Goal: Task Accomplishment & Management: Manage account settings

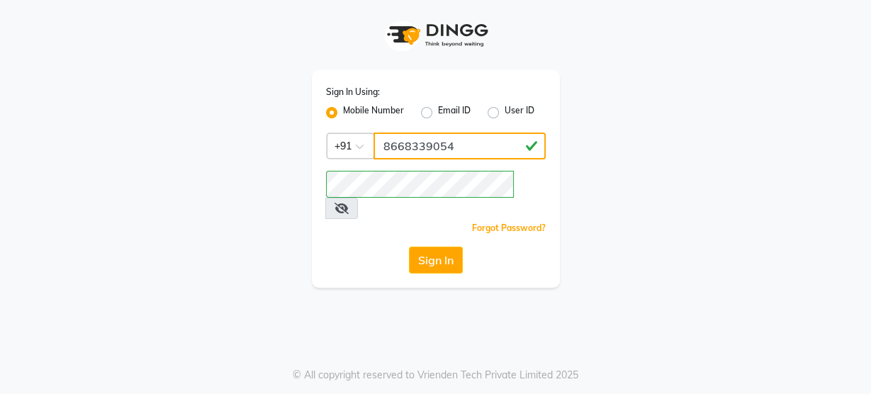
click at [463, 133] on input "8668339054" at bounding box center [460, 146] width 172 height 27
type input "8484868859"
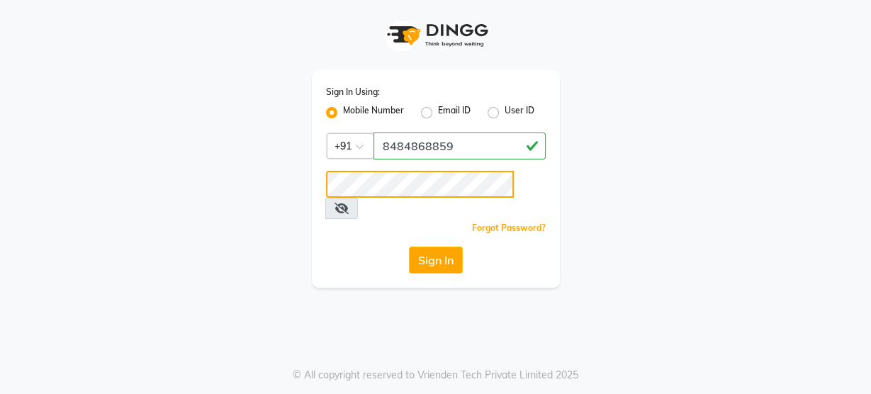
click at [167, 224] on div "Sign In Using: Mobile Number Email ID User ID Country Code × [PHONE_NUMBER] Rem…" at bounding box center [436, 144] width 808 height 288
click at [201, 241] on div "Sign In Using: Mobile Number Email ID User ID Country Code × [PHONE_NUMBER] Rem…" at bounding box center [436, 144] width 808 height 288
click at [441, 247] on button "Sign In" at bounding box center [436, 260] width 54 height 27
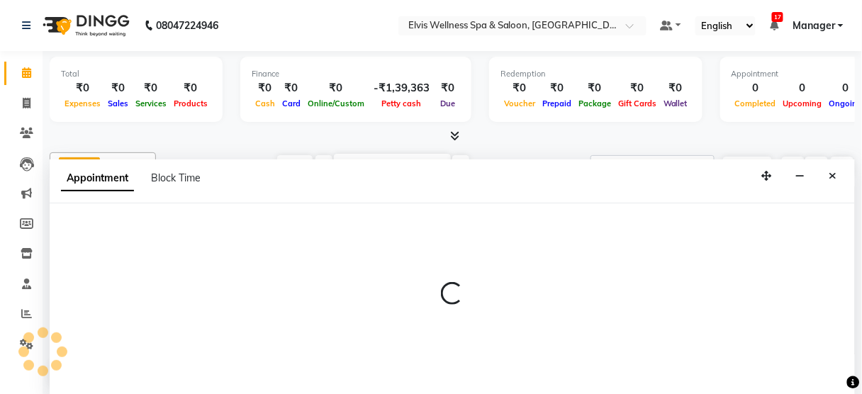
select select "52998"
select select "600"
select select "tentative"
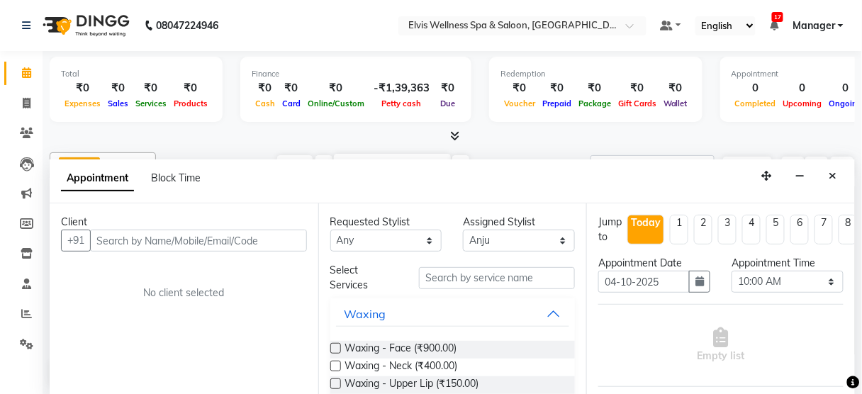
click at [160, 236] on input "text" at bounding box center [198, 241] width 217 height 22
type input "9"
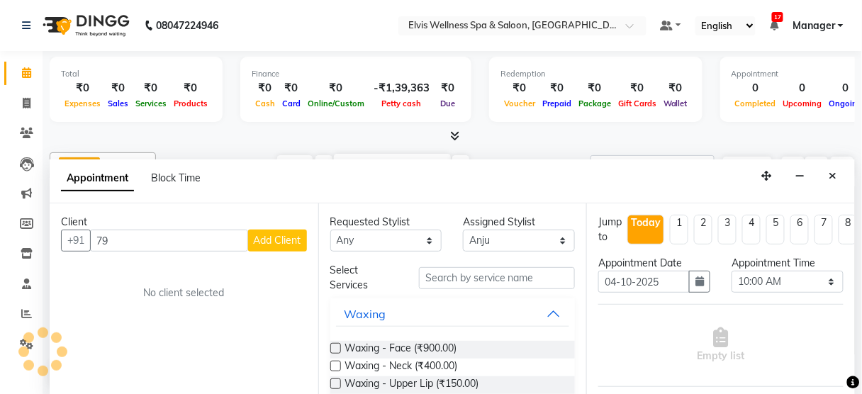
type input "7"
type input "9146677191"
click at [835, 171] on icon "Close" at bounding box center [834, 176] width 8 height 10
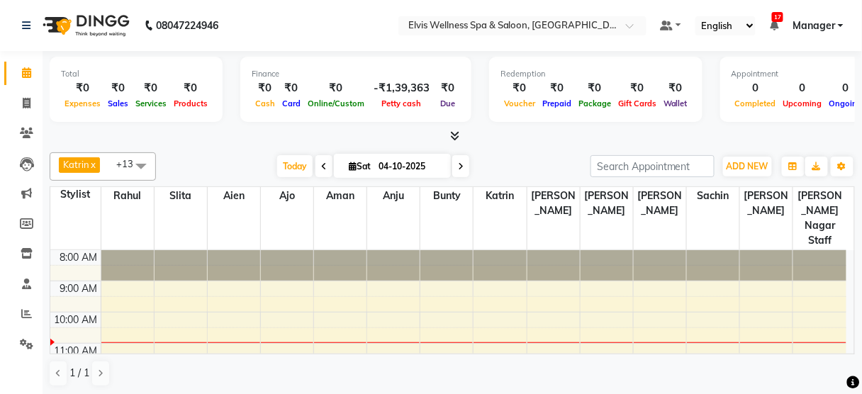
click at [138, 163] on span at bounding box center [141, 165] width 28 height 27
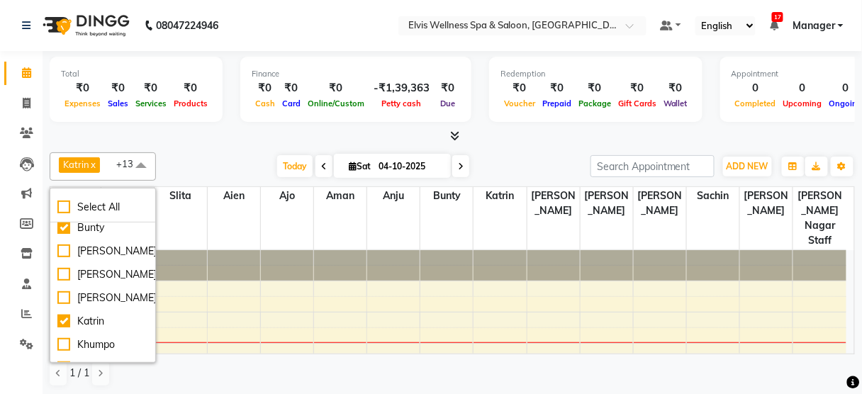
scroll to position [452, 0]
click at [95, 244] on div "[PERSON_NAME]" at bounding box center [102, 250] width 91 height 15
checkbox input "true"
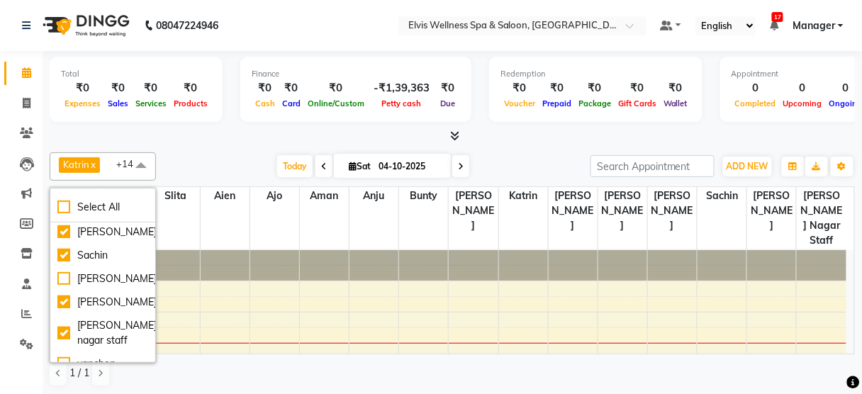
scroll to position [800, 0]
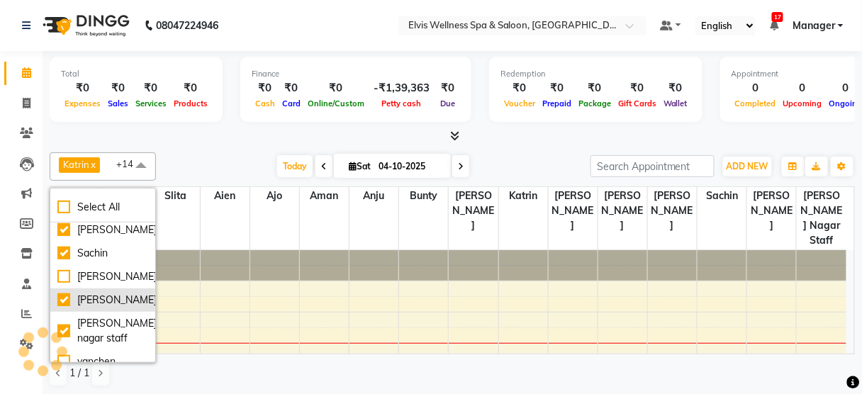
click at [95, 301] on div "[PERSON_NAME]" at bounding box center [102, 300] width 91 height 15
checkbox input "false"
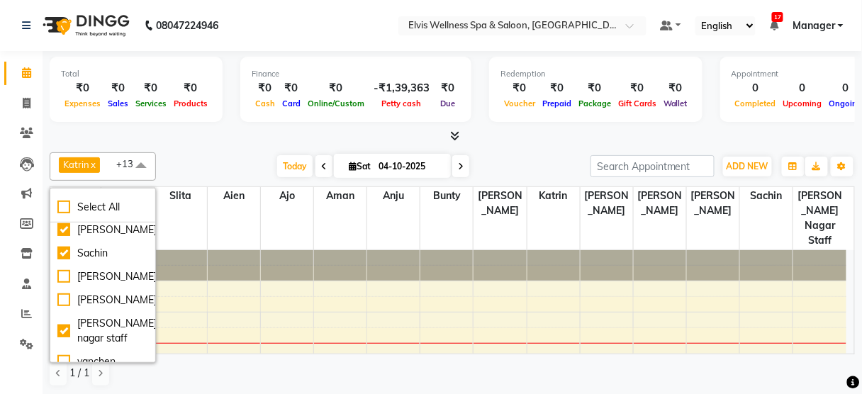
click at [211, 148] on div "Katrin x [PERSON_NAME] x [PERSON_NAME] x slita x Anju x Ajo x [PERSON_NAME] x […" at bounding box center [453, 270] width 806 height 246
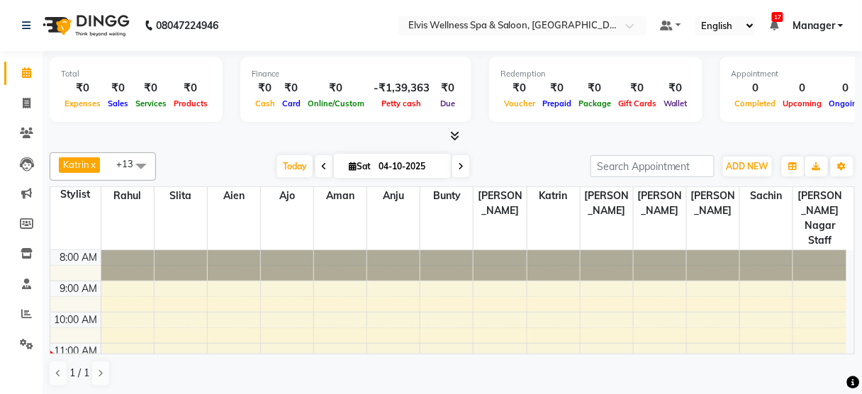
click at [321, 168] on icon at bounding box center [324, 166] width 6 height 9
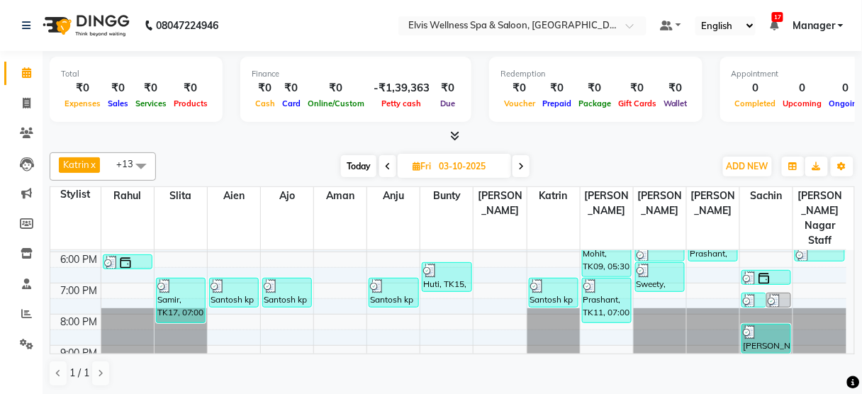
scroll to position [308, 0]
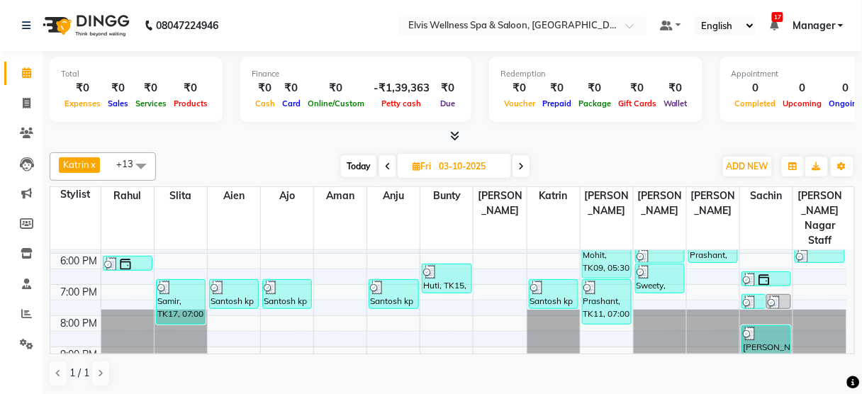
click at [363, 164] on span "Today" at bounding box center [358, 166] width 35 height 22
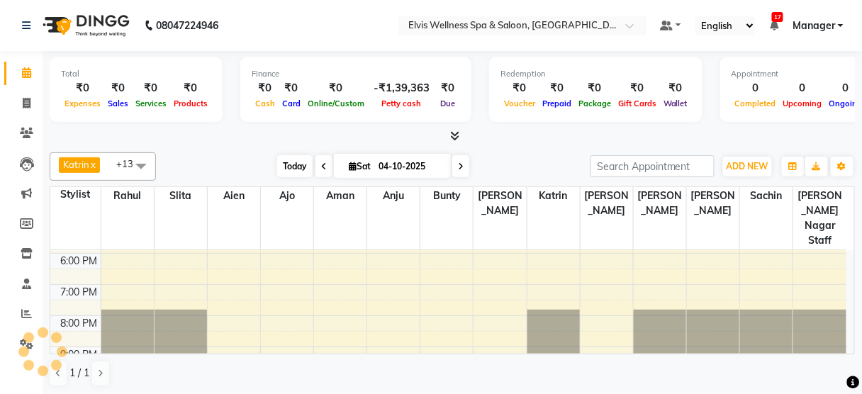
scroll to position [93, 0]
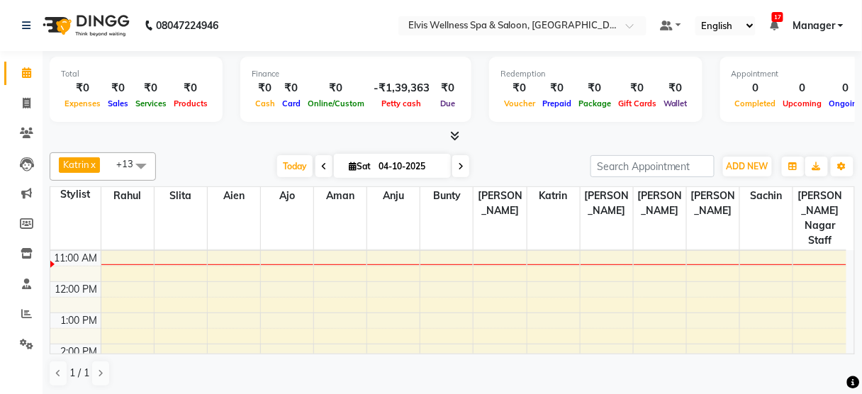
click at [321, 167] on icon at bounding box center [324, 166] width 6 height 9
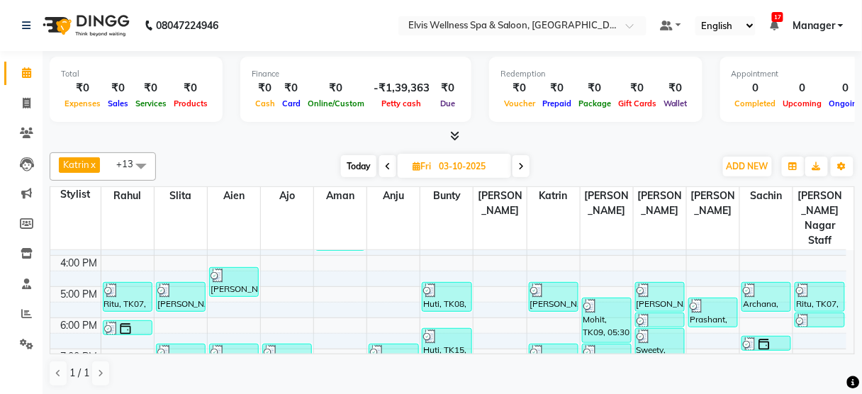
scroll to position [246, 0]
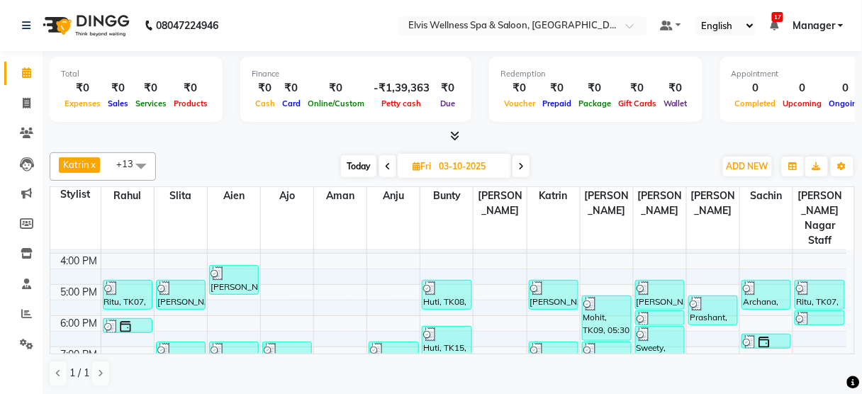
click at [357, 168] on span "Today" at bounding box center [358, 166] width 35 height 22
type input "04-10-2025"
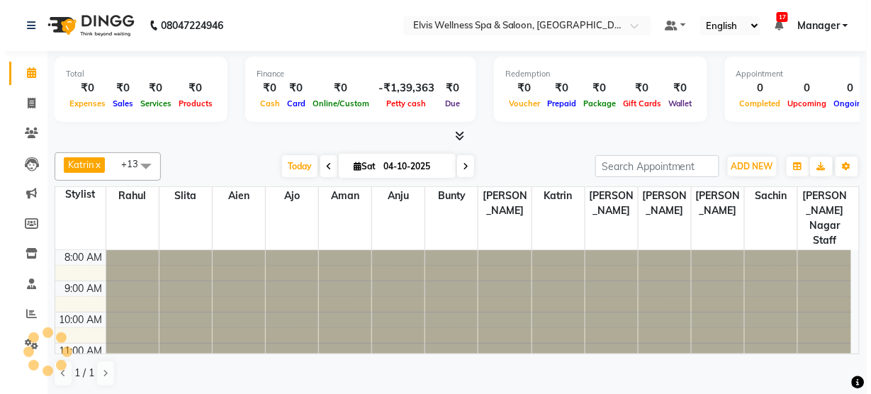
scroll to position [93, 0]
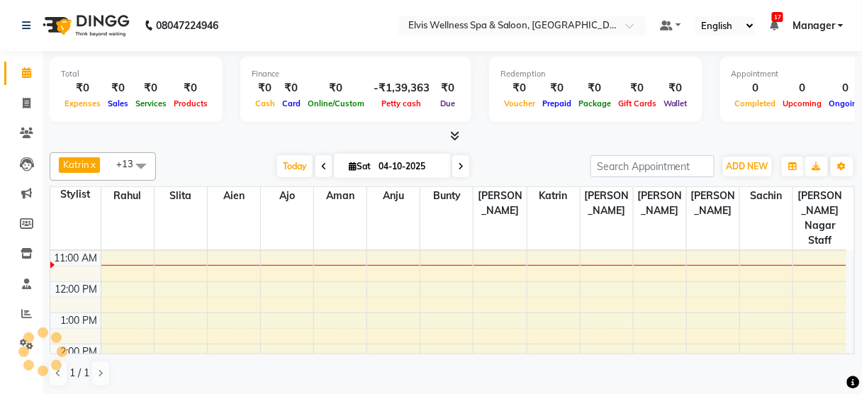
click at [320, 297] on div "8:00 AM 9:00 AM 10:00 AM 11:00 AM 12:00 PM 1:00 PM 2:00 PM 3:00 PM 4:00 PM 5:00…" at bounding box center [448, 375] width 796 height 436
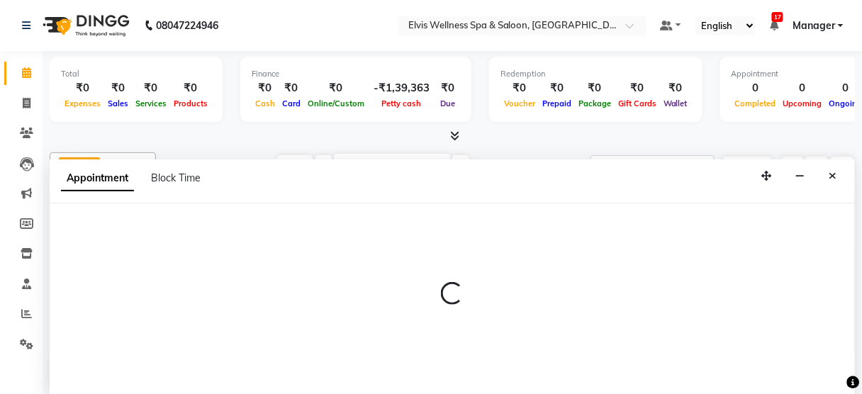
click at [320, 297] on p at bounding box center [453, 294] width 806 height 24
select select "46426"
select select "780"
select select "tentative"
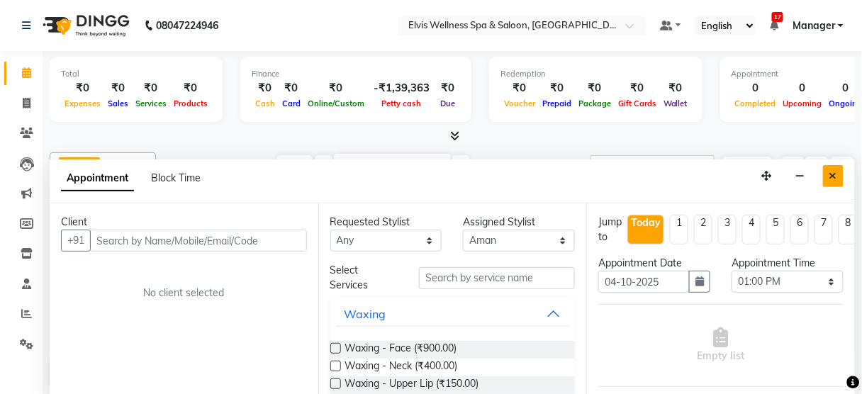
click at [833, 171] on icon "Close" at bounding box center [834, 176] width 8 height 10
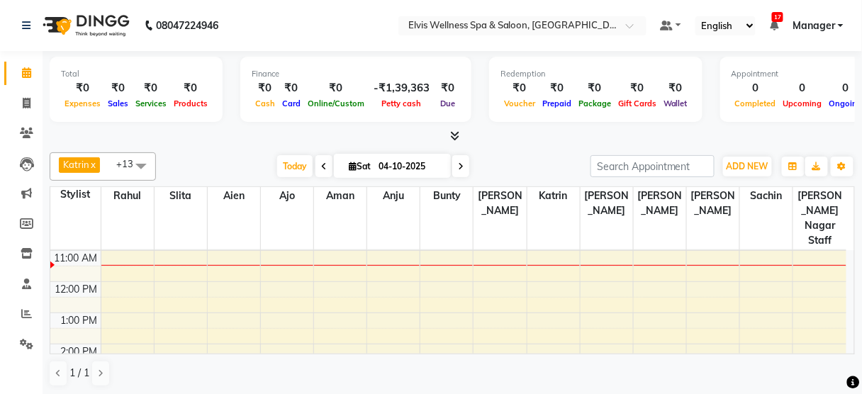
click at [338, 255] on div "8:00 AM 9:00 AM 10:00 AM 11:00 AM 12:00 PM 1:00 PM 2:00 PM 3:00 PM 4:00 PM 5:00…" at bounding box center [448, 375] width 796 height 436
select select "46426"
select select "tentative"
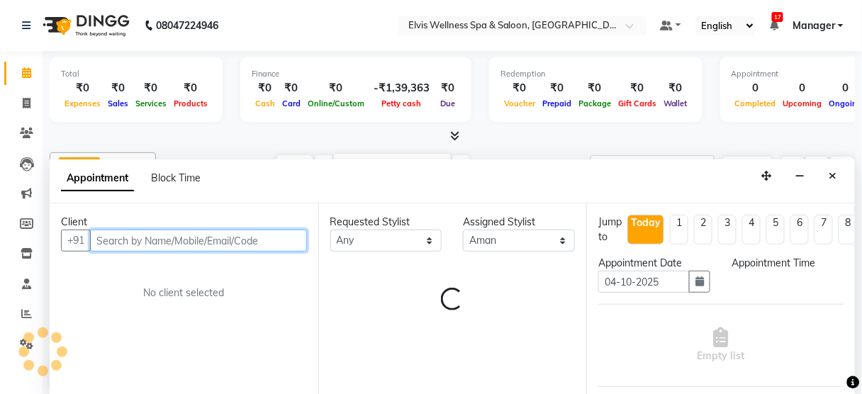
select select "690"
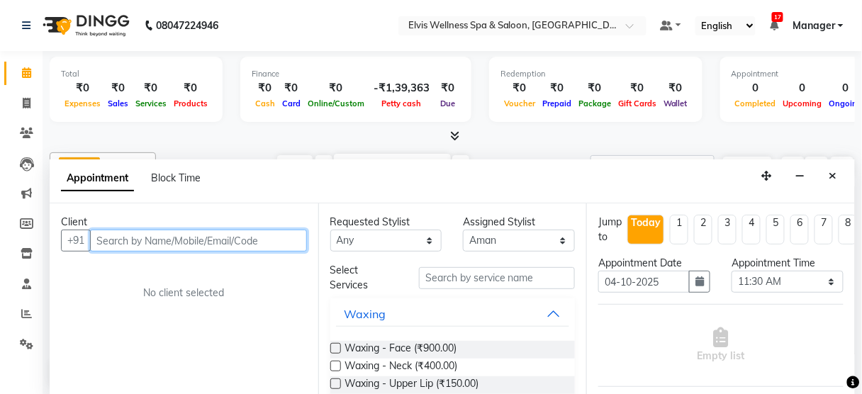
paste input "9849488533"
type input "9849488533"
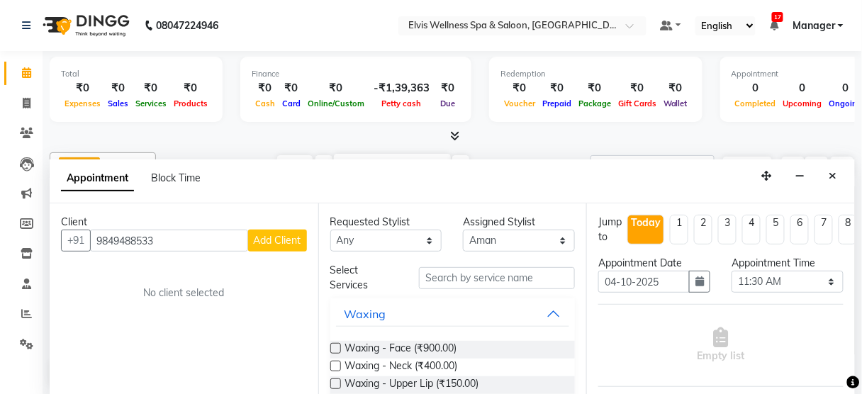
click at [262, 244] on span "Add Client" at bounding box center [278, 240] width 48 height 13
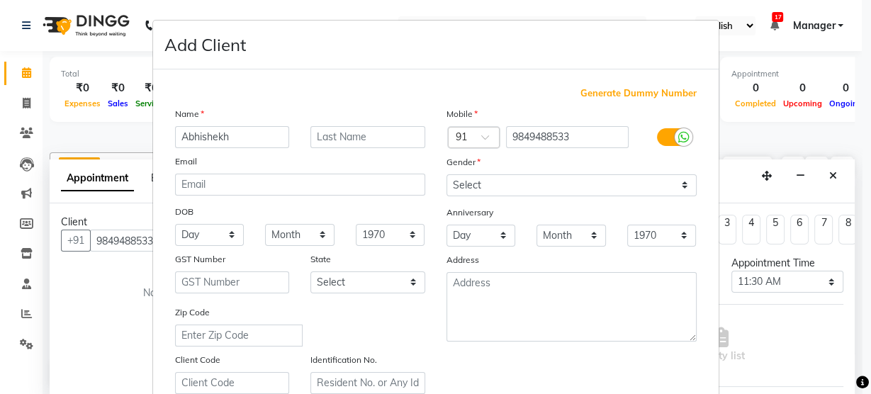
type input "Abhishekh"
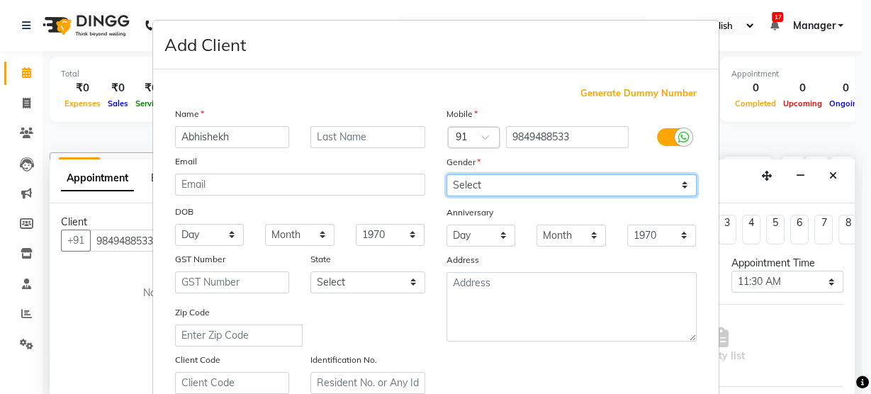
drag, startPoint x: 641, startPoint y: 191, endPoint x: 607, endPoint y: 239, distance: 58.4
click at [607, 239] on div "Mobile Country Code × 91 9849488533 Gender Select [DEMOGRAPHIC_DATA] [DEMOGRAPH…" at bounding box center [572, 250] width 272 height 288
select select "[DEMOGRAPHIC_DATA]"
click at [447, 174] on select "Select [DEMOGRAPHIC_DATA] [DEMOGRAPHIC_DATA] Other Prefer Not To Say" at bounding box center [572, 185] width 250 height 22
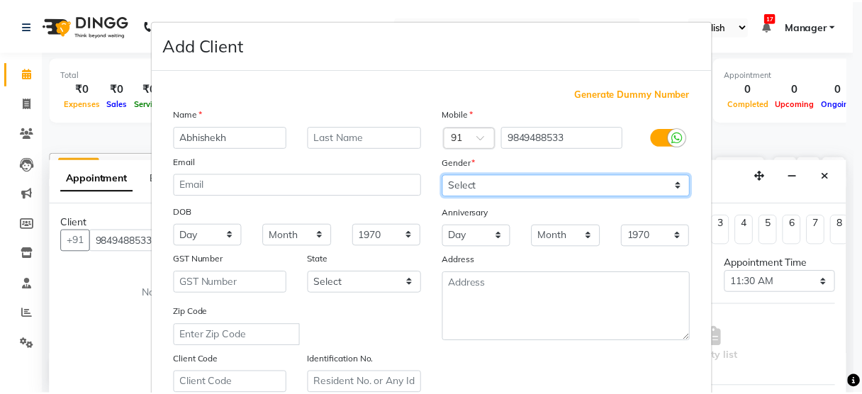
scroll to position [257, 0]
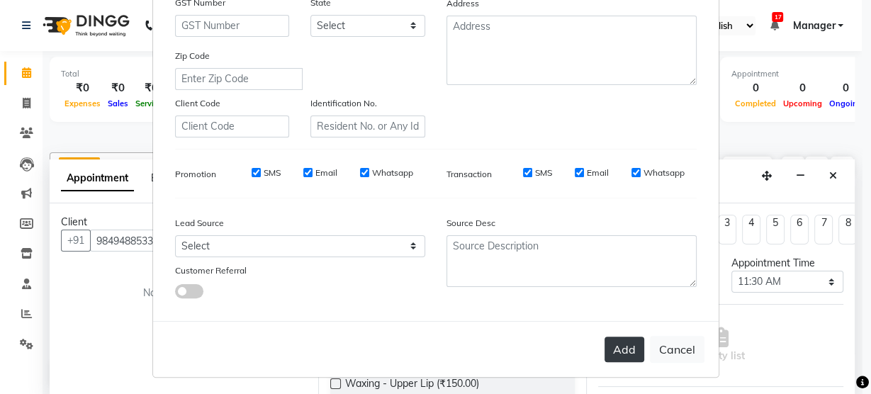
click at [626, 340] on button "Add" at bounding box center [625, 350] width 40 height 26
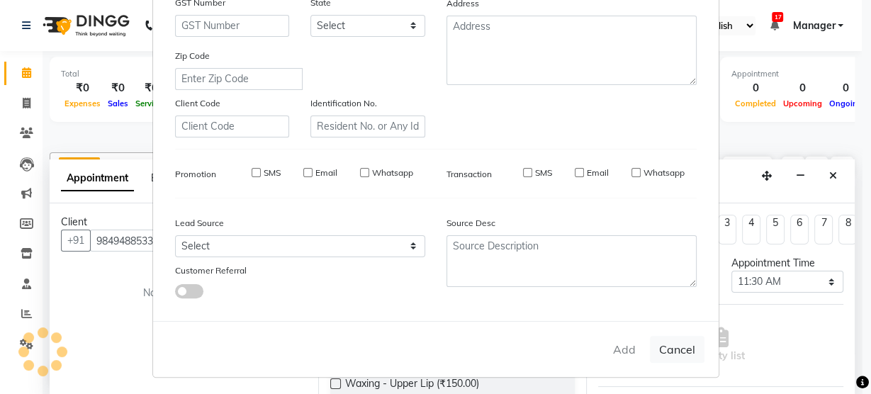
select select
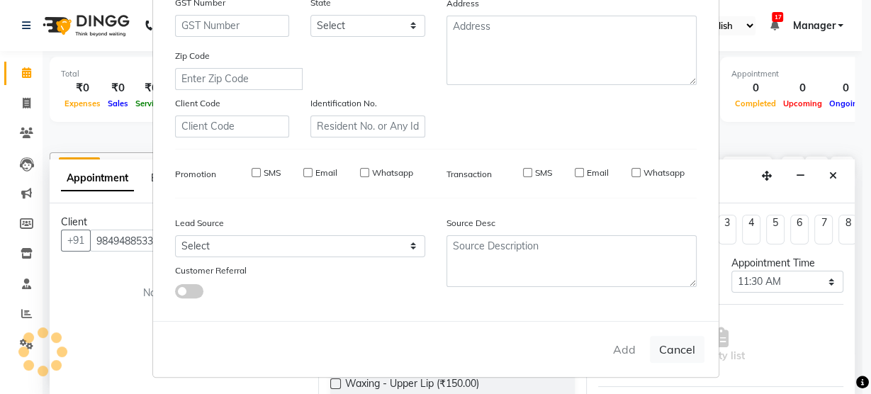
select select
checkbox input "false"
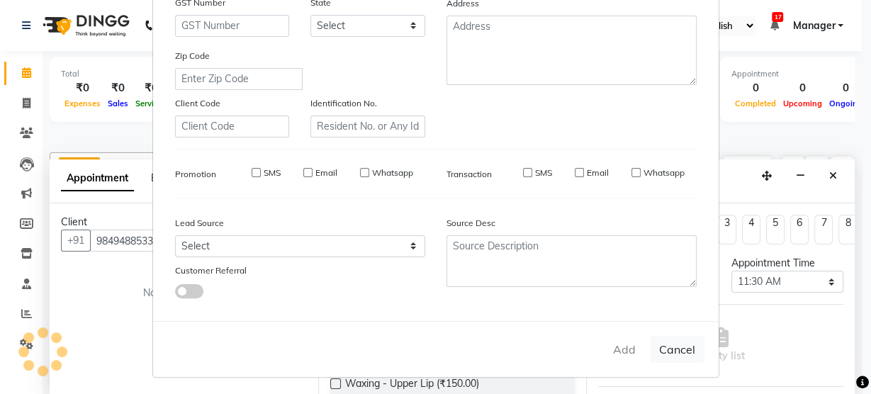
checkbox input "false"
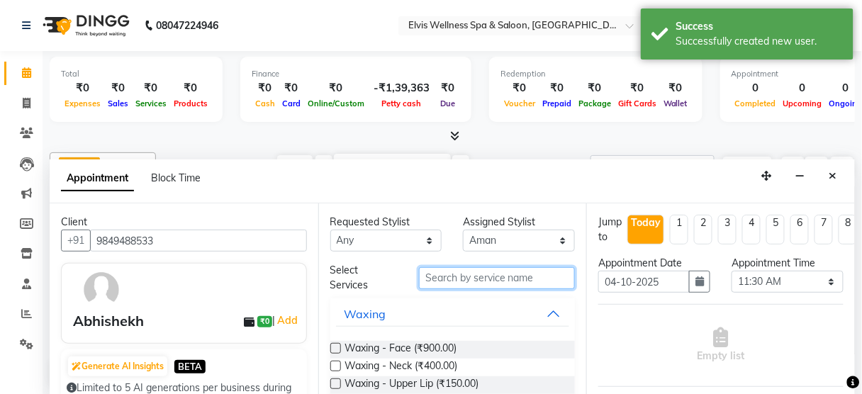
click at [444, 282] on input "text" at bounding box center [497, 278] width 156 height 22
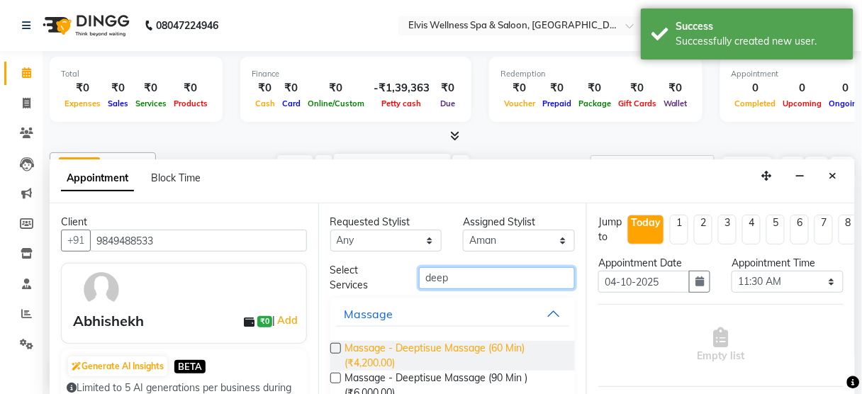
type input "deep"
click at [481, 343] on span "Massage - Deeptisue Massage (60 Min) (₹4,200.00)" at bounding box center [454, 356] width 219 height 30
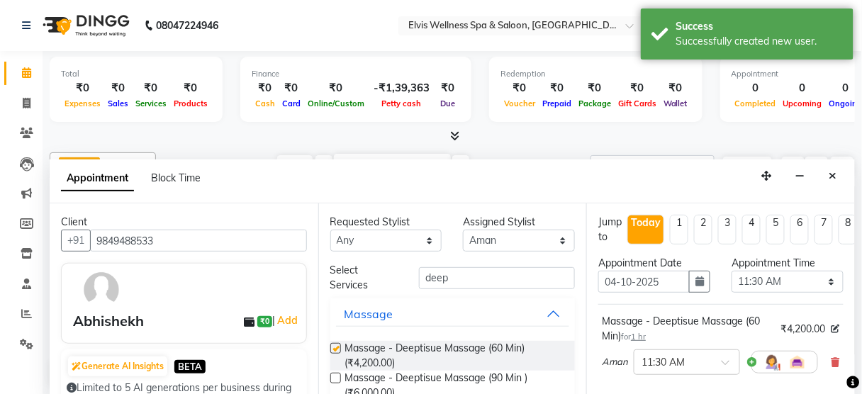
checkbox input "false"
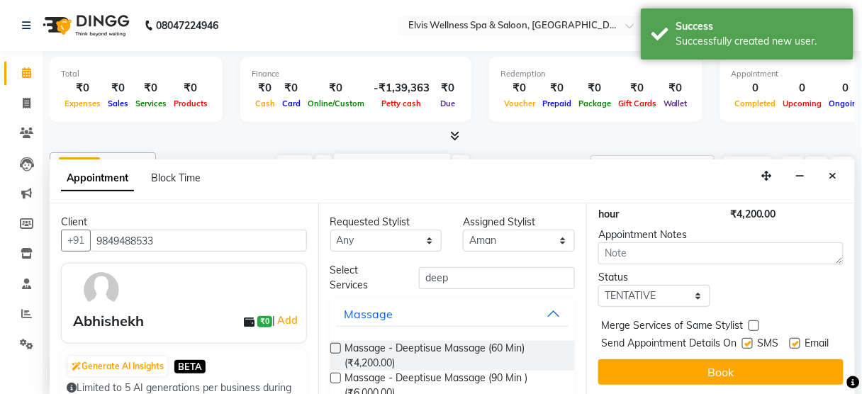
scroll to position [229, 0]
click at [745, 338] on label at bounding box center [747, 343] width 11 height 11
click at [745, 340] on input "checkbox" at bounding box center [746, 344] width 9 height 9
checkbox input "false"
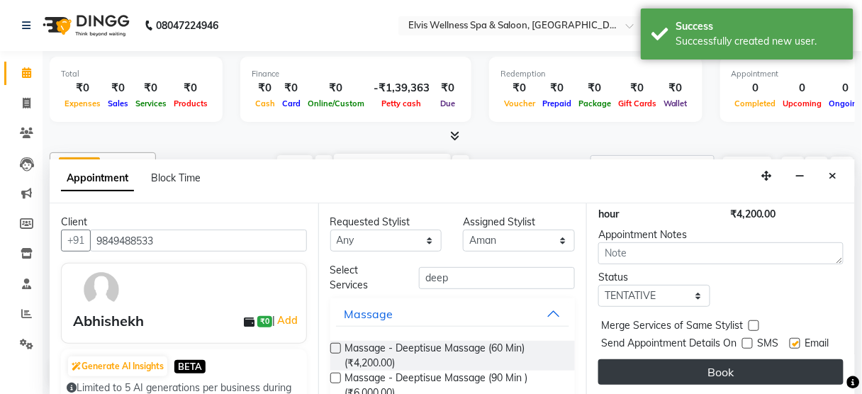
click at [720, 364] on button "Book" at bounding box center [720, 373] width 245 height 26
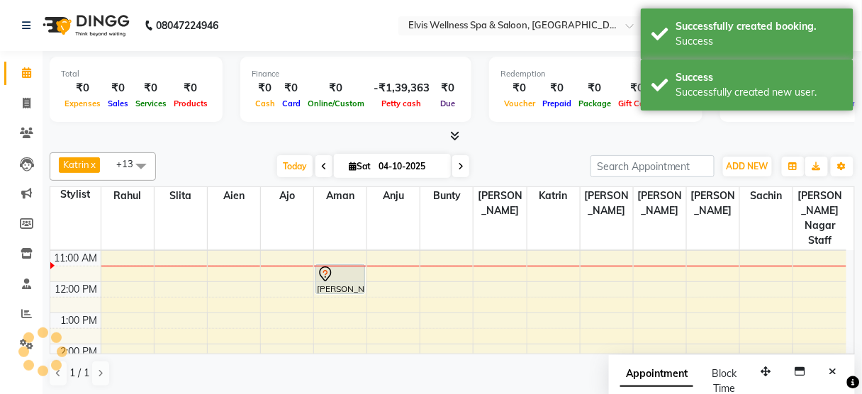
scroll to position [0, 0]
click at [835, 367] on icon "Close" at bounding box center [834, 372] width 8 height 10
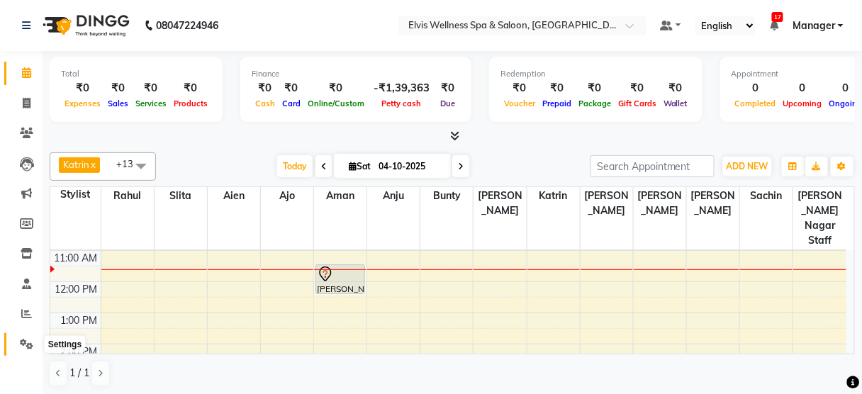
click at [21, 344] on icon at bounding box center [26, 344] width 13 height 11
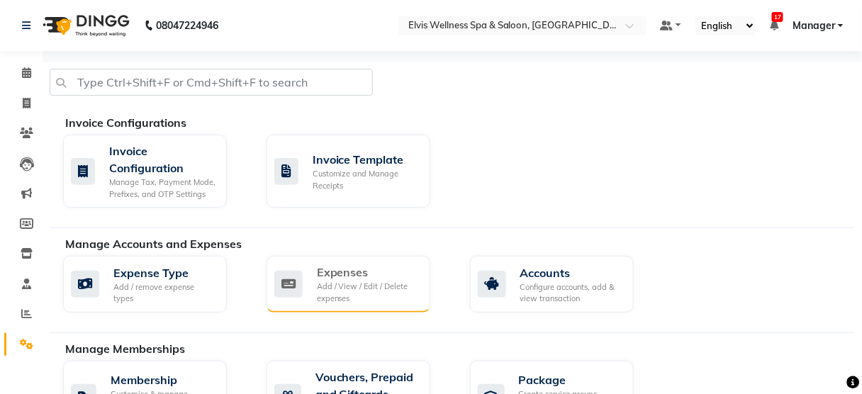
click at [320, 282] on div "Add / View / Edit / Delete expenses" at bounding box center [368, 292] width 102 height 23
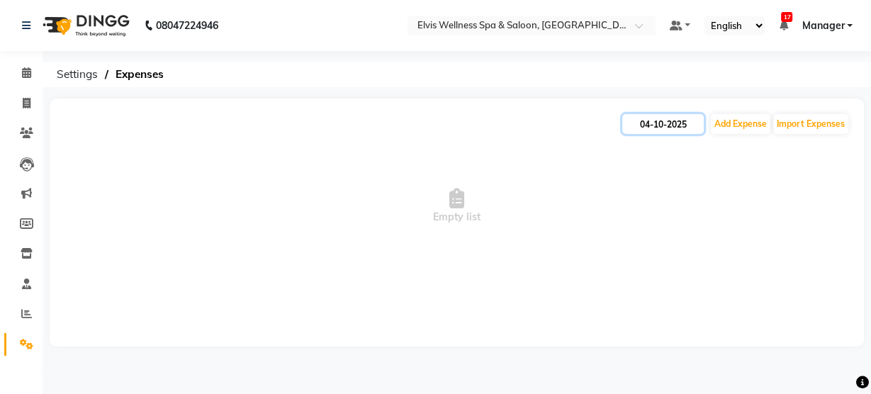
click at [658, 128] on input "04-10-2025" at bounding box center [664, 124] width 82 height 20
select select "10"
select select "2025"
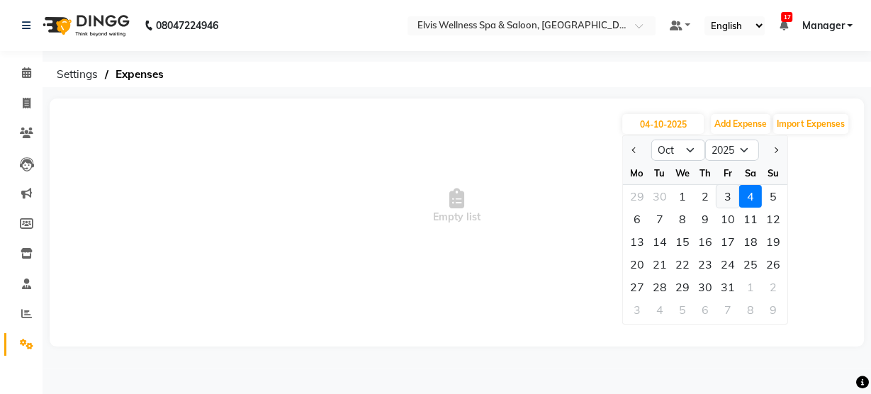
click at [732, 206] on div "3" at bounding box center [728, 196] width 23 height 23
type input "03-10-2025"
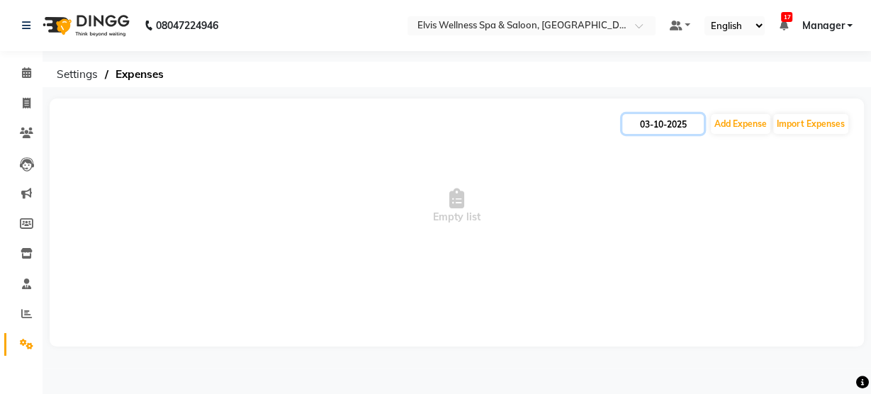
click at [670, 125] on input "03-10-2025" at bounding box center [664, 124] width 82 height 20
select select "10"
select select "2025"
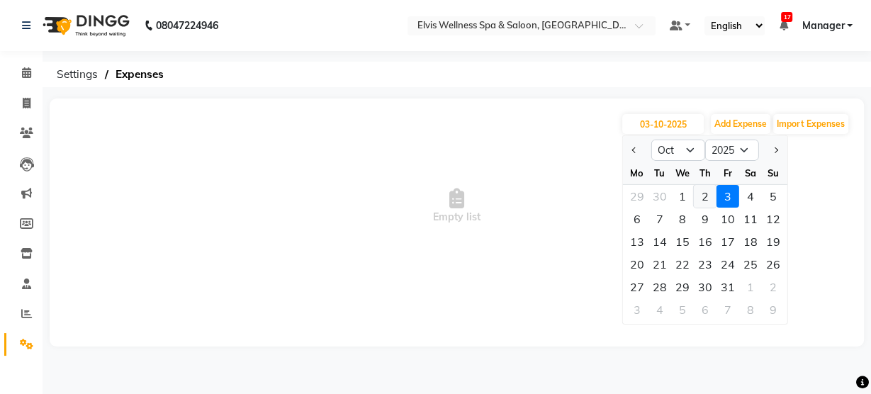
click at [704, 196] on div "2" at bounding box center [705, 196] width 23 height 23
type input "02-10-2025"
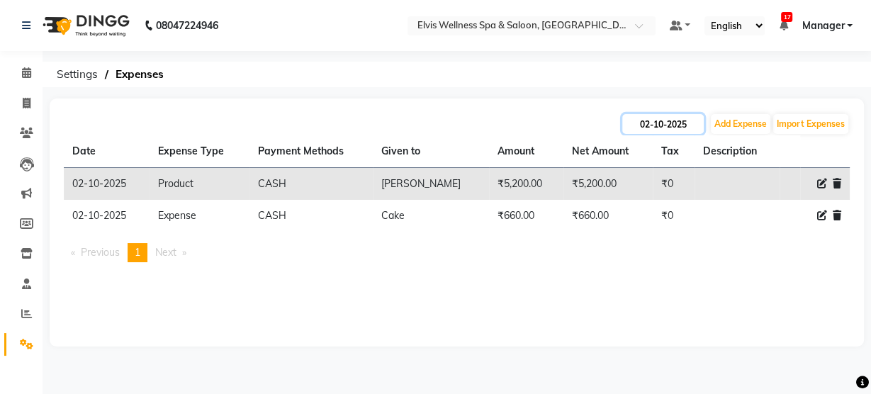
click at [662, 123] on input "02-10-2025" at bounding box center [664, 124] width 82 height 20
select select "10"
select select "2025"
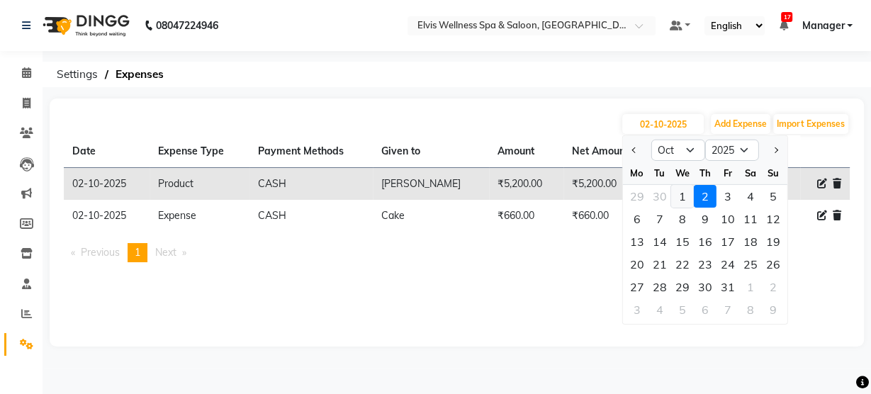
click at [689, 190] on div "1" at bounding box center [683, 196] width 23 height 23
type input "01-10-2025"
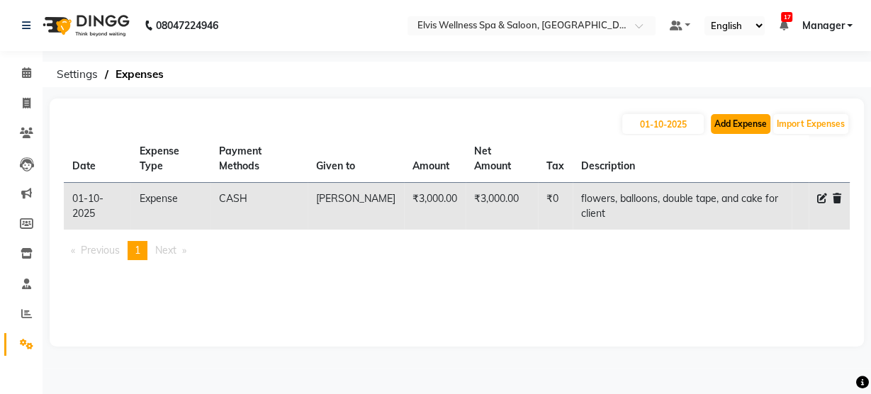
click at [751, 123] on button "Add Expense" at bounding box center [741, 124] width 60 height 20
select select "1"
select select "4688"
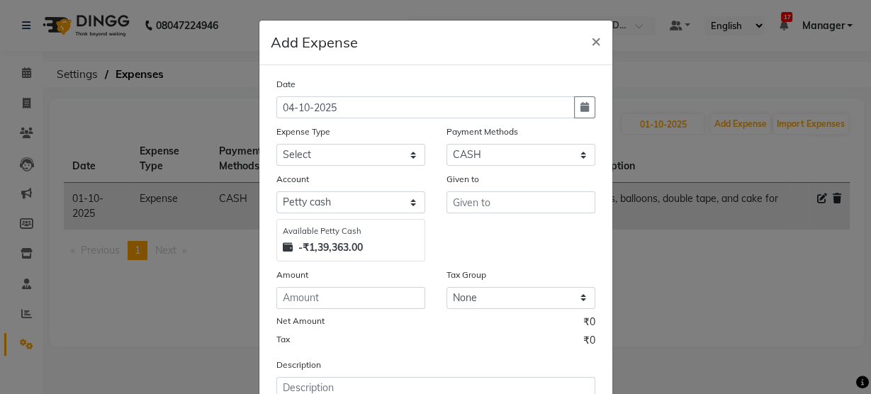
click at [700, 119] on ngb-modal-window "Add Expense × Date [DATE] Expense Type Select Advance Salary [PERSON_NAME] Carp…" at bounding box center [435, 197] width 871 height 394
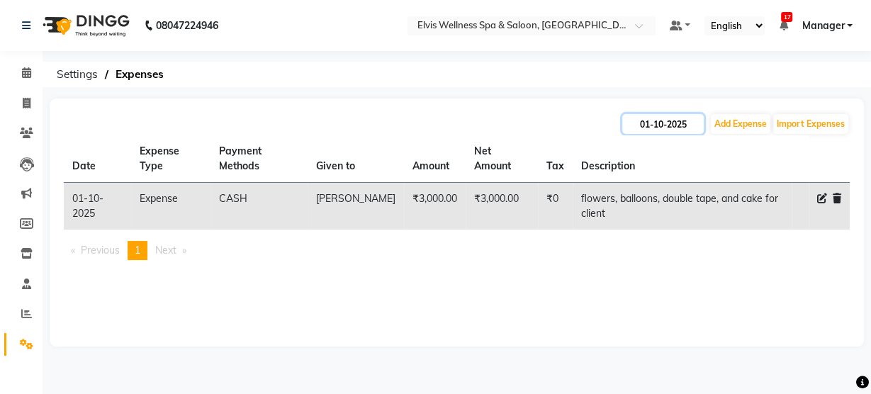
click at [663, 124] on input "01-10-2025" at bounding box center [664, 124] width 82 height 20
select select "10"
select select "2025"
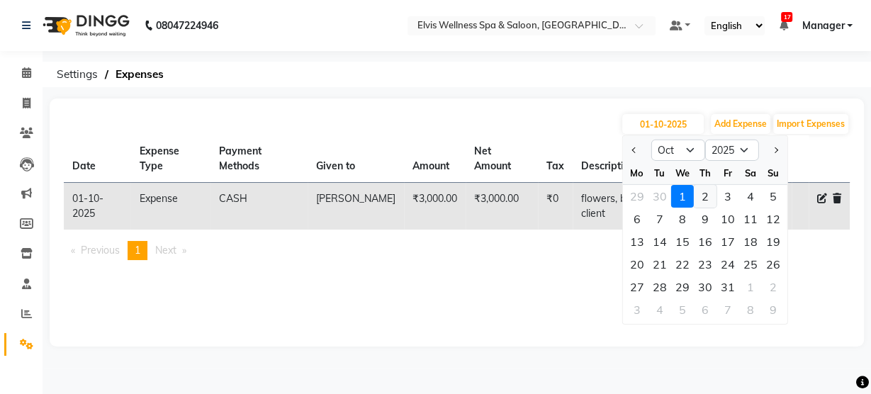
click at [704, 189] on div "2" at bounding box center [705, 196] width 23 height 23
type input "02-10-2025"
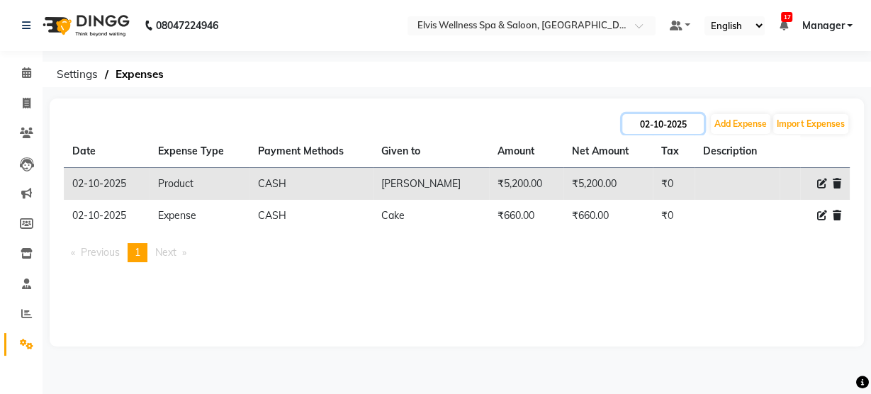
click at [656, 121] on input "02-10-2025" at bounding box center [664, 124] width 82 height 20
select select "10"
select select "2025"
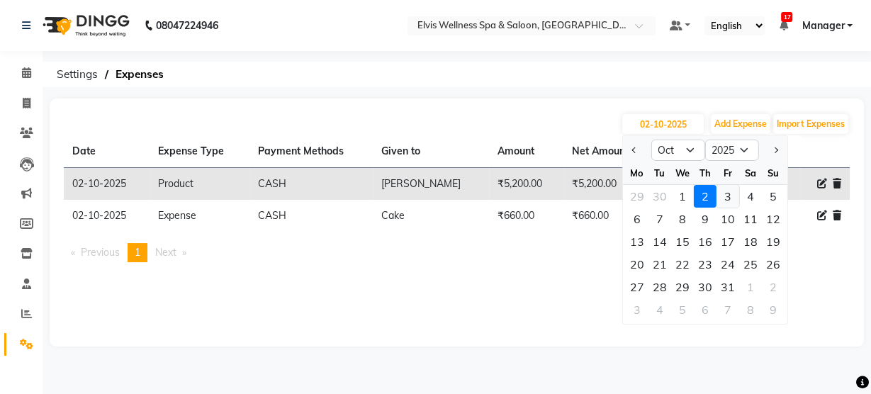
click at [723, 194] on div "3" at bounding box center [728, 196] width 23 height 23
type input "03-10-2025"
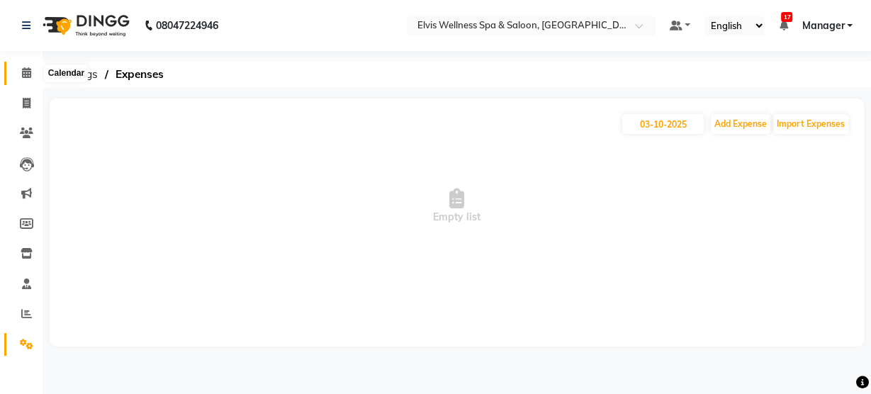
click at [25, 76] on icon at bounding box center [26, 72] width 9 height 11
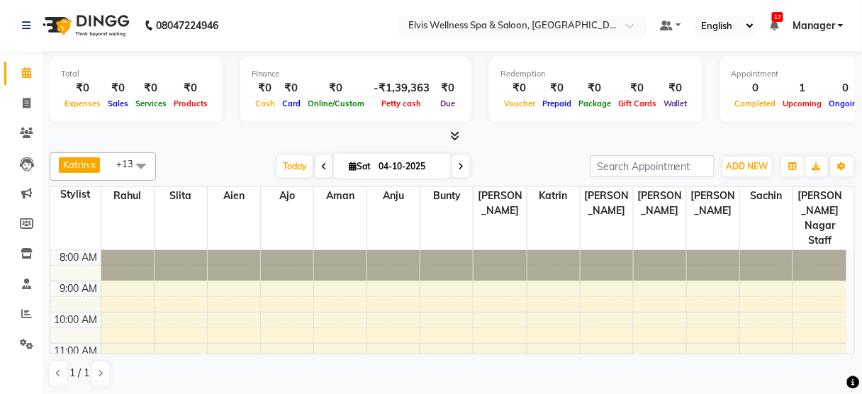
scroll to position [84, 0]
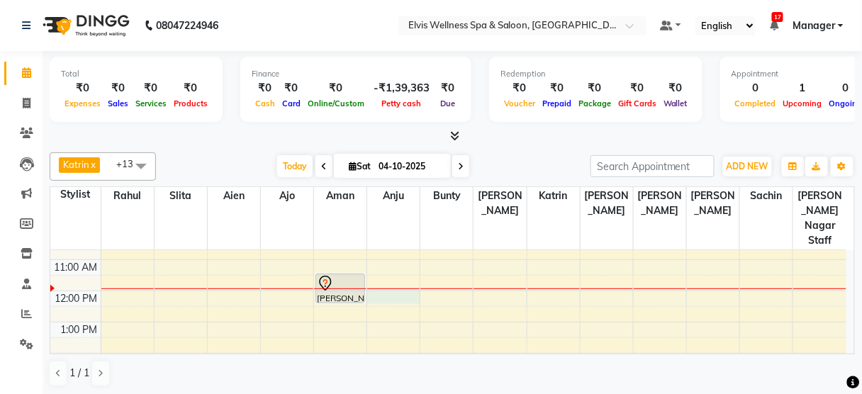
click at [384, 279] on div "8:00 AM 9:00 AM 10:00 AM 11:00 AM 12:00 PM 1:00 PM 2:00 PM 3:00 PM 4:00 PM 5:00…" at bounding box center [448, 385] width 796 height 436
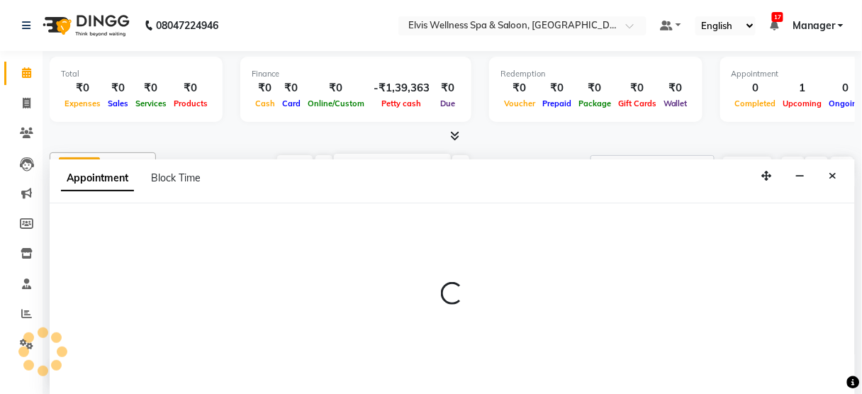
scroll to position [0, 0]
select select "52998"
select select "720"
select select "tentative"
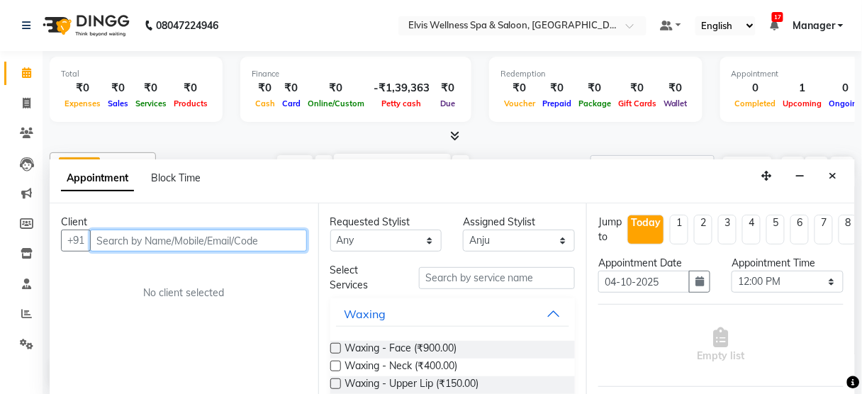
click at [177, 236] on input "text" at bounding box center [198, 241] width 217 height 22
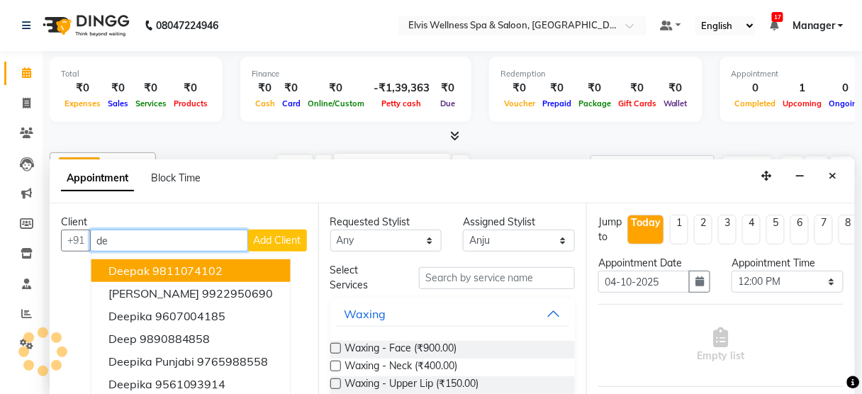
type input "d"
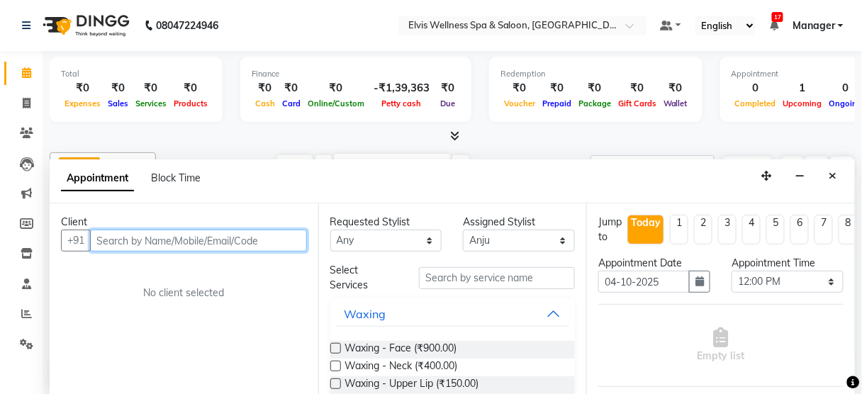
paste input "9702047364"
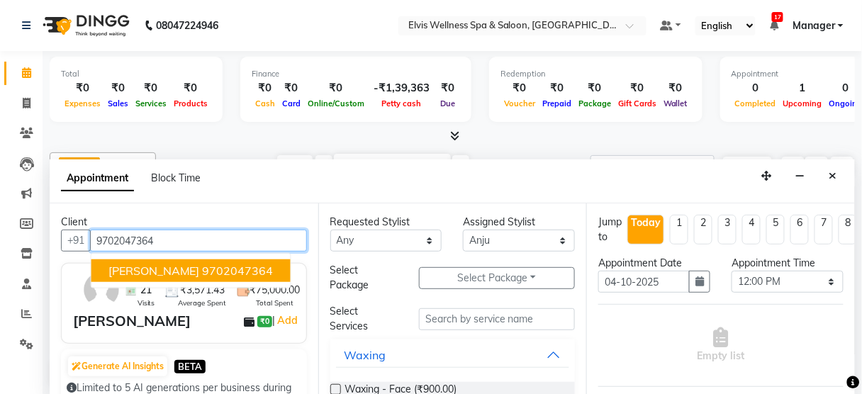
click at [165, 264] on span "[PERSON_NAME]" at bounding box center [153, 271] width 91 height 14
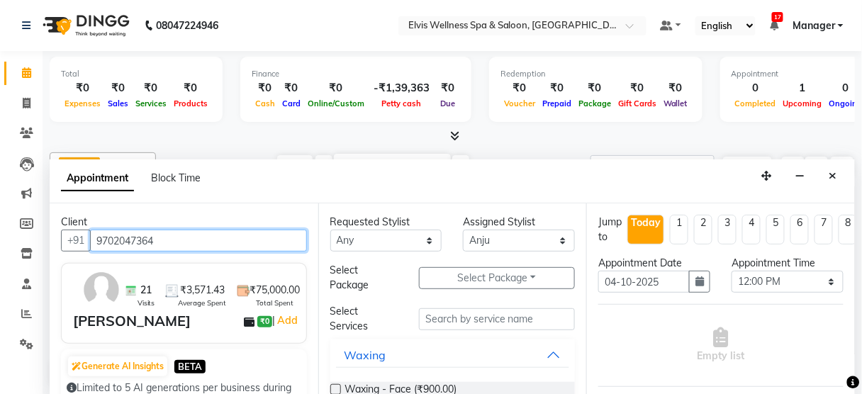
type input "9702047364"
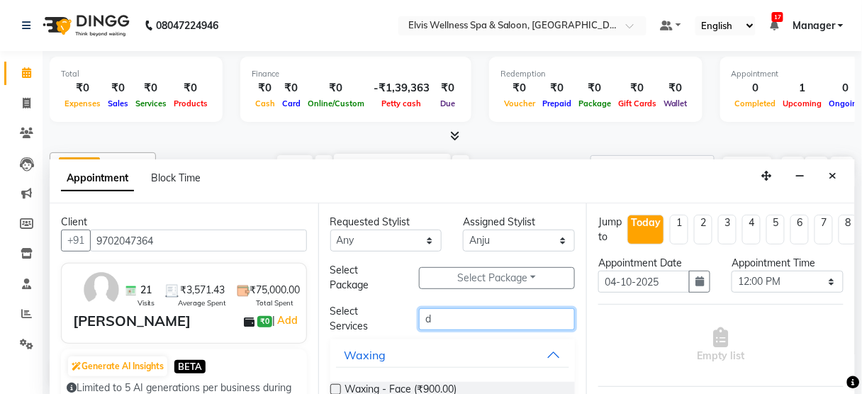
click at [455, 312] on input "d" at bounding box center [497, 319] width 156 height 22
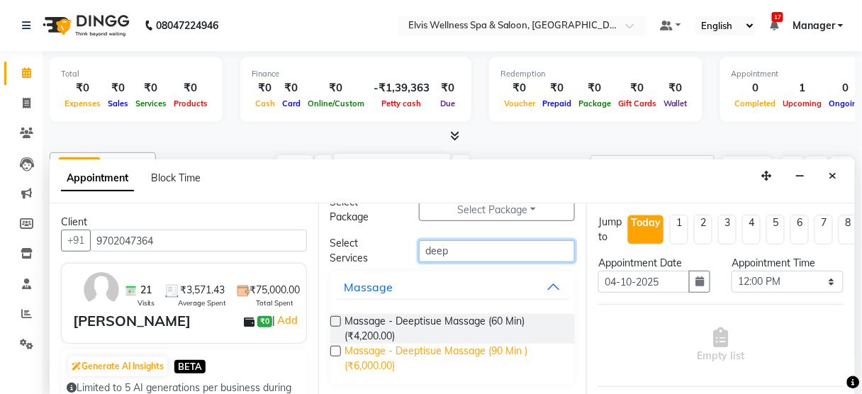
type input "deep"
click at [470, 344] on span "Massage - Deeptisue Massage (90 Min ) (₹6,000.00)" at bounding box center [454, 359] width 219 height 30
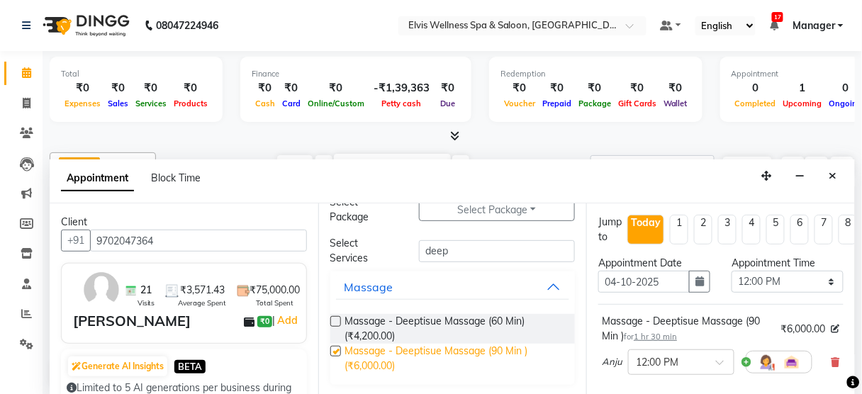
checkbox input "false"
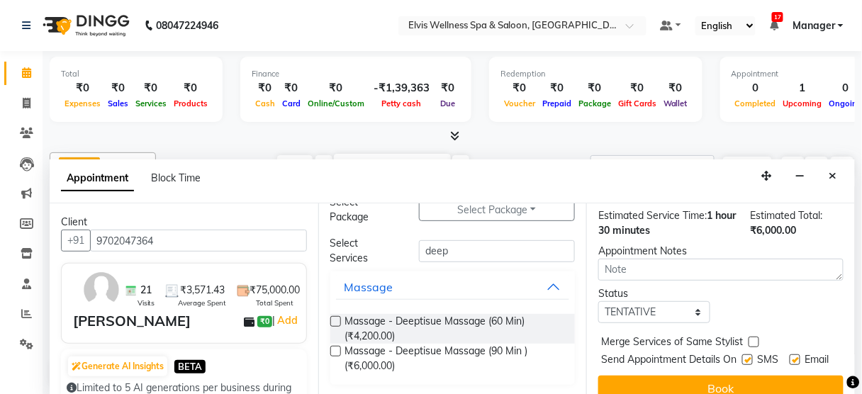
scroll to position [230, 0]
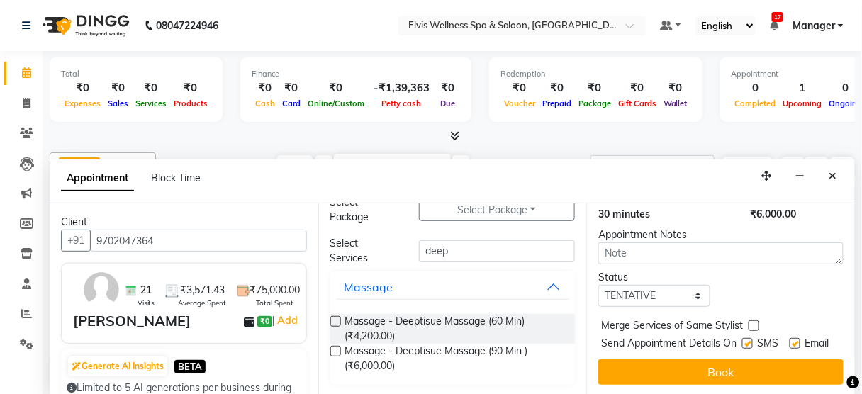
click at [742, 336] on div "SMS" at bounding box center [766, 345] width 48 height 18
click at [743, 336] on div "SMS" at bounding box center [766, 345] width 48 height 18
click at [743, 338] on label at bounding box center [747, 343] width 11 height 11
click at [743, 340] on input "checkbox" at bounding box center [746, 344] width 9 height 9
checkbox input "false"
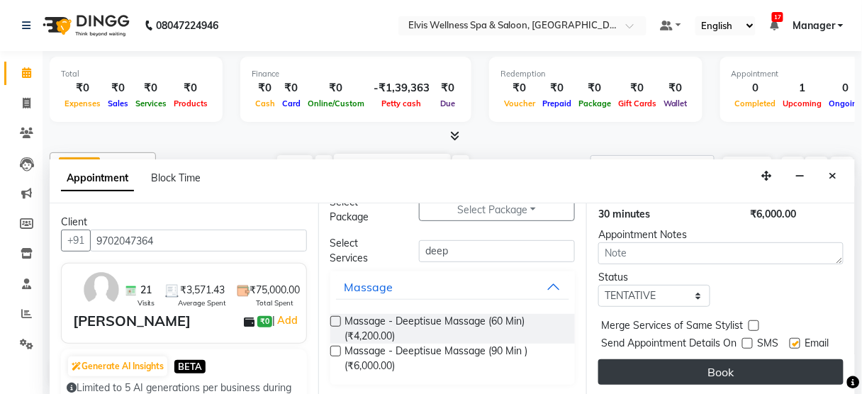
click at [732, 360] on button "Book" at bounding box center [720, 373] width 245 height 26
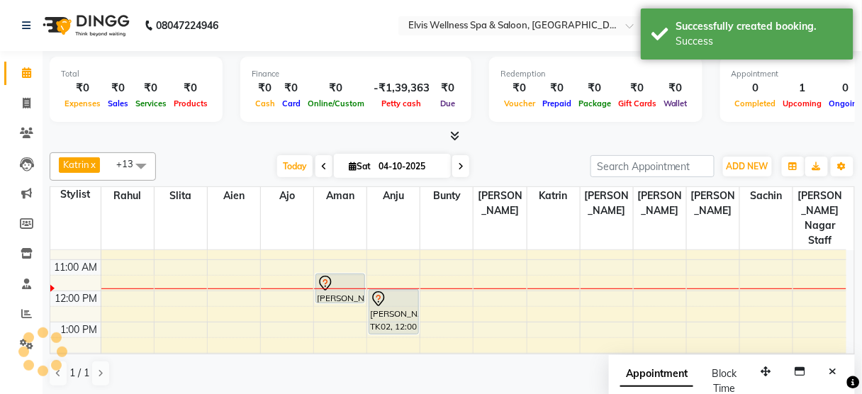
scroll to position [0, 0]
click at [831, 372] on icon "Close" at bounding box center [834, 372] width 8 height 10
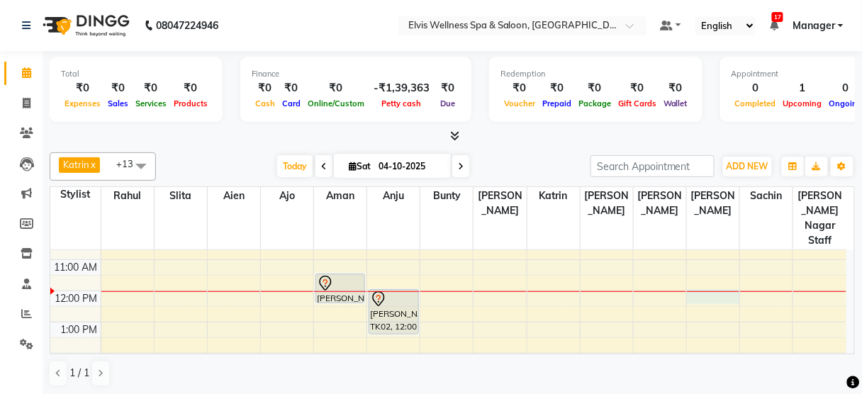
click at [706, 281] on div "8:00 AM 9:00 AM 10:00 AM 11:00 AM 12:00 PM 1:00 PM 2:00 PM 3:00 PM 4:00 PM 5:00…" at bounding box center [448, 385] width 796 height 436
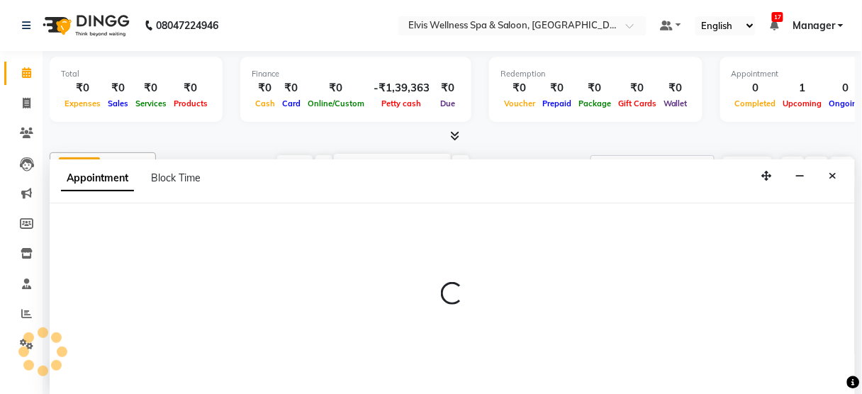
select select "45633"
select select "720"
select select "tentative"
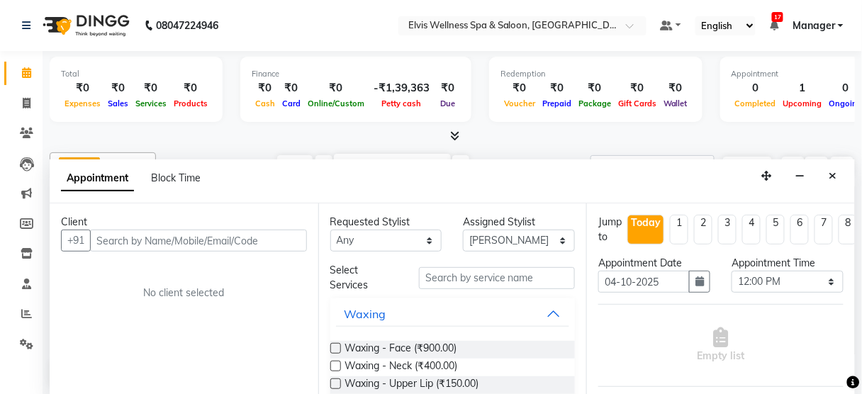
click at [220, 240] on input "text" at bounding box center [198, 241] width 217 height 22
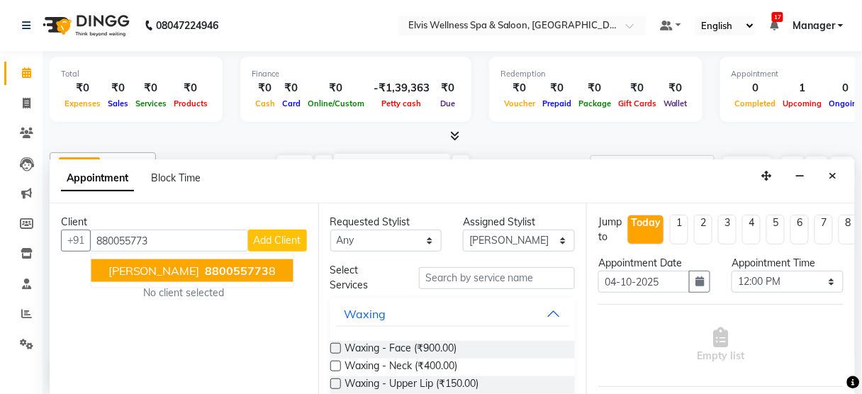
click at [206, 267] on span "880055773" at bounding box center [238, 271] width 64 height 14
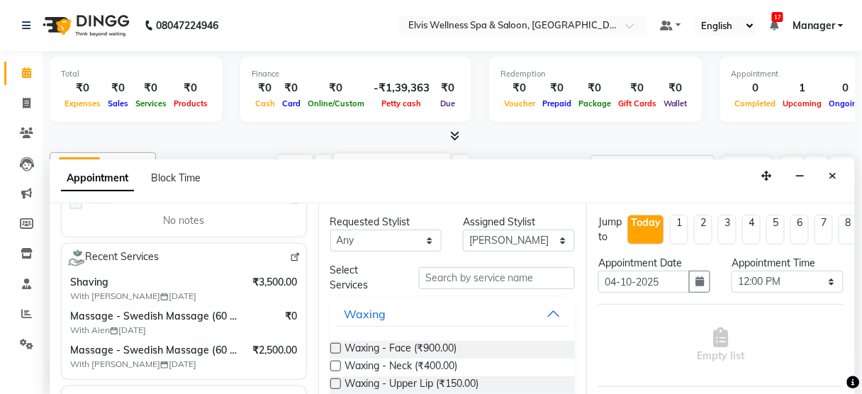
scroll to position [237, 0]
type input "8800557738"
click at [466, 273] on input "text" at bounding box center [497, 278] width 156 height 22
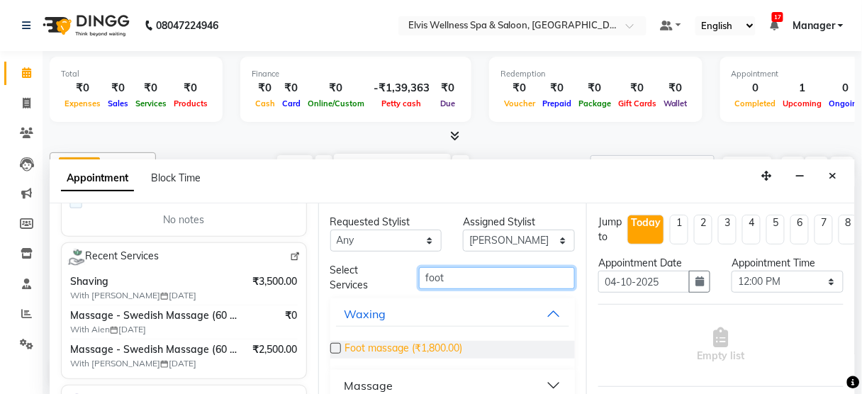
scroll to position [78, 0]
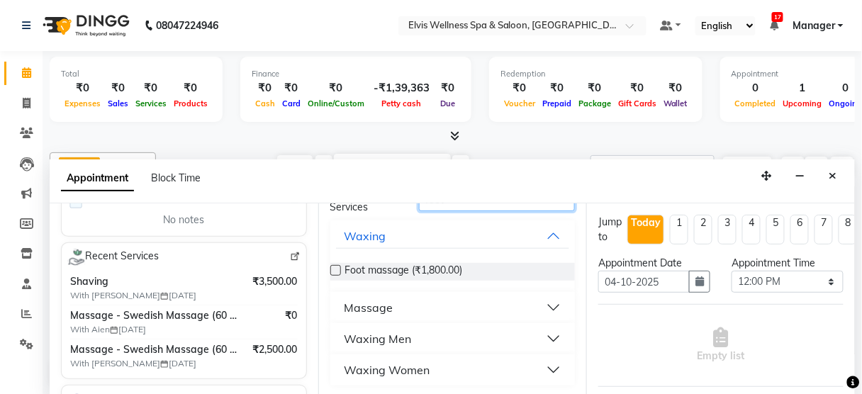
type input "foot"
click at [398, 336] on div "Waxing Men" at bounding box center [378, 338] width 67 height 17
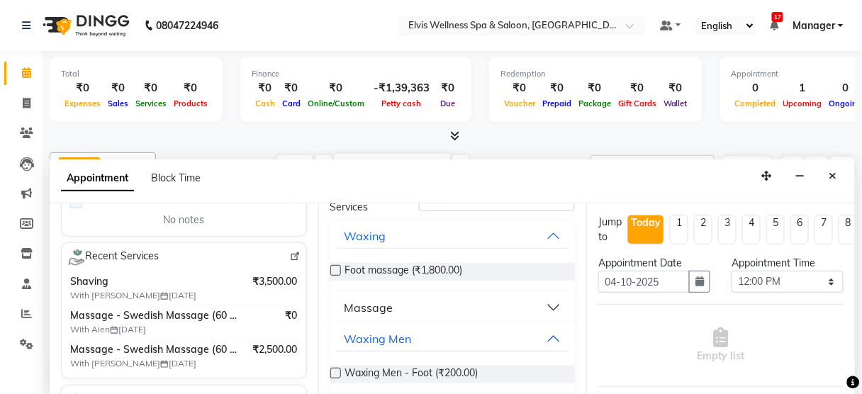
click at [382, 303] on div "Massage" at bounding box center [369, 307] width 49 height 17
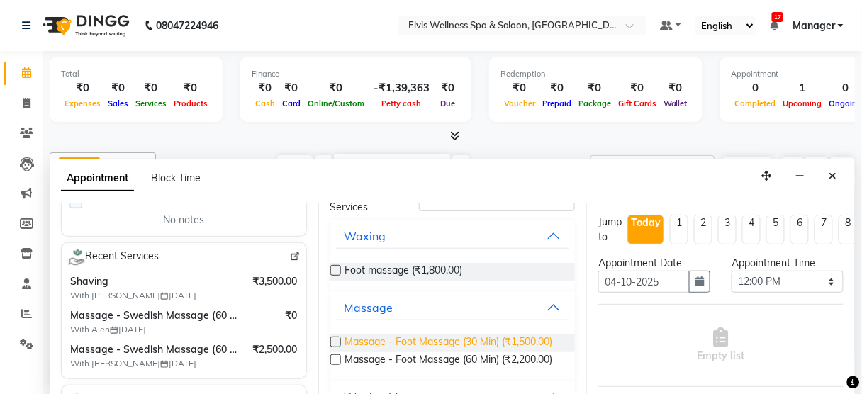
click at [441, 341] on span "Massage - Foot Massage (30 Min) (₹1,500.00)" at bounding box center [449, 344] width 208 height 18
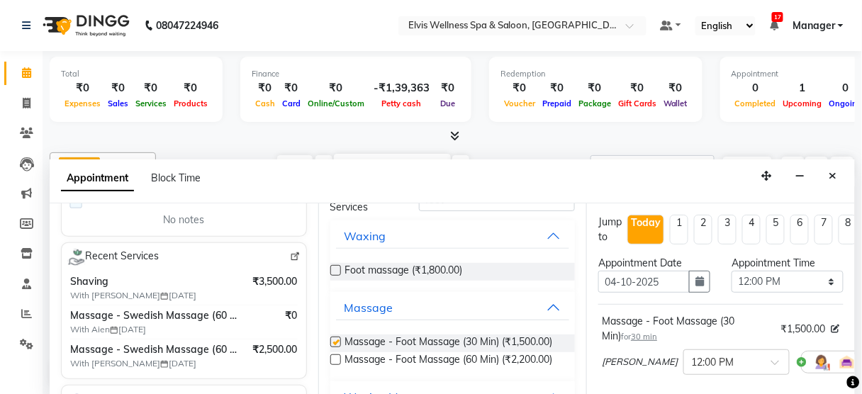
checkbox input "false"
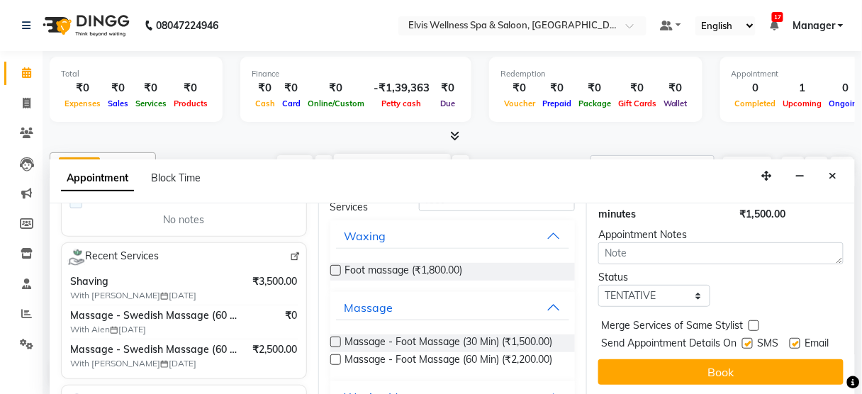
scroll to position [230, 0]
click at [743, 338] on label at bounding box center [747, 343] width 11 height 11
click at [743, 340] on input "checkbox" at bounding box center [746, 344] width 9 height 9
checkbox input "false"
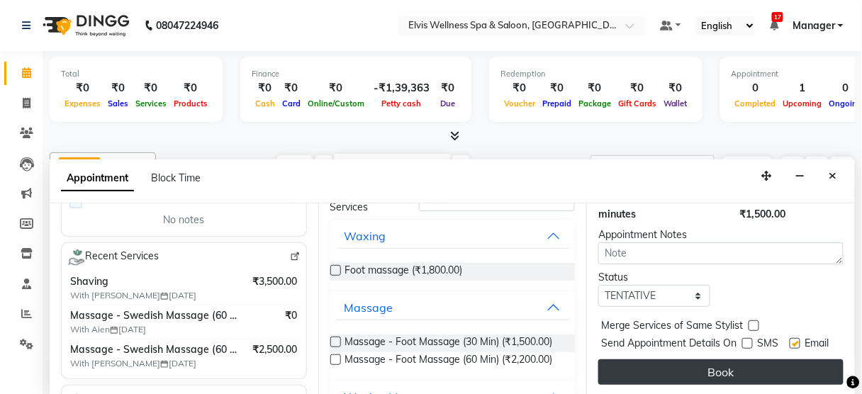
click at [730, 360] on button "Book" at bounding box center [720, 373] width 245 height 26
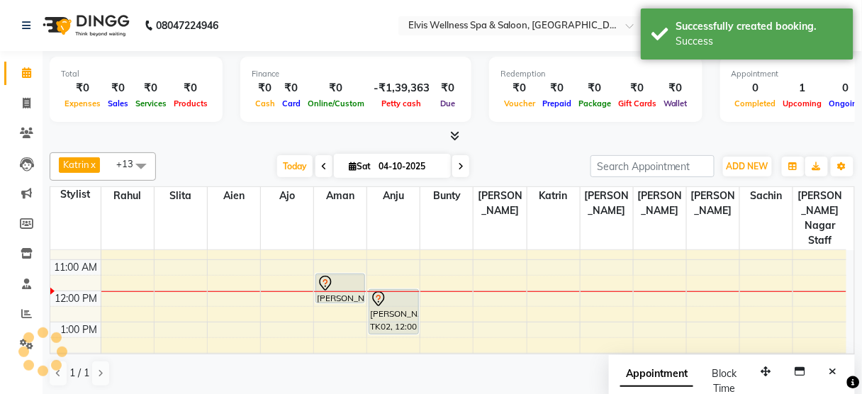
scroll to position [0, 0]
click at [835, 367] on icon "Close" at bounding box center [834, 372] width 8 height 10
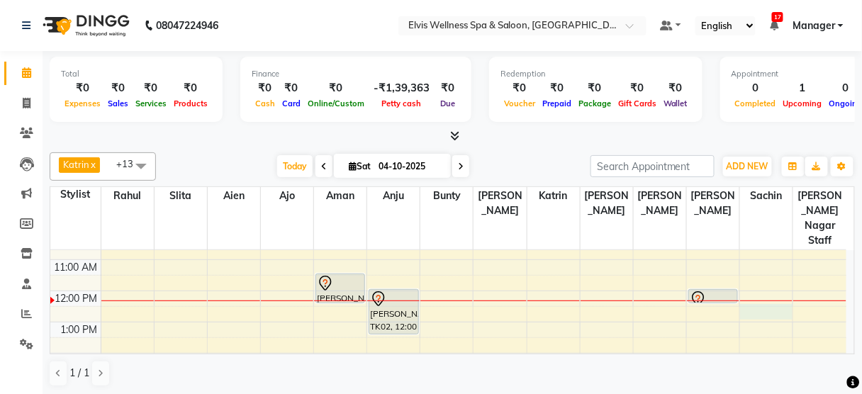
click at [757, 294] on div "8:00 AM 9:00 AM 10:00 AM 11:00 AM 12:00 PM 1:00 PM 2:00 PM 3:00 PM 4:00 PM 5:00…" at bounding box center [448, 385] width 796 height 436
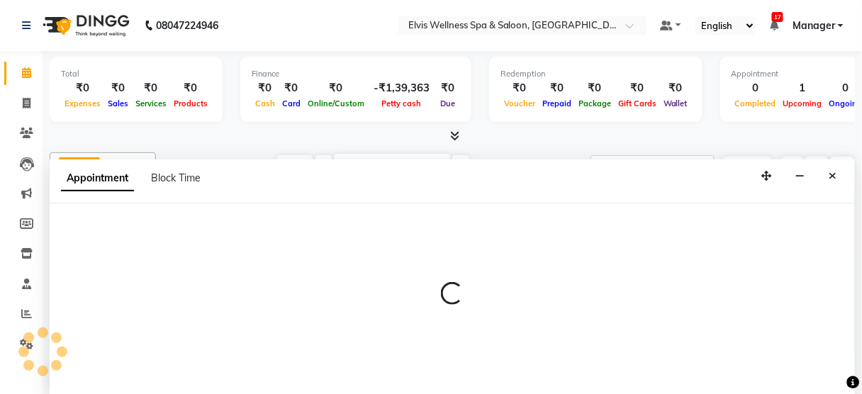
select select "48152"
select select "750"
select select "tentative"
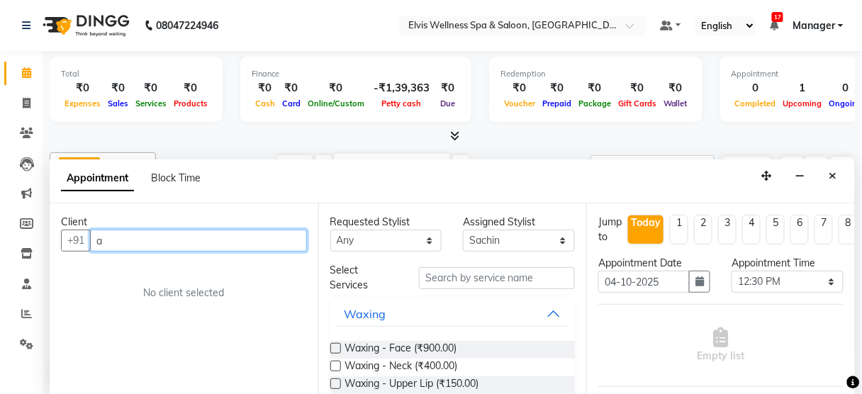
click at [195, 233] on input "a" at bounding box center [198, 241] width 217 height 22
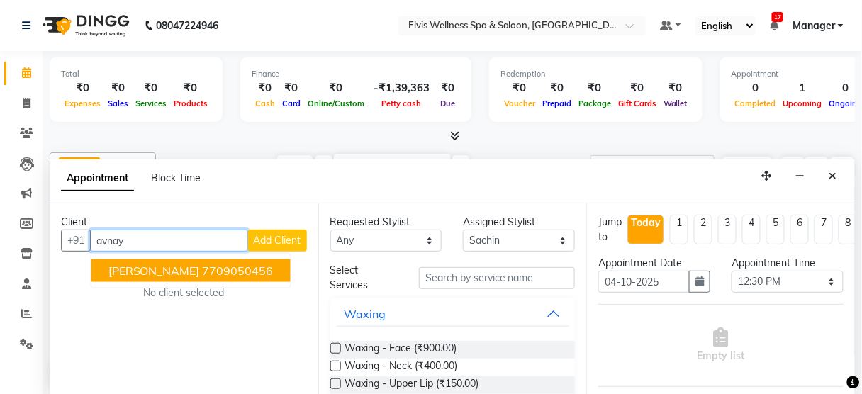
click at [203, 267] on ngb-highlight "7709050456" at bounding box center [238, 271] width 71 height 14
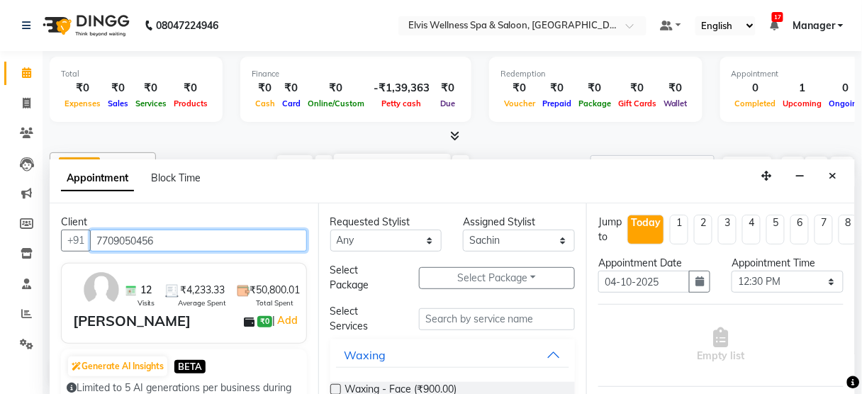
type input "7709050456"
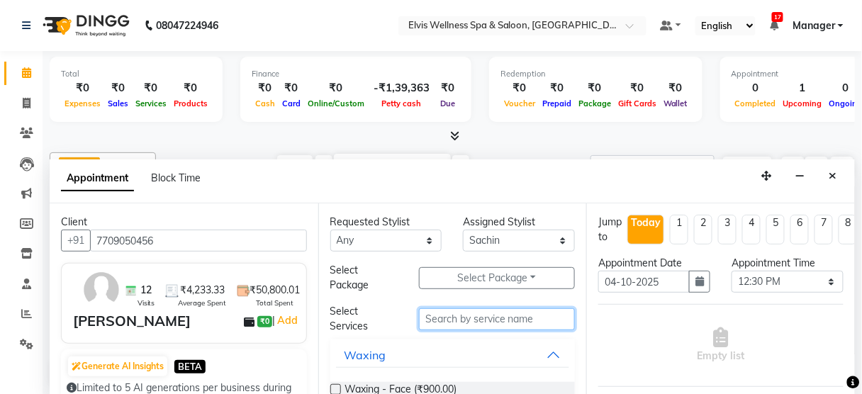
click at [455, 314] on input "text" at bounding box center [497, 319] width 156 height 22
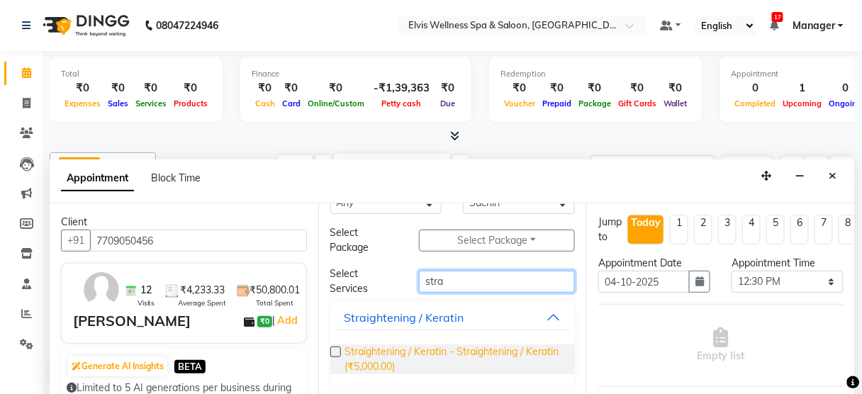
type input "stra"
click at [449, 352] on span "Straightening / Keratin - Straightening / Keratin (₹5,000.00)" at bounding box center [454, 360] width 219 height 30
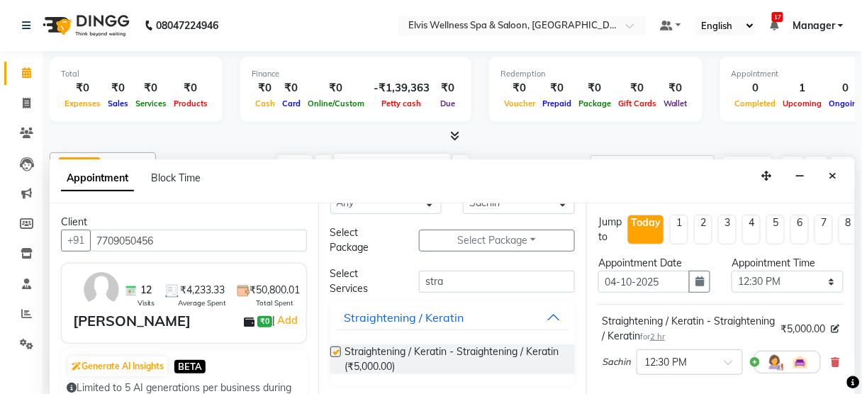
checkbox input "false"
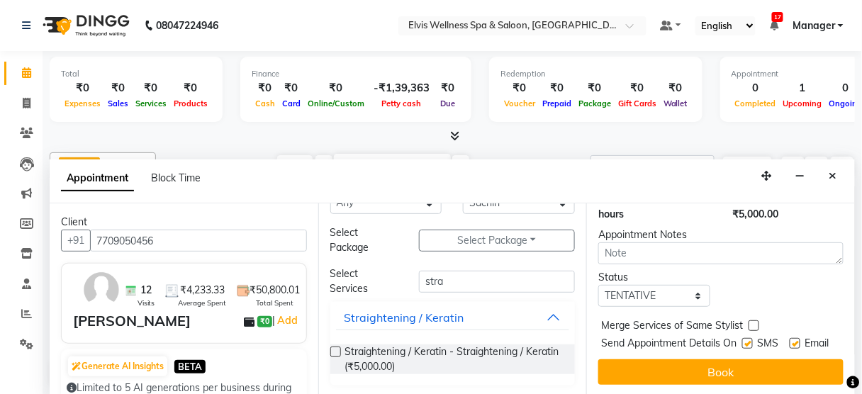
click at [742, 338] on label at bounding box center [747, 343] width 11 height 11
click at [742, 340] on input "checkbox" at bounding box center [746, 344] width 9 height 9
checkbox input "false"
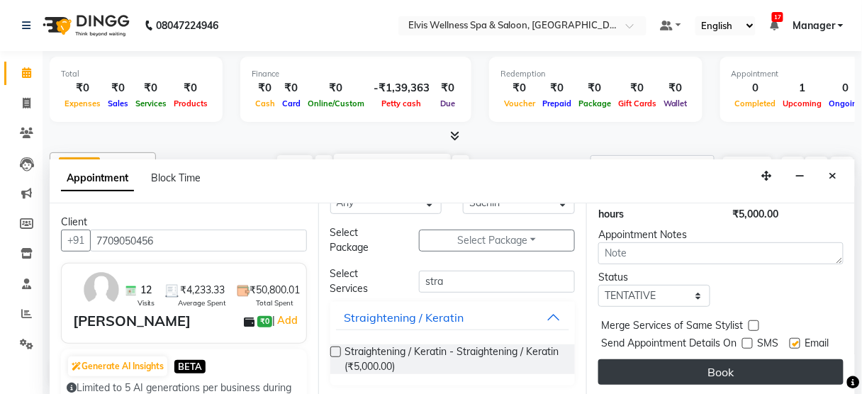
click at [735, 368] on button "Book" at bounding box center [720, 373] width 245 height 26
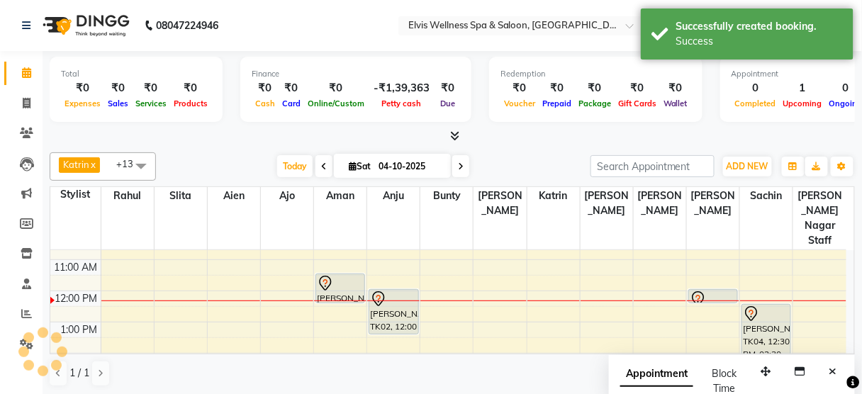
scroll to position [0, 0]
click at [837, 367] on icon "Close" at bounding box center [834, 372] width 8 height 10
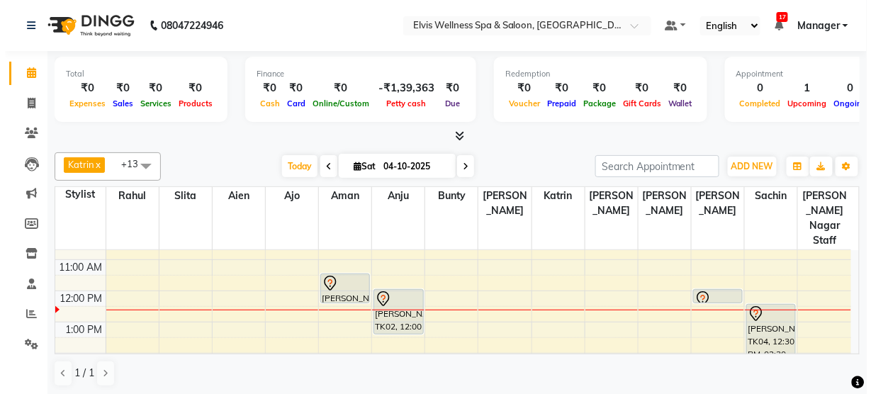
scroll to position [125, 0]
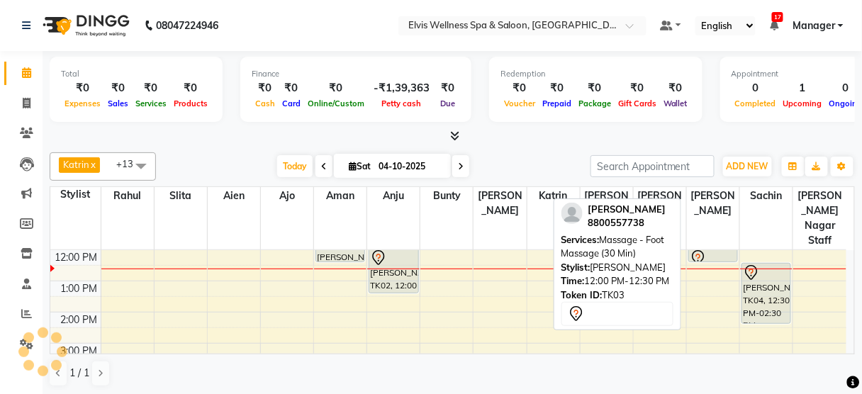
click at [713, 250] on div at bounding box center [713, 258] width 47 height 17
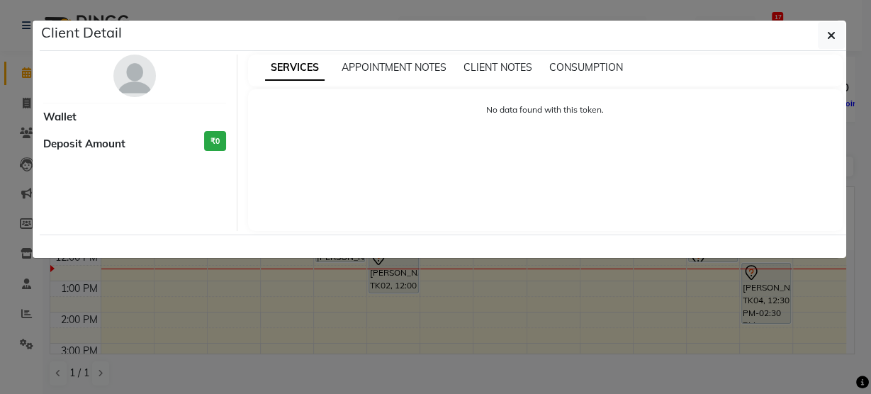
select select "7"
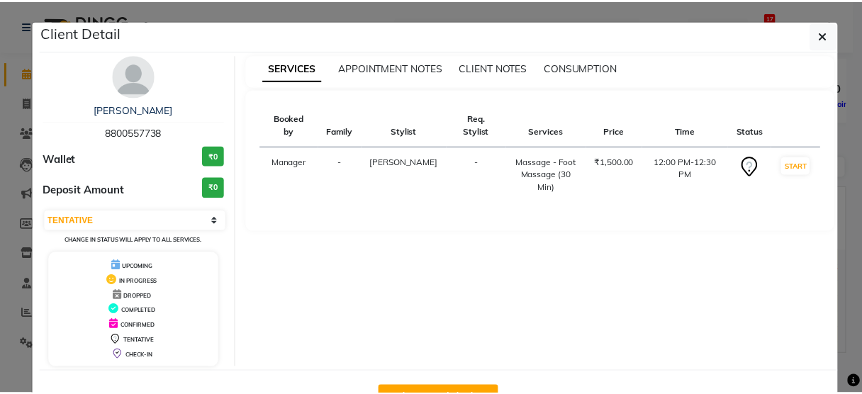
scroll to position [46, 0]
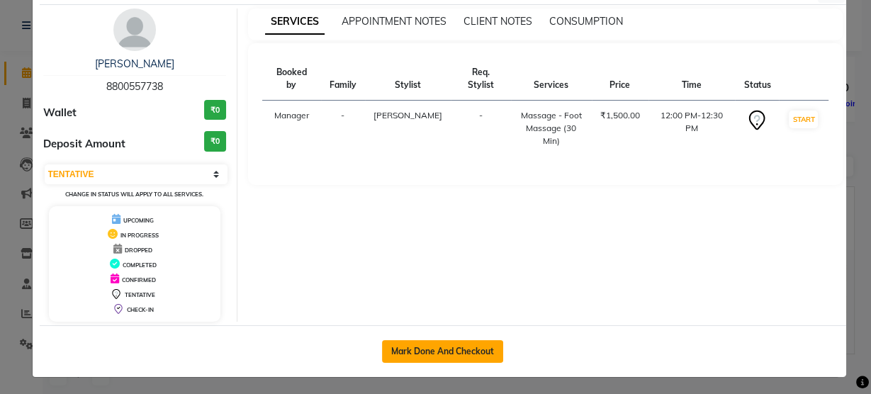
click at [432, 350] on button "Mark Done And Checkout" at bounding box center [442, 351] width 121 height 23
select select "service"
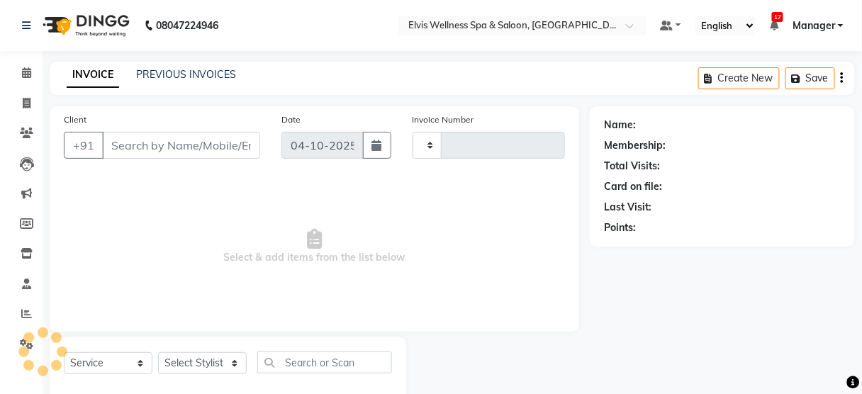
type input "3539"
select select "5733"
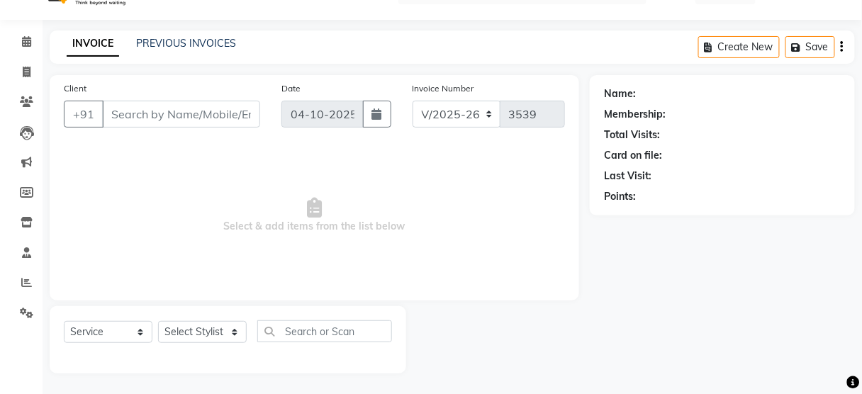
type input "8800557738"
select select "45633"
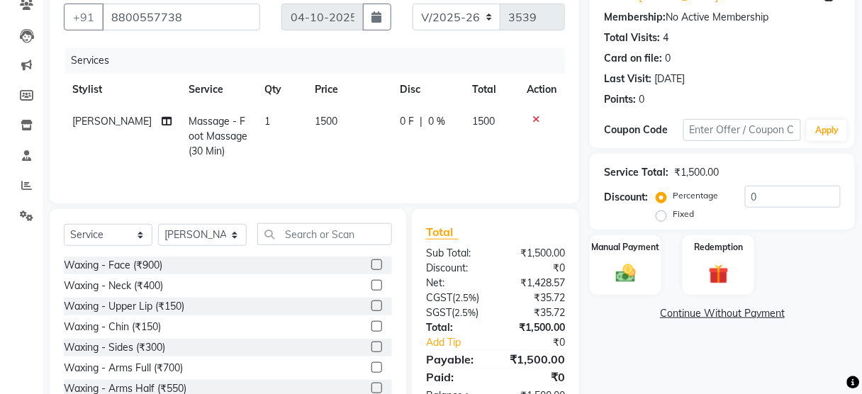
scroll to position [172, 0]
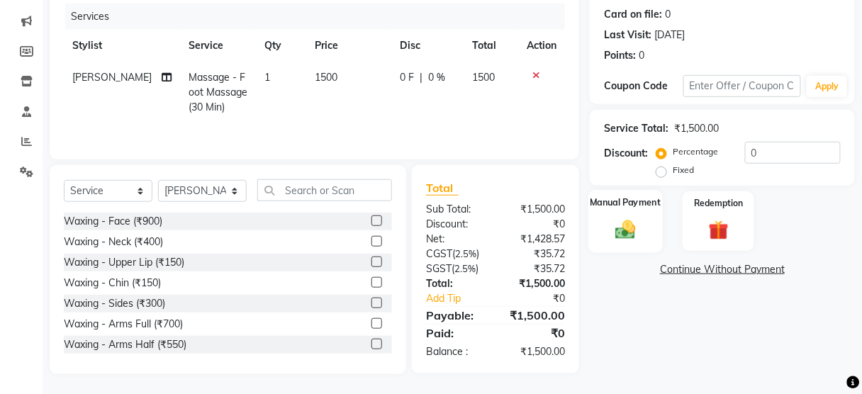
click at [642, 230] on img at bounding box center [625, 230] width 33 height 24
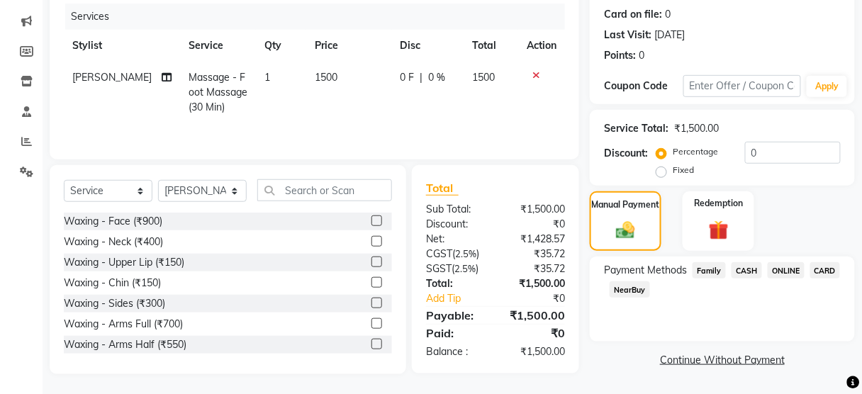
click at [741, 269] on span "CASH" at bounding box center [747, 270] width 30 height 16
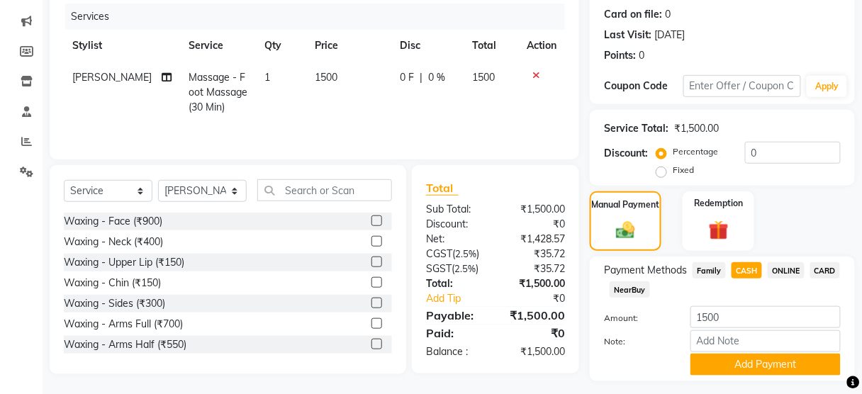
scroll to position [209, 0]
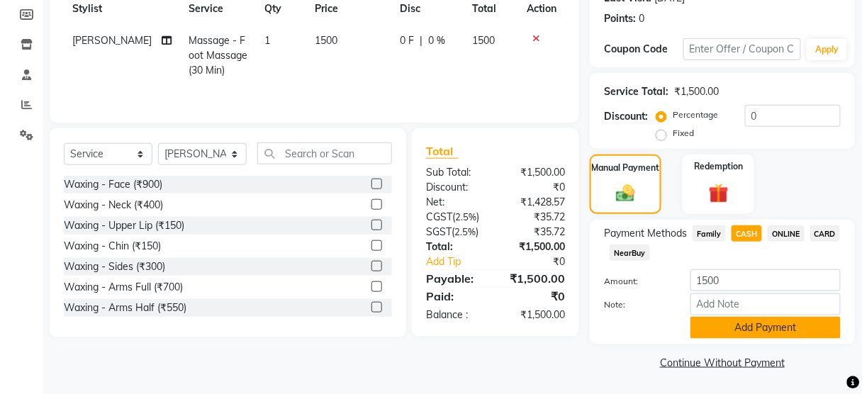
click at [744, 334] on button "Add Payment" at bounding box center [766, 328] width 150 height 22
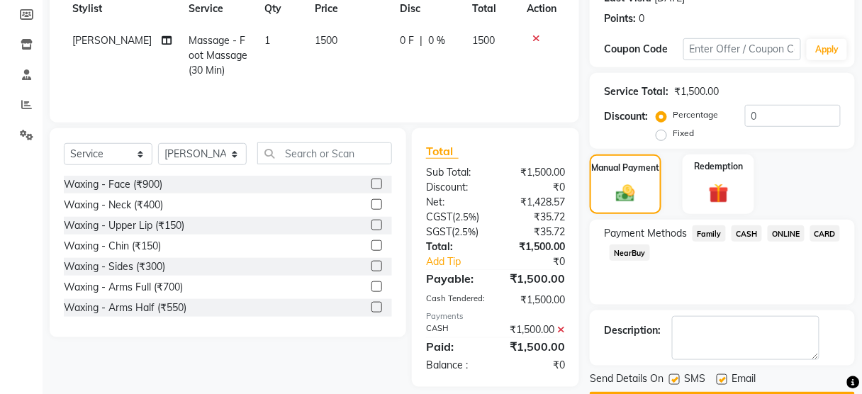
scroll to position [249, 0]
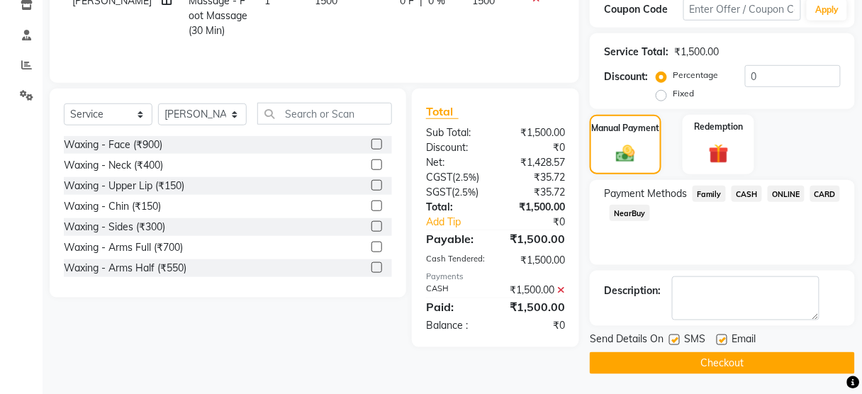
click at [676, 338] on label at bounding box center [674, 340] width 11 height 11
click at [676, 338] on input "checkbox" at bounding box center [673, 340] width 9 height 9
checkbox input "false"
click at [672, 362] on button "Checkout" at bounding box center [722, 363] width 265 height 22
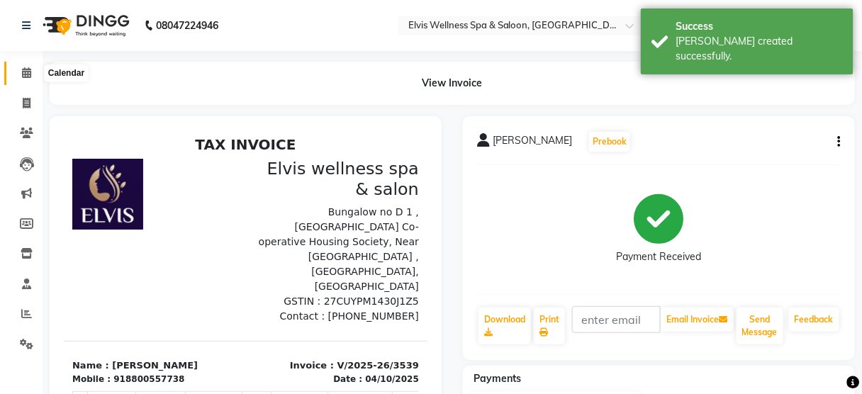
click at [26, 71] on icon at bounding box center [26, 72] width 9 height 11
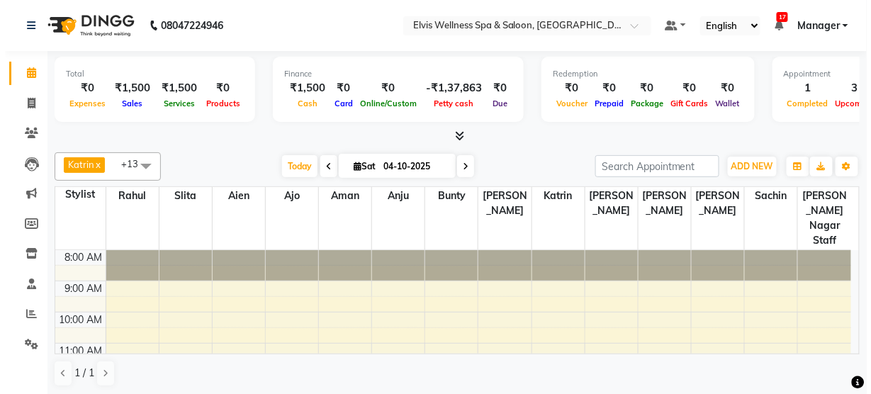
scroll to position [106, 0]
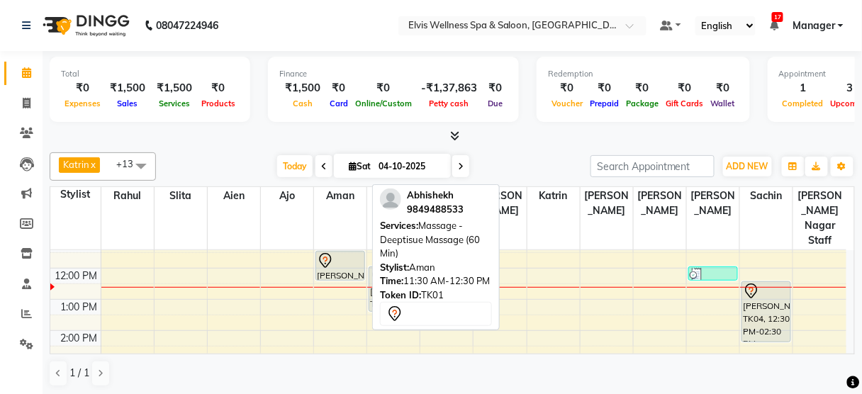
click at [335, 252] on div at bounding box center [340, 260] width 47 height 17
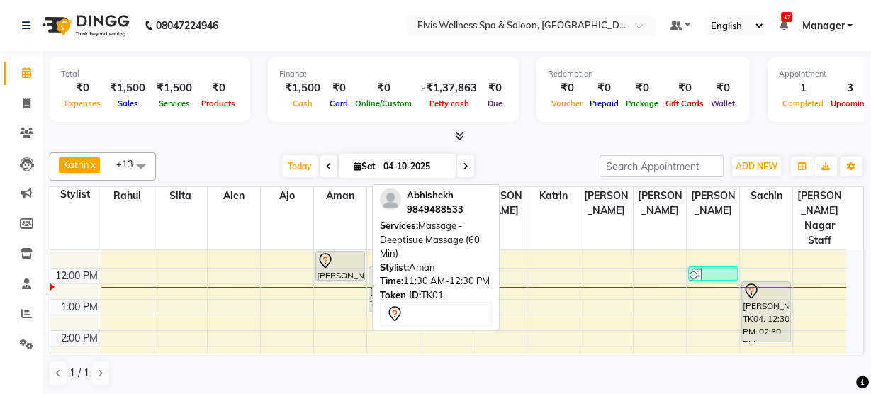
select select "7"
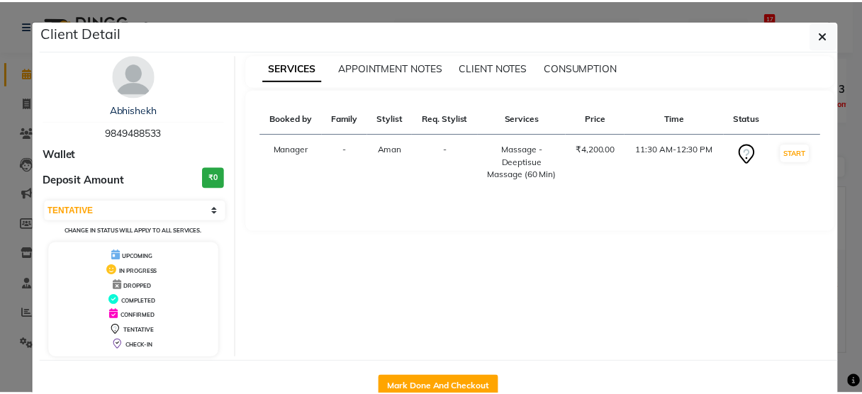
scroll to position [37, 0]
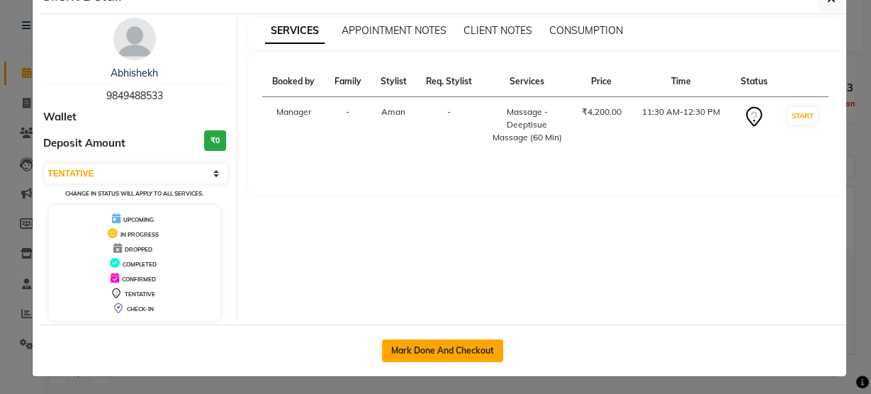
click at [413, 356] on button "Mark Done And Checkout" at bounding box center [442, 351] width 121 height 23
select select "5733"
select select "service"
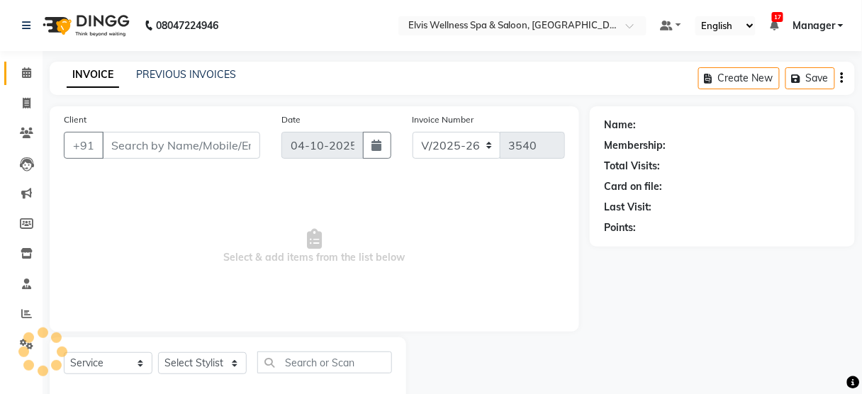
type input "9849488533"
select select "46426"
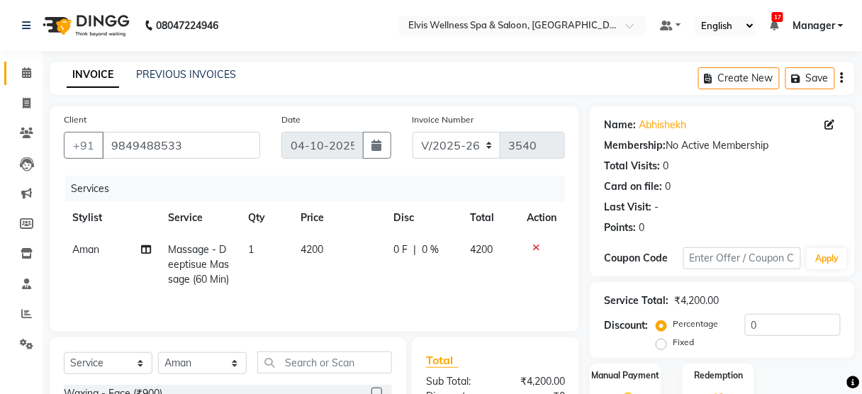
scroll to position [172, 0]
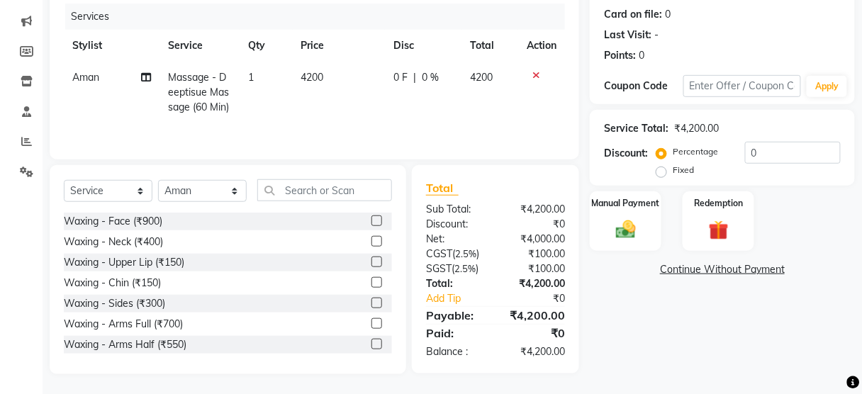
click at [673, 174] on label "Fixed" at bounding box center [683, 170] width 21 height 13
click at [659, 174] on input "Fixed" at bounding box center [664, 170] width 10 height 10
radio input "true"
click at [750, 153] on input "0" at bounding box center [793, 153] width 96 height 22
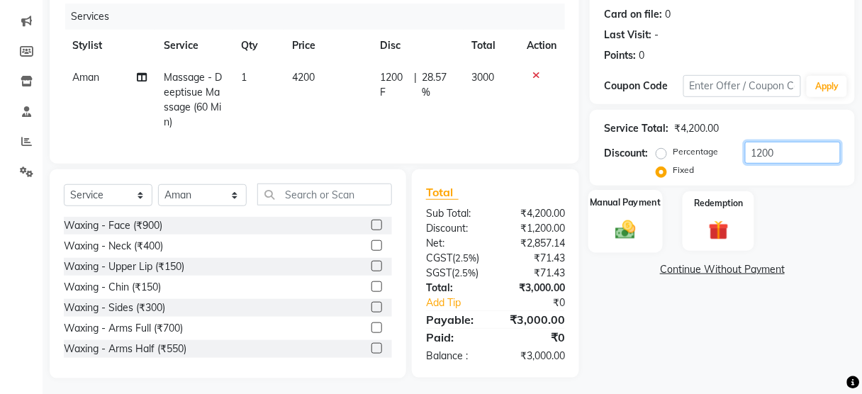
type input "1200"
click at [608, 229] on div "Manual Payment" at bounding box center [626, 221] width 74 height 62
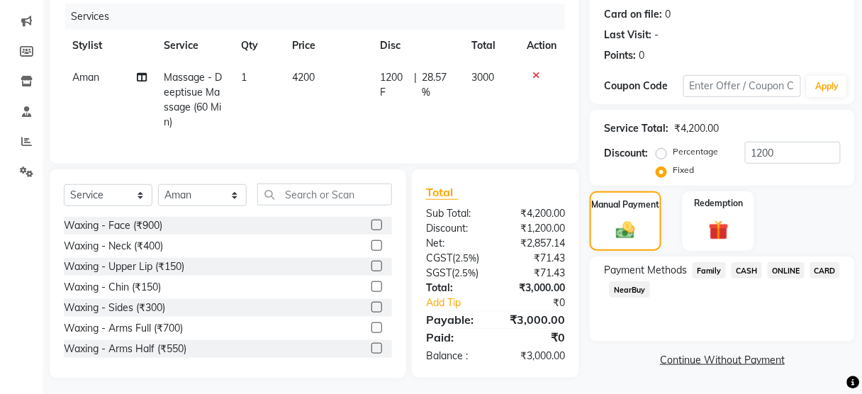
click at [750, 267] on span "CASH" at bounding box center [747, 270] width 30 height 16
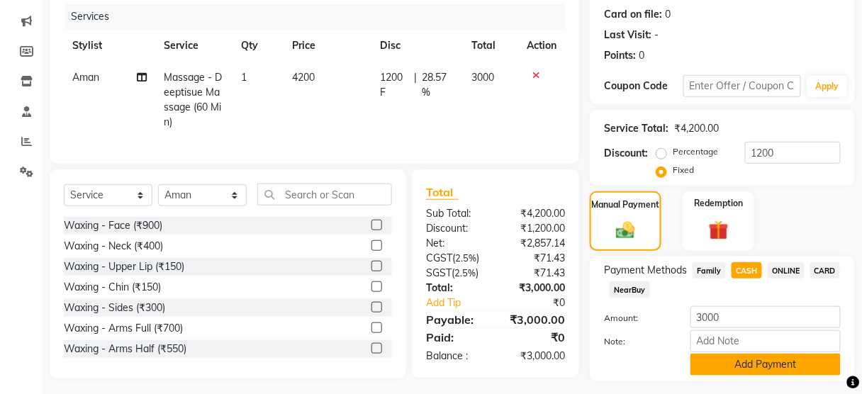
scroll to position [209, 0]
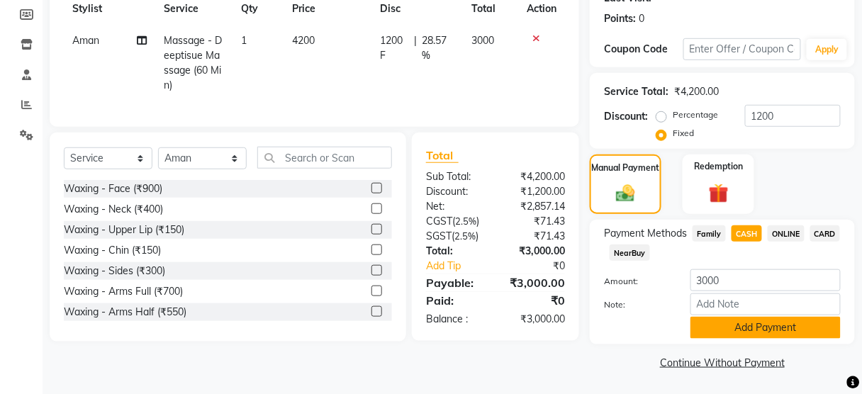
click at [743, 324] on button "Add Payment" at bounding box center [766, 328] width 150 height 22
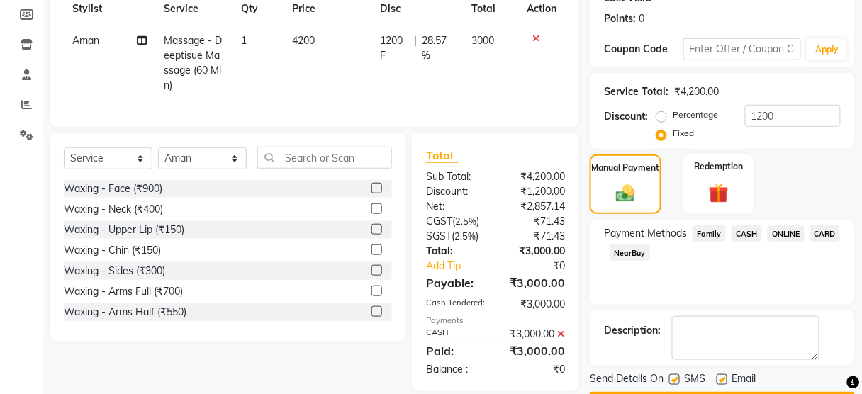
scroll to position [250, 0]
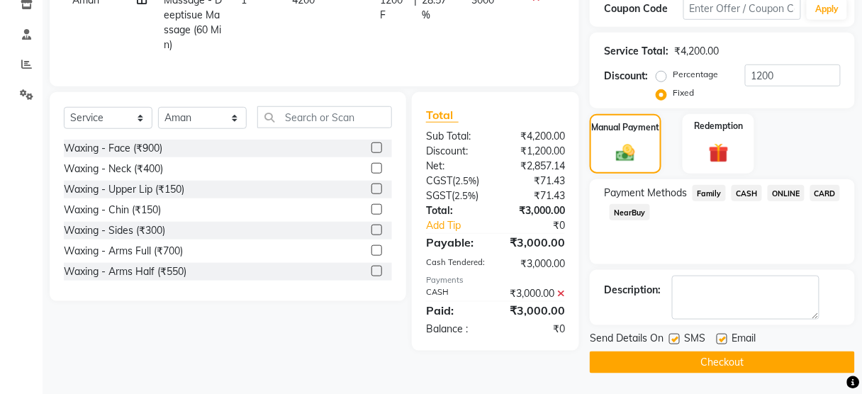
click at [672, 337] on label at bounding box center [674, 339] width 11 height 11
click at [672, 337] on input "checkbox" at bounding box center [673, 339] width 9 height 9
checkbox input "false"
click at [675, 373] on main "INVOICE PREVIOUS INVOICES Create New Save Client [PHONE_NUMBER] Date [DATE] Inv…" at bounding box center [453, 103] width 820 height 583
click at [672, 366] on button "Checkout" at bounding box center [722, 363] width 265 height 22
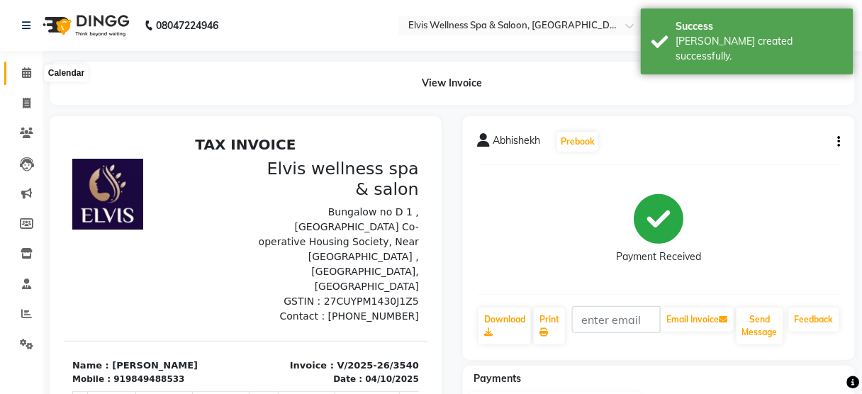
click at [23, 72] on icon at bounding box center [26, 72] width 9 height 11
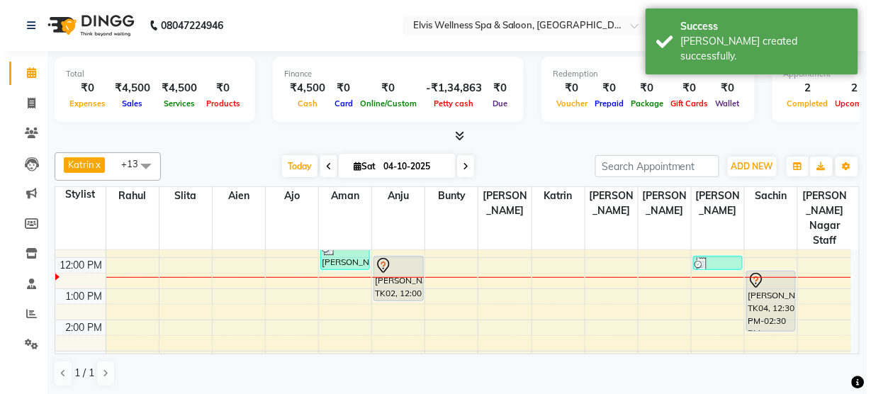
scroll to position [118, 0]
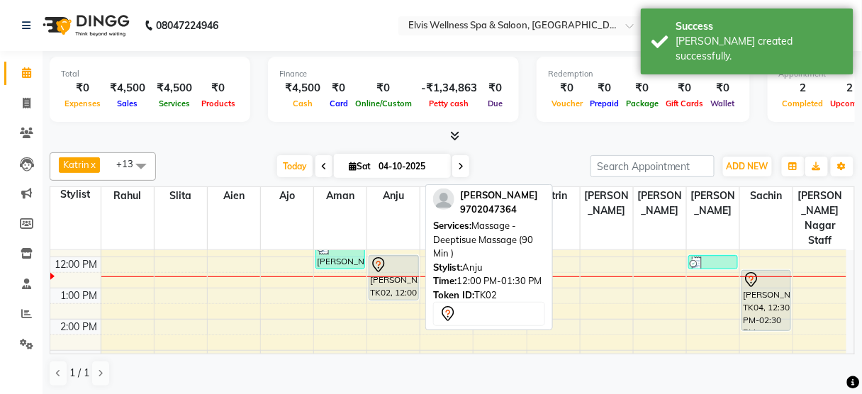
click at [391, 262] on div "[PERSON_NAME], TK02, 12:00 PM-01:30 PM, Massage - Deeptisue Massage (90 Min )" at bounding box center [393, 278] width 48 height 44
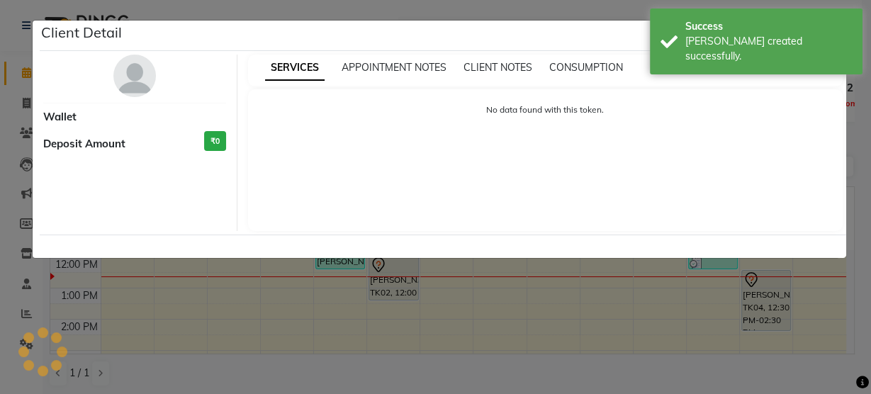
select select "7"
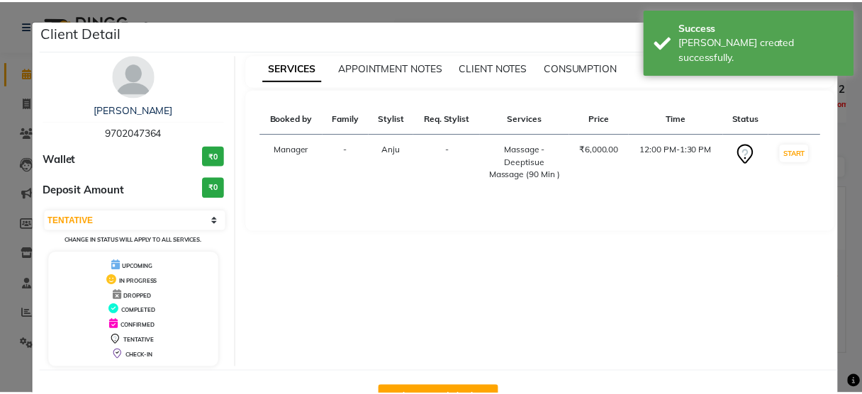
scroll to position [46, 0]
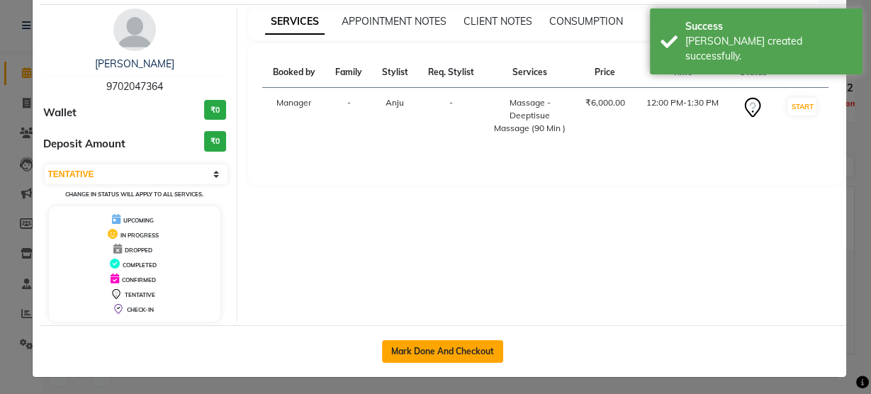
click at [455, 345] on button "Mark Done And Checkout" at bounding box center [442, 351] width 121 height 23
select select "5733"
select select "service"
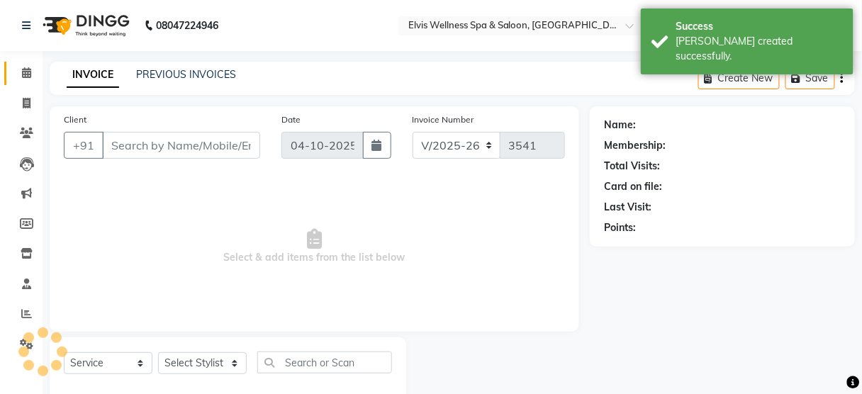
scroll to position [31, 0]
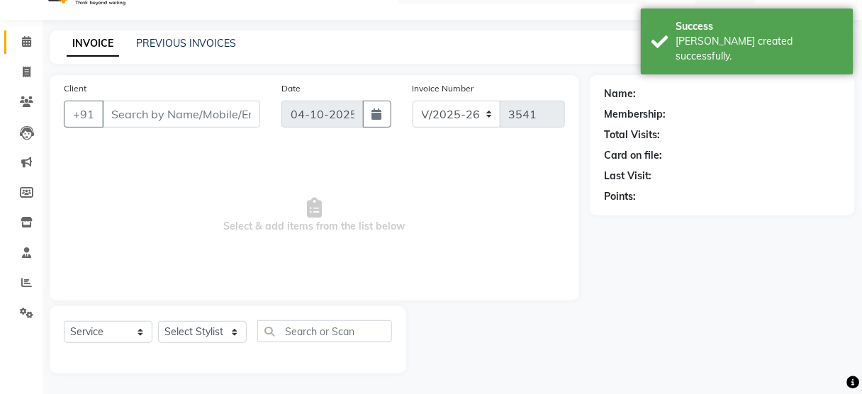
type input "9702047364"
select select "52998"
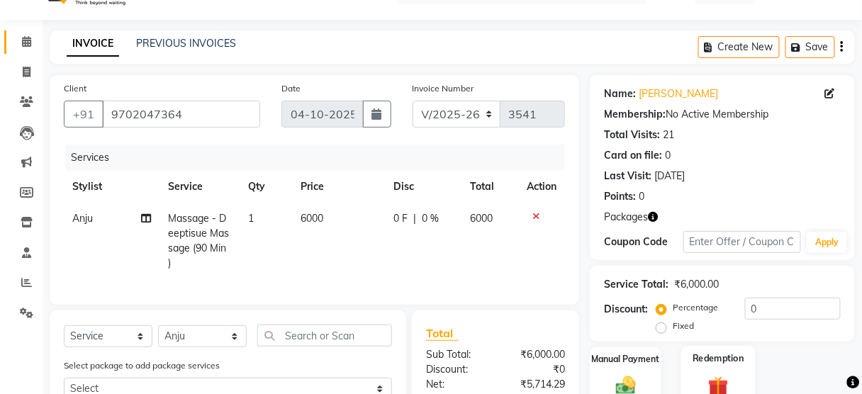
scroll to position [233, 0]
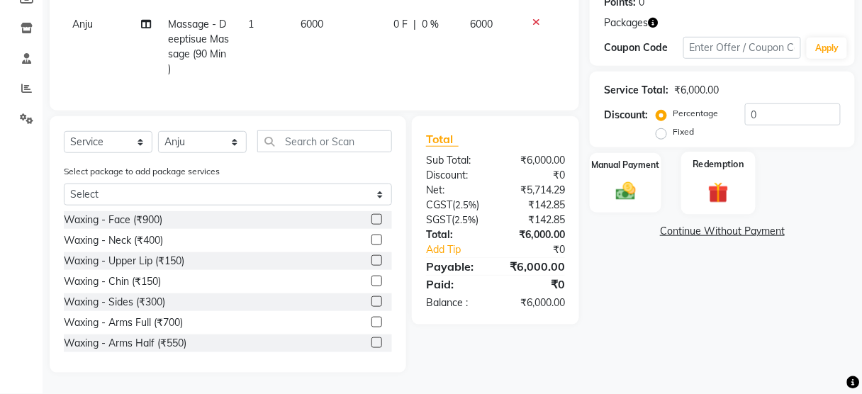
click at [704, 180] on img at bounding box center [718, 192] width 33 height 26
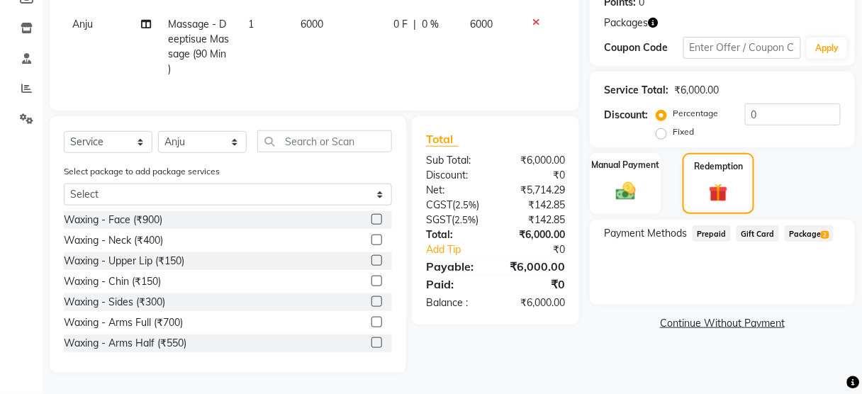
click at [803, 225] on span "Package 2" at bounding box center [809, 233] width 49 height 16
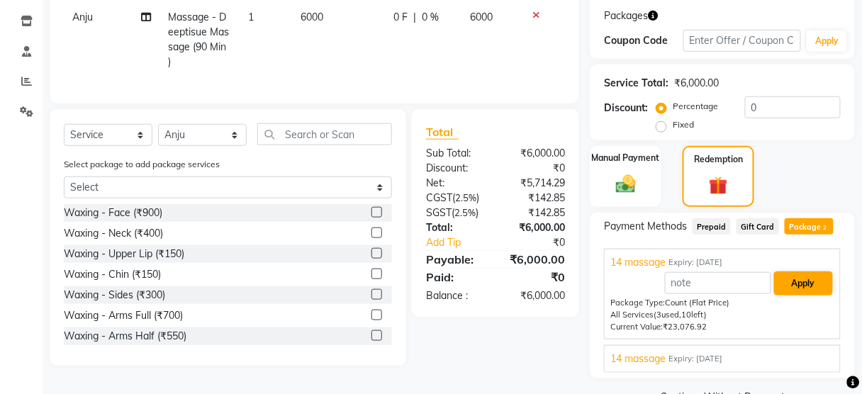
scroll to position [265, 0]
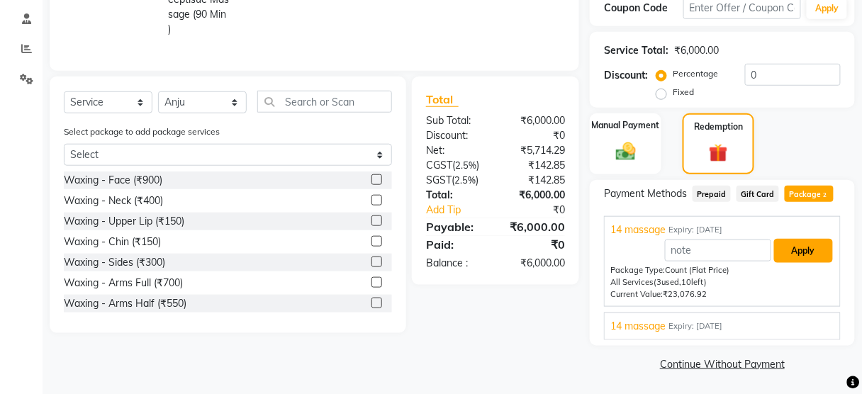
click at [801, 252] on button "Apply" at bounding box center [803, 251] width 59 height 24
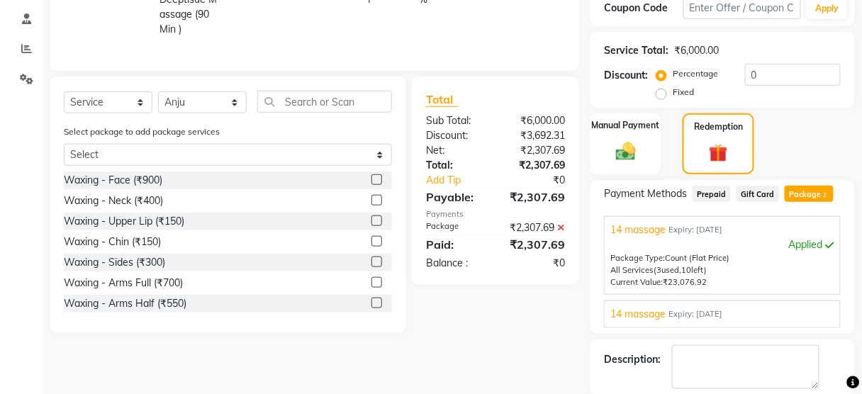
scroll to position [333, 0]
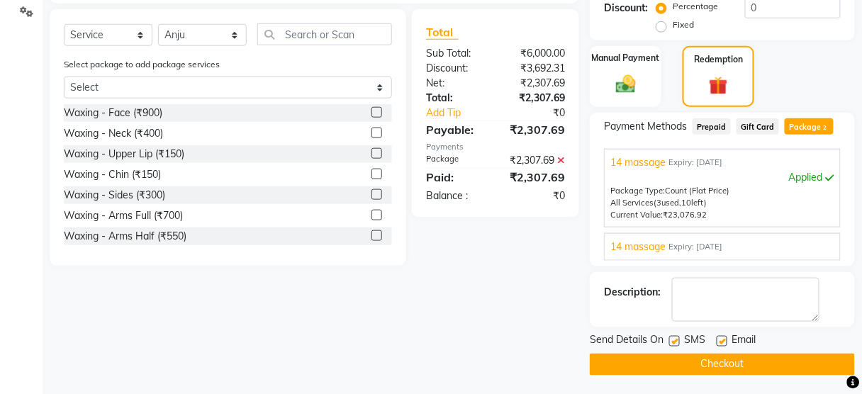
click at [679, 341] on label at bounding box center [674, 341] width 11 height 11
click at [679, 341] on input "checkbox" at bounding box center [673, 342] width 9 height 9
checkbox input "false"
click at [684, 362] on button "Checkout" at bounding box center [722, 365] width 265 height 22
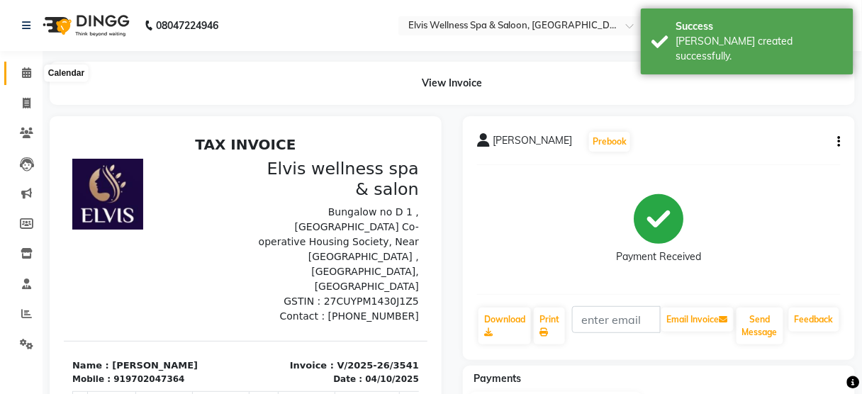
click at [30, 73] on icon at bounding box center [26, 72] width 9 height 11
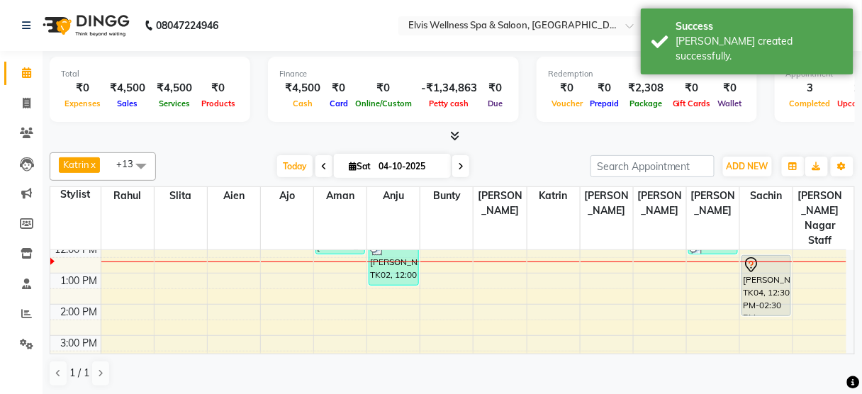
scroll to position [133, 0]
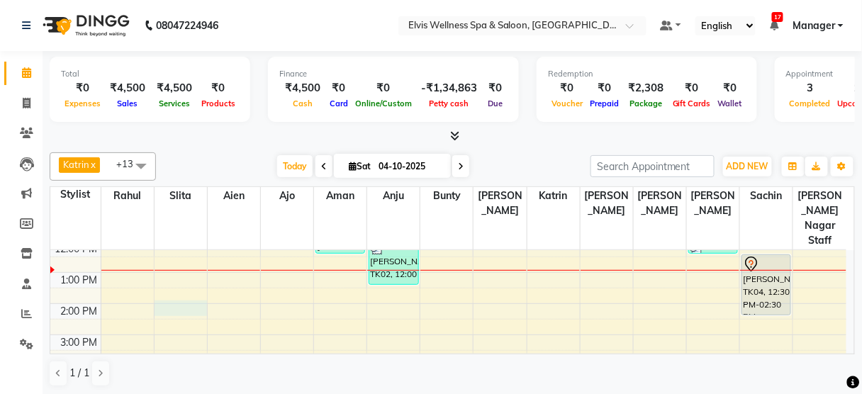
click at [171, 288] on div "8:00 AM 9:00 AM 10:00 AM 11:00 AM 12:00 PM 1:00 PM 2:00 PM 3:00 PM 4:00 PM 5:00…" at bounding box center [448, 335] width 796 height 436
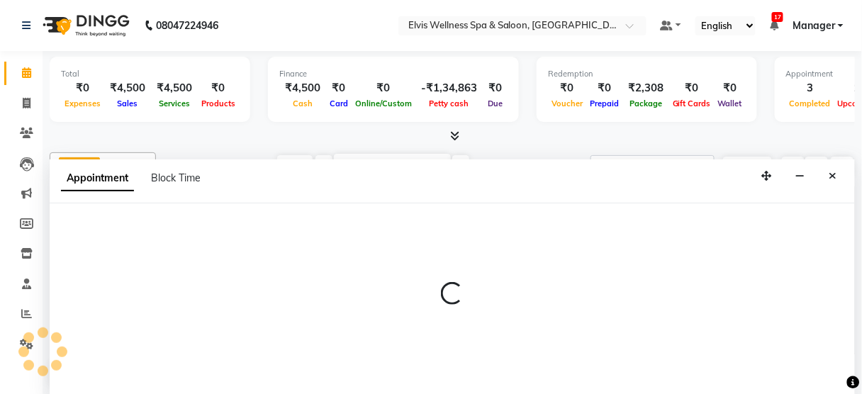
scroll to position [0, 0]
select select "39956"
select select "840"
select select "tentative"
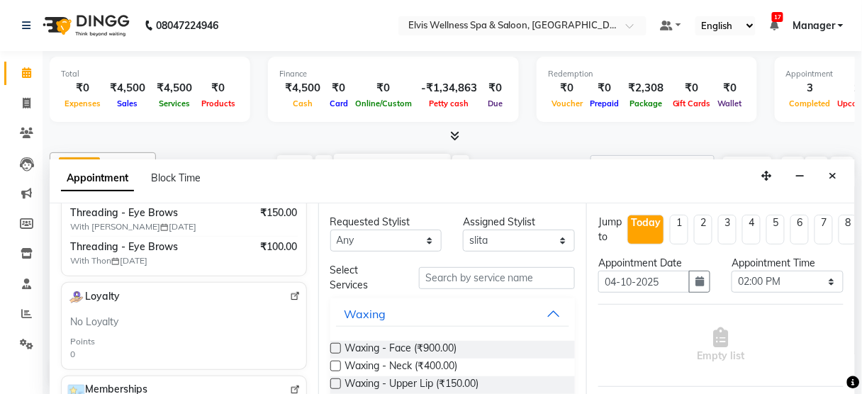
scroll to position [279, 0]
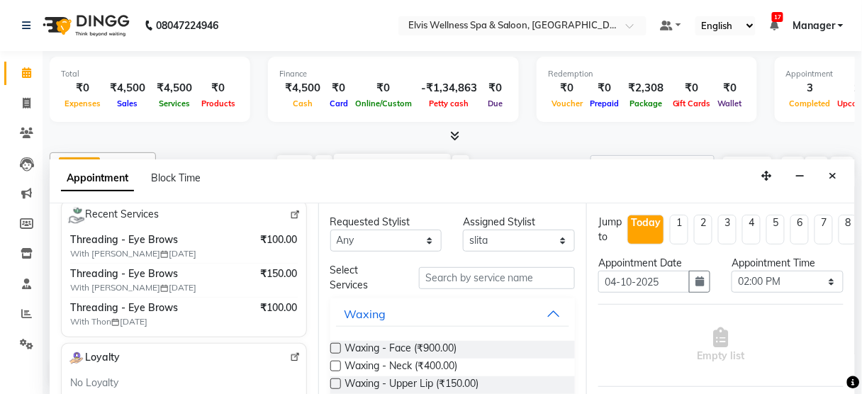
type input "7875593094"
click at [290, 210] on img at bounding box center [295, 215] width 11 height 11
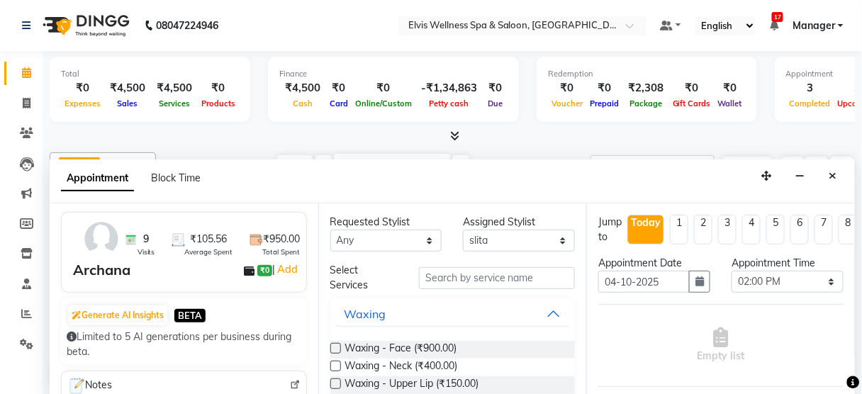
scroll to position [0, 0]
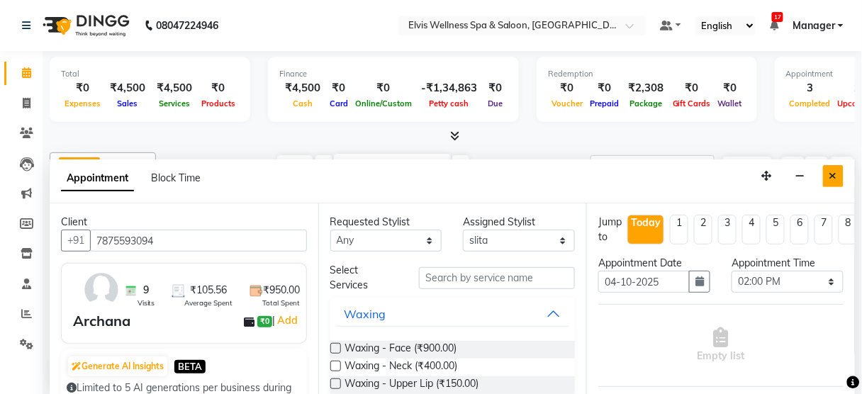
click at [834, 177] on icon "Close" at bounding box center [834, 176] width 8 height 10
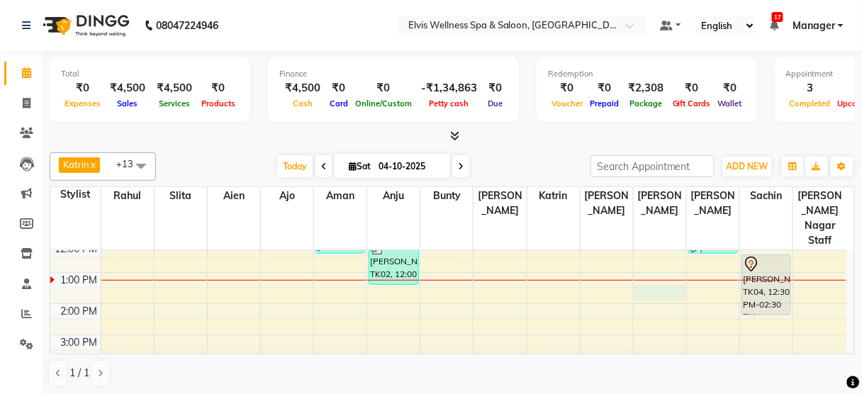
click at [654, 269] on div "8:00 AM 9:00 AM 10:00 AM 11:00 AM 12:00 PM 1:00 PM 2:00 PM 3:00 PM 4:00 PM 5:00…" at bounding box center [448, 335] width 796 height 436
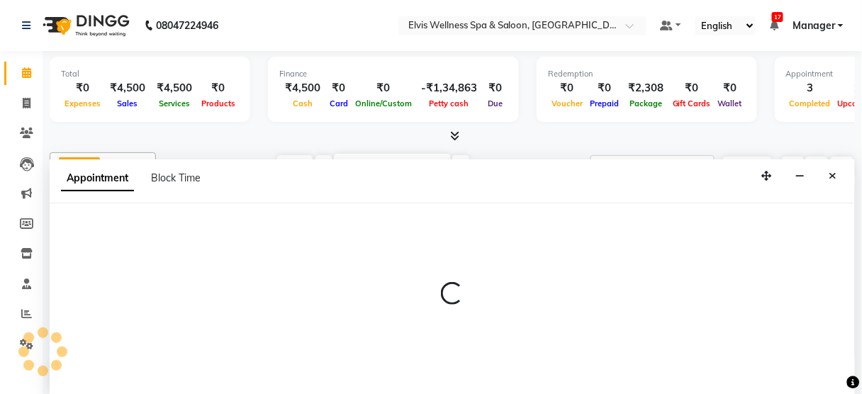
select select "47382"
select select "810"
select select "tentative"
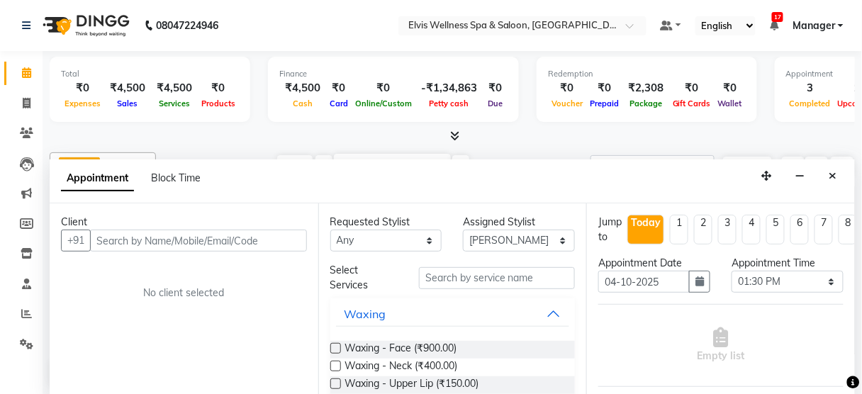
click at [159, 233] on input "text" at bounding box center [198, 241] width 217 height 22
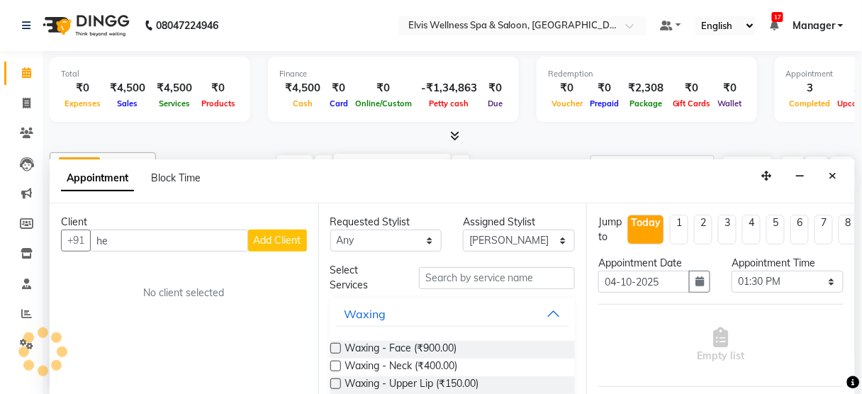
type input "h"
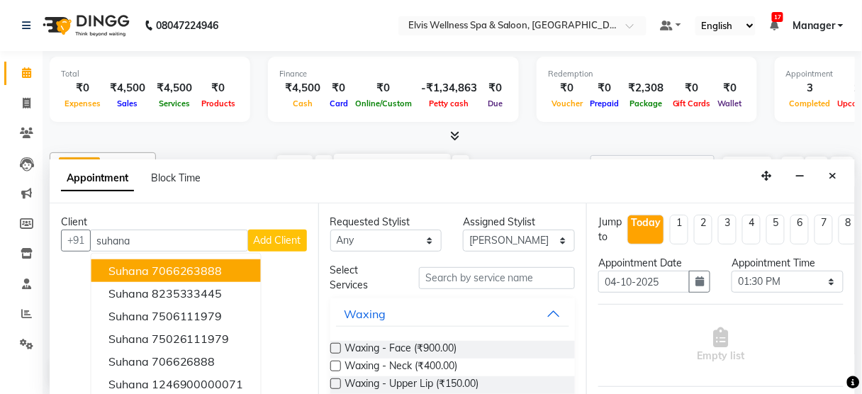
drag, startPoint x: 155, startPoint y: 238, endPoint x: 0, endPoint y: 273, distance: 158.6
click at [0, 273] on app-home "08047224946 Select Location × Elvis Wellness Spa & Saloon, Kalyaninagar Central…" at bounding box center [431, 198] width 862 height 396
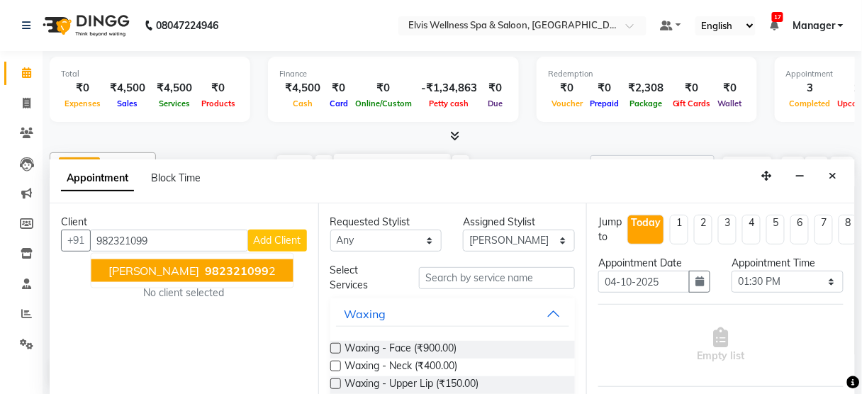
click at [151, 278] on button "[PERSON_NAME] 982321099 2" at bounding box center [192, 271] width 202 height 23
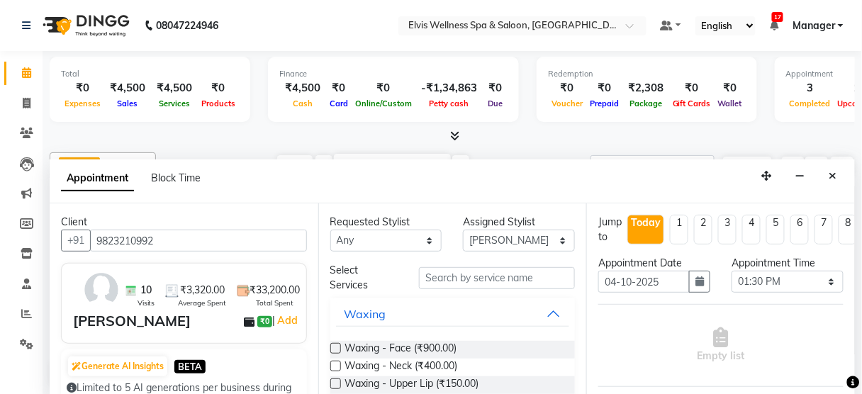
type input "9823210992"
click at [500, 283] on input "text" at bounding box center [497, 278] width 156 height 22
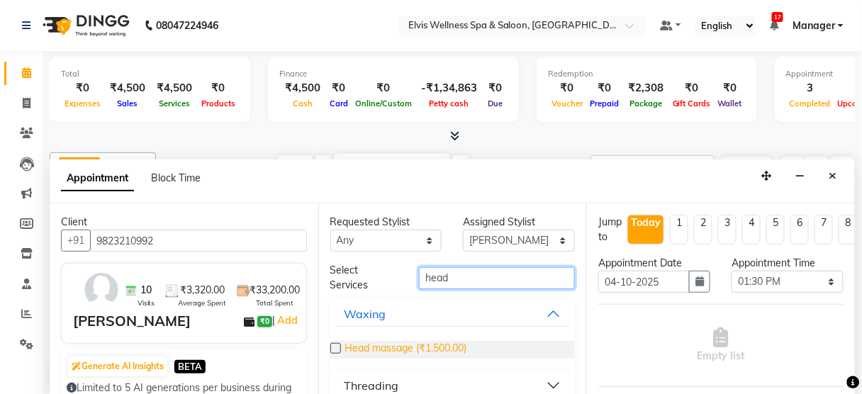
type input "head"
click at [442, 347] on span "Head massage (₹1,500.00)" at bounding box center [406, 350] width 122 height 18
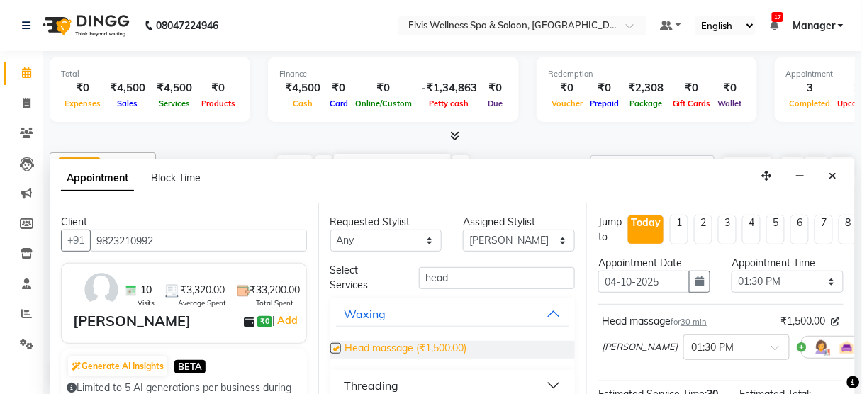
checkbox input "false"
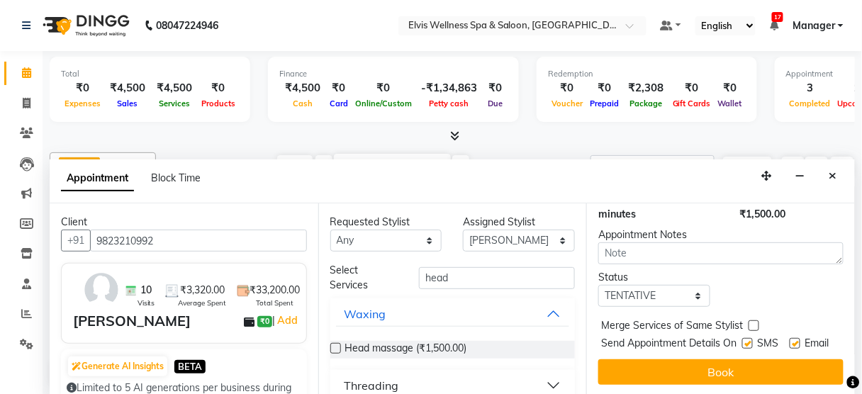
click at [748, 336] on div "SMS" at bounding box center [766, 345] width 48 height 18
click at [742, 338] on label at bounding box center [747, 343] width 11 height 11
click at [742, 340] on input "checkbox" at bounding box center [746, 344] width 9 height 9
checkbox input "false"
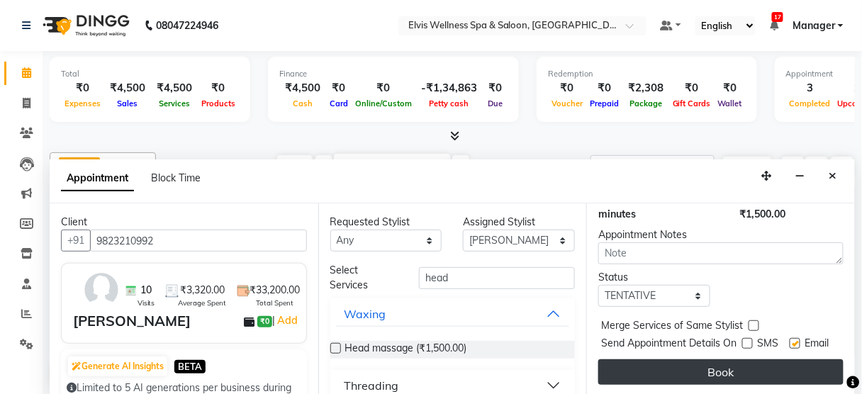
click at [735, 372] on button "Book" at bounding box center [720, 373] width 245 height 26
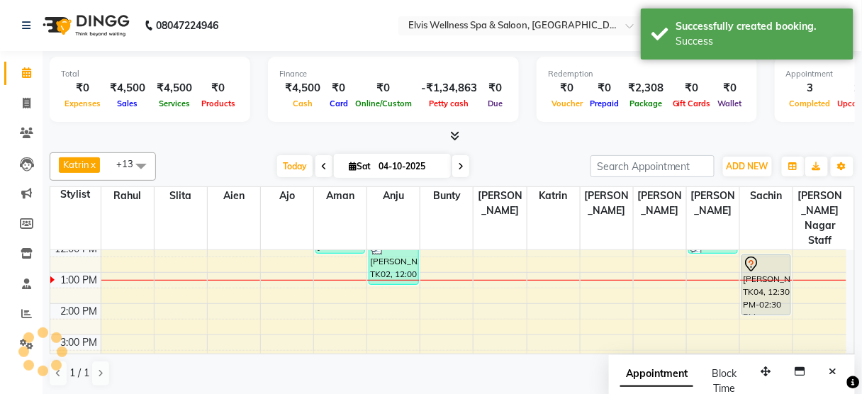
scroll to position [0, 0]
click at [829, 362] on button "Close" at bounding box center [833, 372] width 21 height 22
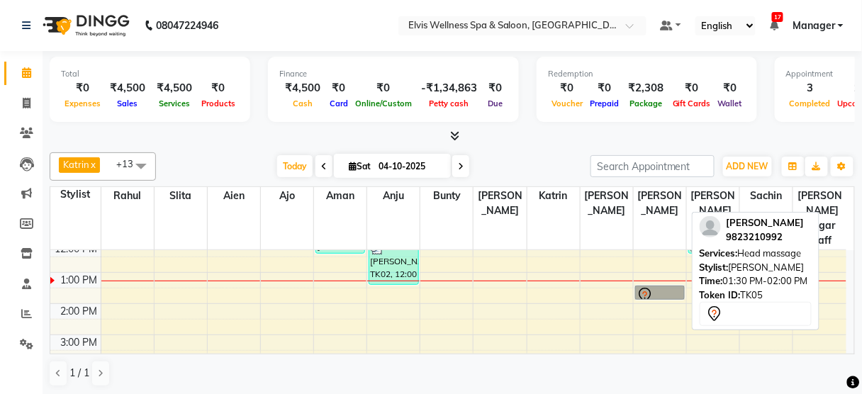
drag, startPoint x: 651, startPoint y: 268, endPoint x: 647, endPoint y: 278, distance: 10.5
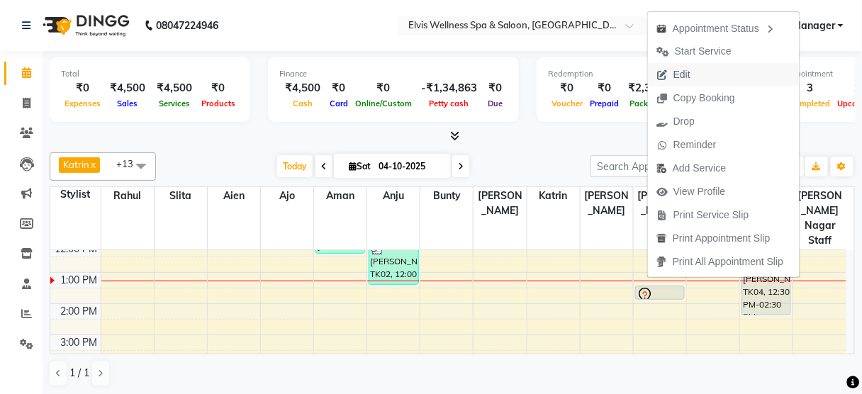
click at [676, 74] on span "Edit" at bounding box center [682, 74] width 17 height 15
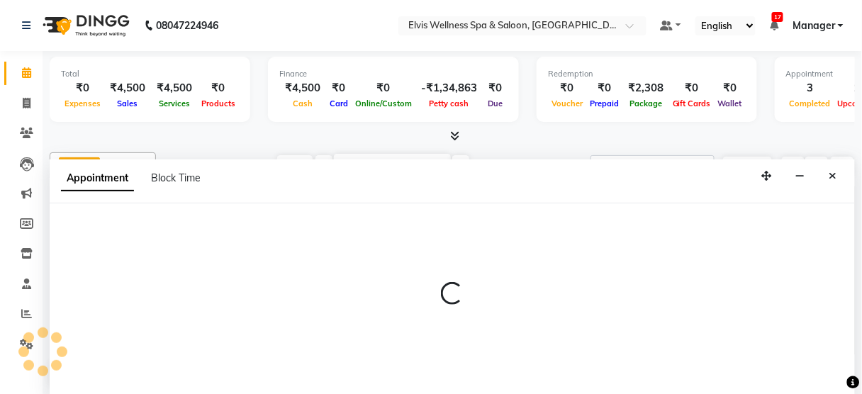
select select "tentative"
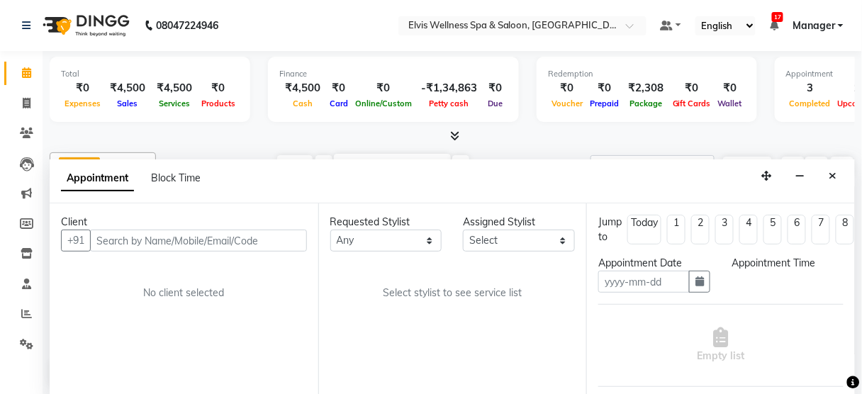
type input "04-10-2025"
select select "47382"
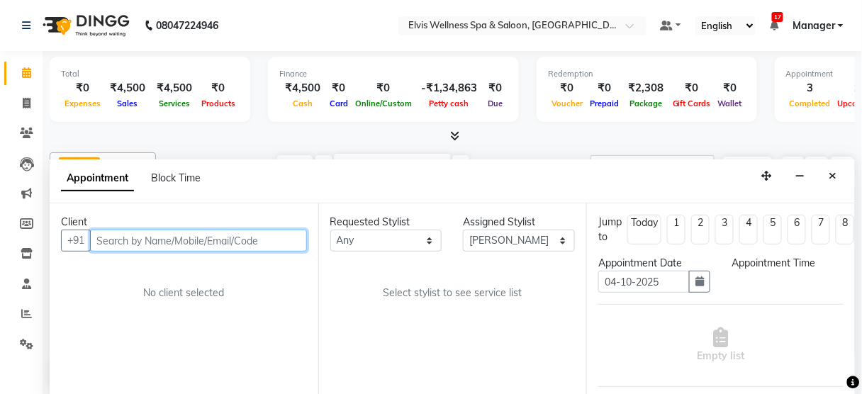
select select "810"
select select "2736"
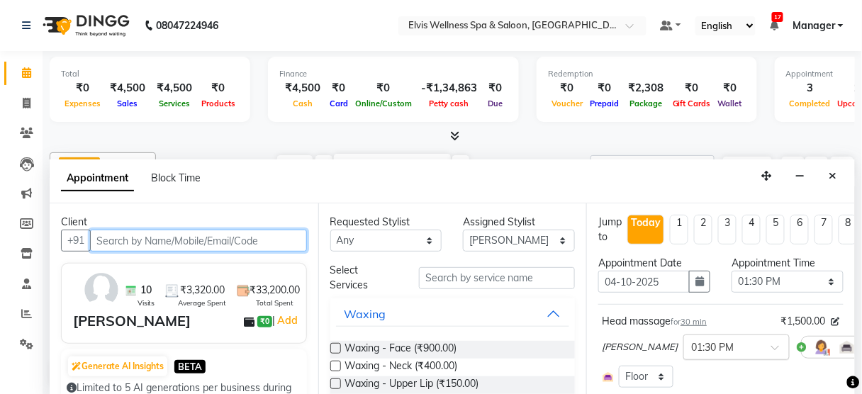
scroll to position [155, 0]
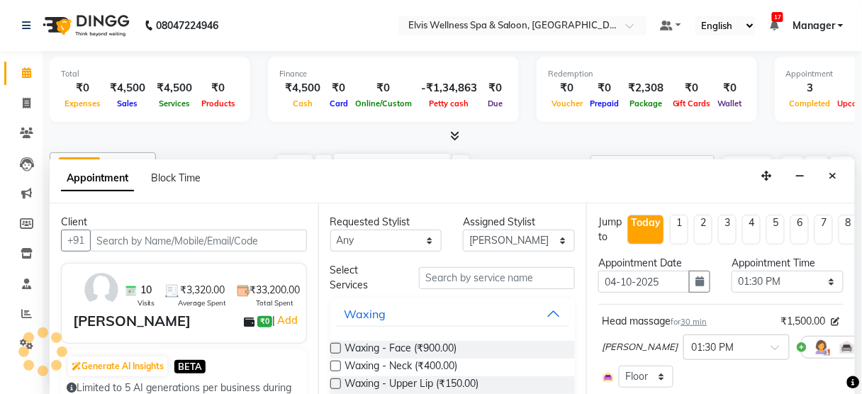
click at [871, 347] on icon at bounding box center [878, 347] width 9 height 10
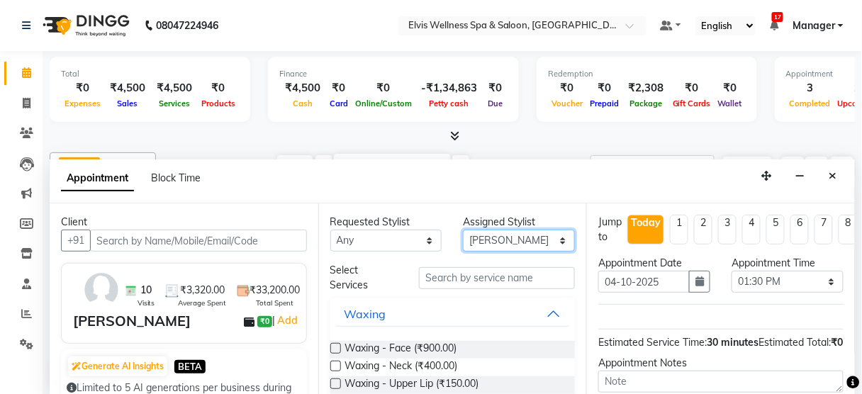
click at [531, 236] on select "Select [PERSON_NAME] [PERSON_NAME] among [PERSON_NAME] staff Bepeto [PERSON_NAM…" at bounding box center [519, 241] width 112 height 22
select select "40552"
click at [463, 230] on select "Select [PERSON_NAME] [PERSON_NAME] among [PERSON_NAME] staff Bepeto [PERSON_NAM…" at bounding box center [519, 241] width 112 height 22
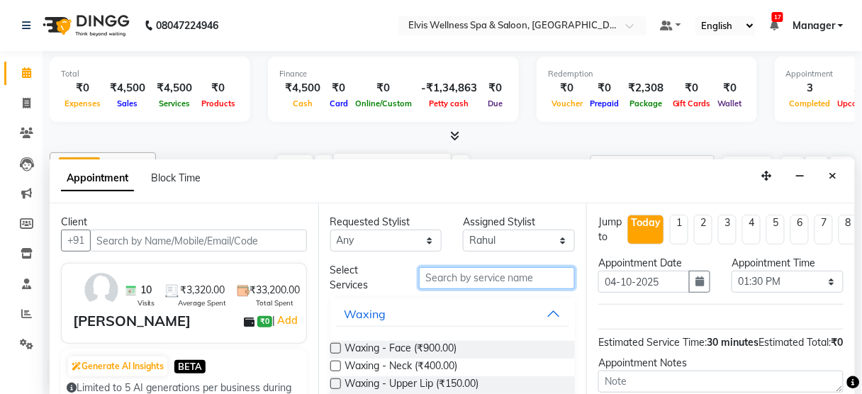
click at [466, 277] on input "text" at bounding box center [497, 278] width 156 height 22
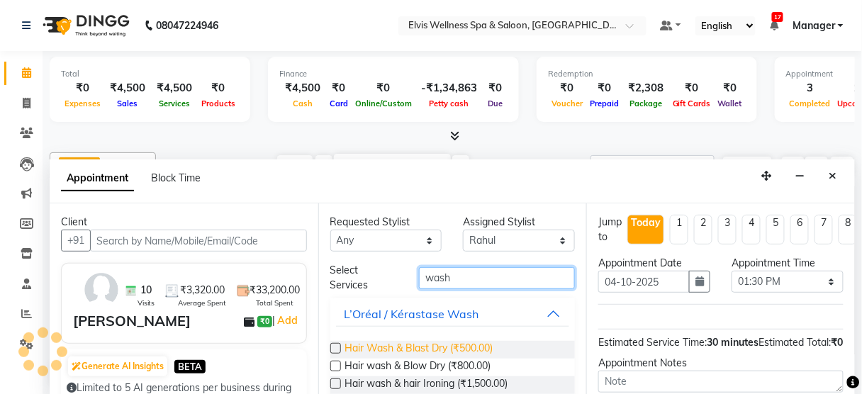
type input "wash"
click at [459, 346] on span "Hair Wash & Blast Dry (₹500.00)" at bounding box center [419, 350] width 148 height 18
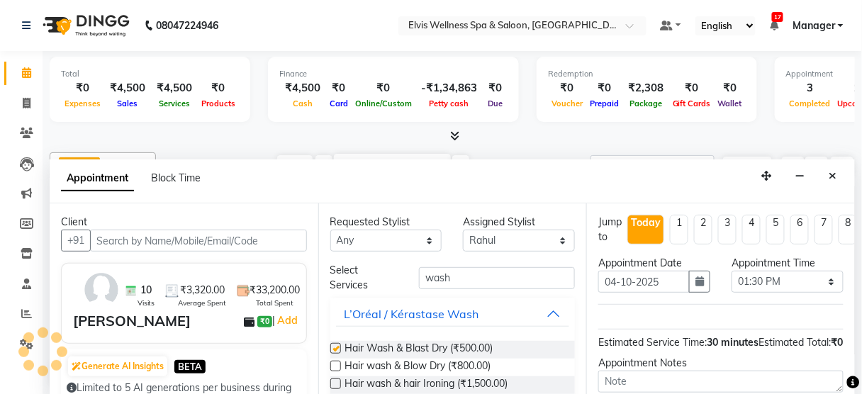
checkbox input "false"
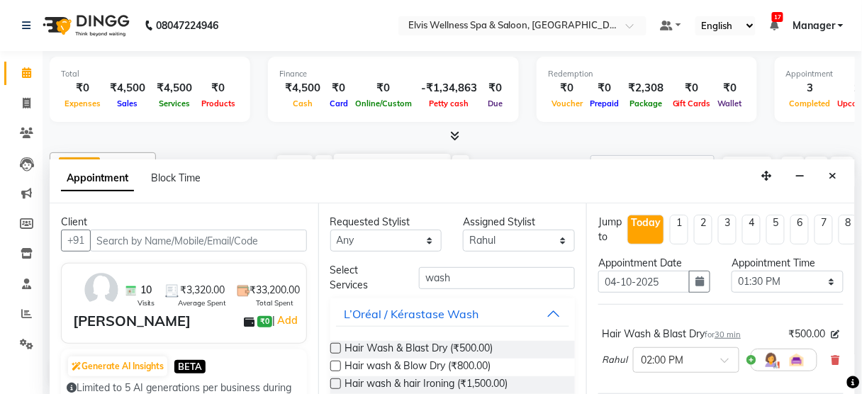
scroll to position [174, 0]
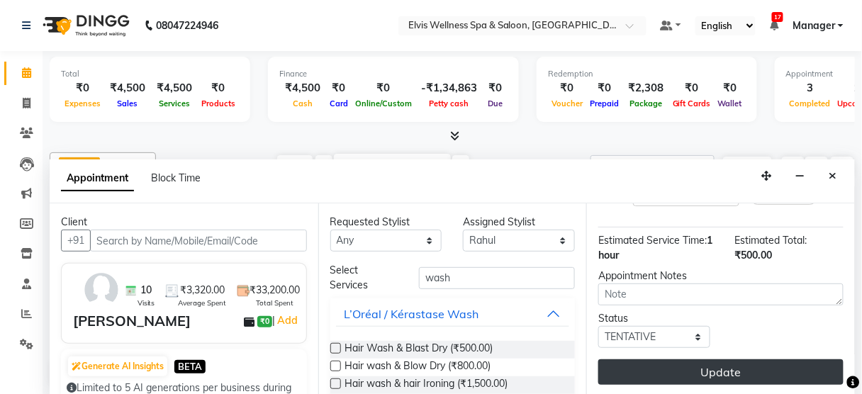
click at [720, 360] on button "Update" at bounding box center [720, 373] width 245 height 26
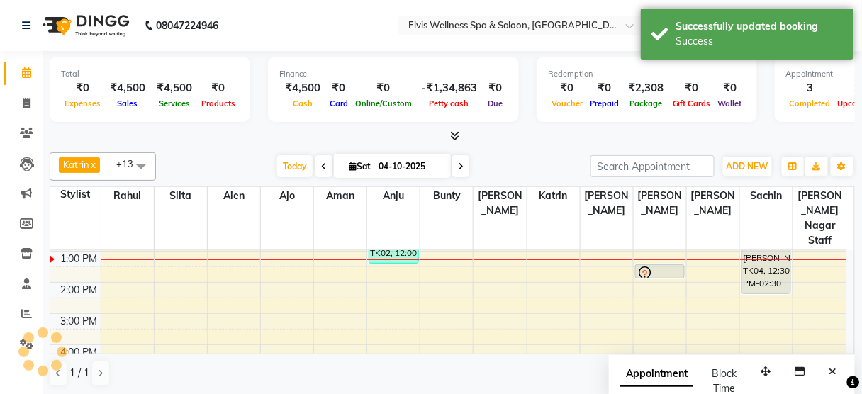
scroll to position [0, 0]
click at [830, 367] on icon "Close" at bounding box center [834, 372] width 8 height 10
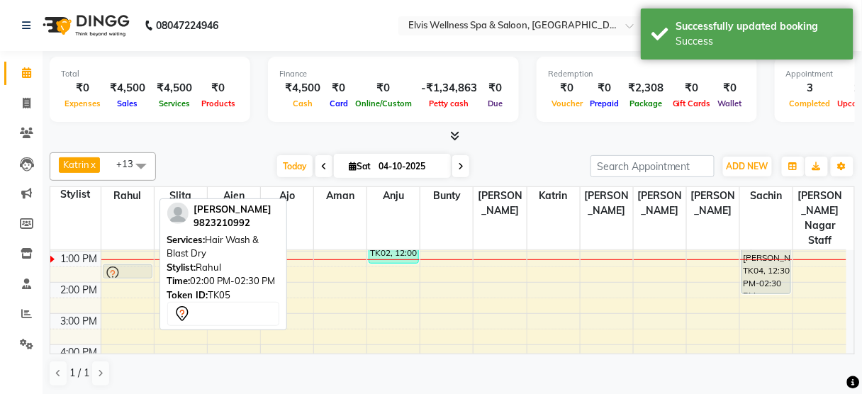
scroll to position [117, 0]
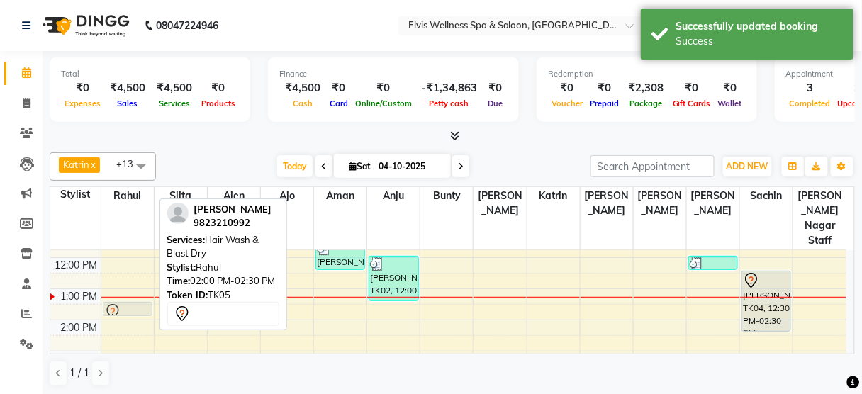
drag, startPoint x: 121, startPoint y: 267, endPoint x: 118, endPoint y: 283, distance: 16.4
click at [118, 283] on div "8:00 AM 9:00 AM 10:00 AM 11:00 AM 12:00 PM 1:00 PM 2:00 PM 3:00 PM 4:00 PM 5:00…" at bounding box center [448, 351] width 796 height 436
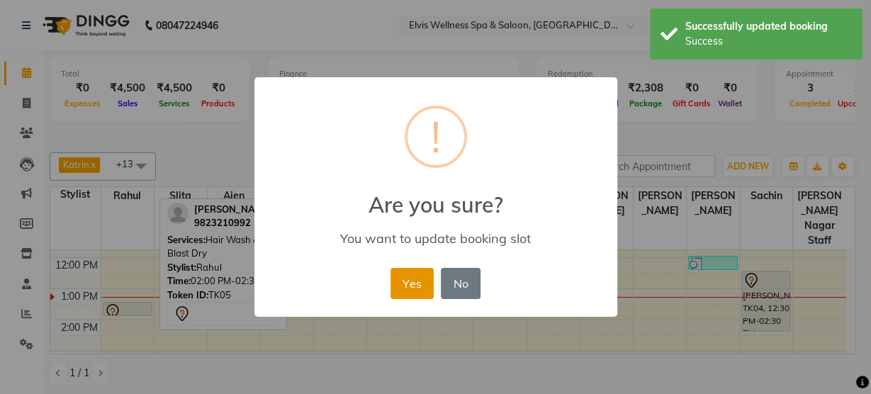
click at [420, 286] on button "Yes" at bounding box center [412, 283] width 43 height 31
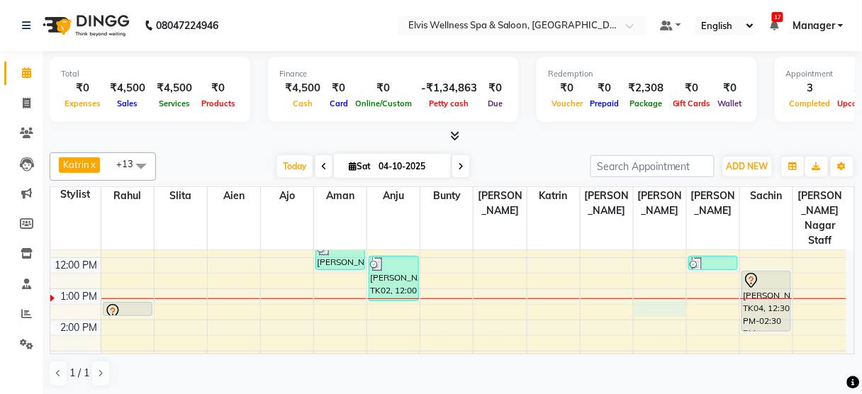
click at [655, 286] on div "8:00 AM 9:00 AM 10:00 AM 11:00 AM 12:00 PM 1:00 PM 2:00 PM 3:00 PM 4:00 PM 5:00…" at bounding box center [448, 351] width 796 height 436
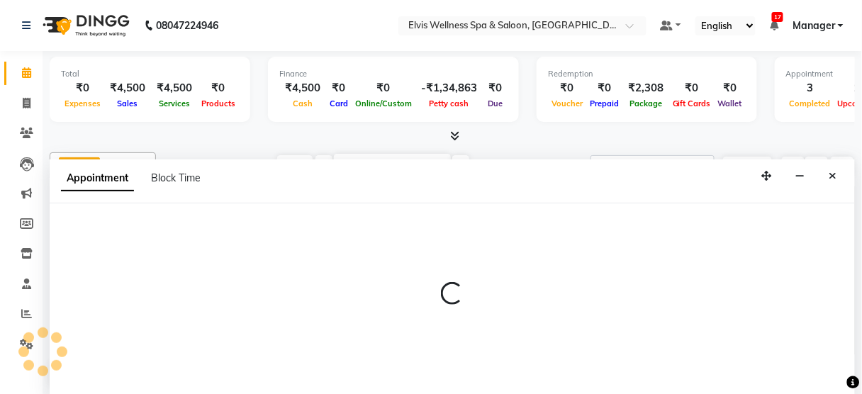
scroll to position [0, 0]
select select "47382"
select select "810"
select select "tentative"
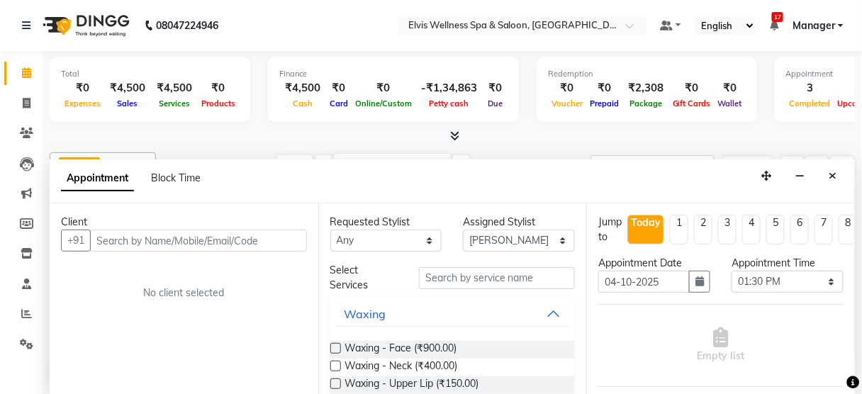
click at [179, 235] on input "text" at bounding box center [198, 241] width 217 height 22
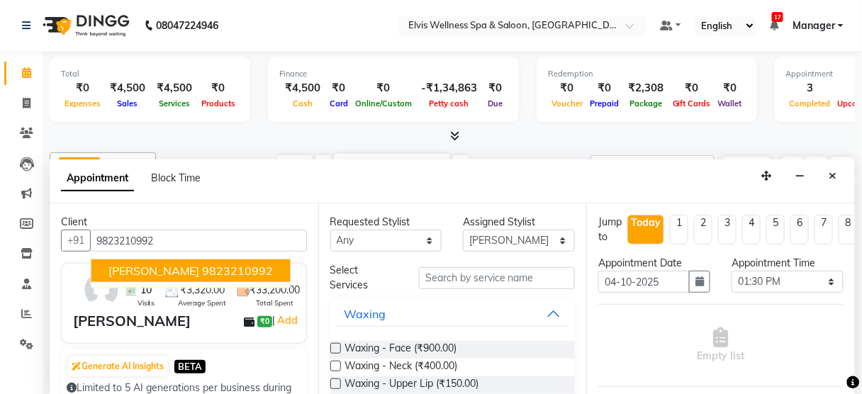
click at [174, 269] on button "[PERSON_NAME] 9823210992" at bounding box center [190, 271] width 199 height 23
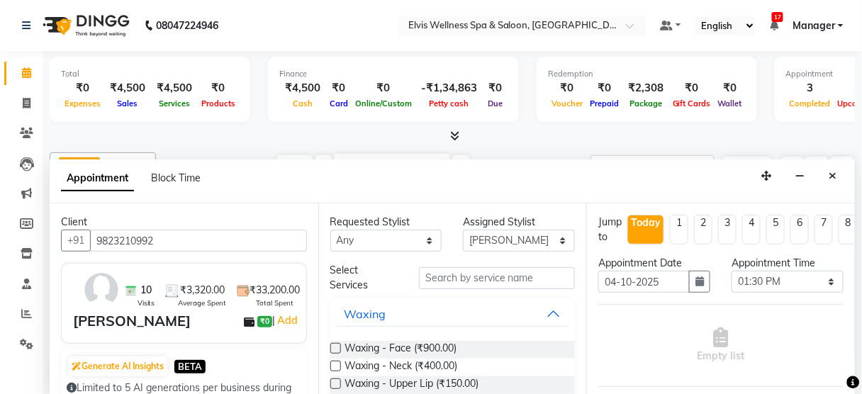
type input "9823210992"
click at [445, 281] on input "text" at bounding box center [497, 278] width 156 height 22
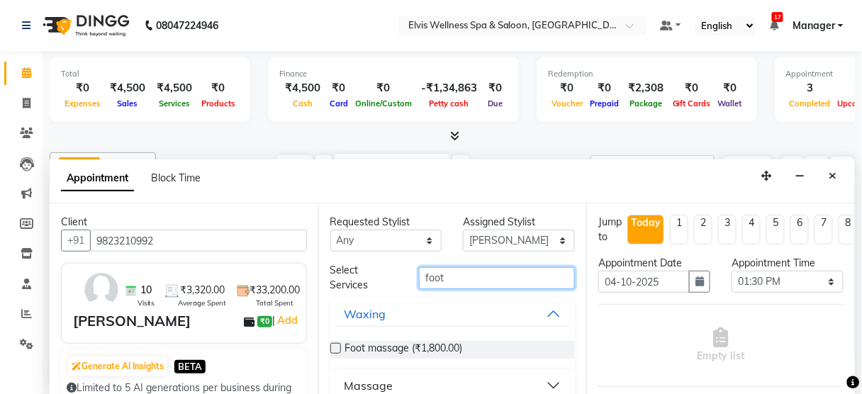
scroll to position [78, 0]
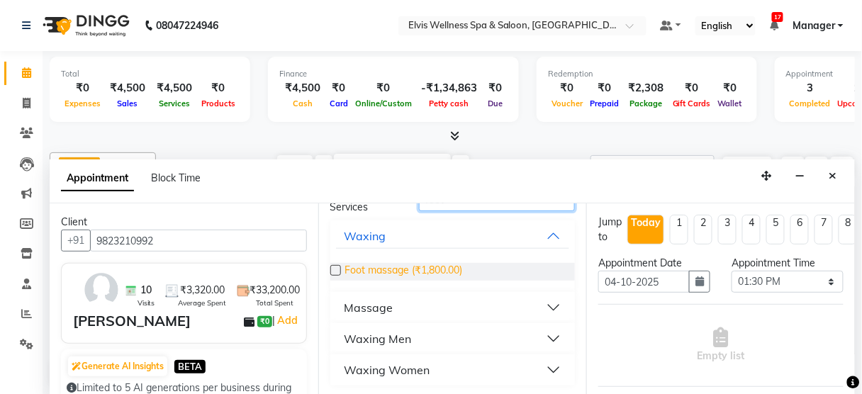
type input "foot"
click at [428, 269] on span "Foot massage (₹1,800.00)" at bounding box center [404, 272] width 118 height 18
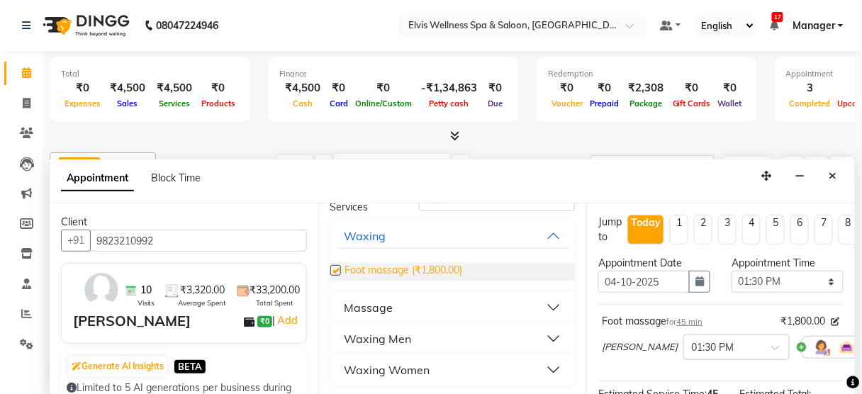
checkbox input "false"
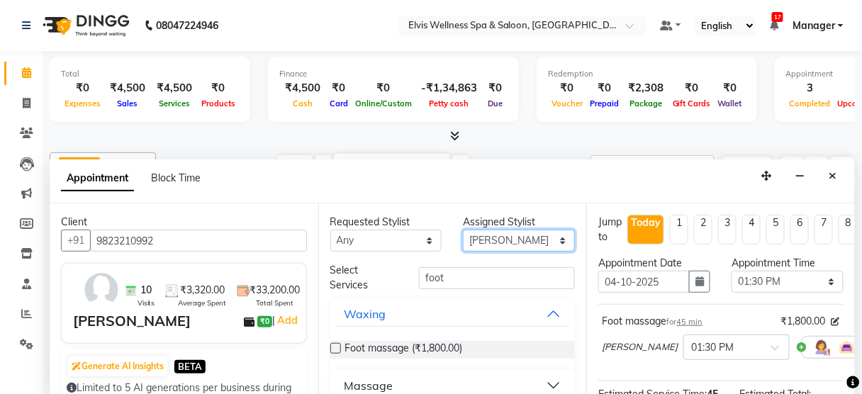
click at [504, 237] on select "Select [PERSON_NAME] [PERSON_NAME] among [PERSON_NAME] staff Bepeto [PERSON_NAM…" at bounding box center [519, 241] width 112 height 22
select select "67713"
click at [463, 230] on select "Select [PERSON_NAME] [PERSON_NAME] among [PERSON_NAME] staff Bepeto [PERSON_NAM…" at bounding box center [519, 241] width 112 height 22
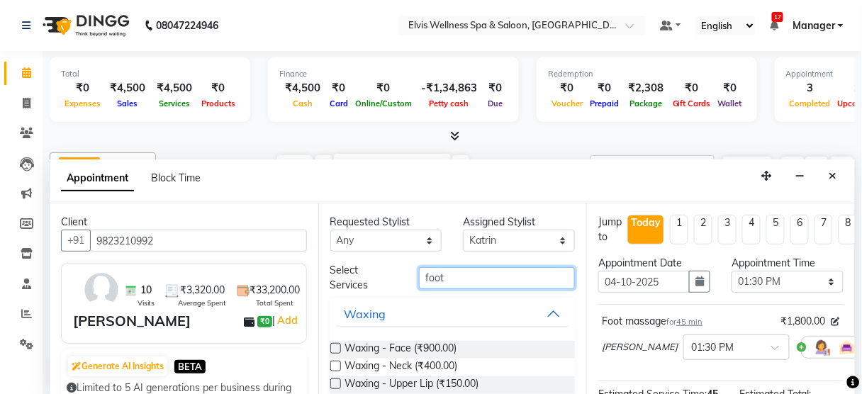
click at [455, 273] on input "foot" at bounding box center [497, 278] width 156 height 22
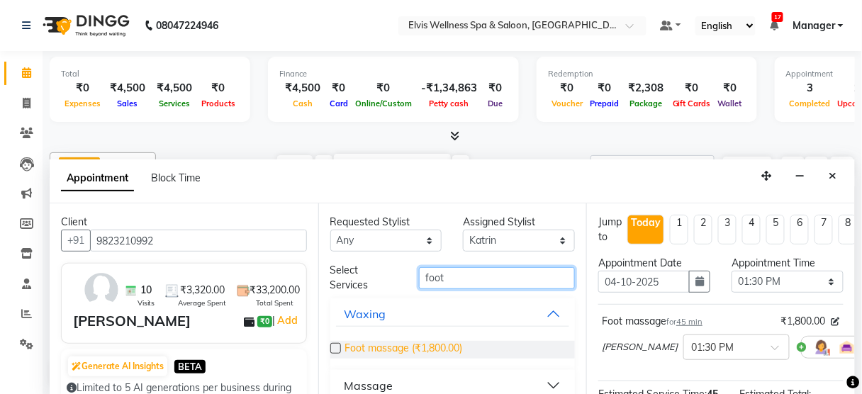
type input "foot"
click at [443, 350] on span "Foot massage (₹1,800.00)" at bounding box center [404, 350] width 118 height 18
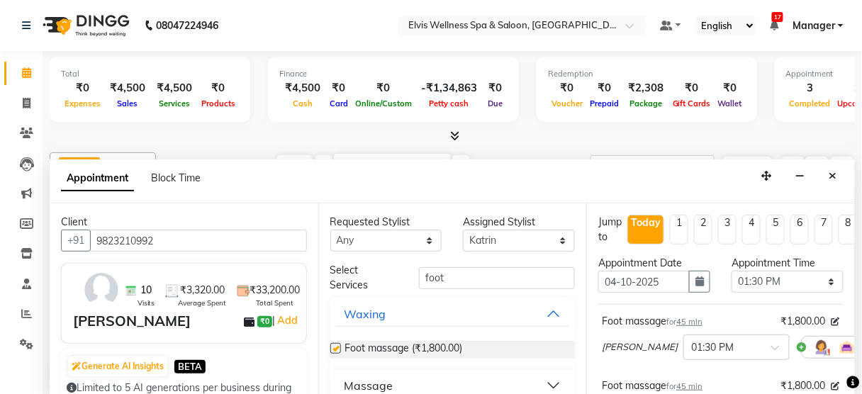
checkbox input "false"
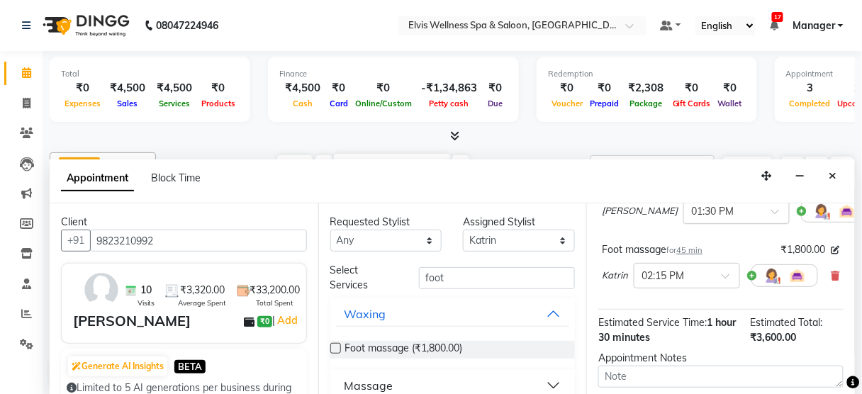
scroll to position [137, 0]
click at [702, 274] on input "text" at bounding box center [673, 274] width 62 height 15
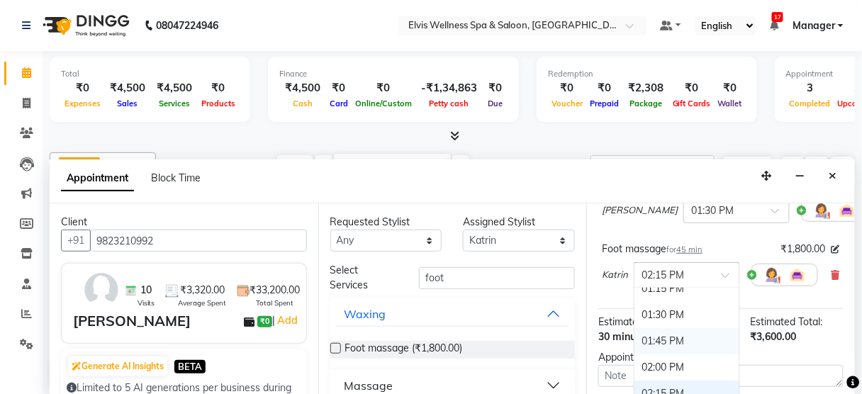
scroll to position [456, 0]
click at [679, 310] on div "01:30 PM" at bounding box center [687, 317] width 105 height 26
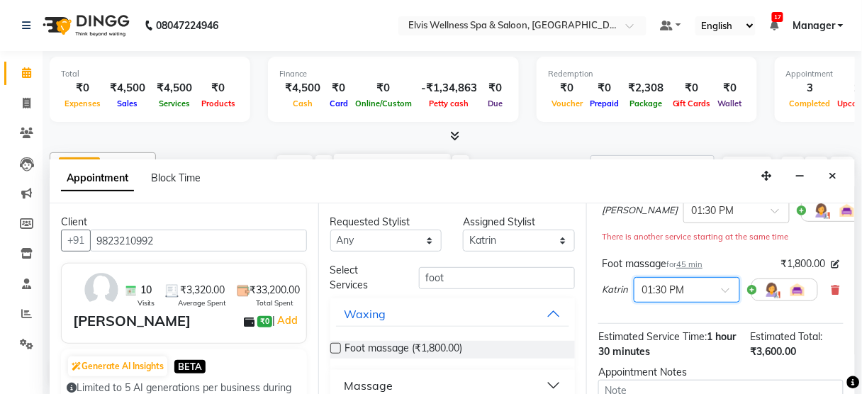
scroll to position [294, 0]
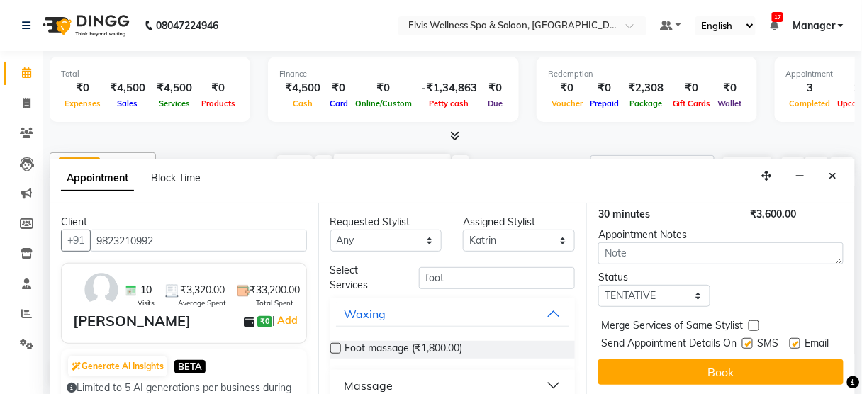
click at [742, 338] on label at bounding box center [747, 343] width 11 height 11
click at [742, 340] on input "checkbox" at bounding box center [746, 344] width 9 height 9
checkbox input "false"
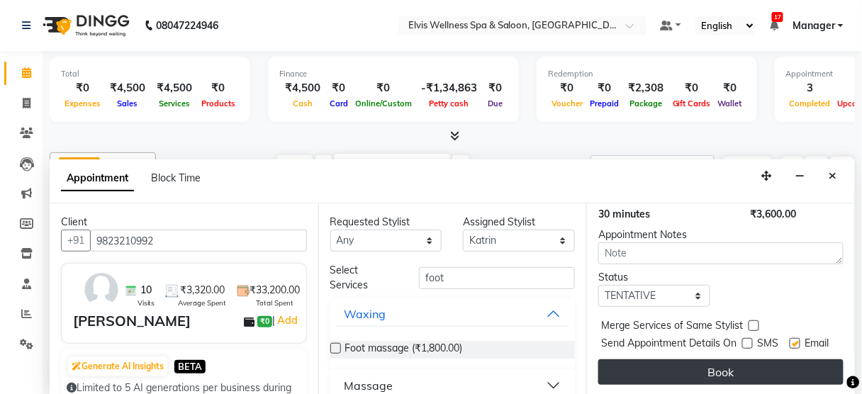
click at [727, 362] on button "Book" at bounding box center [720, 373] width 245 height 26
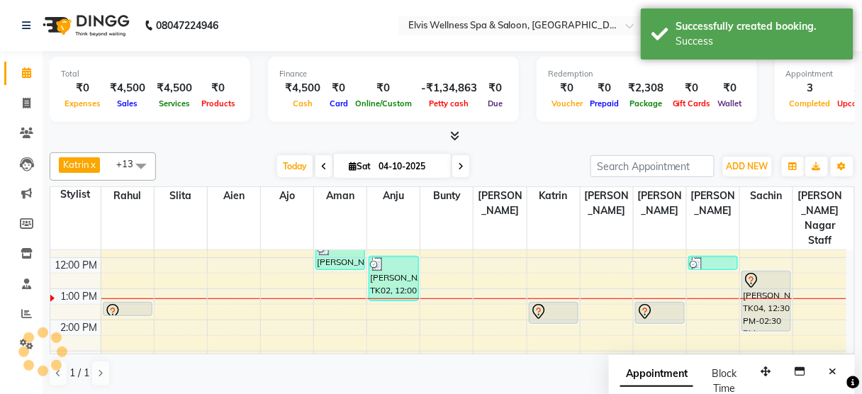
scroll to position [0, 0]
click at [828, 367] on button "Close" at bounding box center [833, 372] width 21 height 22
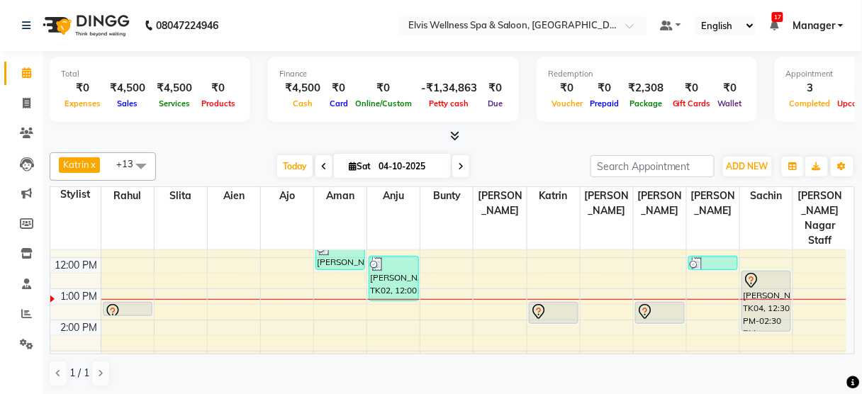
scroll to position [140, 0]
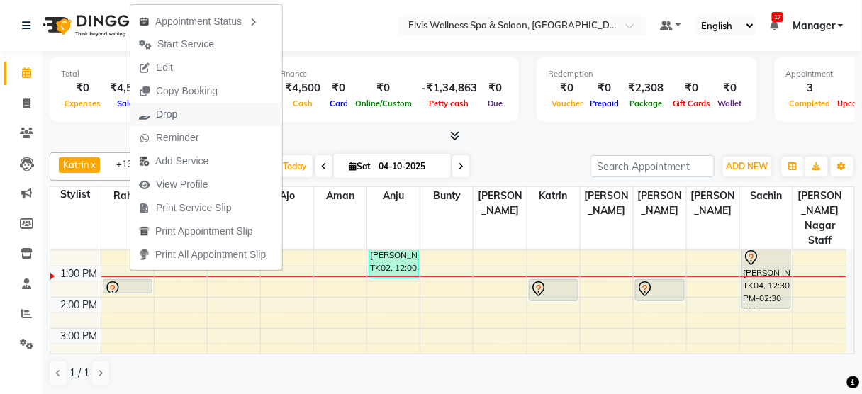
click at [162, 107] on span "Drop" at bounding box center [166, 114] width 21 height 15
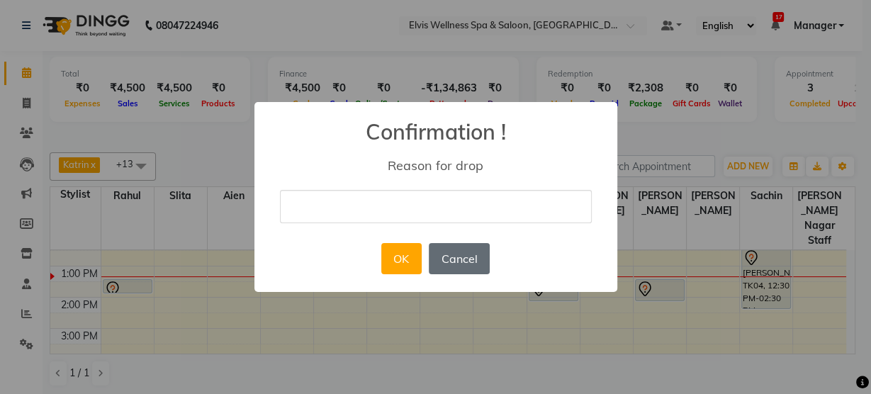
click at [479, 259] on button "Cancel" at bounding box center [459, 258] width 61 height 31
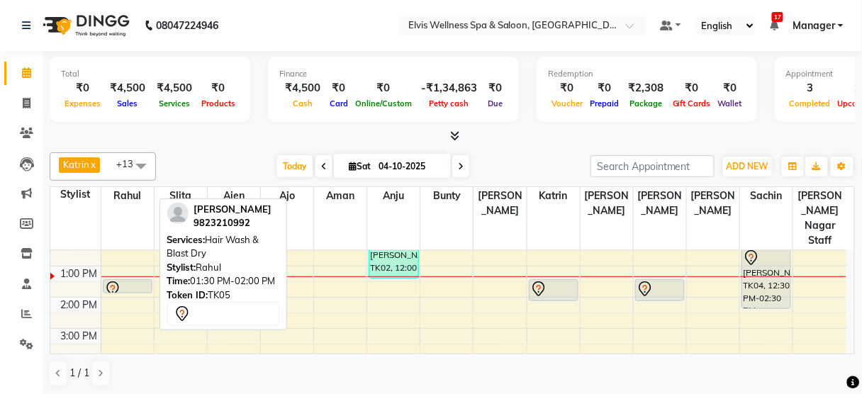
click at [119, 290] on div at bounding box center [128, 293] width 48 height 6
drag, startPoint x: 128, startPoint y: 267, endPoint x: 125, endPoint y: 245, distance: 21.6
click at [125, 245] on div "[PERSON_NAME], TK05, 01:30 PM-02:00 PM, Hair Wash & Blast Dry [PERSON_NAME], TK…" at bounding box center [127, 329] width 52 height 436
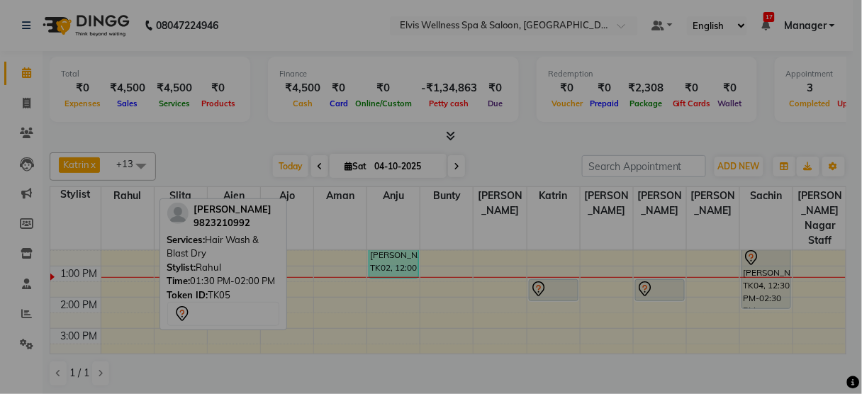
scroll to position [113, 0]
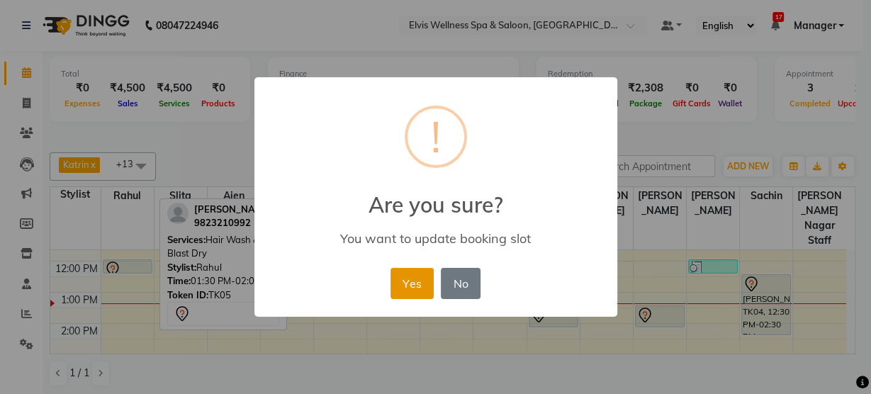
click at [407, 285] on button "Yes" at bounding box center [412, 283] width 43 height 31
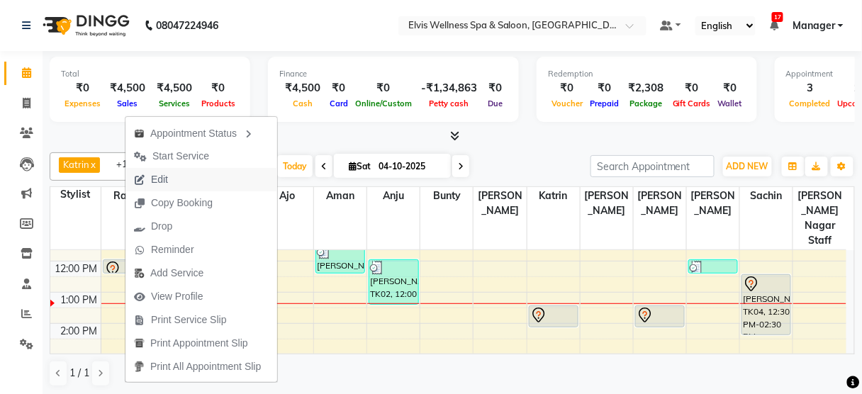
click at [183, 174] on button "Edit" at bounding box center [202, 179] width 152 height 23
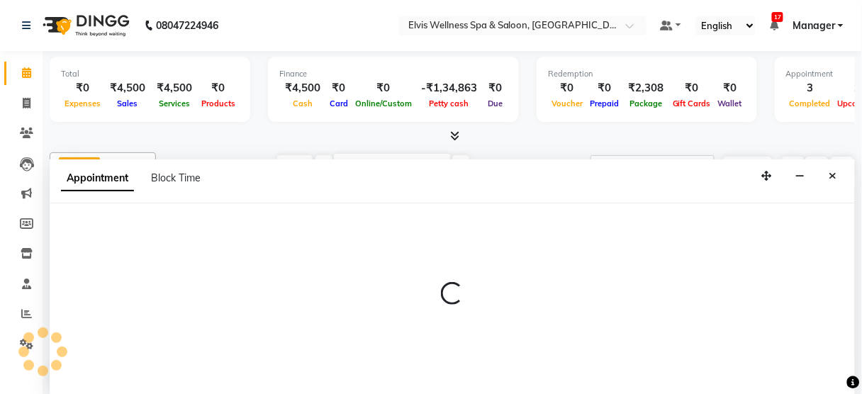
scroll to position [0, 0]
select select "tentative"
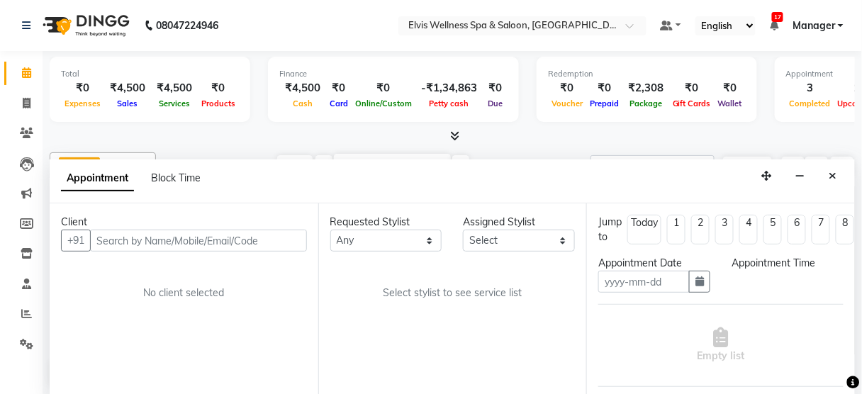
type input "04-10-2025"
select select "40552"
select select "720"
select select "2736"
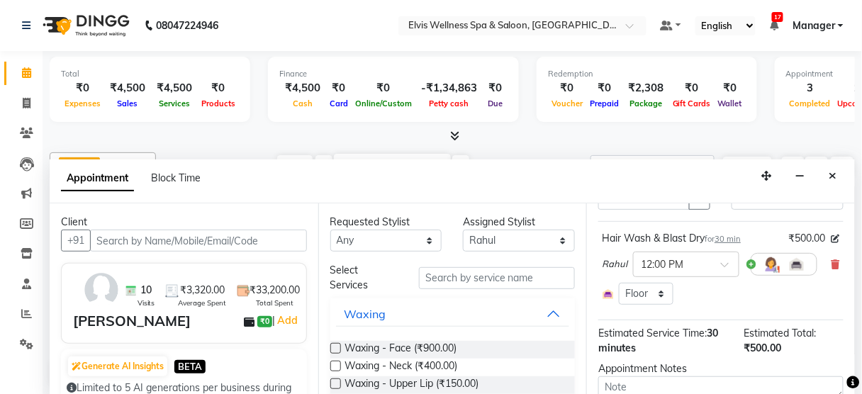
scroll to position [83, 0]
click at [832, 260] on icon at bounding box center [836, 265] width 9 height 10
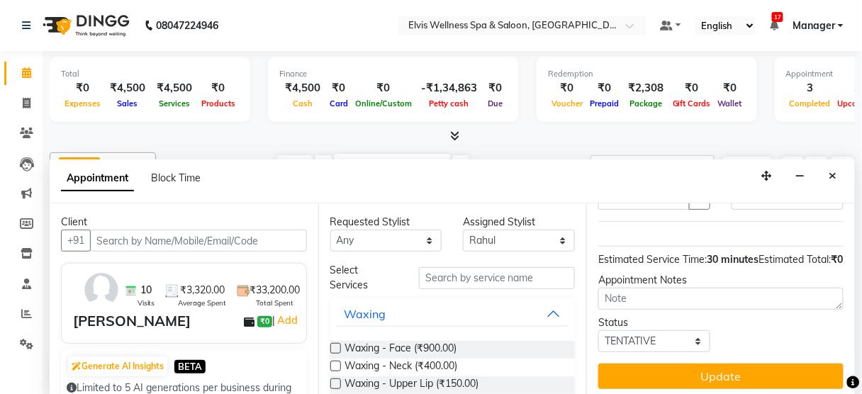
click at [457, 273] on input "text" at bounding box center [497, 278] width 156 height 22
click at [233, 246] on input "text" at bounding box center [198, 241] width 217 height 22
type input "a"
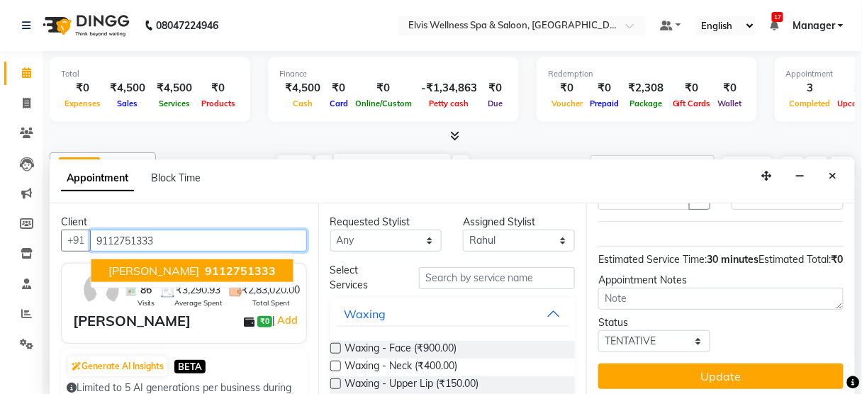
click at [218, 270] on button "[PERSON_NAME] 9112751333" at bounding box center [192, 271] width 202 height 23
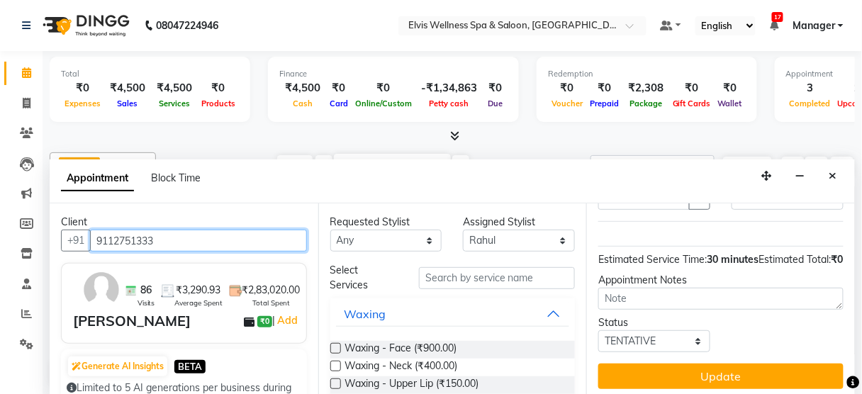
scroll to position [110, 0]
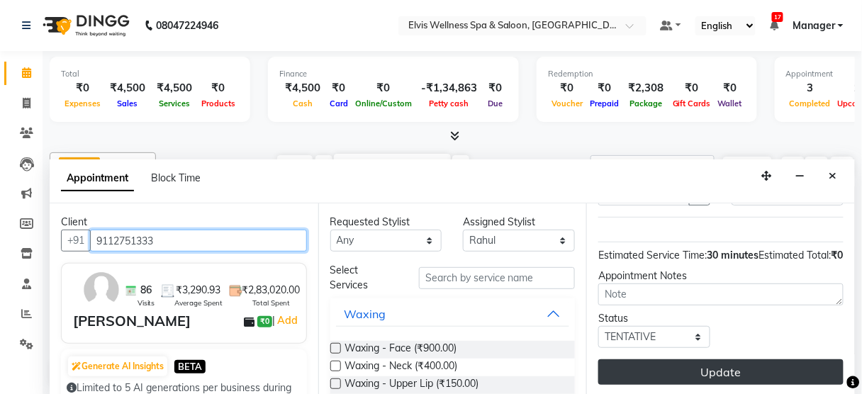
type input "9112751333"
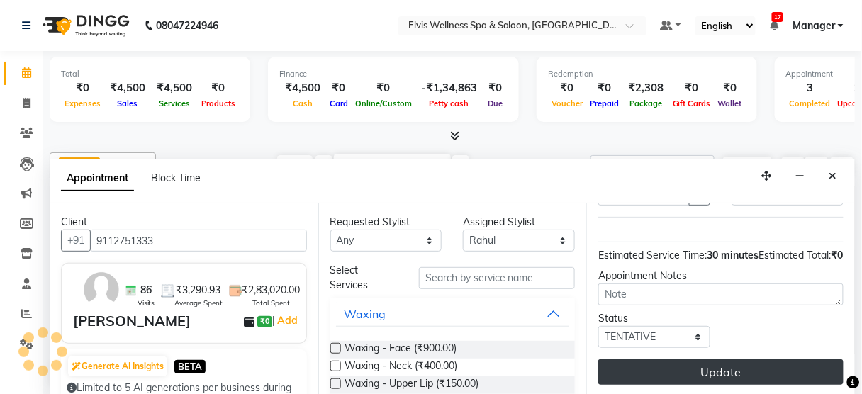
click at [698, 366] on button "Update" at bounding box center [720, 373] width 245 height 26
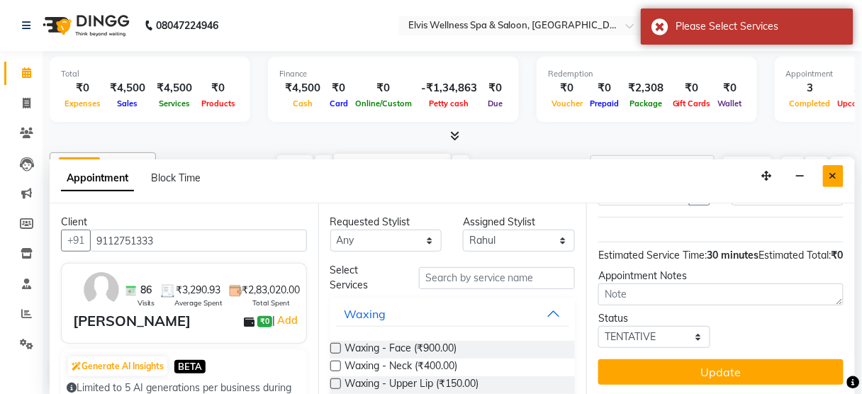
click at [835, 172] on icon "Close" at bounding box center [834, 176] width 8 height 10
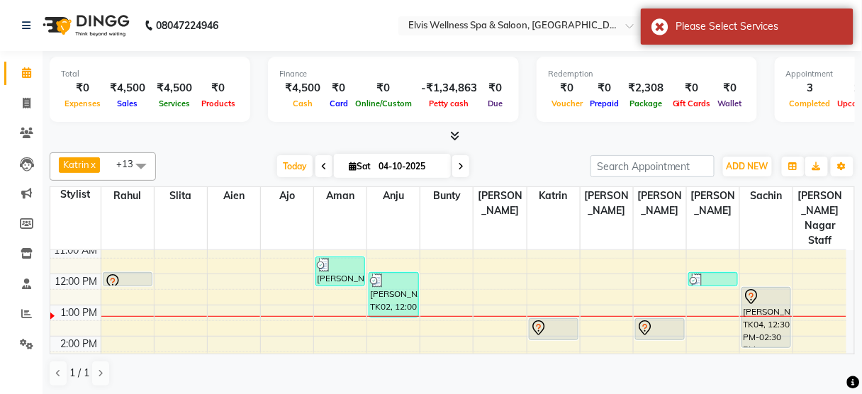
scroll to position [87, 0]
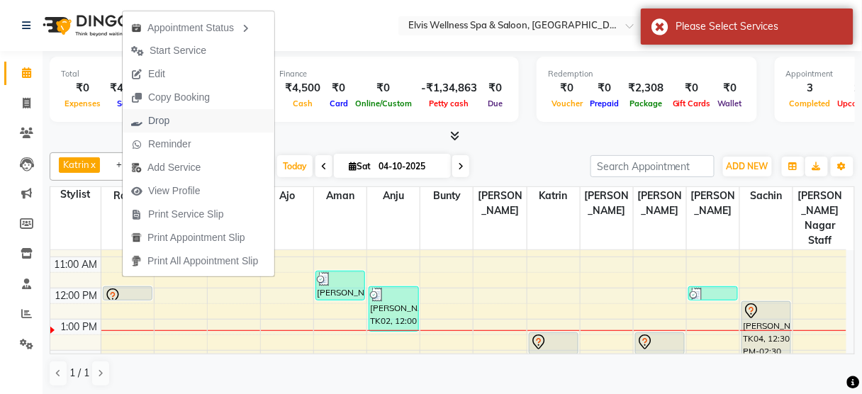
click at [149, 116] on span "Drop" at bounding box center [158, 120] width 21 height 15
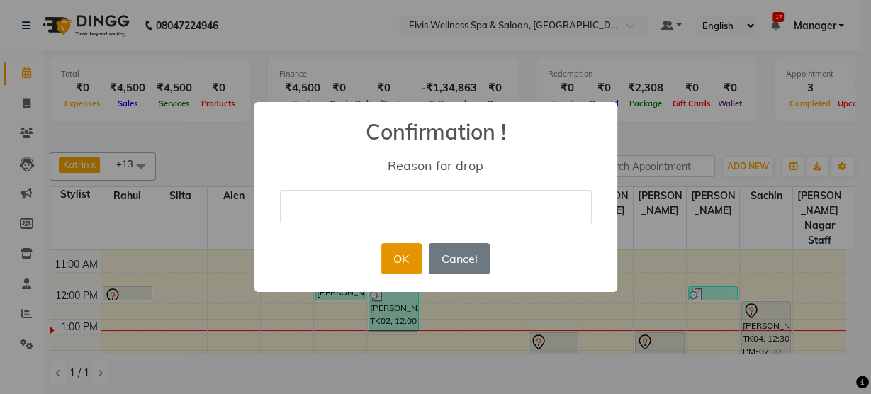
click at [406, 247] on button "OK" at bounding box center [401, 258] width 40 height 31
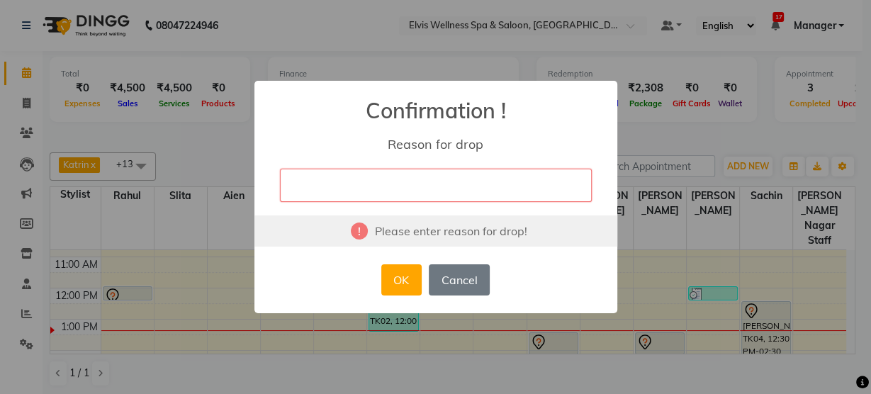
click at [394, 204] on div "× Confirmation ! Reason for drop Please enter reason for drop! OK No Cancel" at bounding box center [436, 197] width 363 height 233
click at [374, 177] on input "text" at bounding box center [436, 185] width 312 height 33
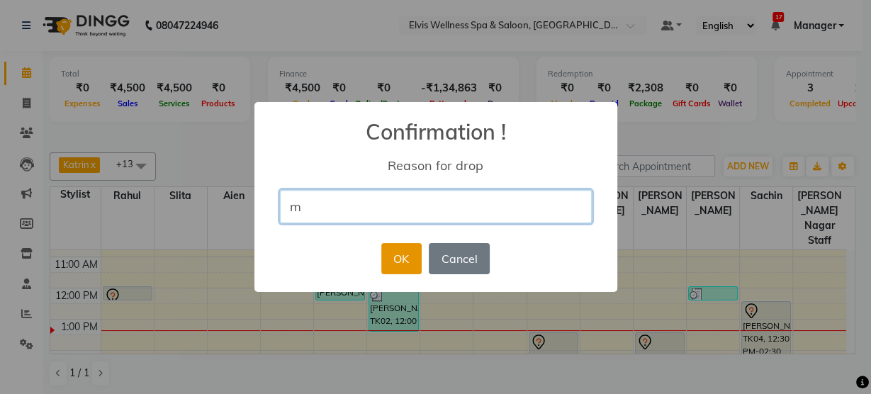
type input "m"
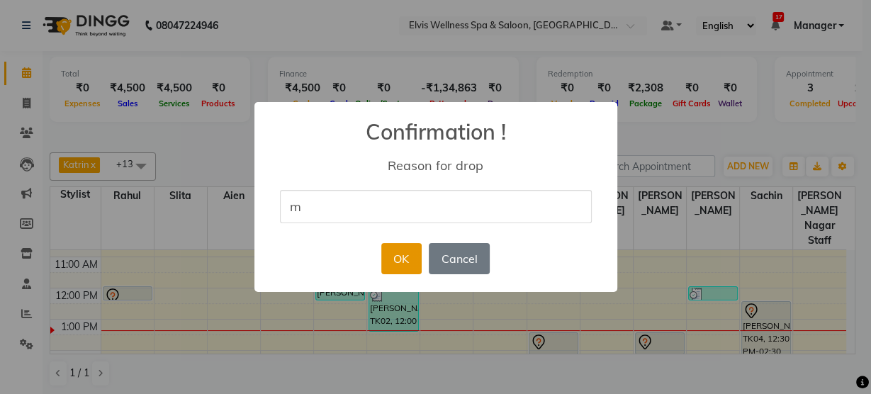
click at [392, 267] on button "OK" at bounding box center [401, 258] width 40 height 31
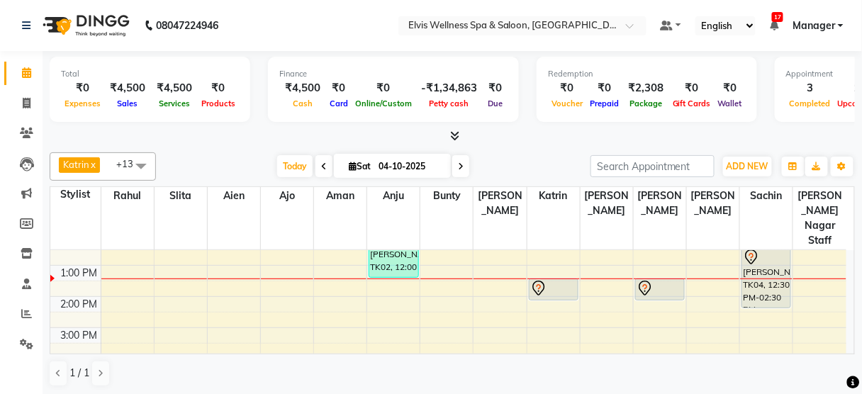
scroll to position [143, 0]
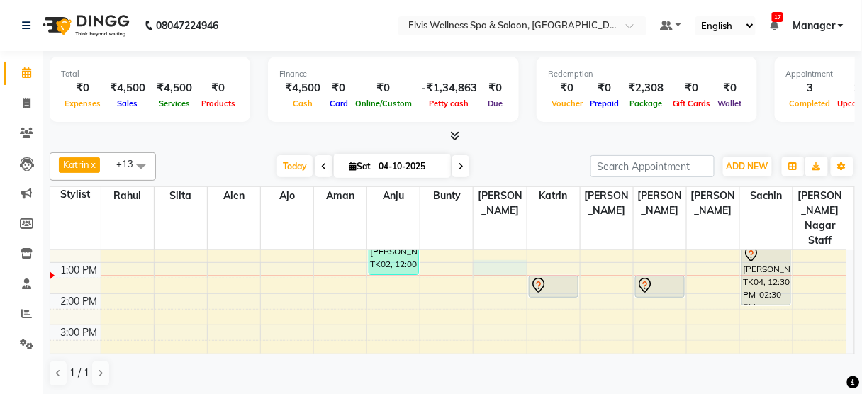
click at [496, 245] on div "8:00 AM 9:00 AM 10:00 AM 11:00 AM 12:00 PM 1:00 PM 2:00 PM 3:00 PM 4:00 PM 5:00…" at bounding box center [448, 325] width 796 height 436
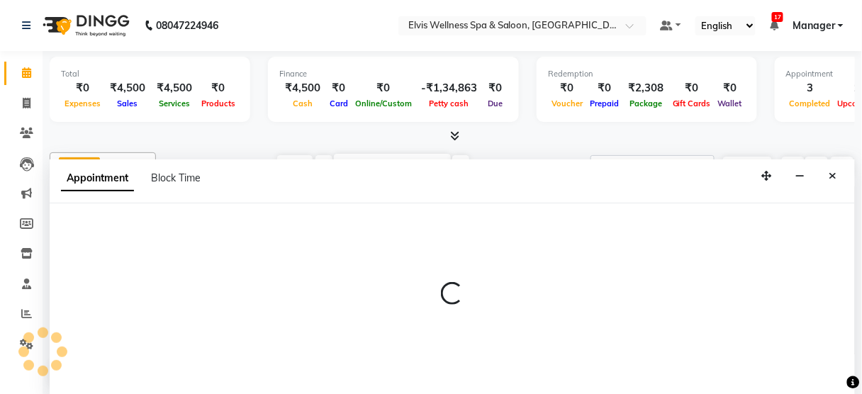
select select "58922"
select select "tentative"
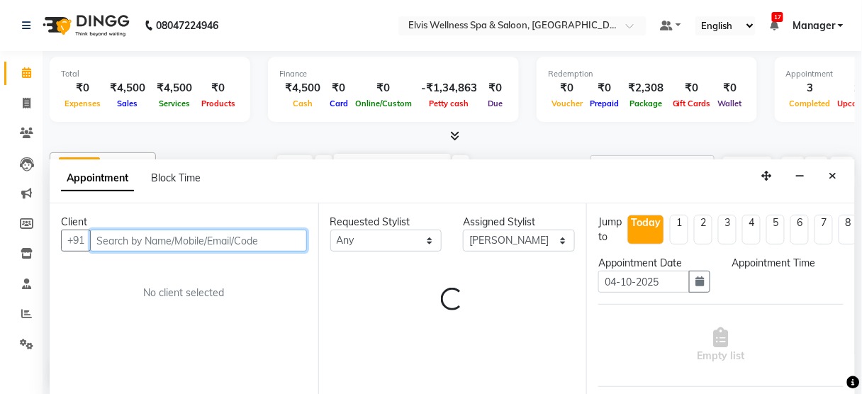
select select "780"
click at [147, 231] on input "text" at bounding box center [198, 241] width 217 height 22
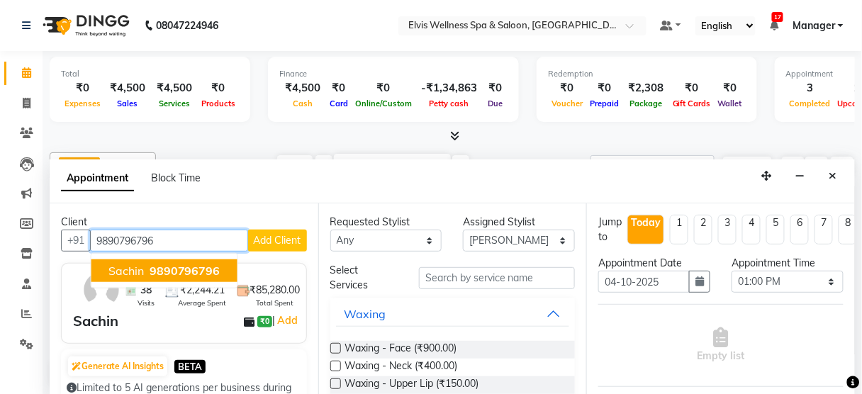
click at [157, 269] on span "9890796796" at bounding box center [185, 271] width 71 height 14
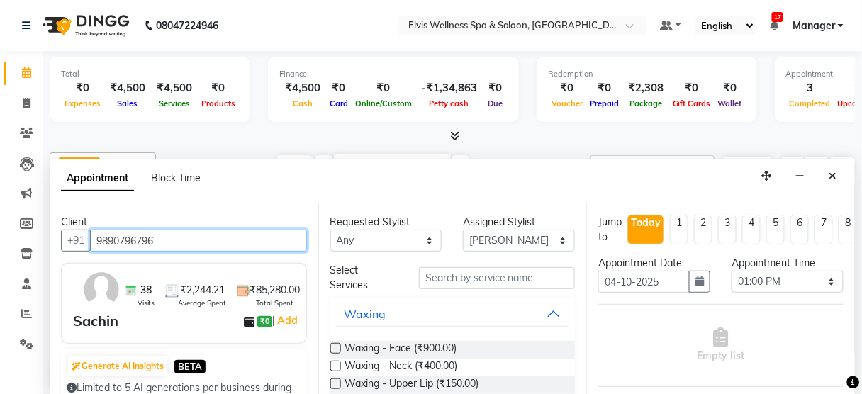
type input "9890796796"
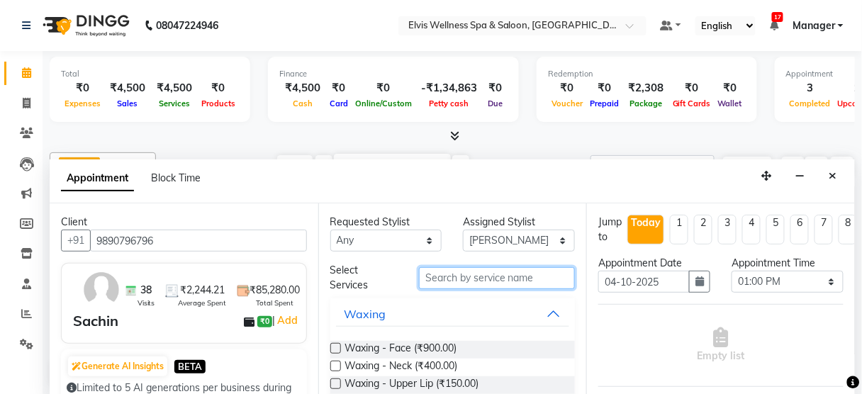
click at [485, 275] on input "text" at bounding box center [497, 278] width 156 height 22
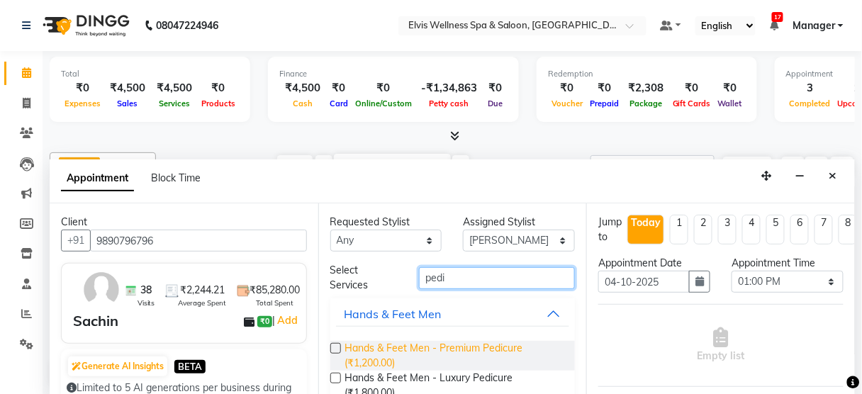
type input "pedi"
click at [474, 349] on span "Hands & Feet Men - Premium Pedicure (₹1,200.00)" at bounding box center [454, 356] width 219 height 30
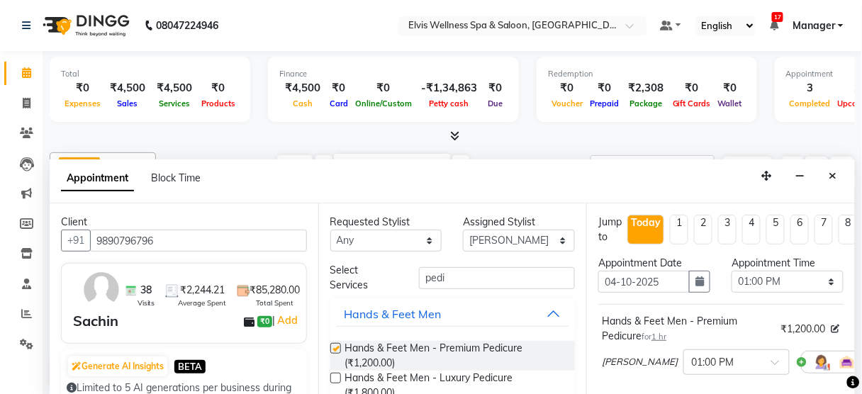
checkbox input "false"
click at [484, 240] on select "Select [PERSON_NAME] [PERSON_NAME] among [PERSON_NAME] staff Bepeto [PERSON_NAM…" at bounding box center [519, 241] width 112 height 22
select select "45634"
click at [463, 230] on select "Select [PERSON_NAME] [PERSON_NAME] among [PERSON_NAME] staff Bepeto [PERSON_NAM…" at bounding box center [519, 241] width 112 height 22
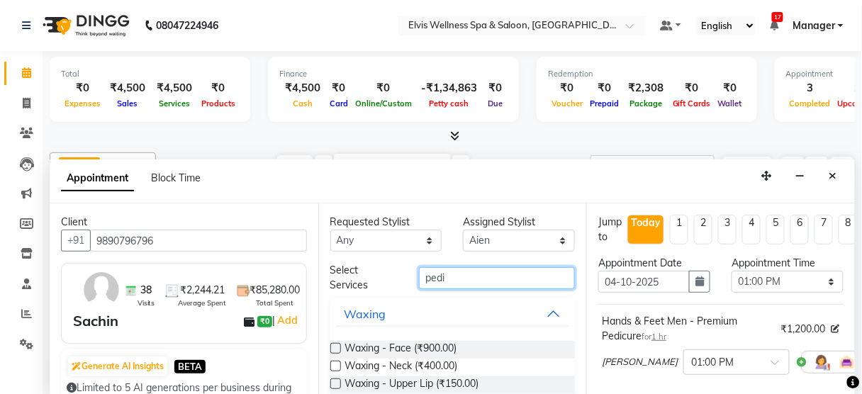
click at [462, 269] on input "pedi" at bounding box center [497, 278] width 156 height 22
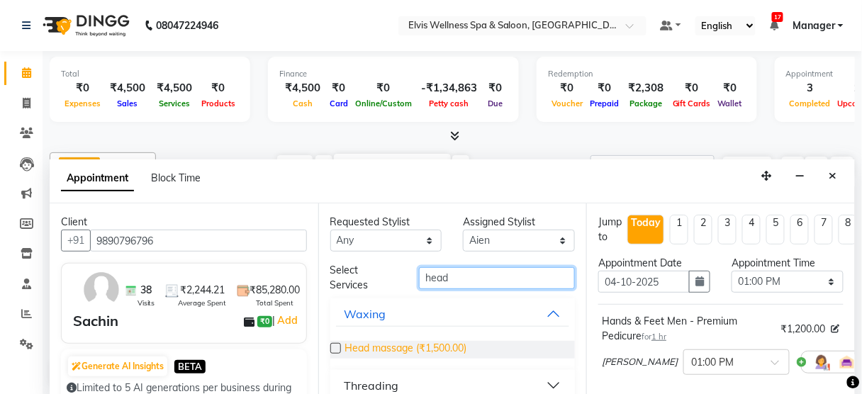
type input "head"
click at [450, 349] on span "Head massage (₹1,500.00)" at bounding box center [406, 350] width 122 height 18
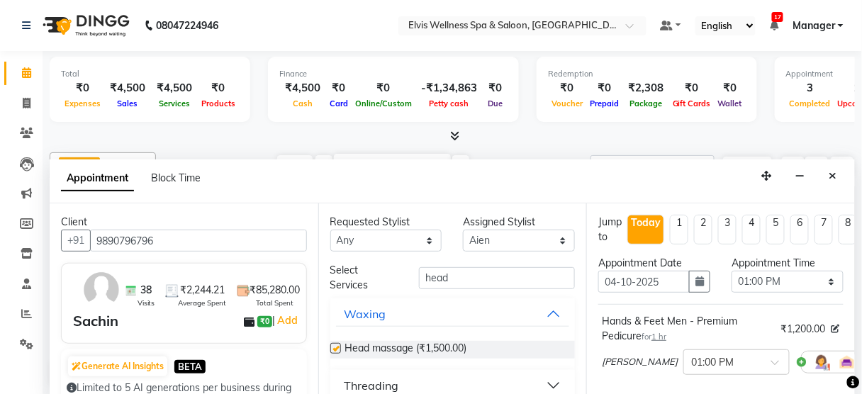
checkbox input "false"
click at [479, 238] on select "Select [PERSON_NAME] [PERSON_NAME] among [PERSON_NAME] staff Bepeto [PERSON_NAM…" at bounding box center [519, 241] width 112 height 22
select select "59835"
click at [463, 230] on select "Select [PERSON_NAME] [PERSON_NAME] among [PERSON_NAME] staff Bepeto [PERSON_NAM…" at bounding box center [519, 241] width 112 height 22
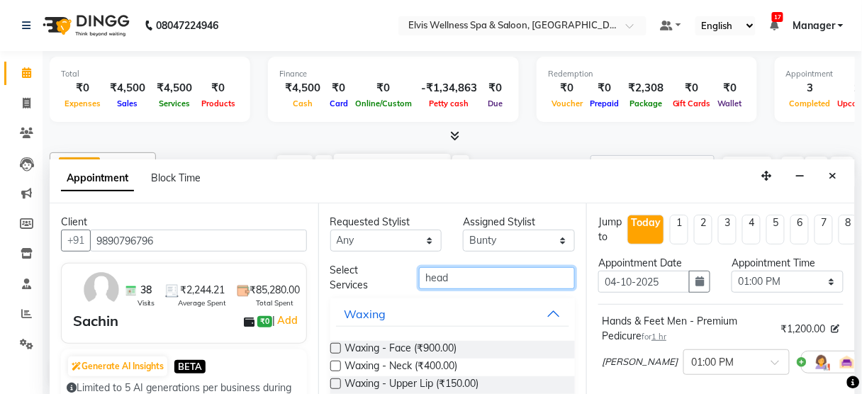
click at [479, 277] on input "head" at bounding box center [497, 278] width 156 height 22
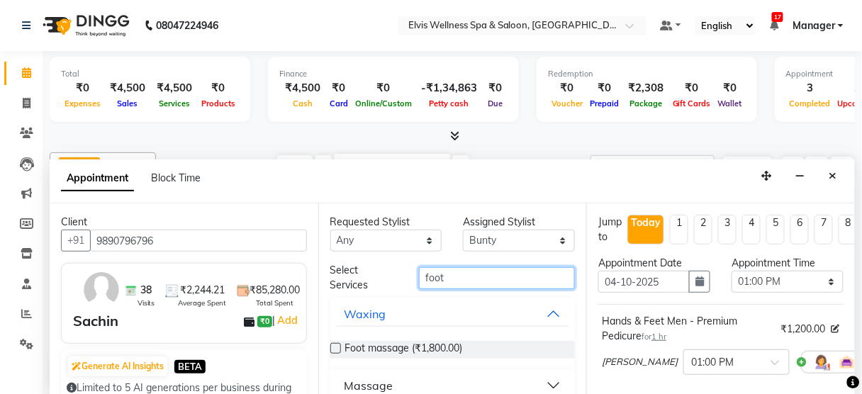
scroll to position [78, 0]
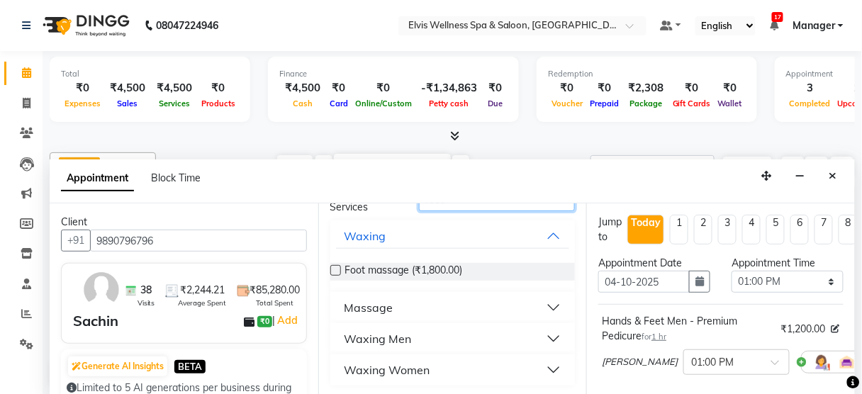
type input "foot"
click at [386, 303] on div "Massage" at bounding box center [369, 307] width 49 height 17
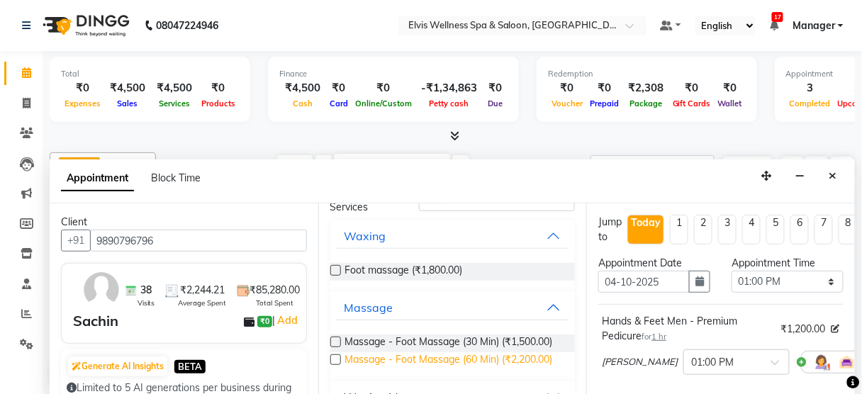
click at [436, 355] on span "Massage - Foot Massage (60 Min) (₹2,200.00)" at bounding box center [449, 361] width 208 height 18
checkbox input "false"
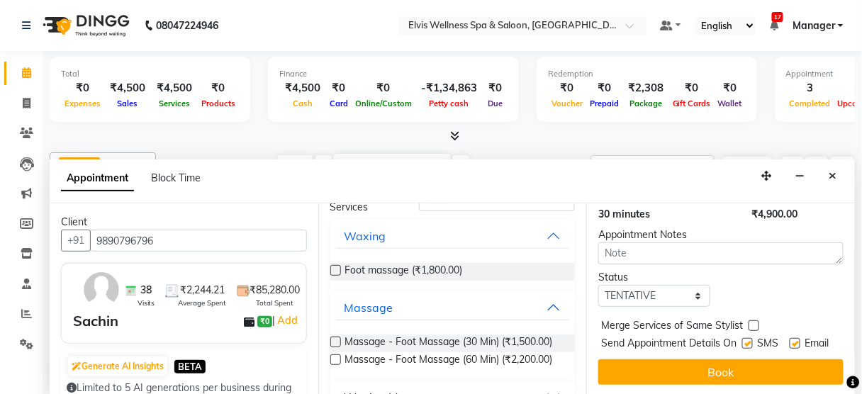
click at [745, 338] on label at bounding box center [747, 343] width 11 height 11
click at [745, 340] on input "checkbox" at bounding box center [746, 344] width 9 height 9
checkbox input "false"
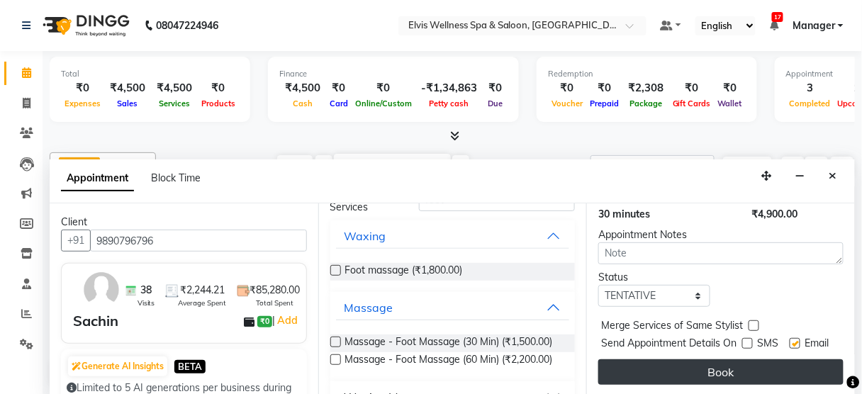
click at [718, 360] on button "Book" at bounding box center [720, 373] width 245 height 26
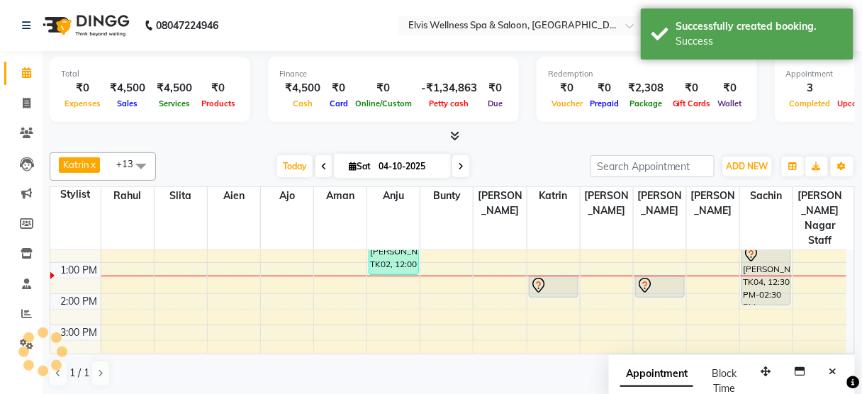
scroll to position [0, 0]
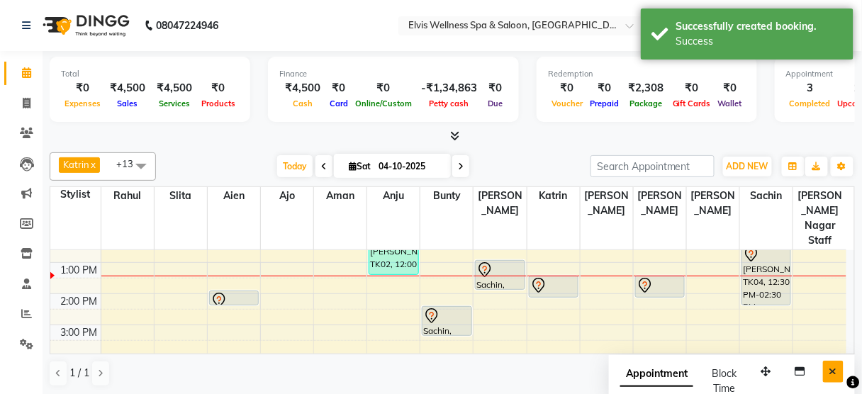
click at [834, 372] on icon "Close" at bounding box center [834, 372] width 8 height 10
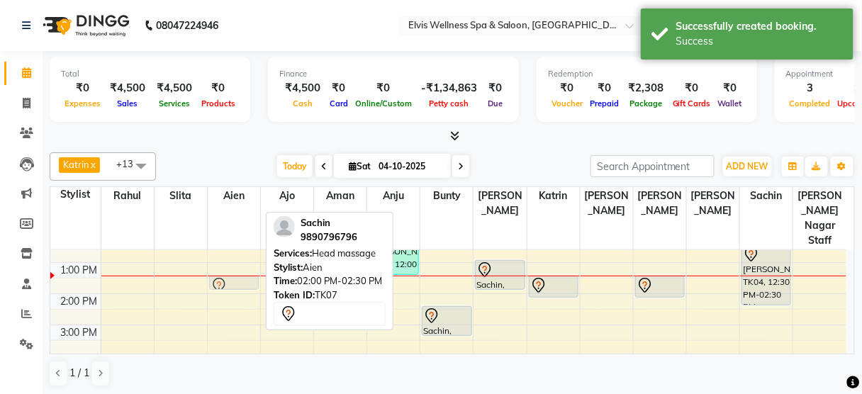
drag, startPoint x: 233, startPoint y: 282, endPoint x: 229, endPoint y: 269, distance: 12.6
click at [229, 269] on div "Sachin, TK07, 02:00 PM-02:30 PM, Head massage [GEOGRAPHIC_DATA], TK07, 02:00 PM…" at bounding box center [234, 325] width 52 height 436
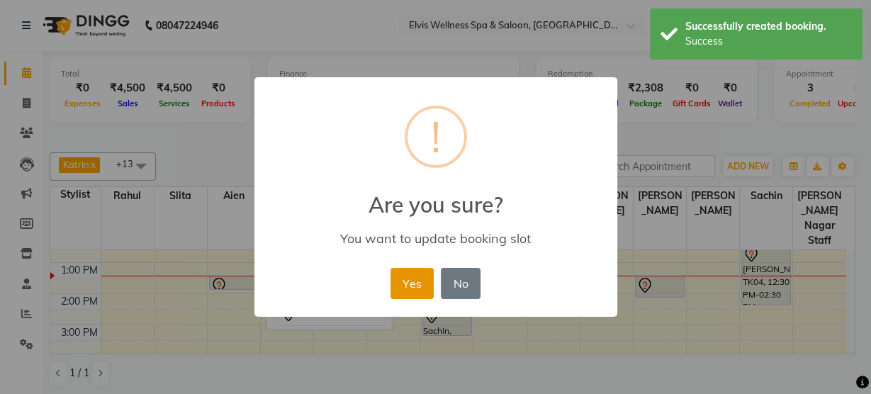
click at [400, 269] on button "Yes" at bounding box center [412, 283] width 43 height 31
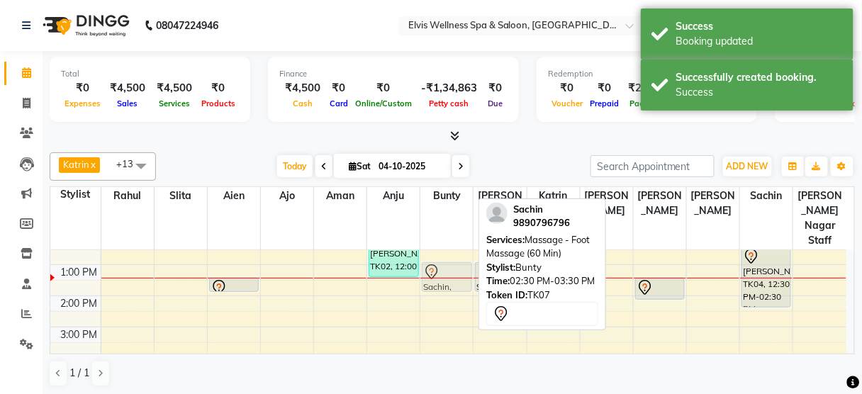
drag, startPoint x: 452, startPoint y: 306, endPoint x: 449, endPoint y: 261, distance: 44.8
click at [449, 261] on div "Sachin, TK07, 02:30 PM-03:30 PM, Massage - Foot Massage (60 Min) [GEOGRAPHIC_DA…" at bounding box center [446, 327] width 52 height 436
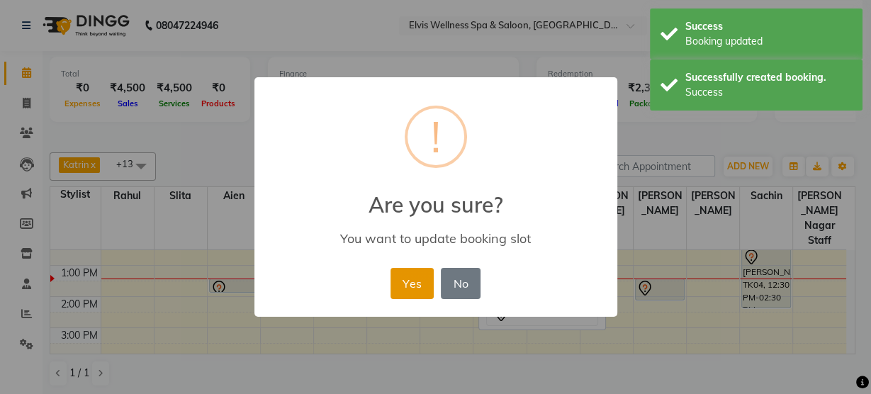
click at [411, 283] on button "Yes" at bounding box center [412, 283] width 43 height 31
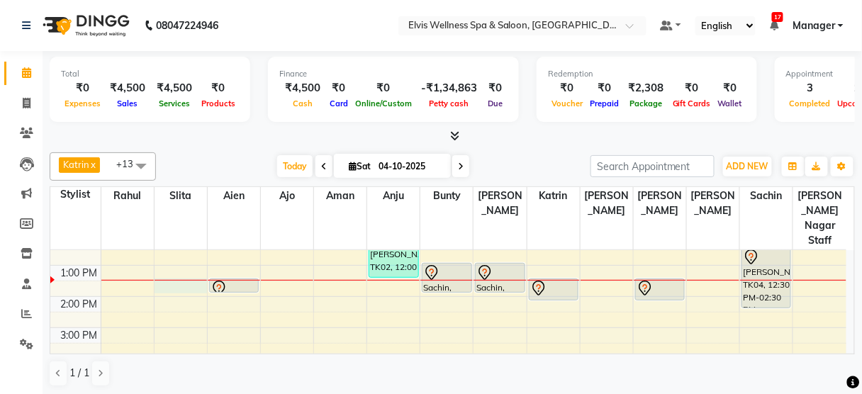
click at [189, 267] on div "8:00 AM 9:00 AM 10:00 AM 11:00 AM 12:00 PM 1:00 PM 2:00 PM 3:00 PM 4:00 PM 5:00…" at bounding box center [448, 328] width 796 height 436
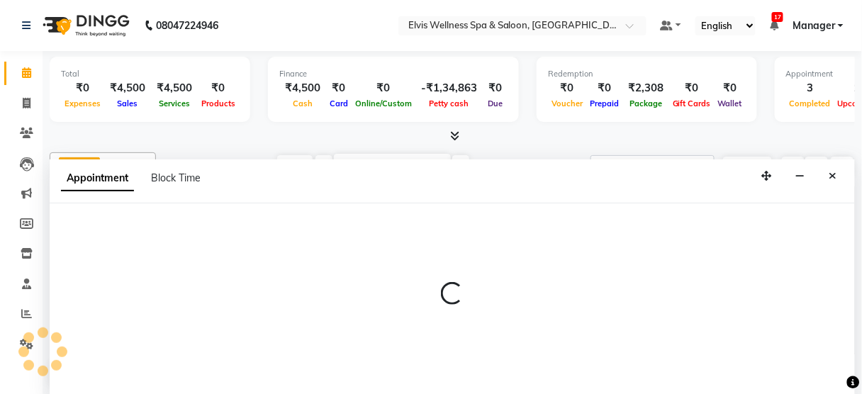
scroll to position [0, 0]
select select "39956"
select select "810"
select select "tentative"
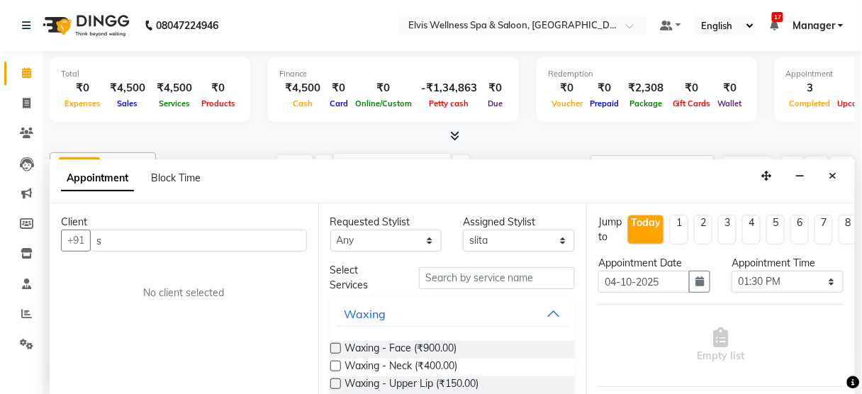
click at [182, 230] on input "s" at bounding box center [198, 241] width 217 height 22
type input "s"
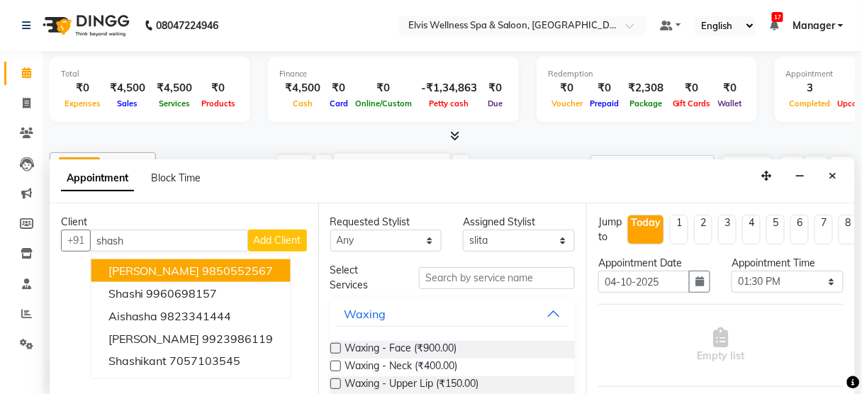
click at [179, 269] on span "[PERSON_NAME]" at bounding box center [153, 271] width 91 height 14
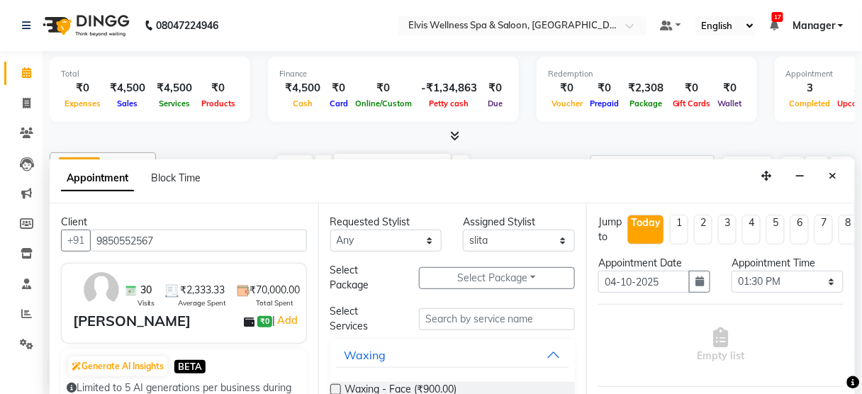
type input "9850552567"
click at [433, 326] on input "s" at bounding box center [497, 319] width 156 height 22
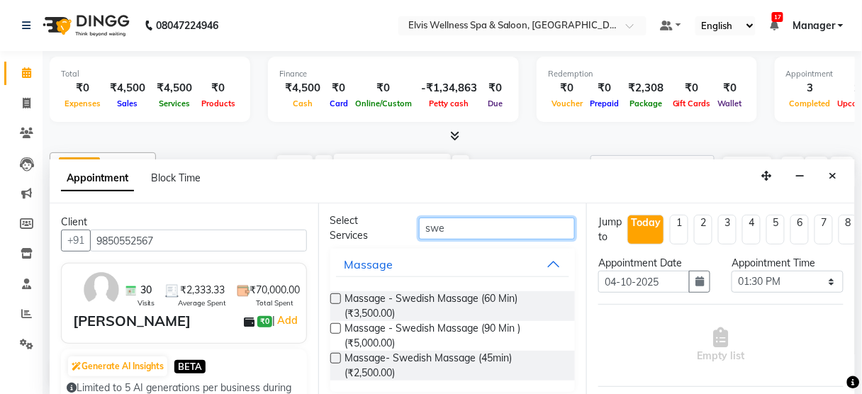
scroll to position [93, 0]
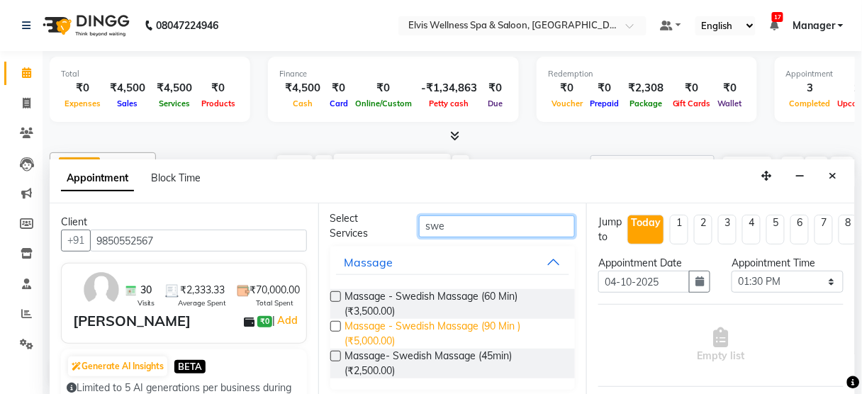
type input "swe"
click at [443, 330] on span "Massage - Swedish Massage (90 Min ) (₹5,000.00)" at bounding box center [454, 334] width 219 height 30
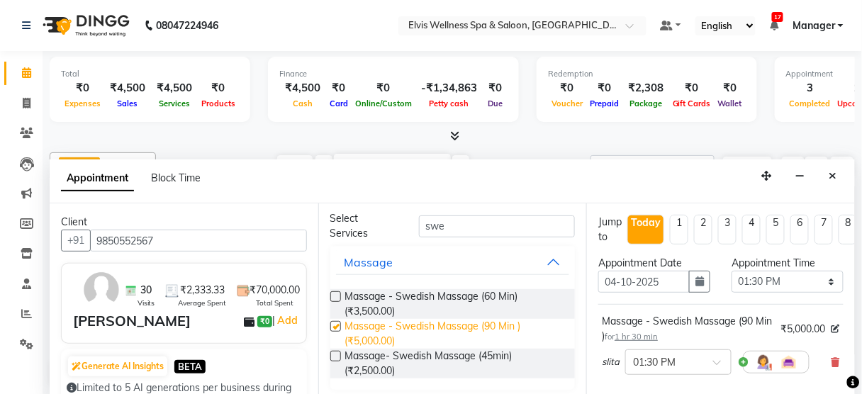
checkbox input "false"
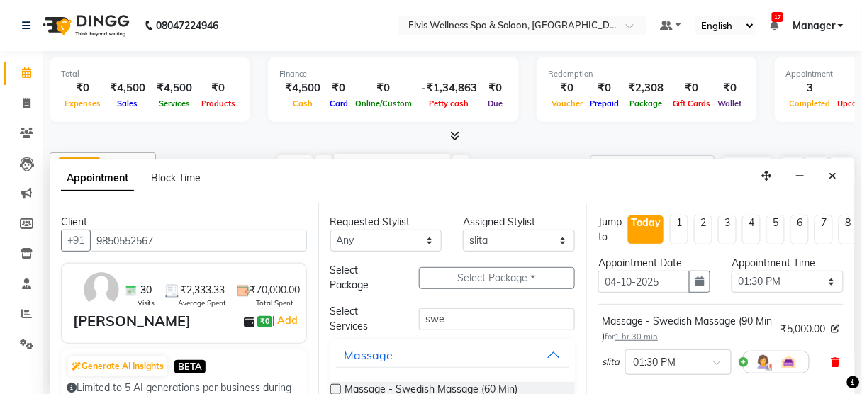
click at [832, 360] on icon at bounding box center [836, 362] width 9 height 10
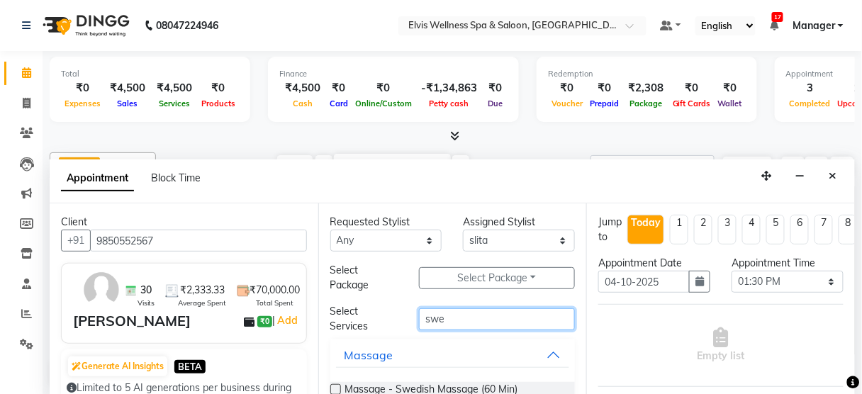
click at [515, 311] on input "swe" at bounding box center [497, 319] width 156 height 22
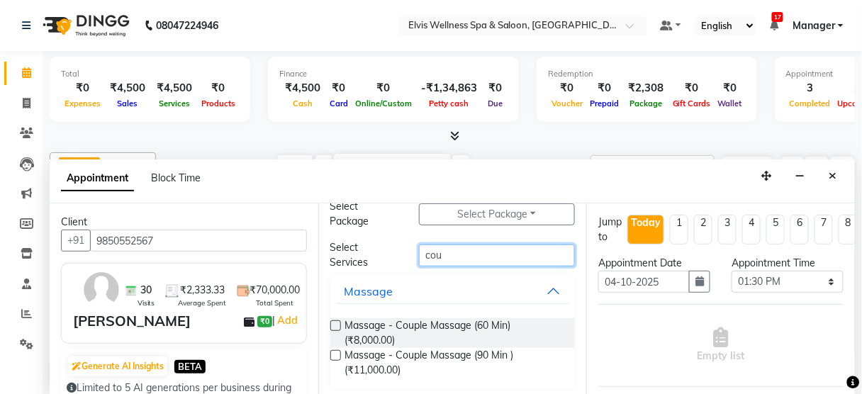
scroll to position [68, 0]
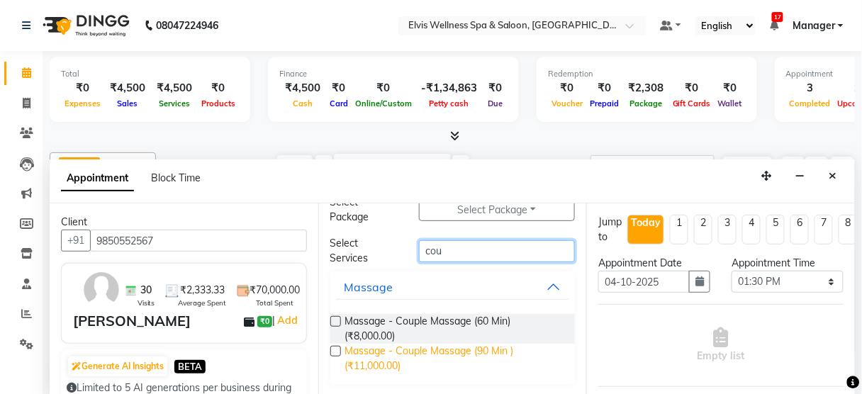
type input "cou"
click at [498, 348] on span "Massage - Couple Massage (90 Min ) (₹11,000.00)" at bounding box center [454, 359] width 219 height 30
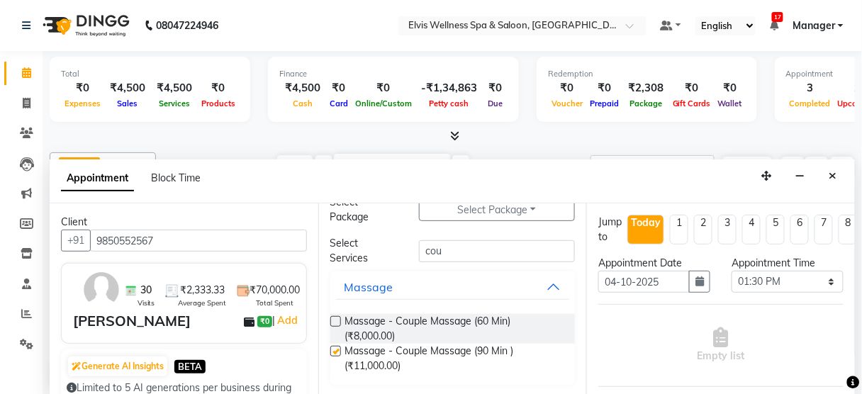
checkbox input "false"
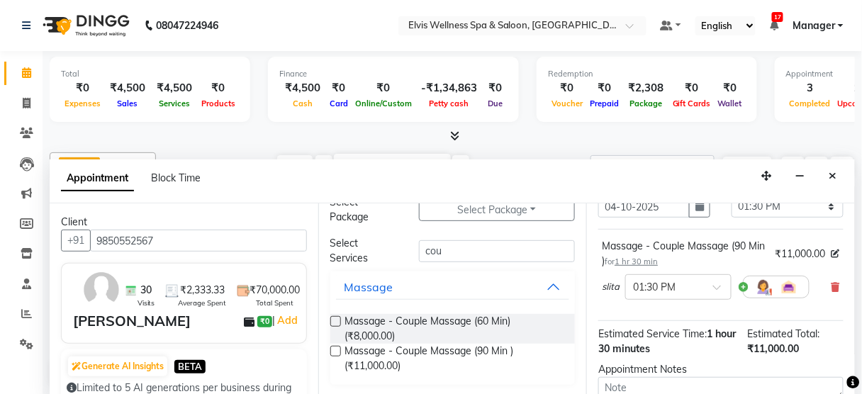
scroll to position [77, 0]
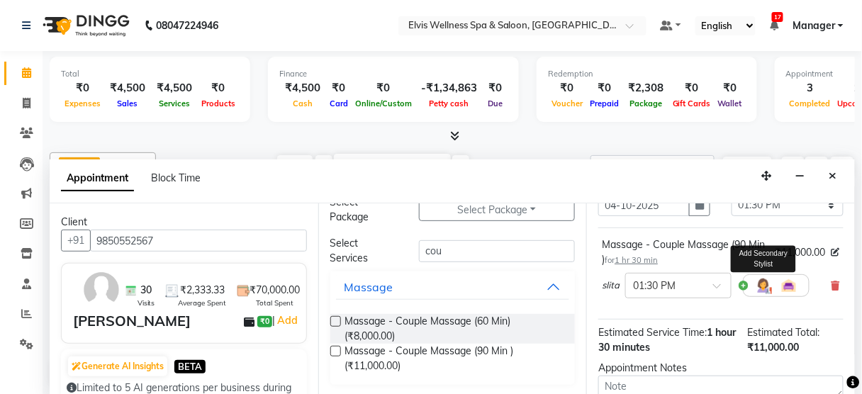
click at [764, 285] on img at bounding box center [763, 285] width 17 height 17
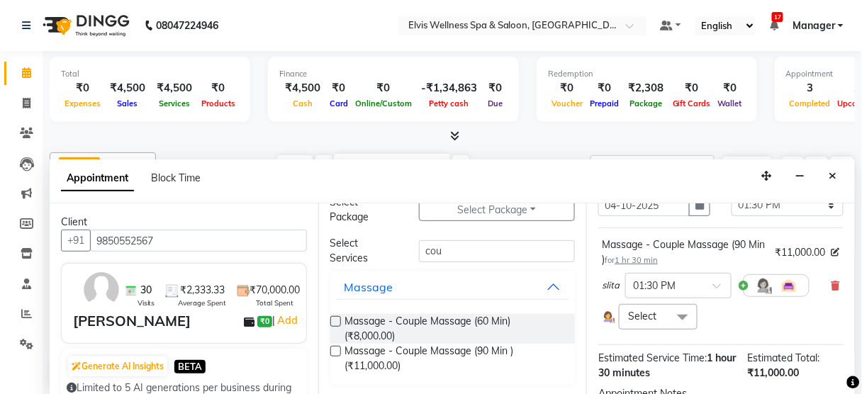
click at [681, 305] on span at bounding box center [683, 317] width 28 height 27
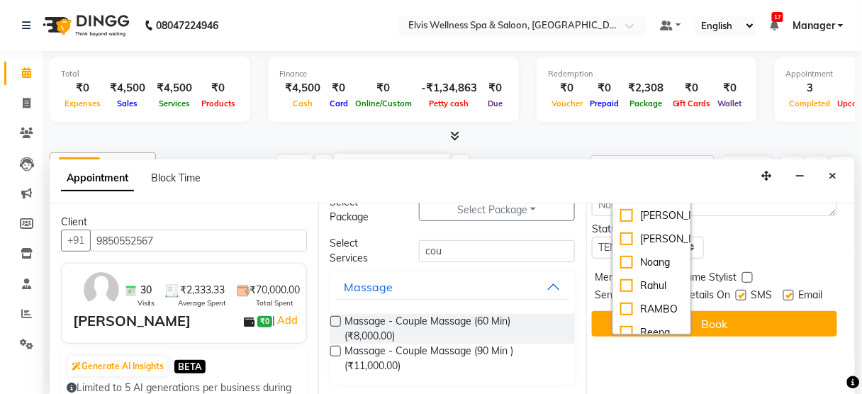
scroll to position [630, 0]
click at [659, 245] on div "[PERSON_NAME]" at bounding box center [651, 237] width 62 height 15
checkbox input "true"
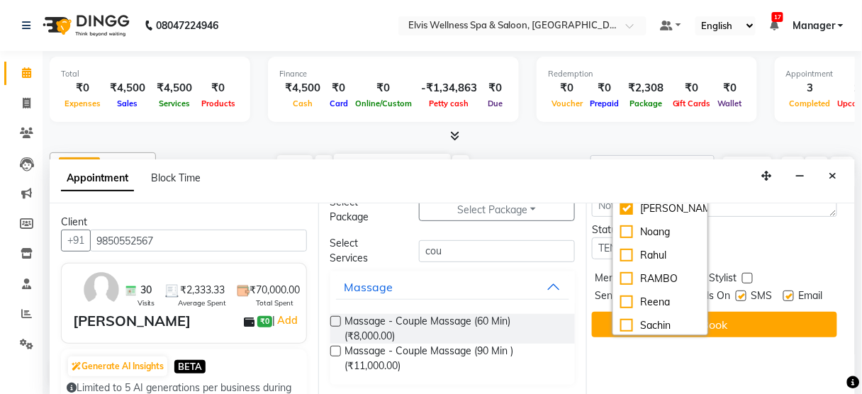
click at [745, 240] on div "Status Select TENTATIVE CONFIRM CHECK-IN UPCOMING" at bounding box center [714, 241] width 267 height 37
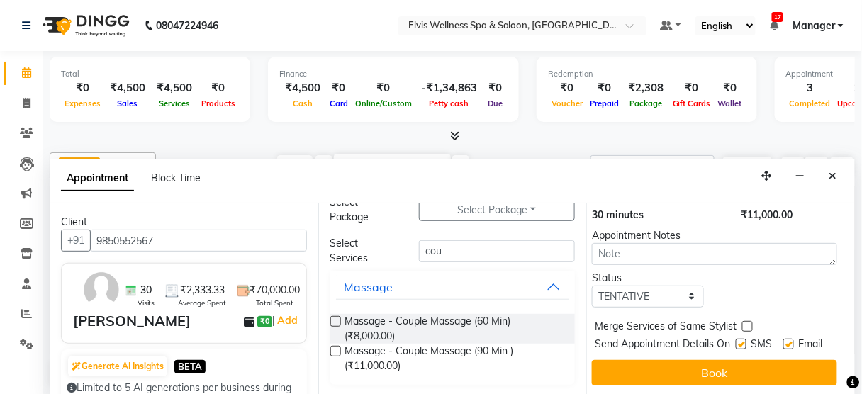
click at [736, 337] on div "SMS" at bounding box center [760, 346] width 48 height 18
click at [736, 339] on label at bounding box center [741, 344] width 11 height 11
click at [736, 341] on input "checkbox" at bounding box center [740, 345] width 9 height 9
checkbox input "false"
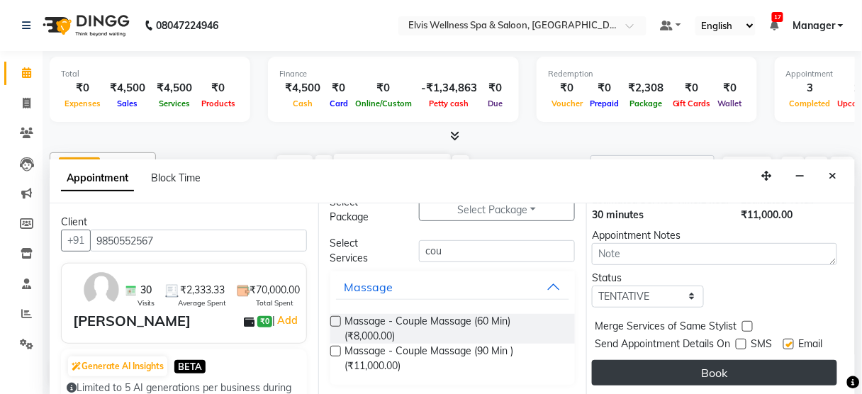
click at [727, 361] on button "Book" at bounding box center [714, 373] width 245 height 26
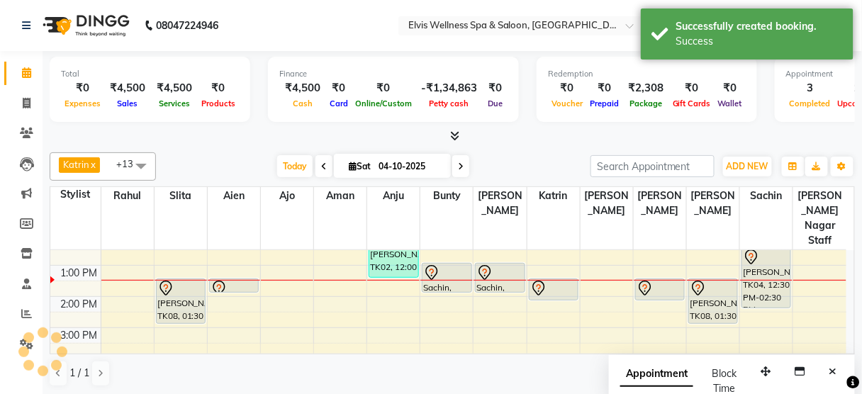
scroll to position [0, 0]
click at [838, 364] on button "Close" at bounding box center [833, 372] width 21 height 22
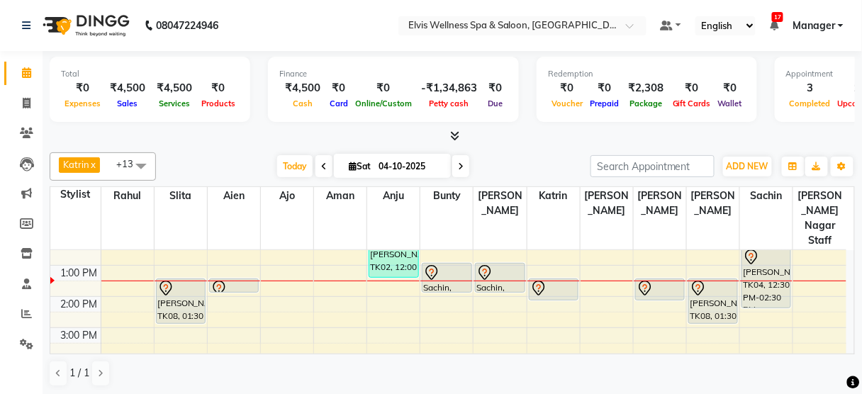
click at [310, 297] on div "8:00 AM 9:00 AM 10:00 AM 11:00 AM 12:00 PM 1:00 PM 2:00 PM 3:00 PM 4:00 PM 5:00…" at bounding box center [448, 328] width 796 height 436
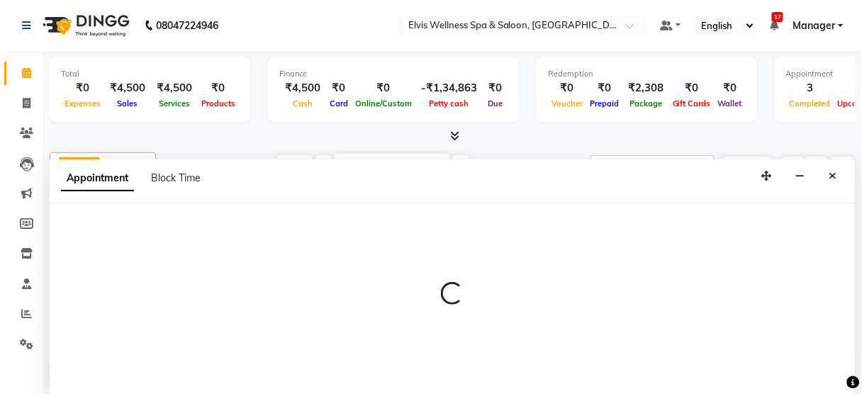
select select "89118"
select select "tentative"
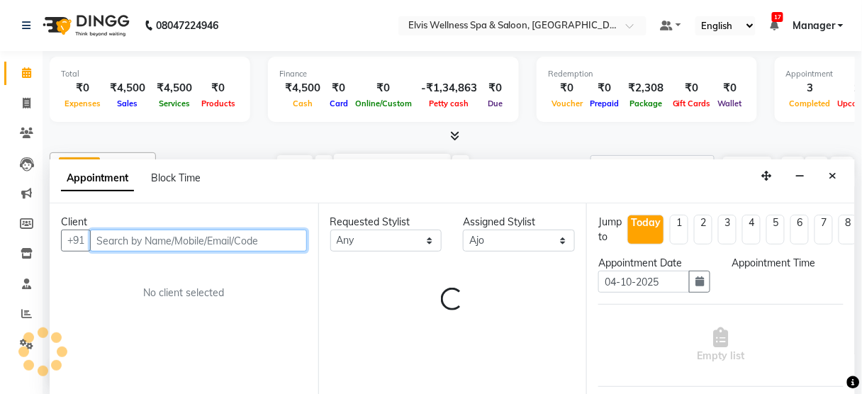
select select "870"
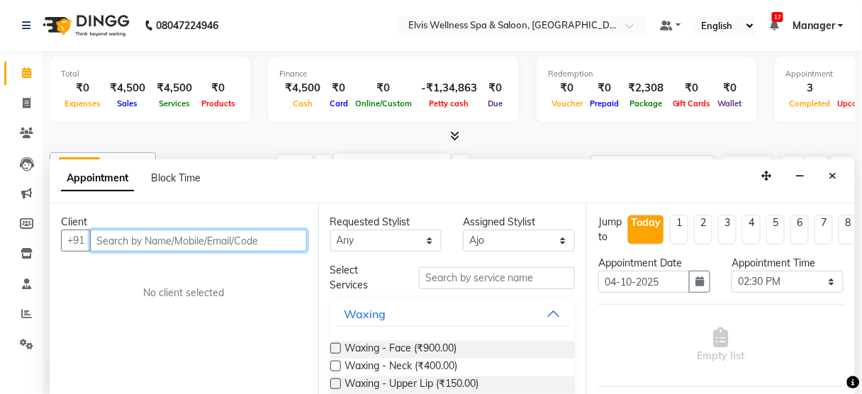
click at [139, 242] on input "text" at bounding box center [198, 241] width 217 height 22
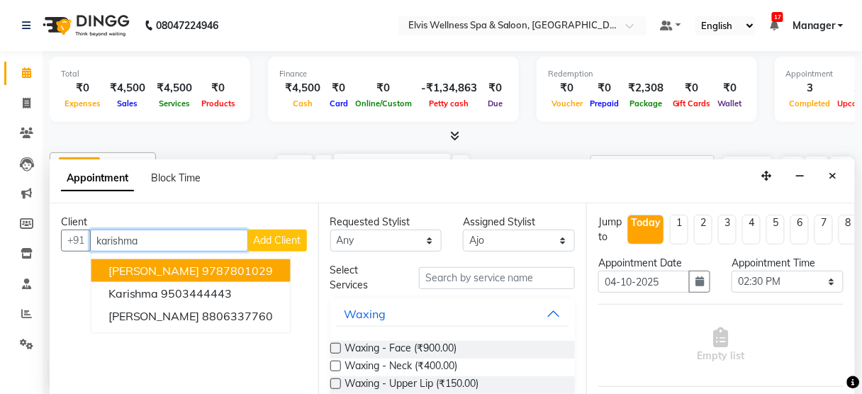
click at [156, 269] on span "[PERSON_NAME]" at bounding box center [153, 271] width 91 height 14
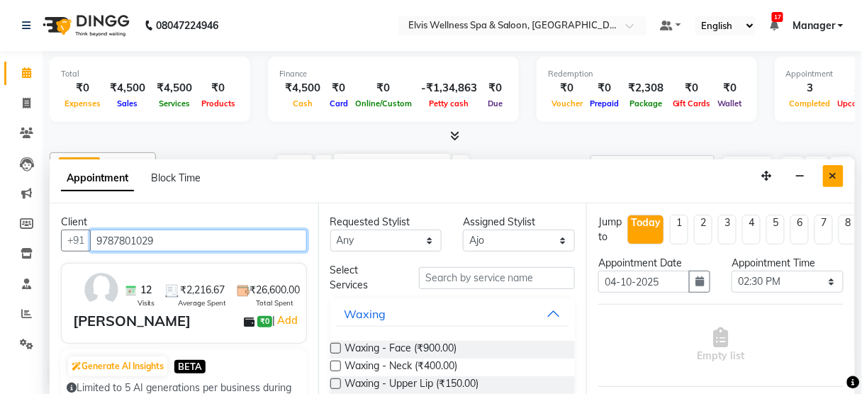
type input "9787801029"
click at [828, 179] on button "Close" at bounding box center [833, 176] width 21 height 22
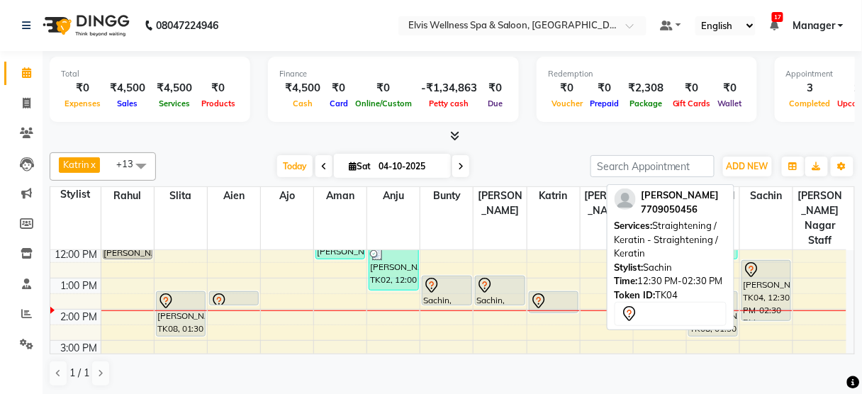
scroll to position [104, 0]
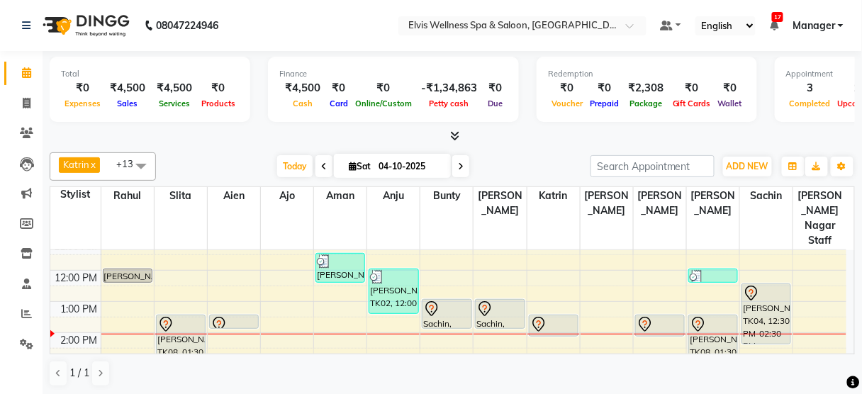
click at [752, 245] on div "8:00 AM 9:00 AM 10:00 AM 11:00 AM 12:00 PM 1:00 PM 2:00 PM 3:00 PM 4:00 PM 5:00…" at bounding box center [448, 364] width 796 height 436
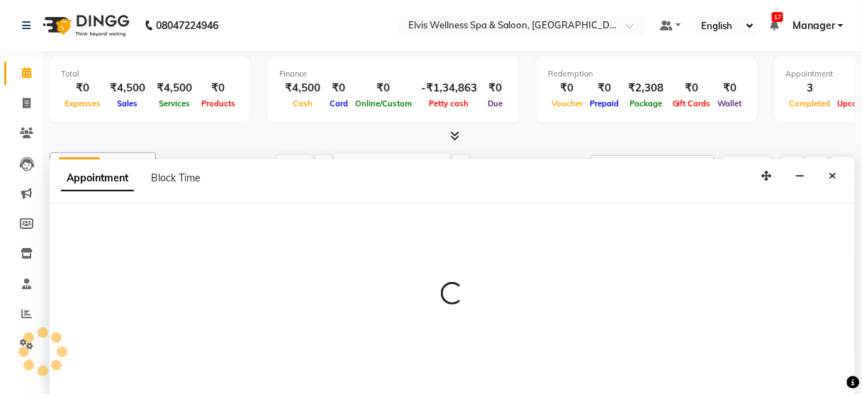
select select "48152"
select select "690"
select select "tentative"
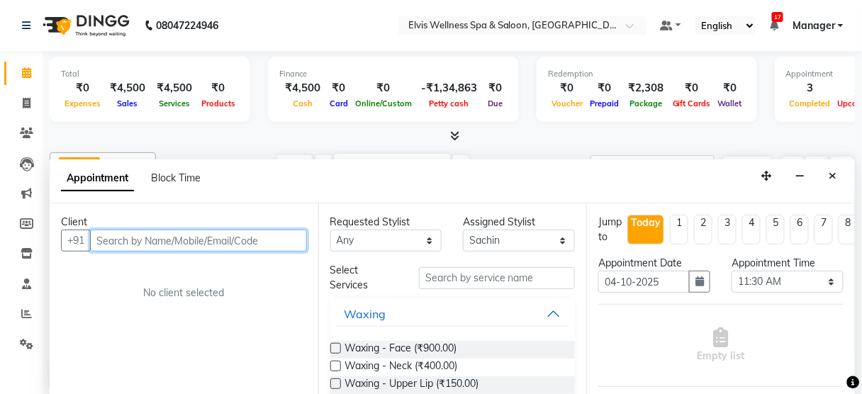
click at [231, 247] on input "text" at bounding box center [198, 241] width 217 height 22
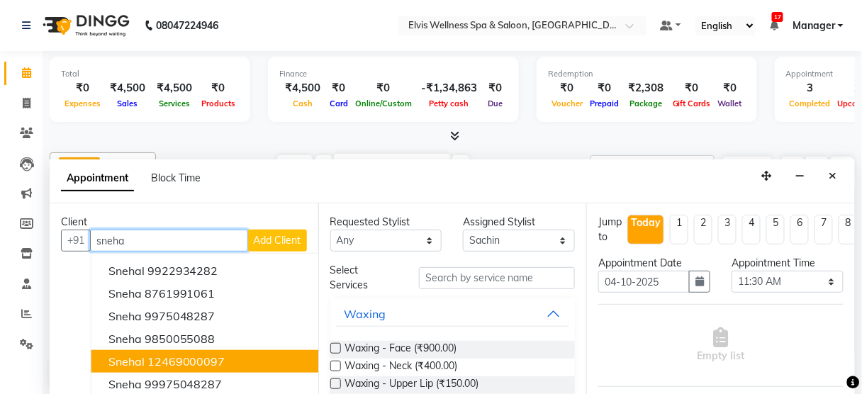
scroll to position [59, 0]
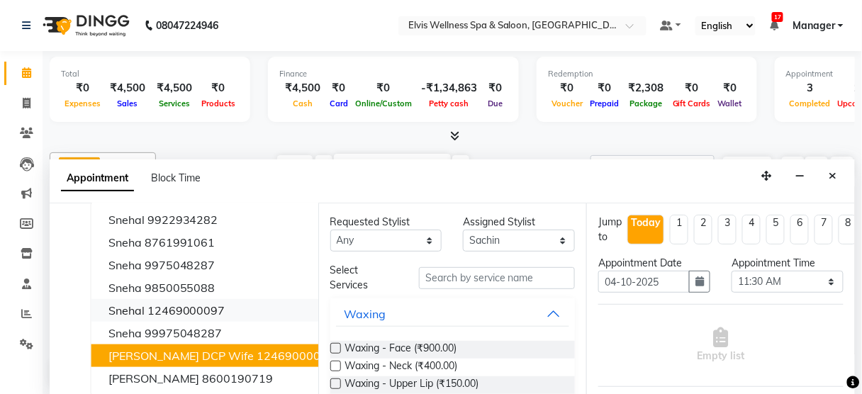
click at [257, 349] on ngb-highlight "1246900000135" at bounding box center [303, 356] width 92 height 14
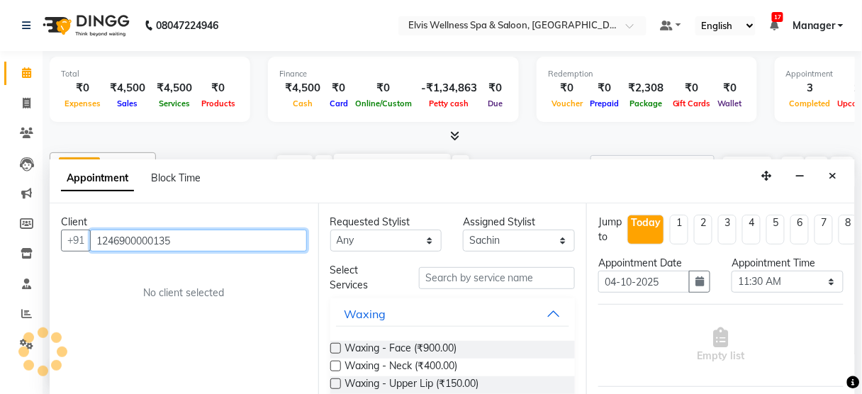
scroll to position [0, 0]
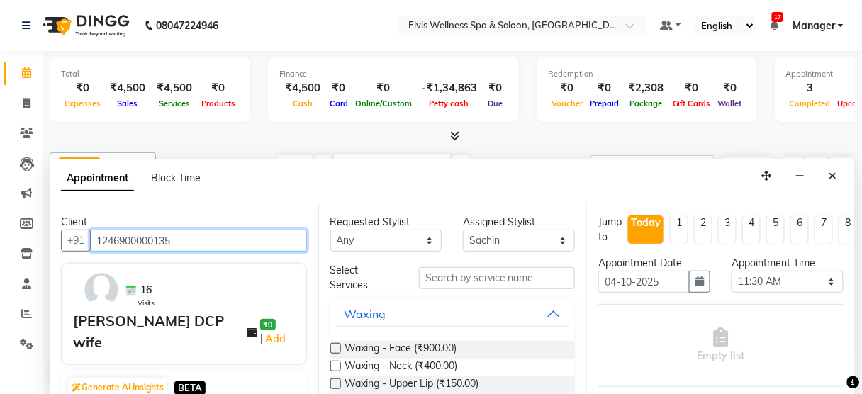
type input "1246900000135"
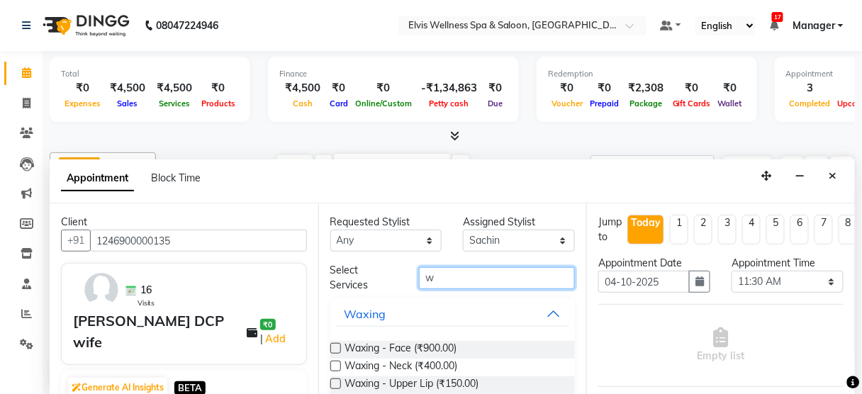
click at [516, 272] on input "w" at bounding box center [497, 278] width 156 height 22
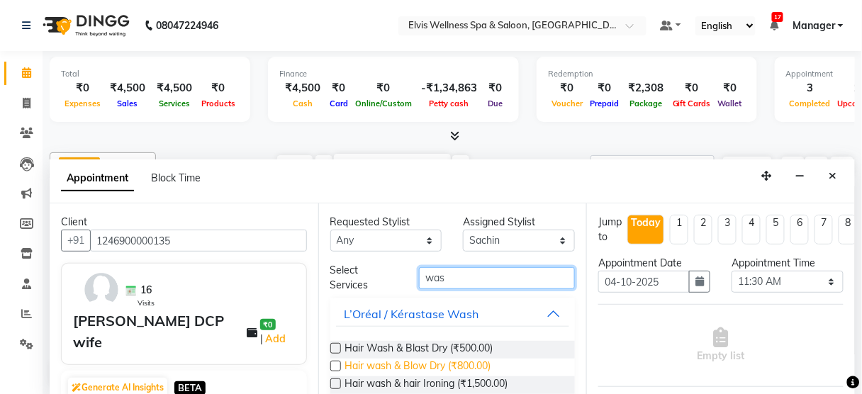
type input "was"
click at [455, 363] on span "Hair wash & Blow Dry (₹800.00)" at bounding box center [418, 368] width 146 height 18
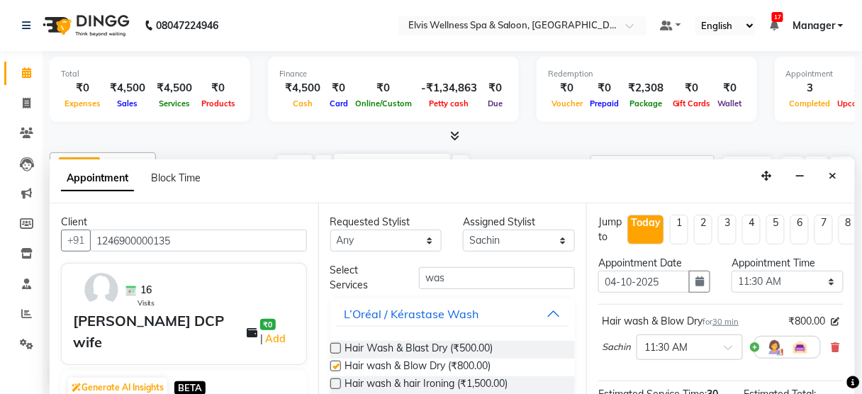
checkbox input "false"
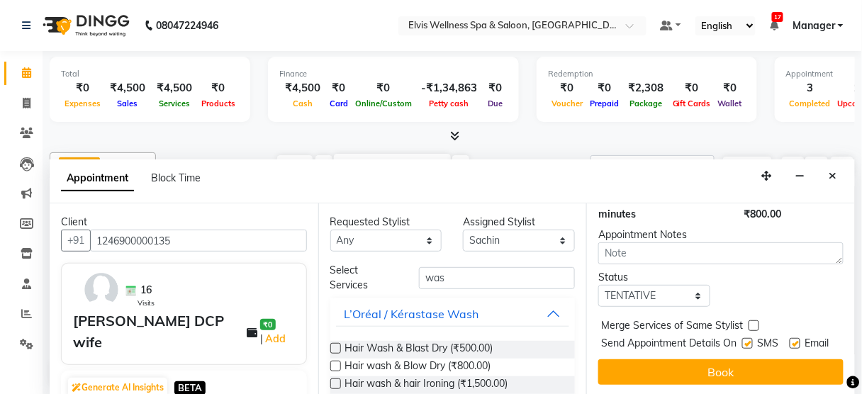
click at [742, 338] on label at bounding box center [747, 343] width 11 height 11
click at [742, 340] on input "checkbox" at bounding box center [746, 344] width 9 height 9
checkbox input "false"
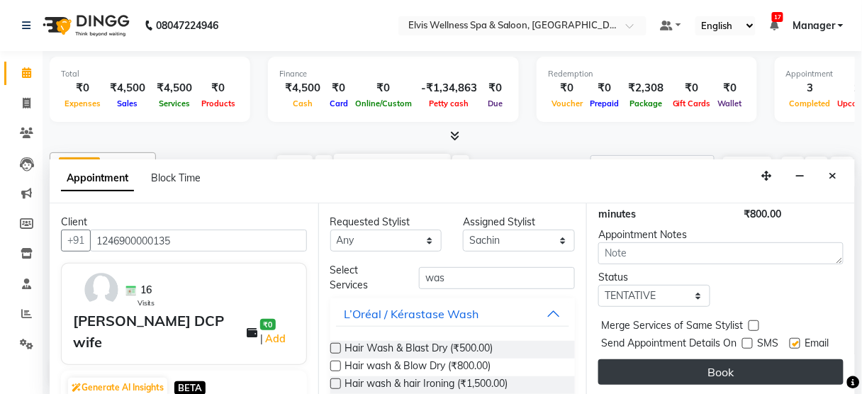
click at [740, 360] on button "Book" at bounding box center [720, 373] width 245 height 26
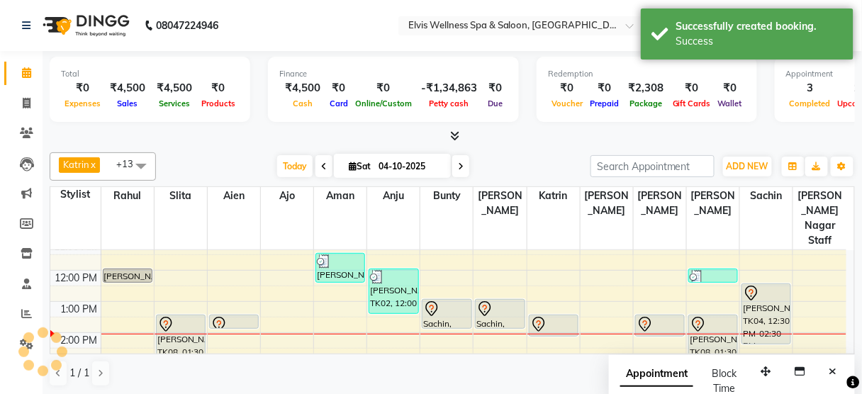
scroll to position [0, 0]
click at [830, 364] on button "Close" at bounding box center [833, 372] width 21 height 22
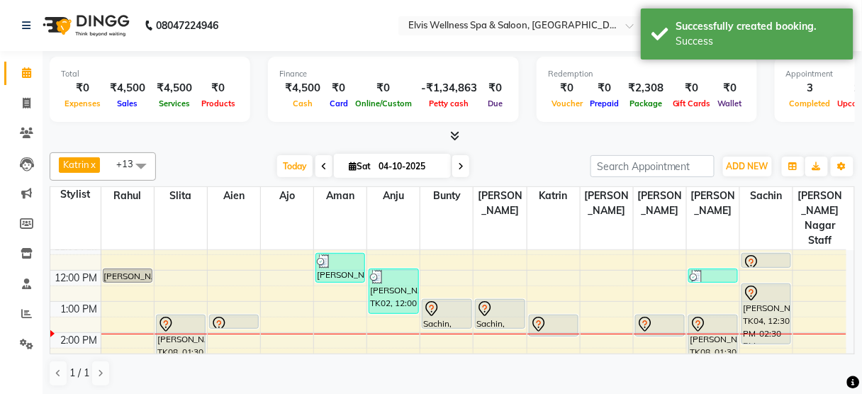
click at [141, 159] on span at bounding box center [141, 165] width 28 height 27
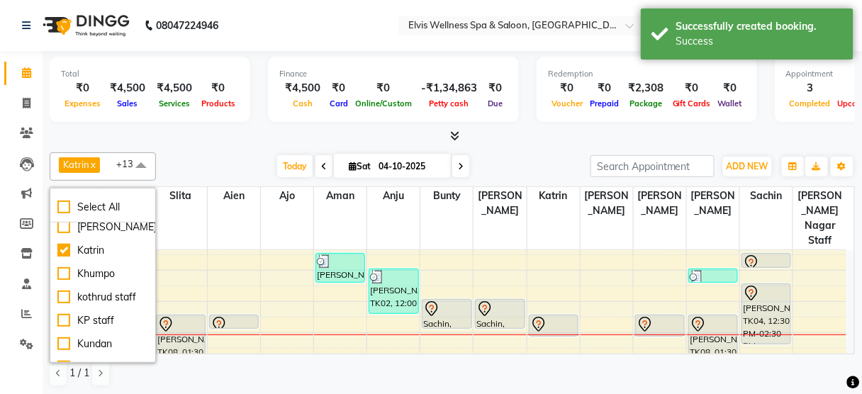
scroll to position [810, 0]
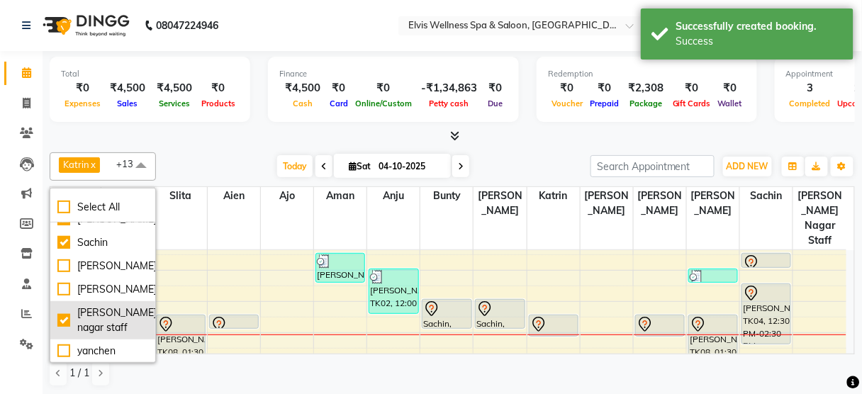
click at [127, 309] on div "[PERSON_NAME] nagar staff" at bounding box center [102, 321] width 91 height 30
checkbox input "false"
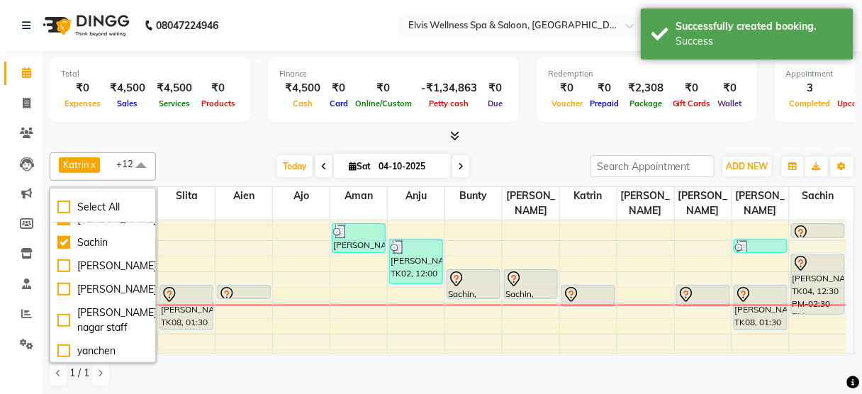
click at [162, 167] on div "Katrin x [PERSON_NAME] x [PERSON_NAME] x slita x Anju x Ajo x [PERSON_NAME] x R…" at bounding box center [453, 166] width 806 height 28
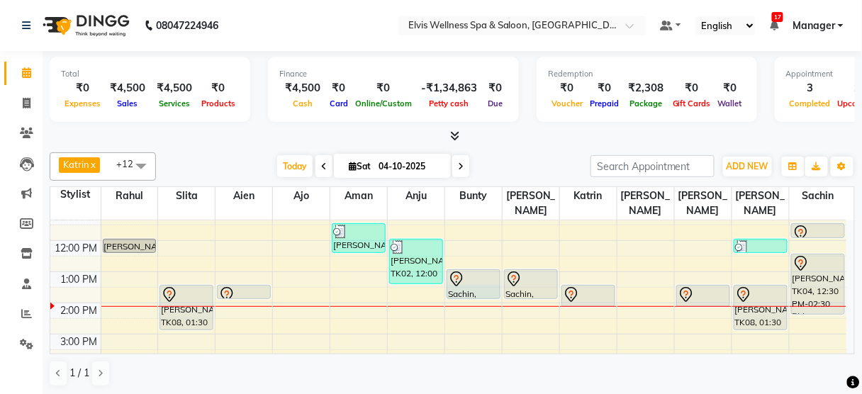
click at [500, 271] on div "8:00 AM 9:00 AM 10:00 AM 11:00 AM 12:00 PM 1:00 PM 2:00 PM 3:00 PM 4:00 PM 5:00…" at bounding box center [448, 334] width 796 height 436
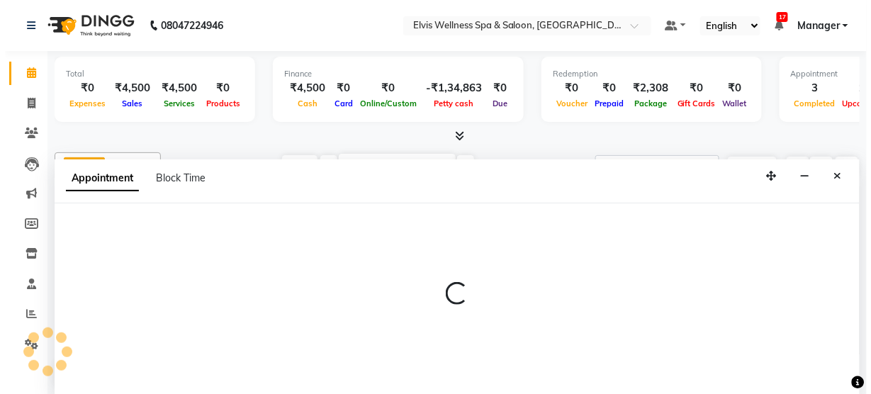
scroll to position [0, 0]
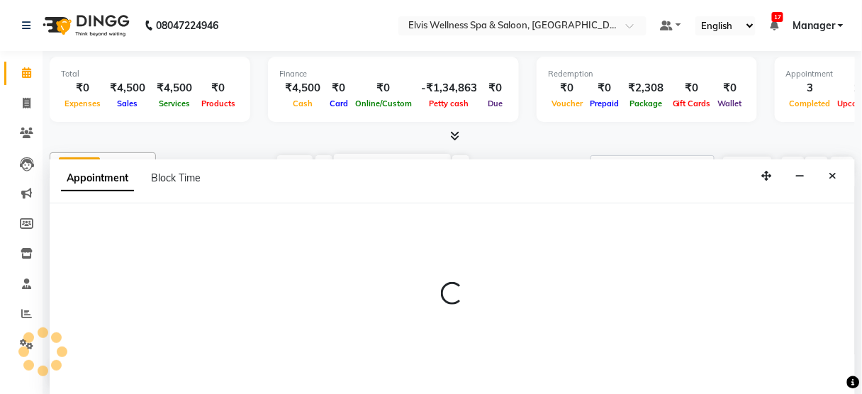
select select "59835"
select select "810"
select select "tentative"
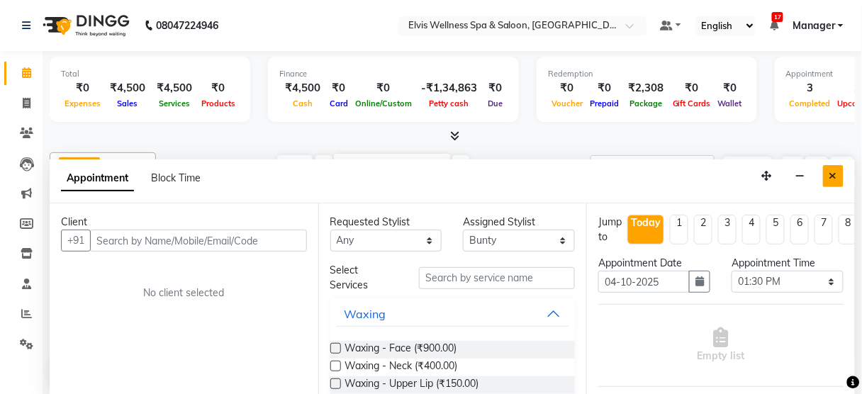
click at [829, 179] on button "Close" at bounding box center [833, 176] width 21 height 22
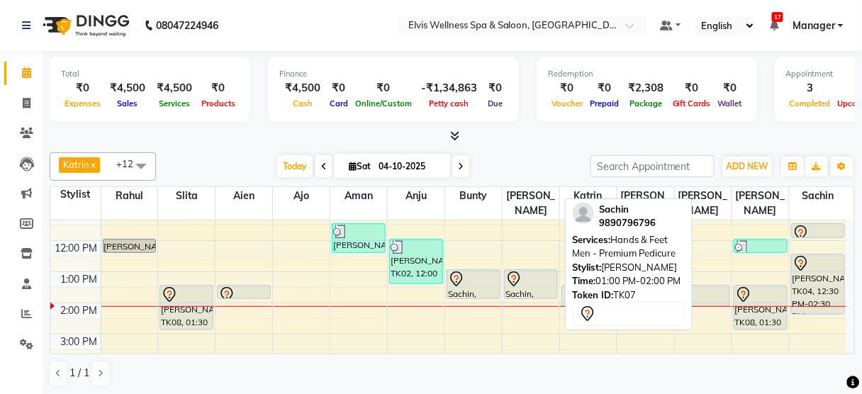
click at [519, 271] on icon at bounding box center [514, 279] width 17 height 17
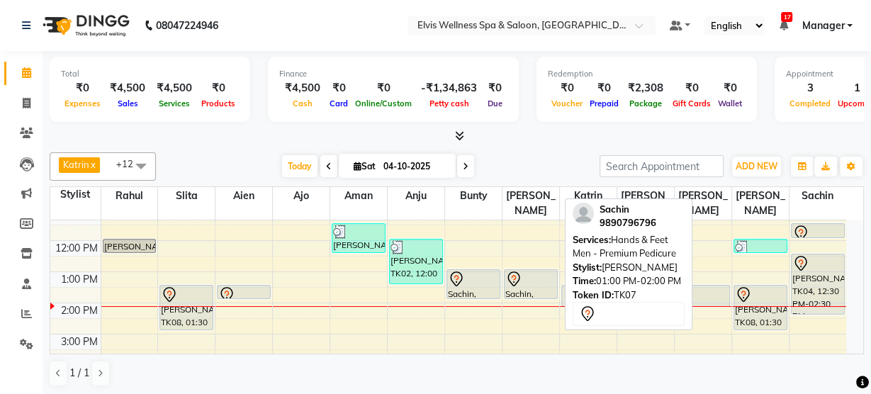
select select "7"
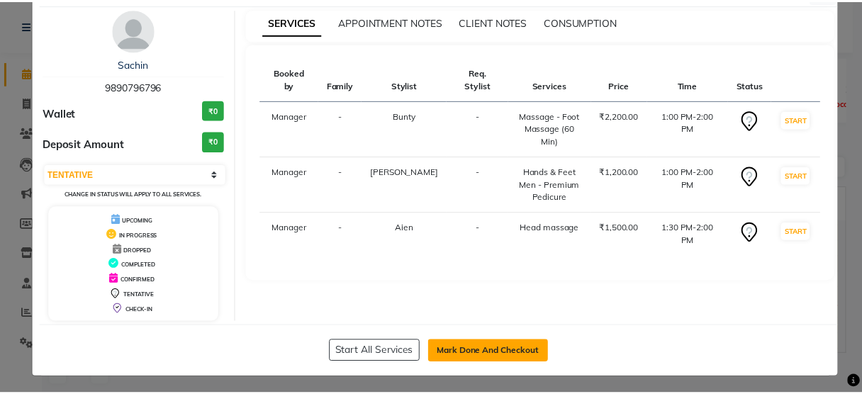
scroll to position [46, 0]
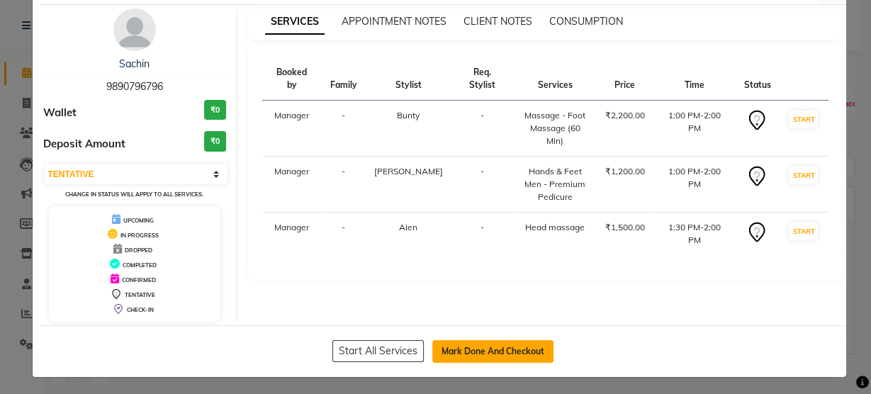
click at [480, 350] on button "Mark Done And Checkout" at bounding box center [493, 351] width 121 height 23
select select "service"
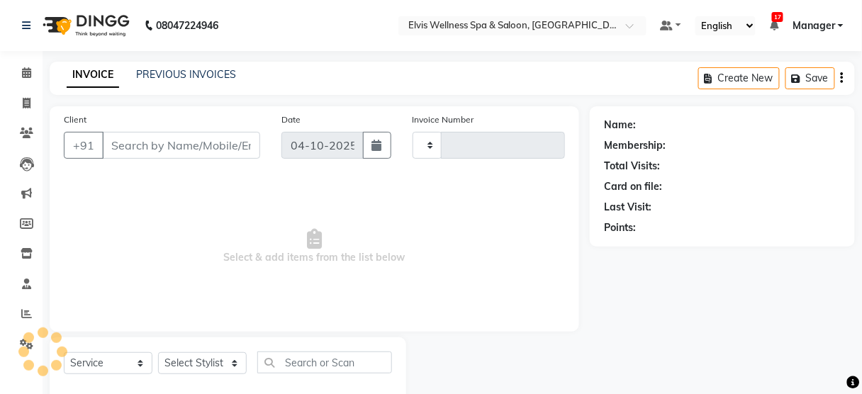
scroll to position [31, 0]
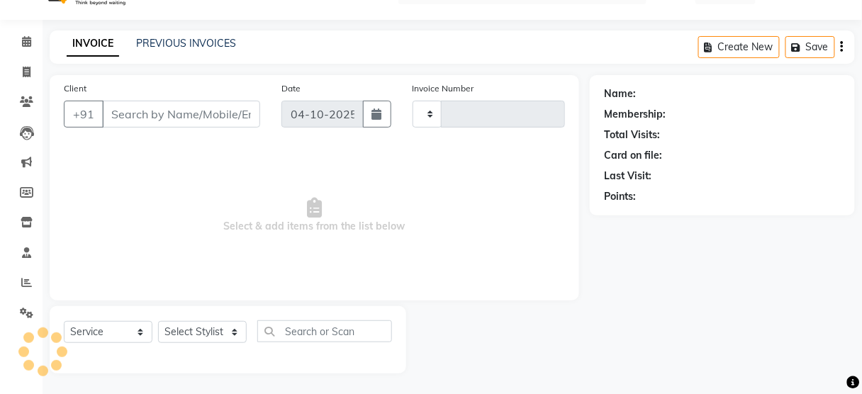
type input "3542"
select select "5733"
type input "9890796796"
select select "59835"
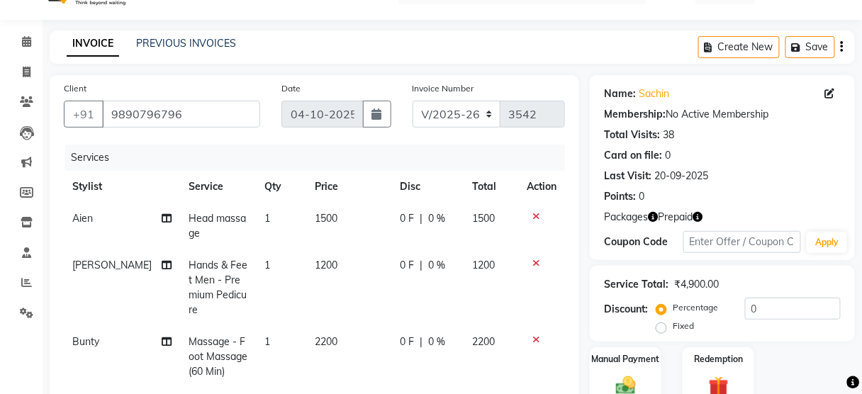
scroll to position [327, 0]
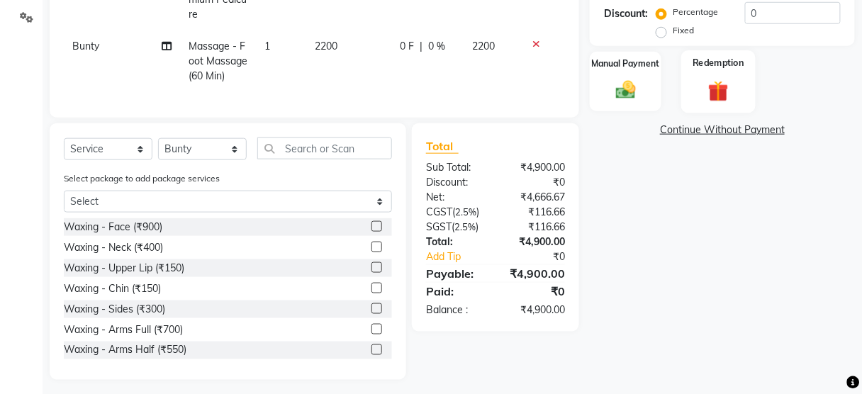
click at [740, 83] on div "Redemption" at bounding box center [718, 81] width 74 height 62
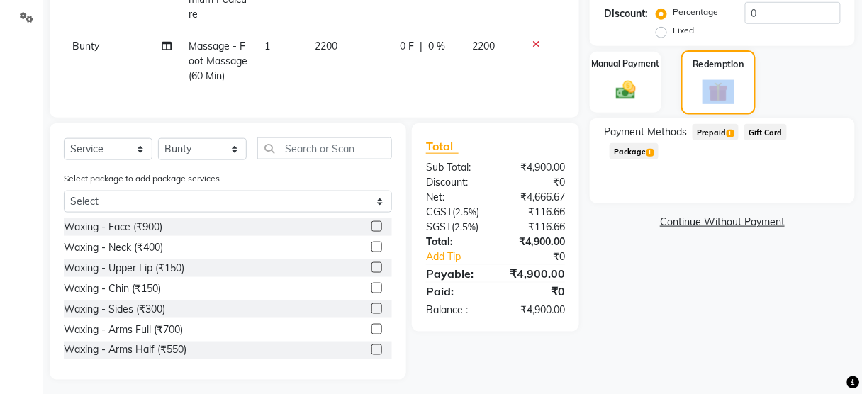
click at [740, 83] on div "Redemption" at bounding box center [718, 82] width 74 height 64
click at [720, 139] on span "Prepaid 1" at bounding box center [716, 132] width 46 height 16
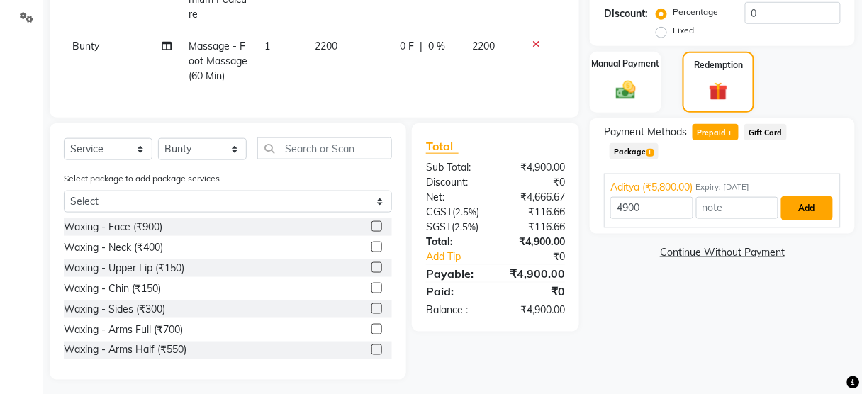
click at [789, 202] on button "Add" at bounding box center [807, 208] width 52 height 24
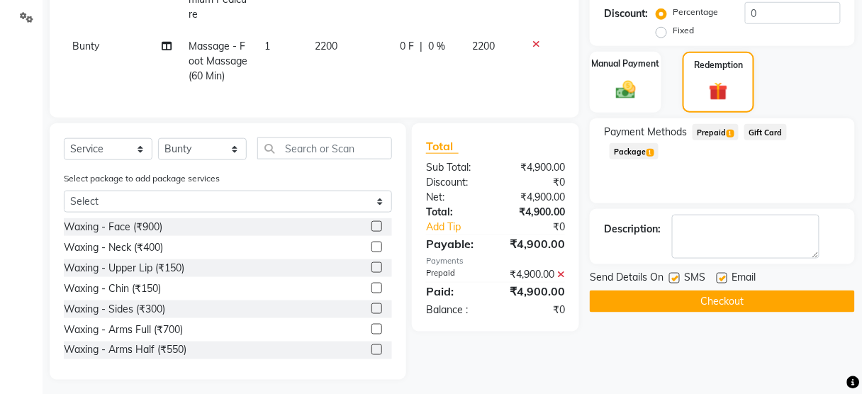
click at [678, 279] on label at bounding box center [674, 278] width 11 height 11
click at [678, 279] on input "checkbox" at bounding box center [673, 278] width 9 height 9
checkbox input "false"
click at [681, 305] on button "Checkout" at bounding box center [722, 302] width 265 height 22
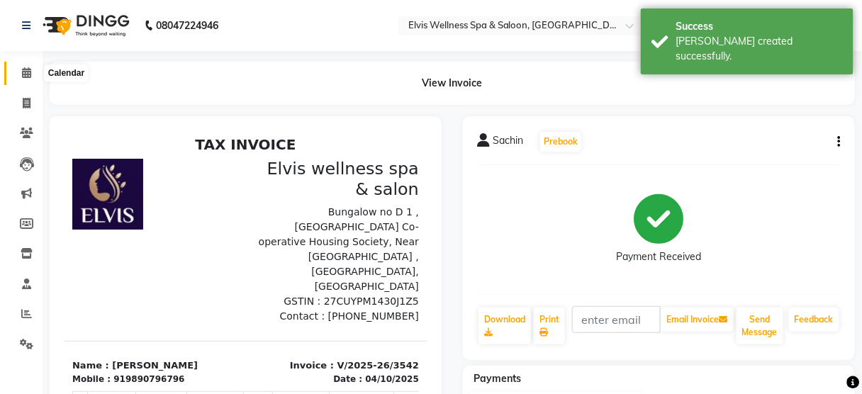
click at [26, 72] on icon at bounding box center [26, 72] width 9 height 11
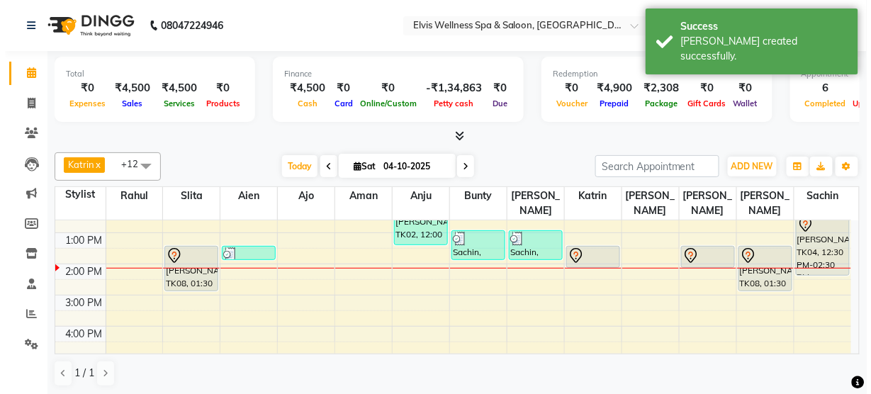
scroll to position [105, 0]
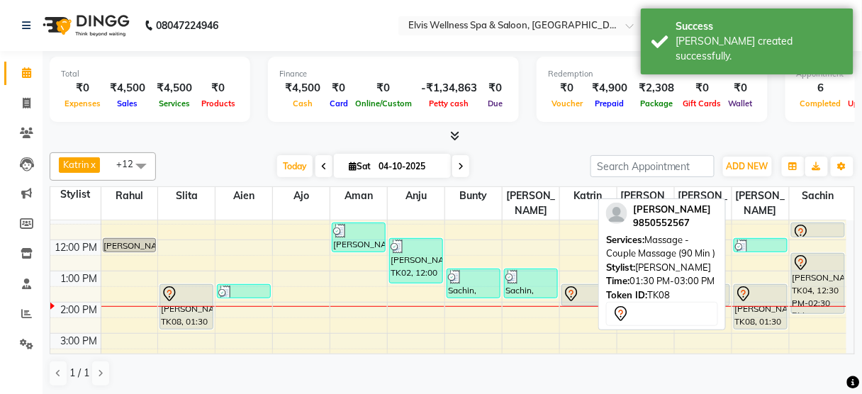
click at [747, 286] on div "[PERSON_NAME], TK08, 01:30 PM-03:00 PM, Massage - Couple Massage (90 Min )" at bounding box center [761, 307] width 52 height 44
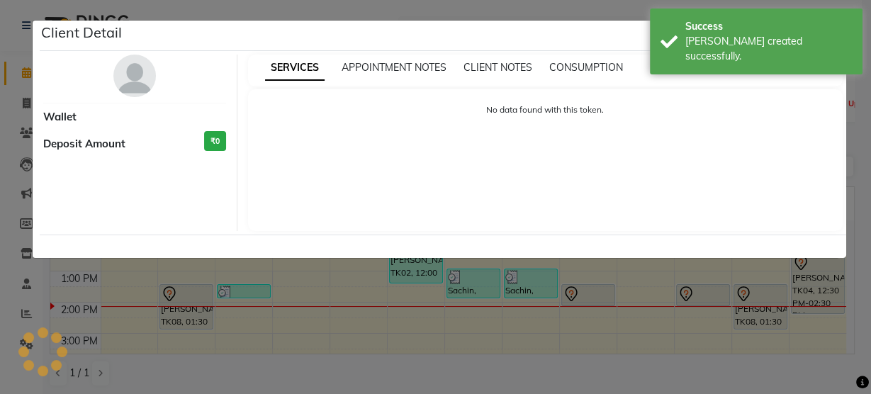
select select "7"
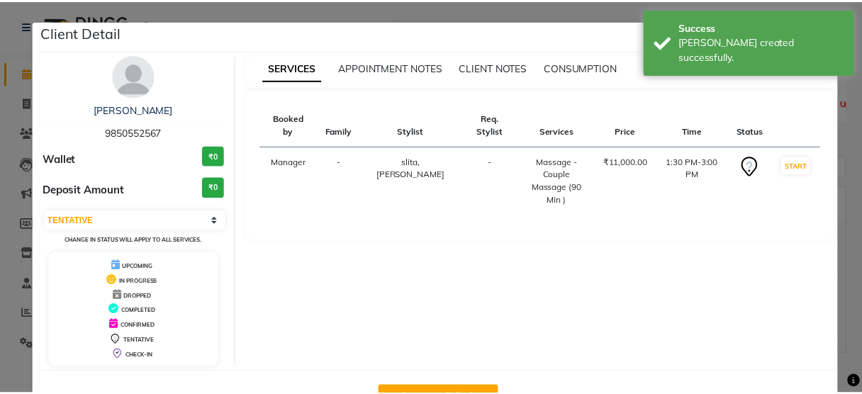
scroll to position [46, 0]
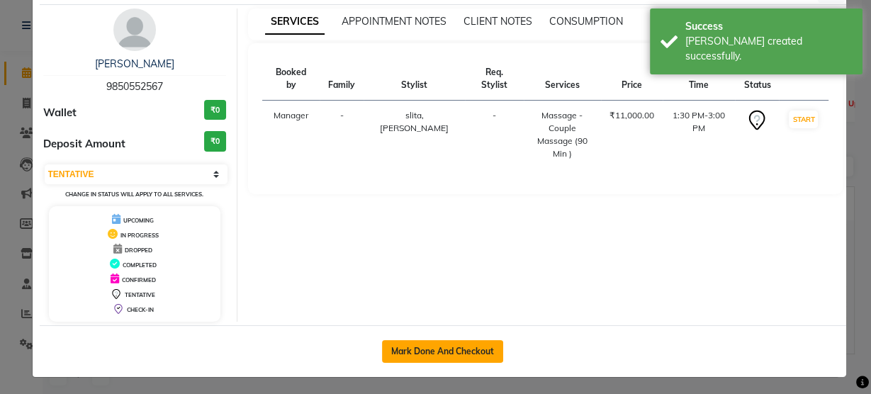
click at [440, 347] on button "Mark Done And Checkout" at bounding box center [442, 351] width 121 height 23
select select "service"
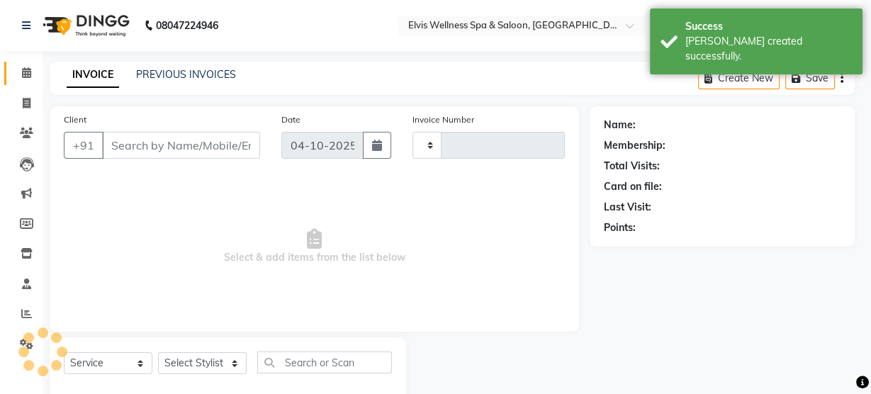
type input "3543"
select select "5733"
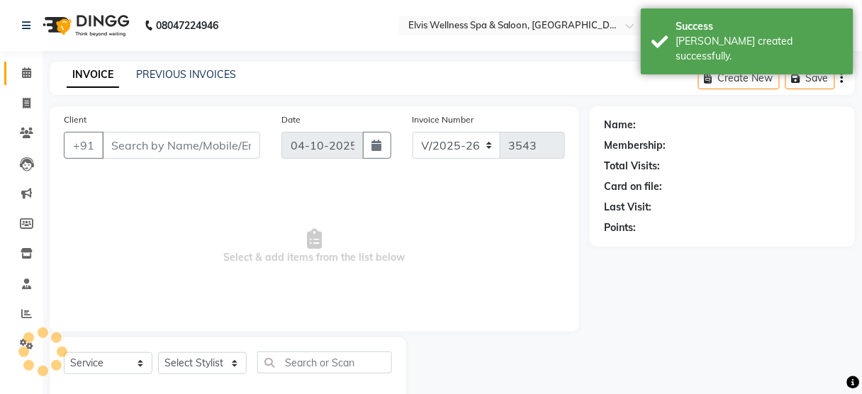
type input "9850552567"
select select "39956"
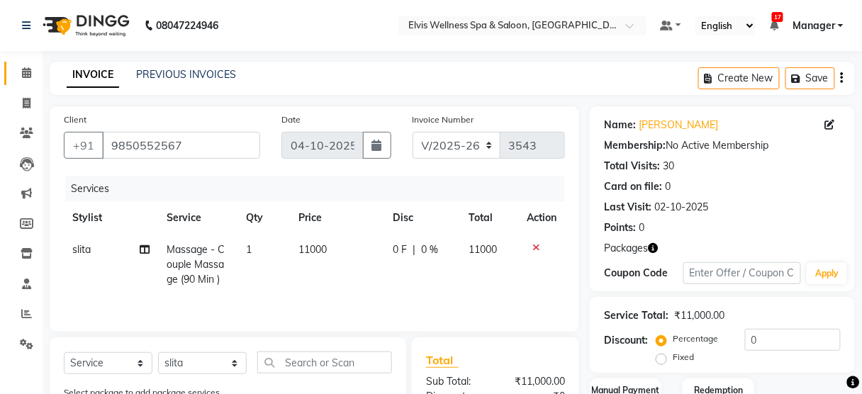
scroll to position [147, 0]
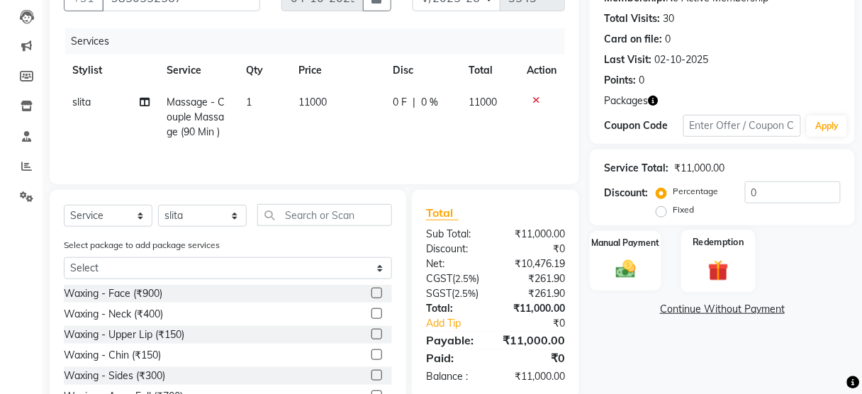
click at [723, 267] on img at bounding box center [718, 270] width 33 height 26
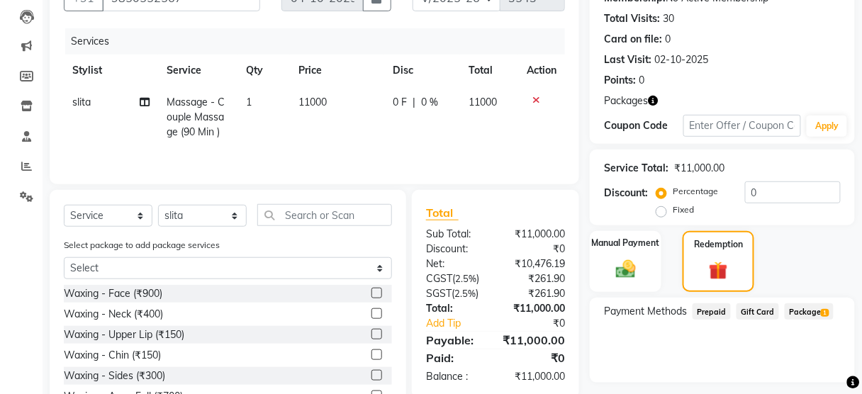
click at [813, 308] on span "Package 1" at bounding box center [809, 311] width 49 height 16
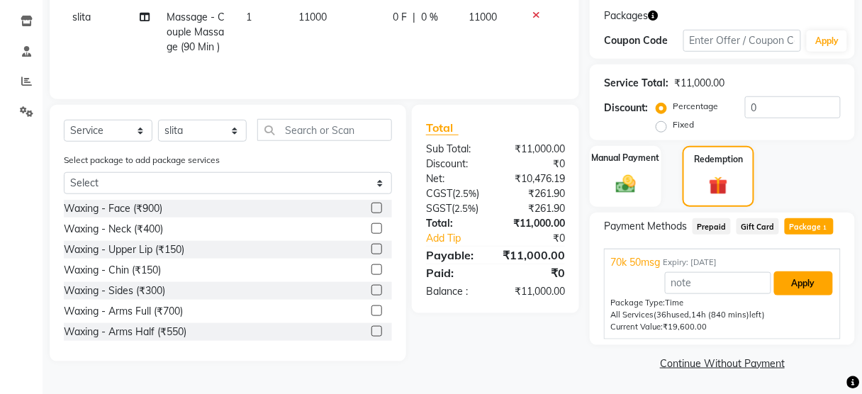
click at [798, 279] on button "Apply" at bounding box center [803, 284] width 59 height 24
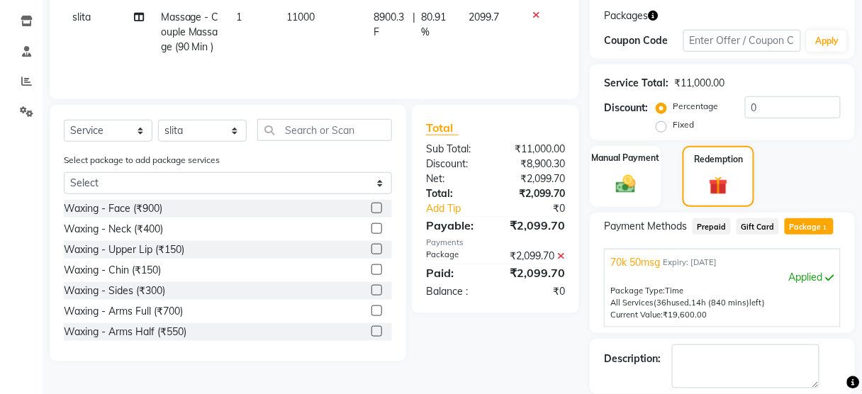
scroll to position [300, 0]
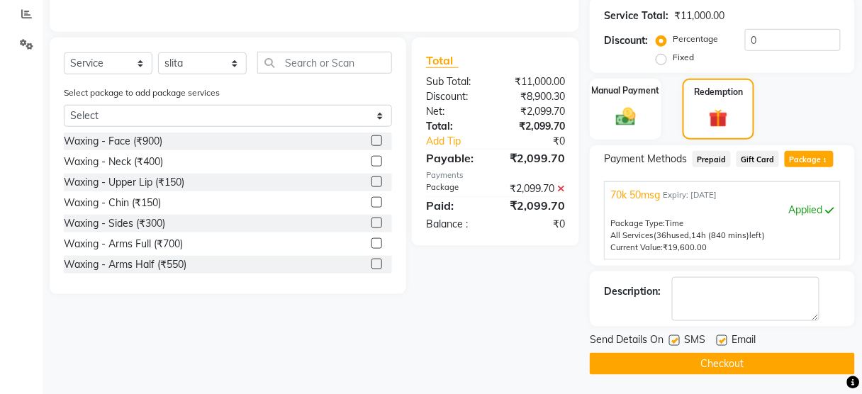
click at [672, 342] on label at bounding box center [674, 340] width 11 height 11
click at [672, 342] on input "checkbox" at bounding box center [673, 341] width 9 height 9
checkbox input "false"
click at [673, 350] on div "Send Details On SMS Email Checkout" at bounding box center [722, 354] width 265 height 43
click at [676, 357] on button "Checkout" at bounding box center [722, 364] width 265 height 22
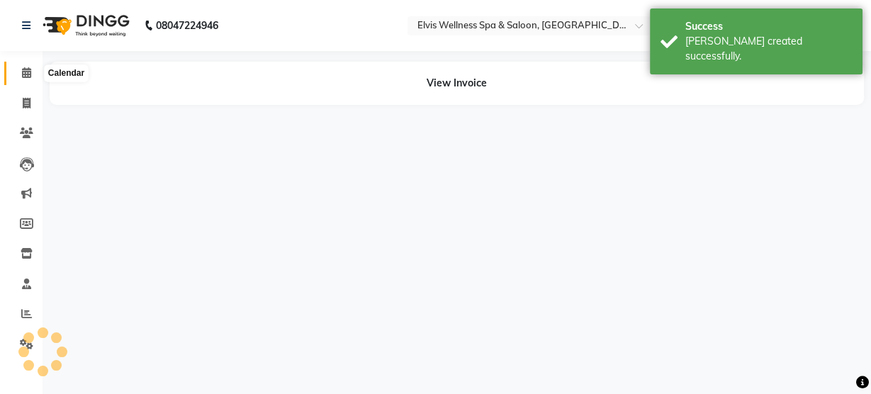
click at [23, 77] on icon at bounding box center [26, 72] width 9 height 11
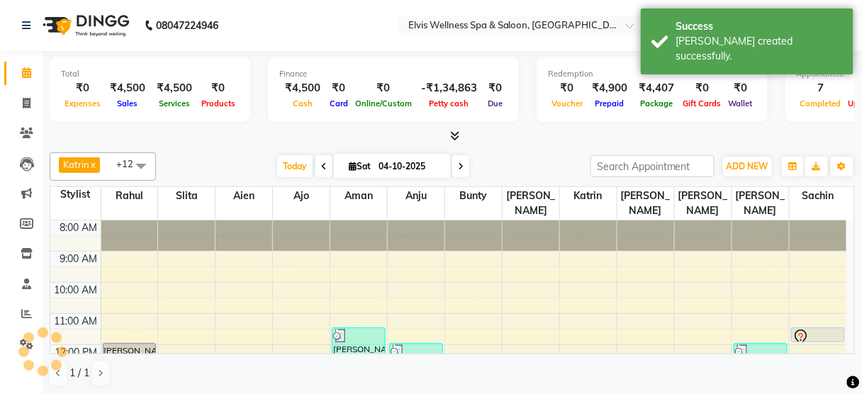
select select "39956"
select select "45633"
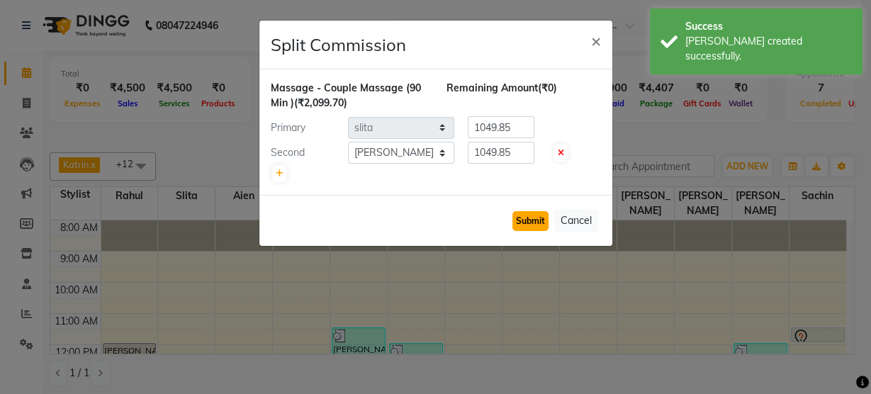
click at [524, 218] on button "Submit" at bounding box center [531, 221] width 36 height 20
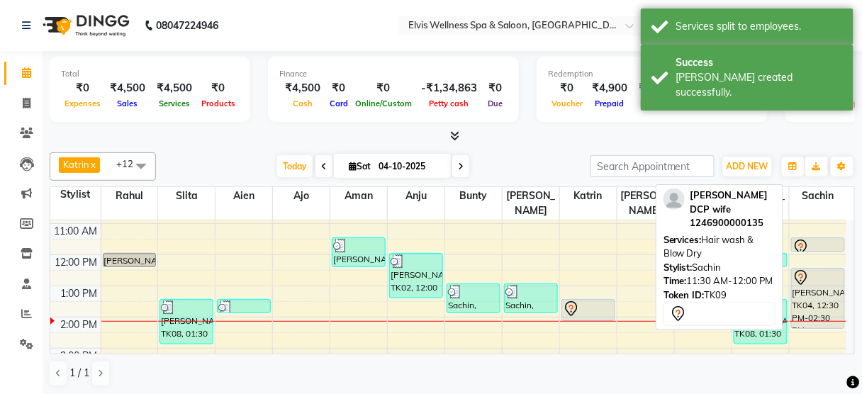
scroll to position [91, 0]
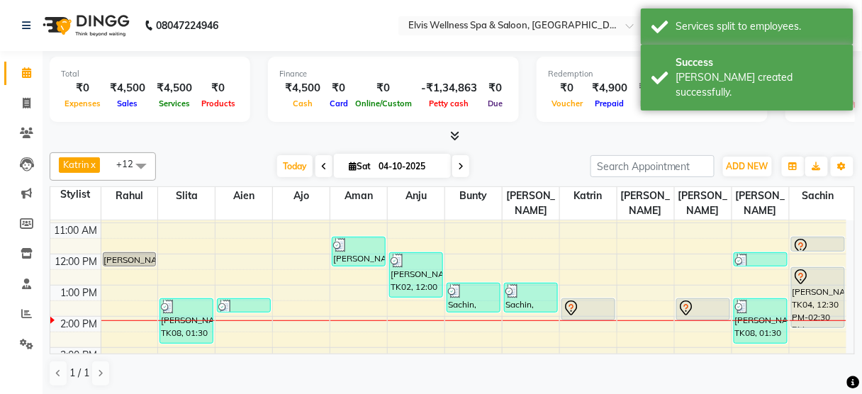
click at [133, 295] on div "8:00 AM 9:00 AM 10:00 AM 11:00 AM 12:00 PM 1:00 PM 2:00 PM 3:00 PM 4:00 PM 5:00…" at bounding box center [448, 348] width 796 height 436
select select "40552"
select select "tentative"
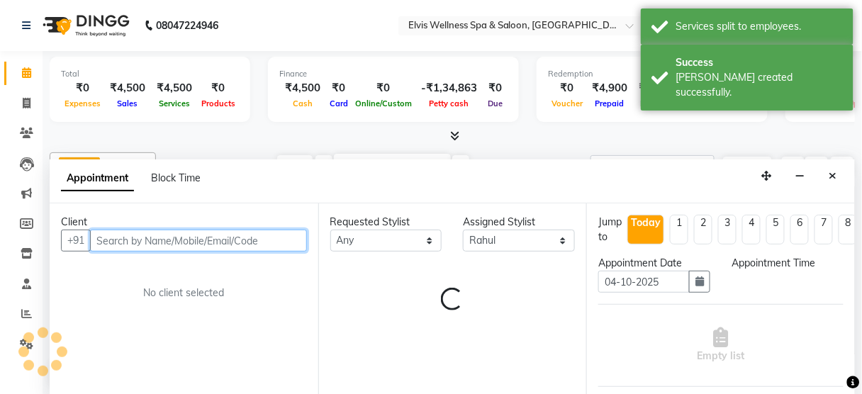
select select "810"
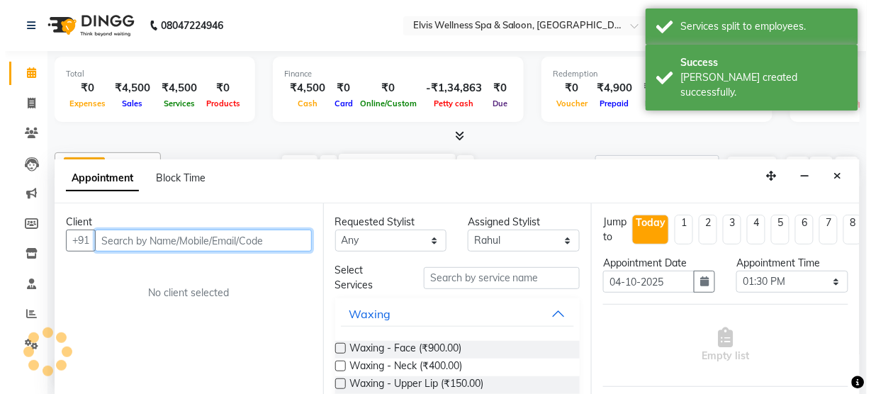
scroll to position [0, 0]
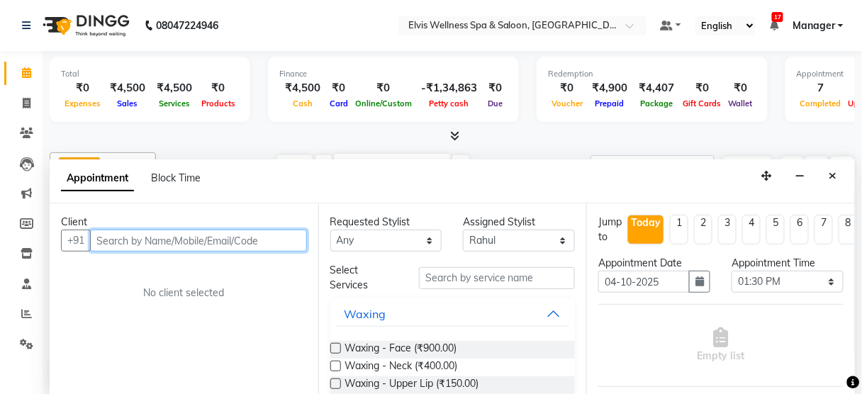
paste input "8319123094"
type input "8319123094"
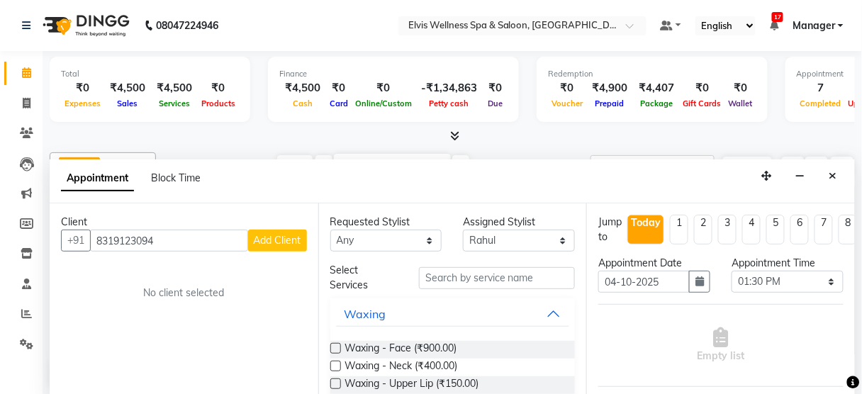
click at [285, 238] on span "Add Client" at bounding box center [278, 240] width 48 height 13
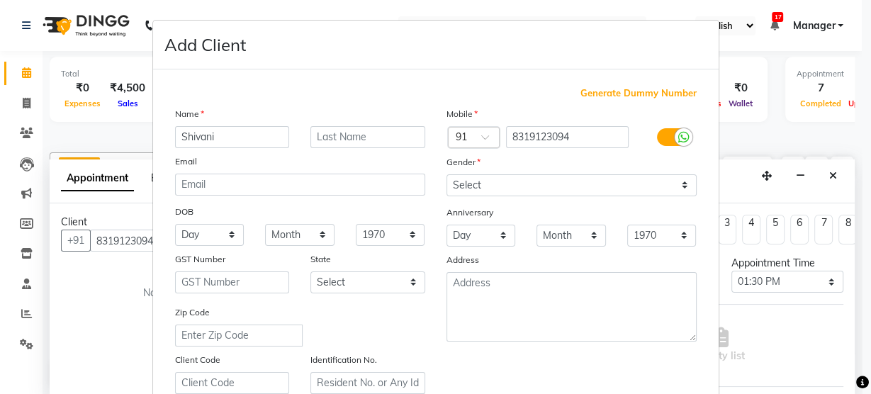
type input "Shivani"
type input "[PERSON_NAME]"
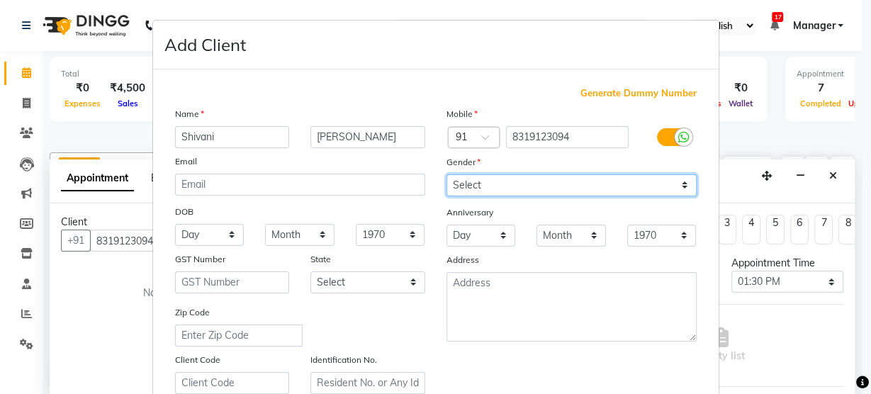
click at [513, 177] on select "Select [DEMOGRAPHIC_DATA] [DEMOGRAPHIC_DATA] Other Prefer Not To Say" at bounding box center [572, 185] width 250 height 22
select select "[DEMOGRAPHIC_DATA]"
click at [447, 174] on select "Select [DEMOGRAPHIC_DATA] [DEMOGRAPHIC_DATA] Other Prefer Not To Say" at bounding box center [572, 185] width 250 height 22
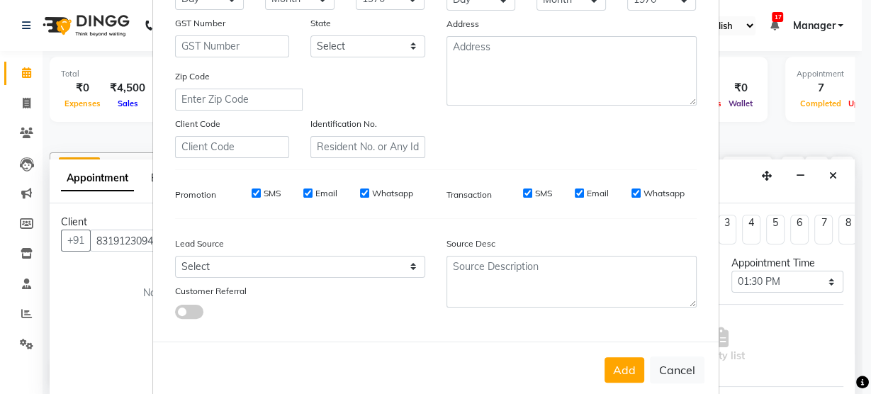
scroll to position [257, 0]
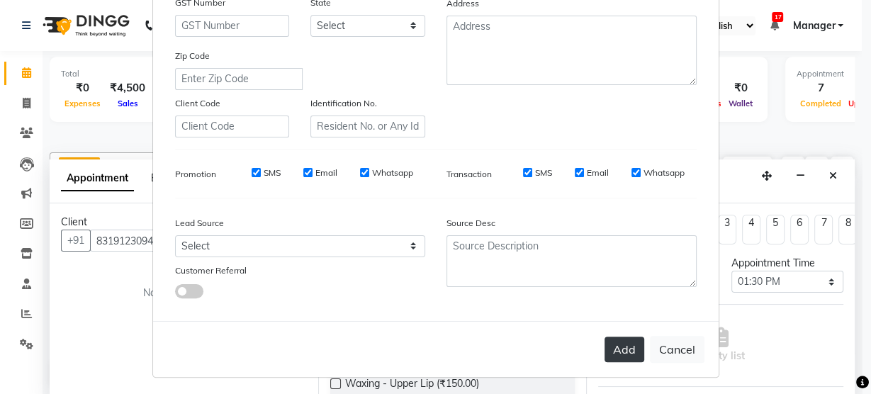
click at [618, 343] on button "Add" at bounding box center [625, 350] width 40 height 26
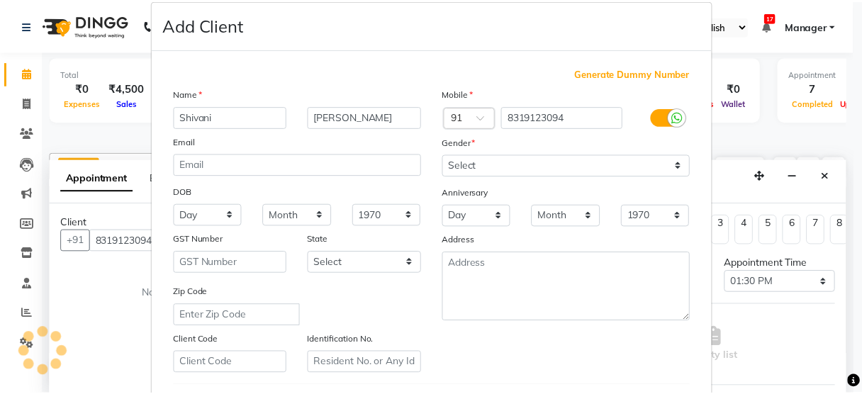
scroll to position [16, 0]
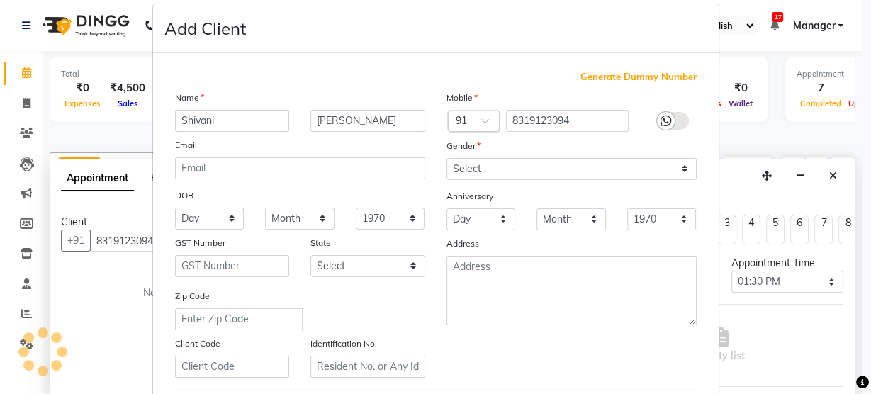
select select
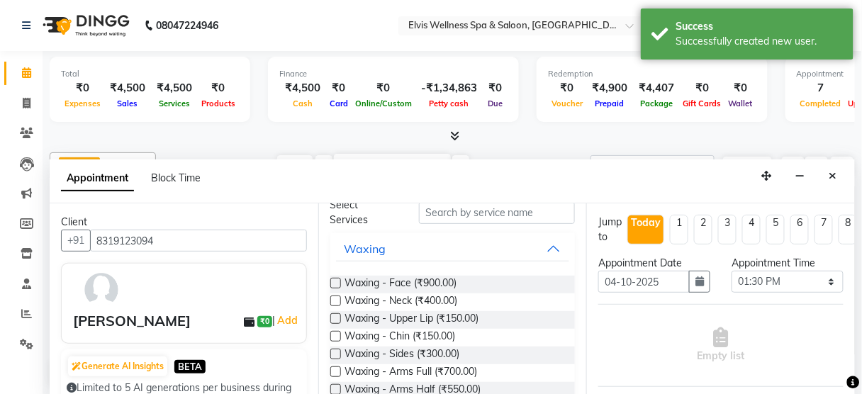
scroll to position [0, 0]
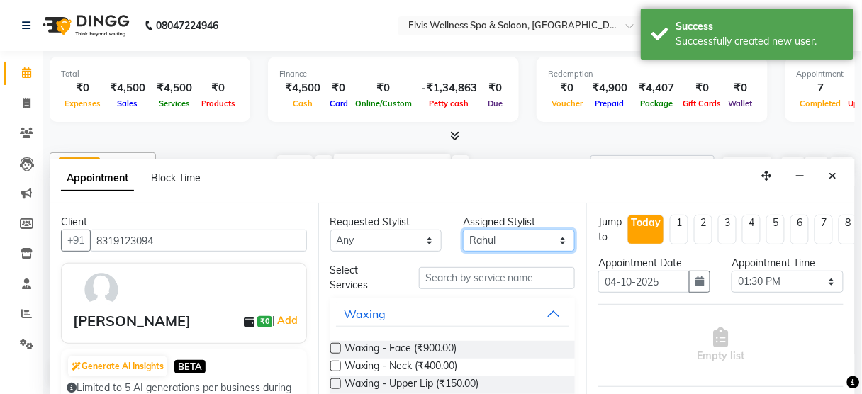
click at [503, 239] on select "Select [PERSON_NAME] [PERSON_NAME] among [PERSON_NAME] staff Bepeto [PERSON_NAM…" at bounding box center [519, 241] width 112 height 22
click at [463, 230] on select "Select [PERSON_NAME] [PERSON_NAME] among [PERSON_NAME] staff Bepeto [PERSON_NAM…" at bounding box center [519, 241] width 112 height 22
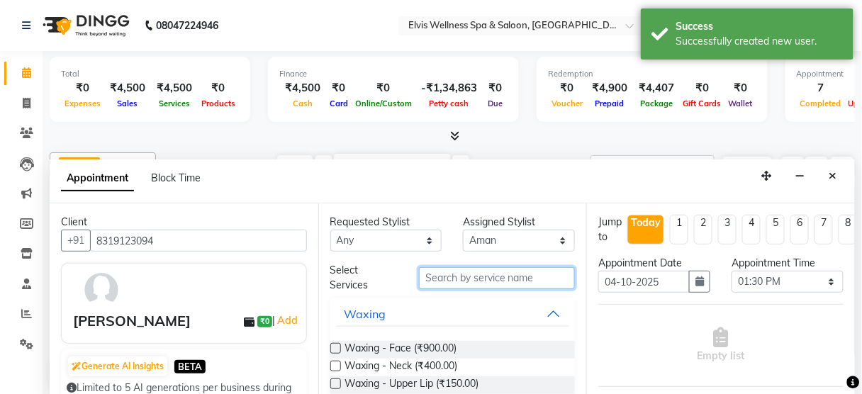
click at [469, 284] on input "text" at bounding box center [497, 278] width 156 height 22
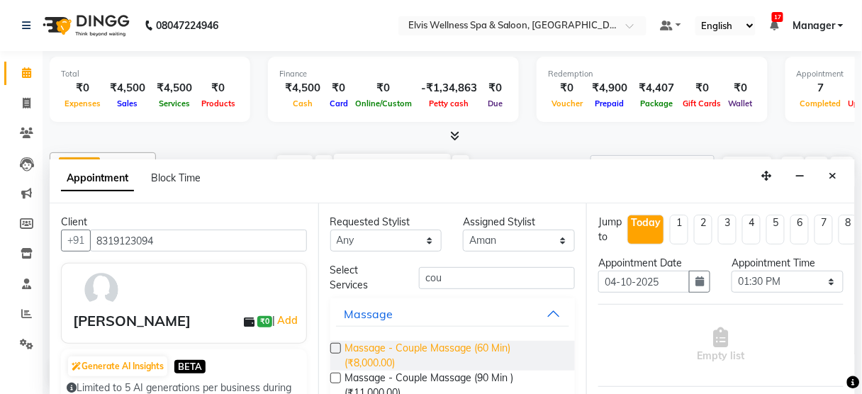
click at [464, 345] on span "Massage - Couple Massage (60 Min) (₹8,000.00)" at bounding box center [454, 356] width 219 height 30
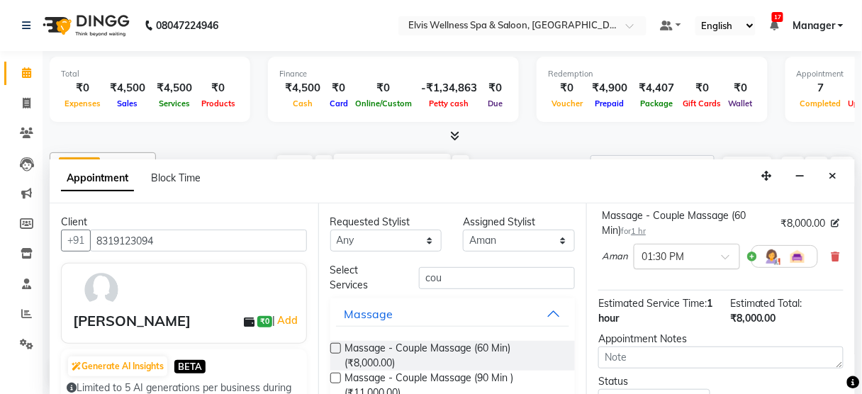
scroll to position [109, 0]
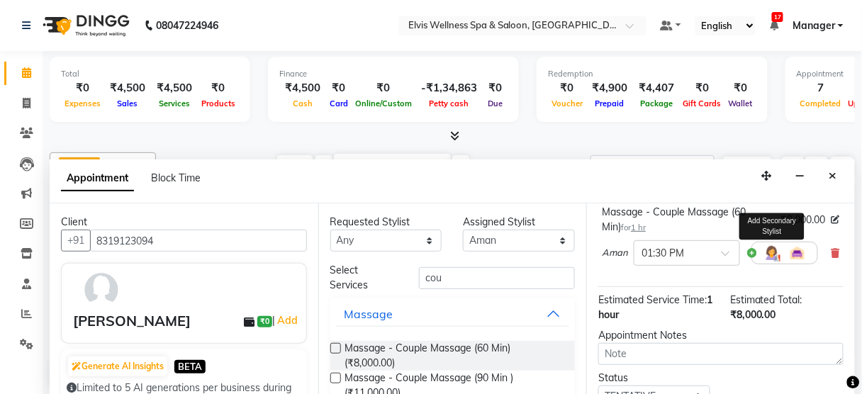
click at [769, 246] on img at bounding box center [772, 253] width 17 height 17
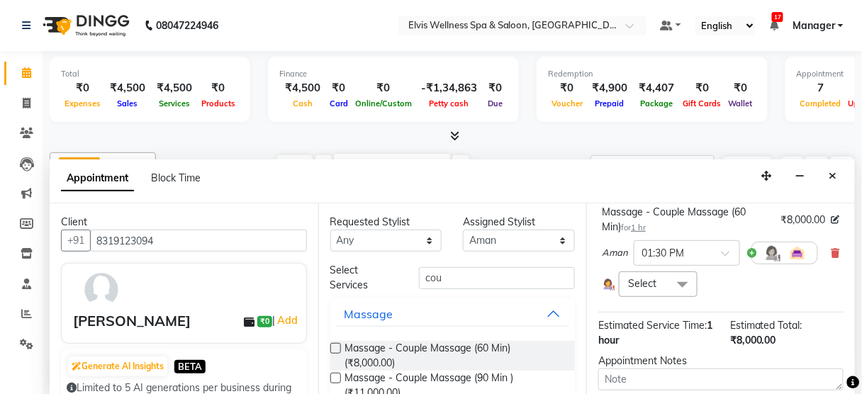
click at [672, 280] on span at bounding box center [683, 285] width 28 height 27
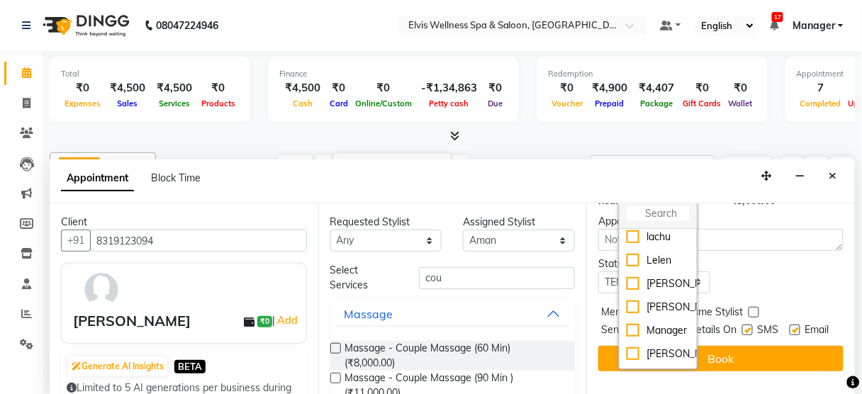
scroll to position [433, 0]
click at [643, 313] on div "[PERSON_NAME]" at bounding box center [658, 306] width 62 height 15
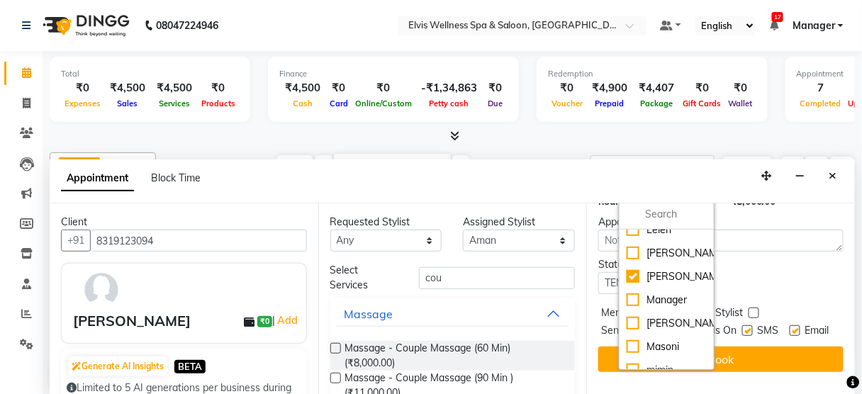
click at [791, 277] on div "Status Select TENTATIVE CONFIRM CHECK-IN UPCOMING" at bounding box center [721, 275] width 267 height 37
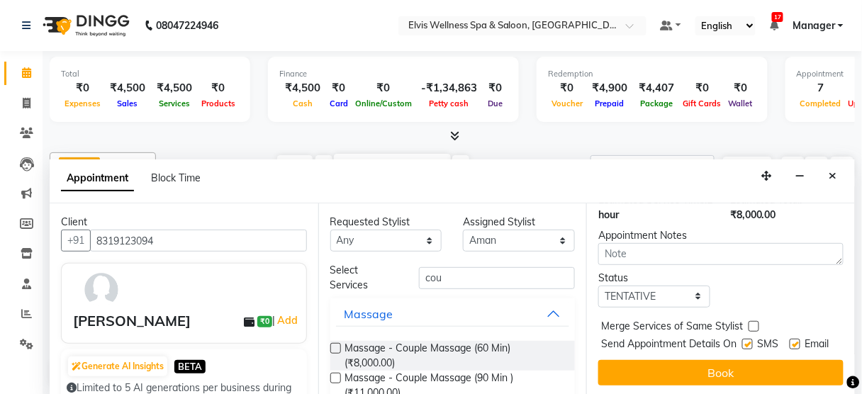
scroll to position [258, 0]
click at [742, 339] on label at bounding box center [747, 344] width 11 height 11
click at [742, 341] on input "checkbox" at bounding box center [746, 345] width 9 height 9
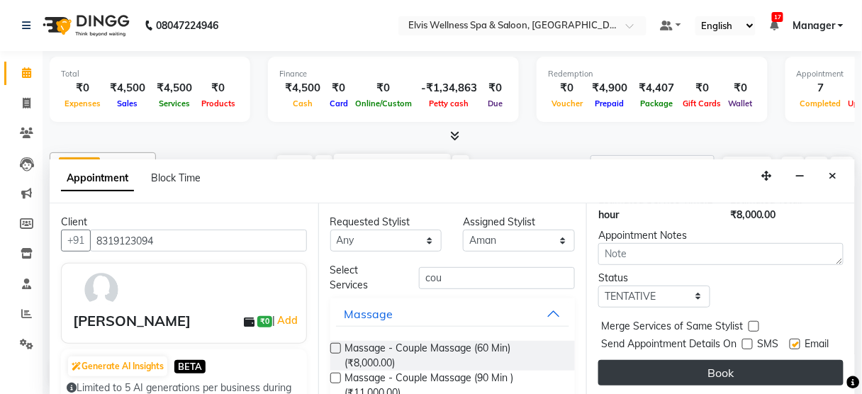
click at [727, 365] on button "Book" at bounding box center [720, 373] width 245 height 26
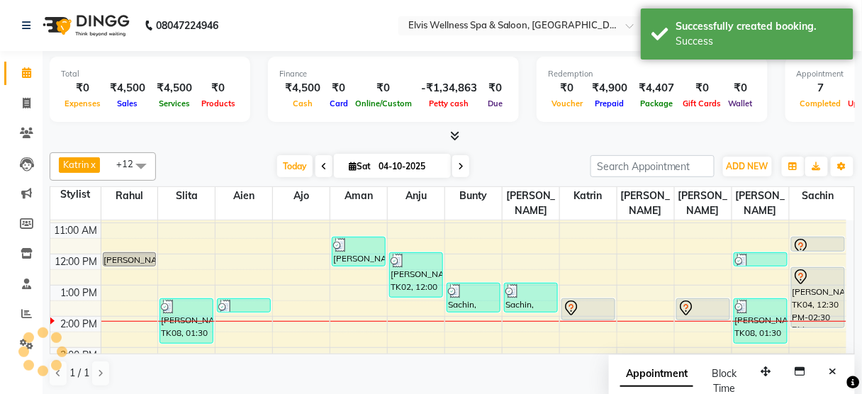
scroll to position [0, 0]
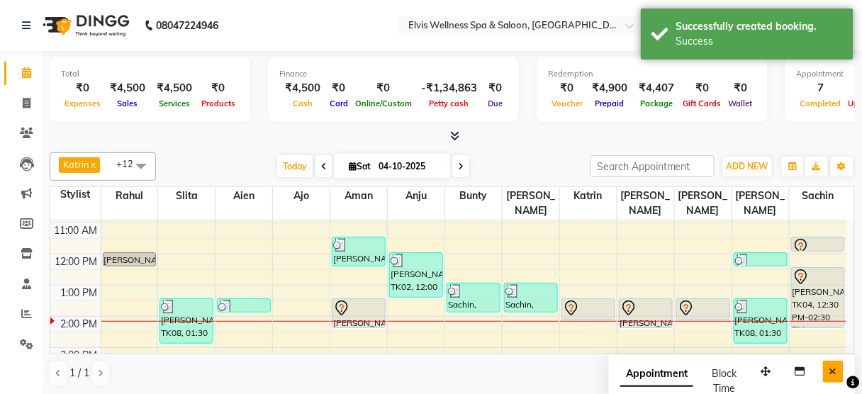
click at [835, 369] on icon "Close" at bounding box center [834, 372] width 8 height 10
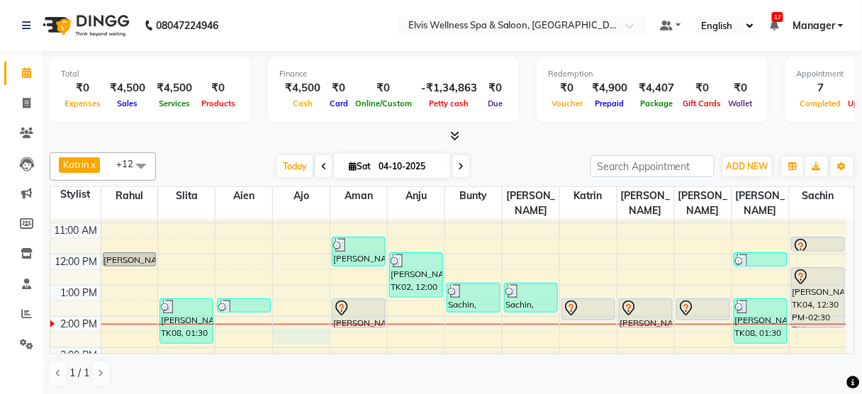
click at [292, 318] on div "8:00 AM 9:00 AM 10:00 AM 11:00 AM 12:00 PM 1:00 PM 2:00 PM 3:00 PM 4:00 PM 5:00…" at bounding box center [448, 348] width 796 height 436
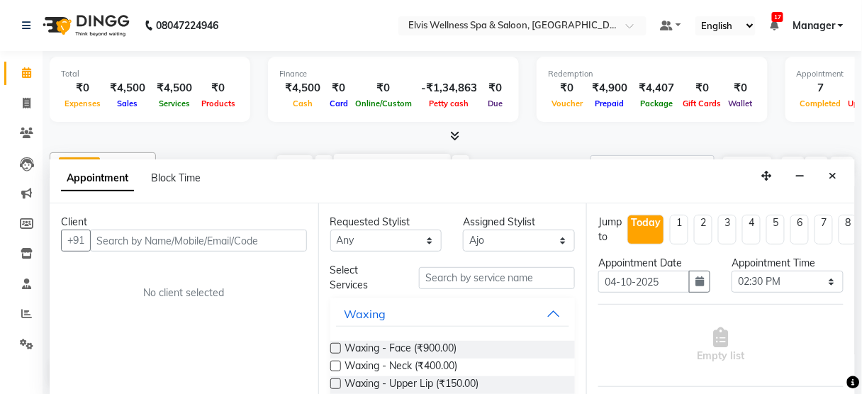
click at [165, 225] on div "Client" at bounding box center [184, 222] width 246 height 15
click at [236, 232] on input "text" at bounding box center [198, 241] width 217 height 22
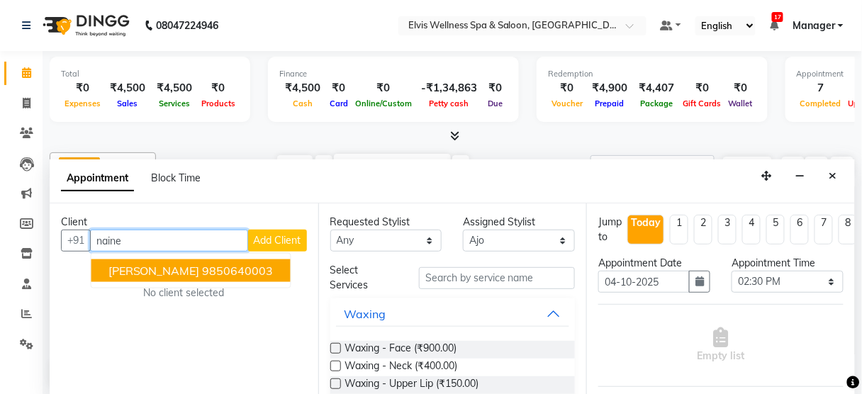
click at [214, 265] on ngb-highlight "9850640003" at bounding box center [238, 271] width 71 height 14
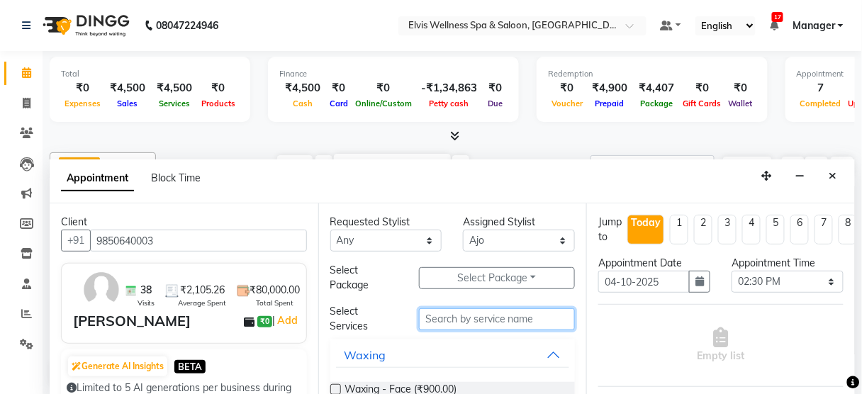
click at [469, 325] on input "text" at bounding box center [497, 319] width 156 height 22
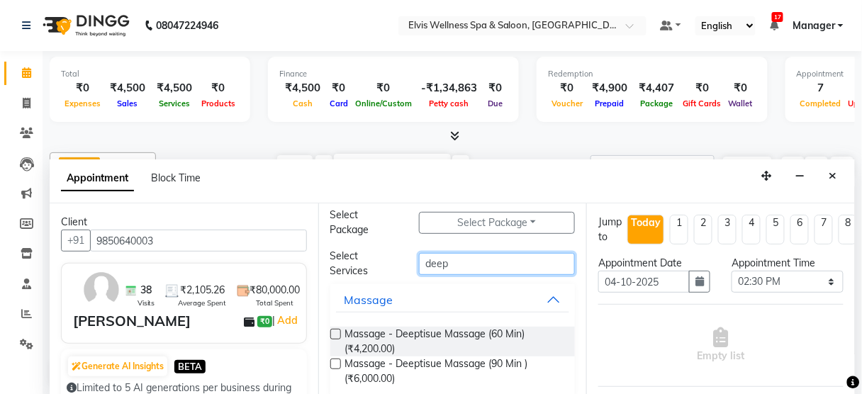
scroll to position [68, 0]
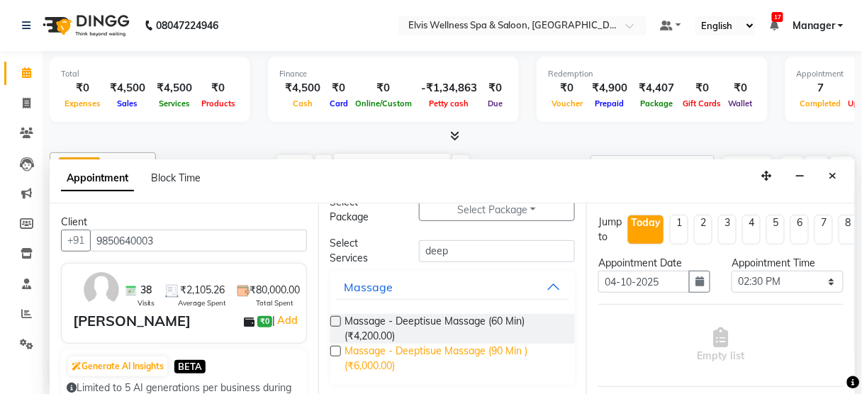
click at [462, 351] on span "Massage - Deeptisue Massage (90 Min ) (₹6,000.00)" at bounding box center [454, 359] width 219 height 30
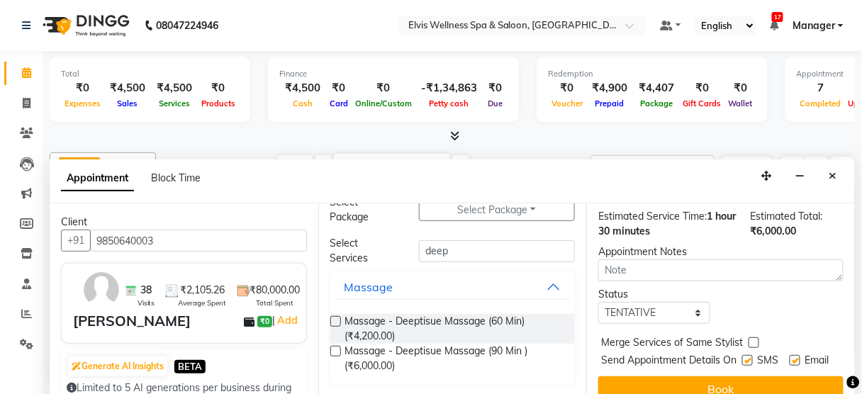
scroll to position [199, 0]
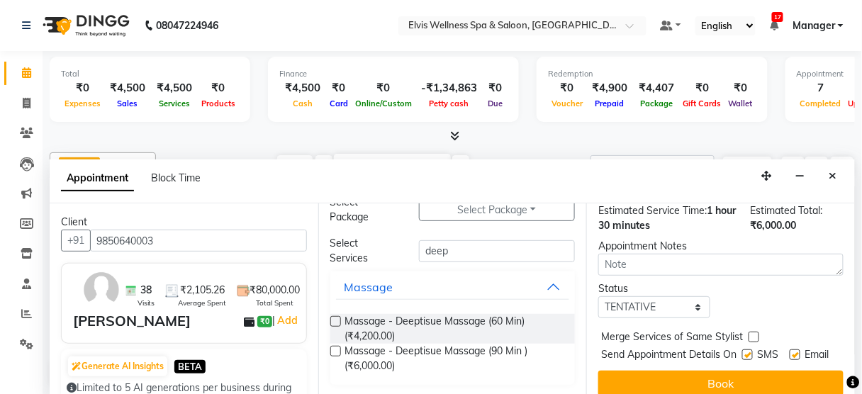
click at [742, 350] on label at bounding box center [747, 355] width 11 height 11
click at [742, 352] on input "checkbox" at bounding box center [746, 356] width 9 height 9
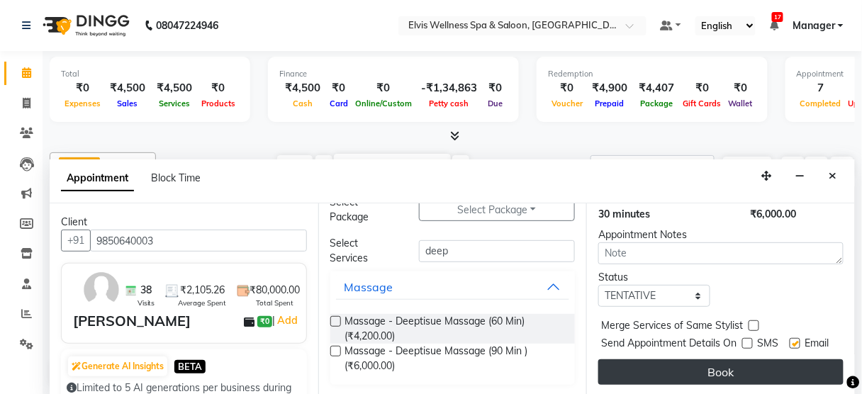
click at [735, 360] on button "Book" at bounding box center [720, 373] width 245 height 26
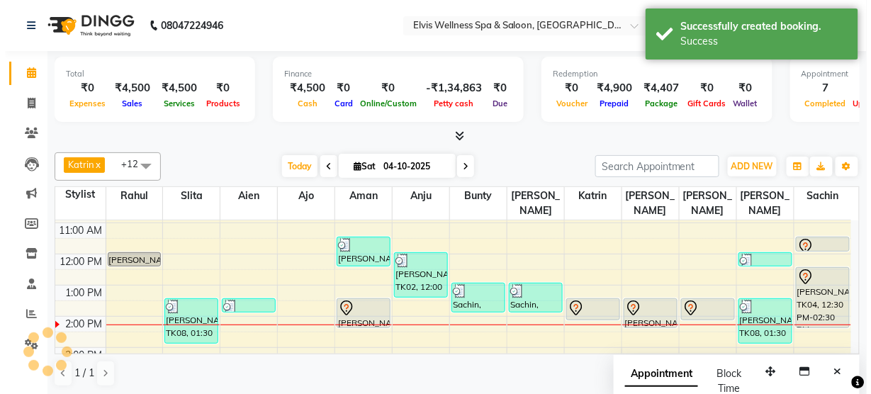
scroll to position [0, 0]
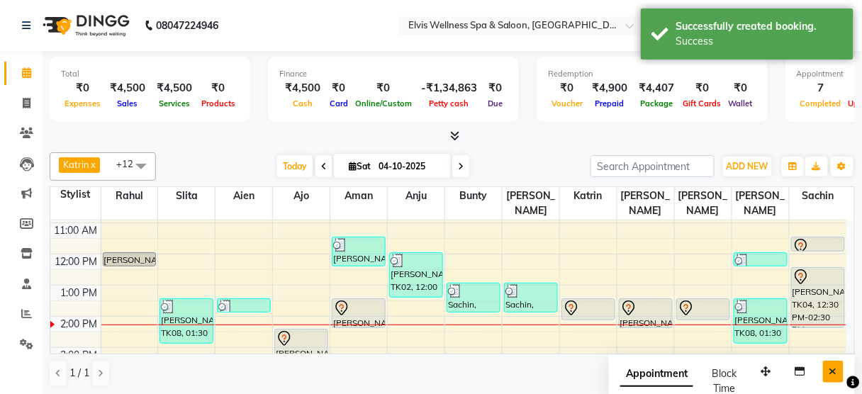
click at [831, 367] on icon "Close" at bounding box center [834, 372] width 8 height 10
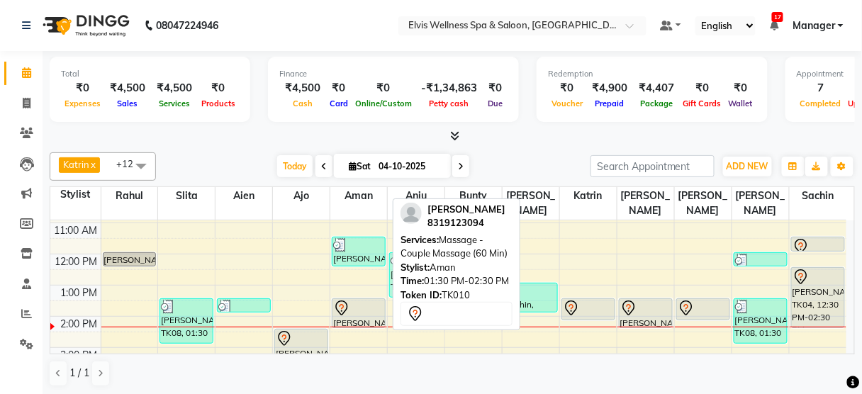
click at [370, 300] on div at bounding box center [358, 308] width 51 height 17
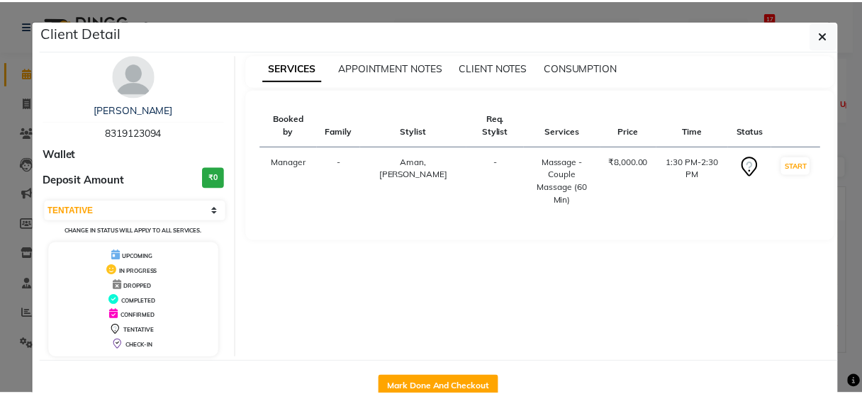
scroll to position [37, 0]
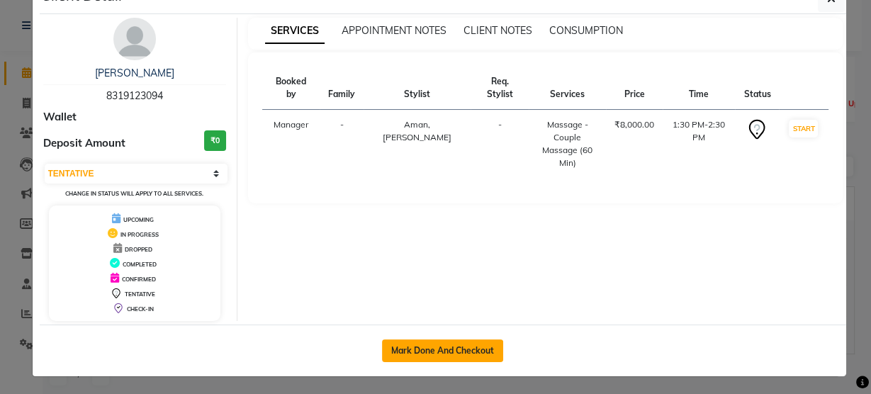
click at [451, 350] on button "Mark Done And Checkout" at bounding box center [442, 351] width 121 height 23
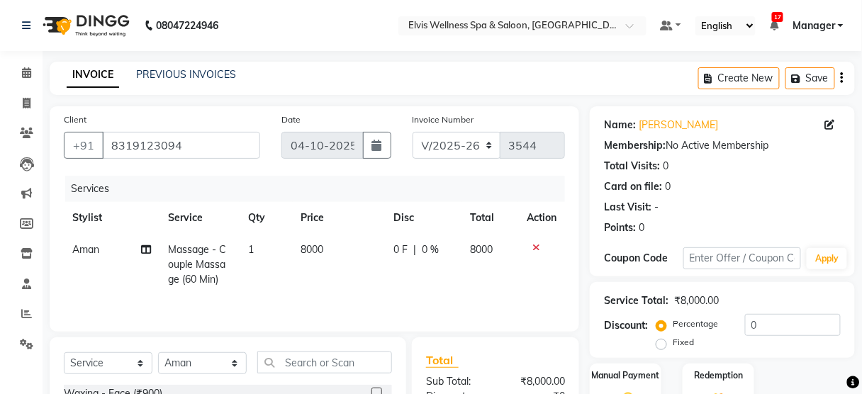
scroll to position [172, 0]
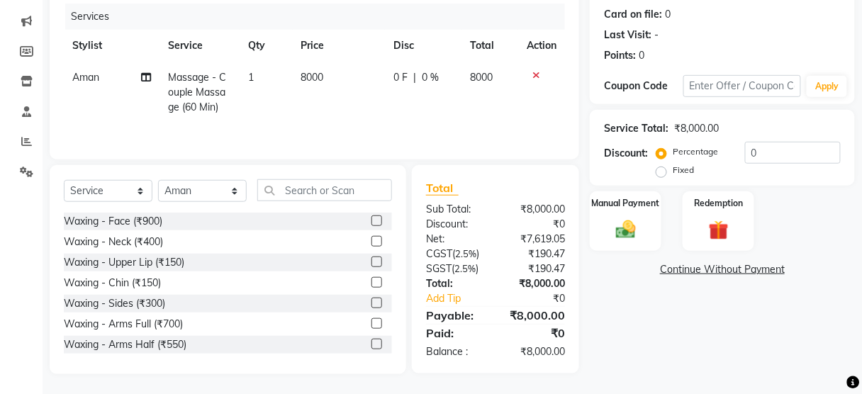
click at [673, 173] on label "Fixed" at bounding box center [683, 170] width 21 height 13
click at [662, 173] on input "Fixed" at bounding box center [664, 170] width 10 height 10
click at [745, 152] on input "0" at bounding box center [793, 153] width 96 height 22
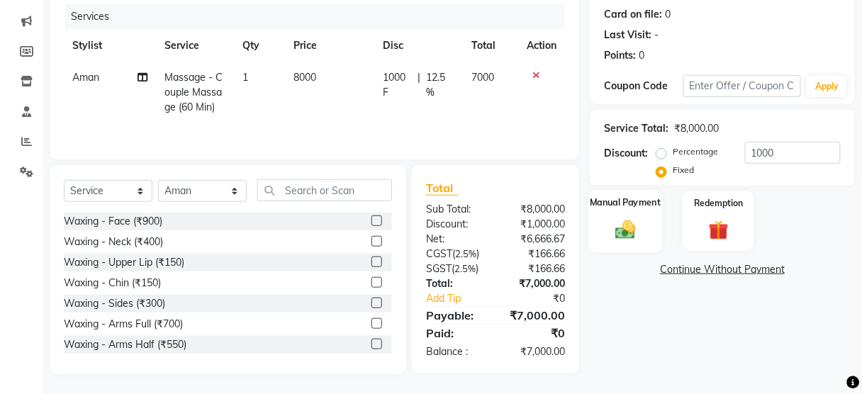
click at [628, 205] on label "Manual Payment" at bounding box center [626, 202] width 71 height 13
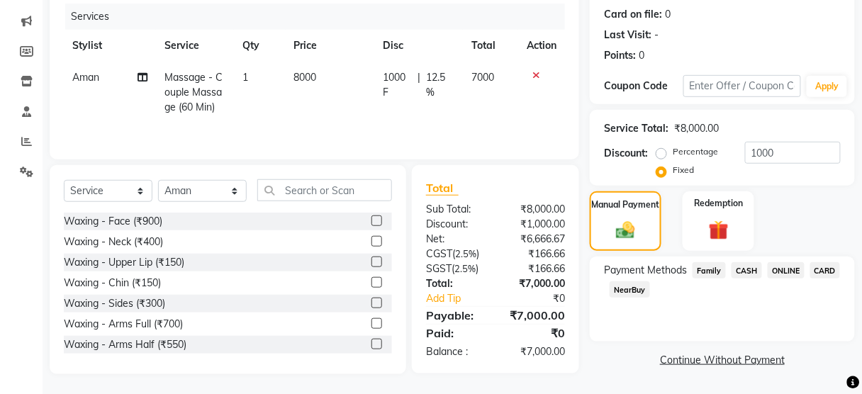
click at [779, 271] on span "ONLINE" at bounding box center [786, 270] width 37 height 16
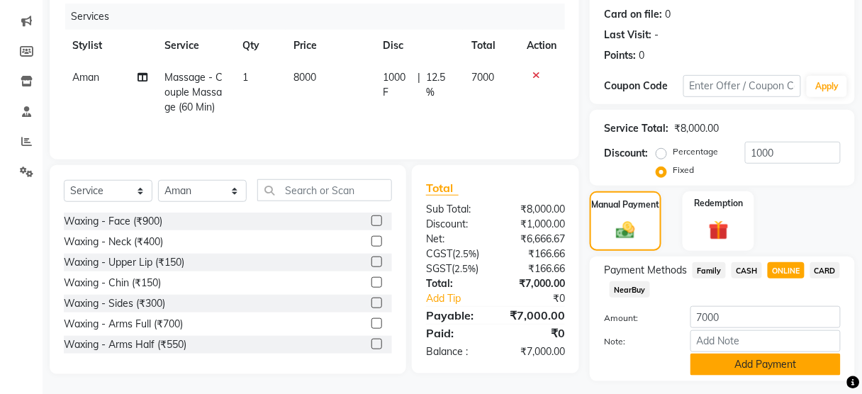
click at [752, 354] on button "Add Payment" at bounding box center [766, 365] width 150 height 22
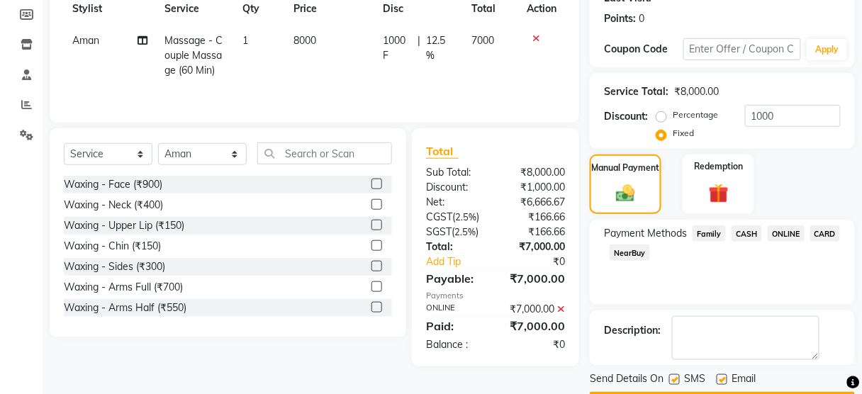
scroll to position [249, 0]
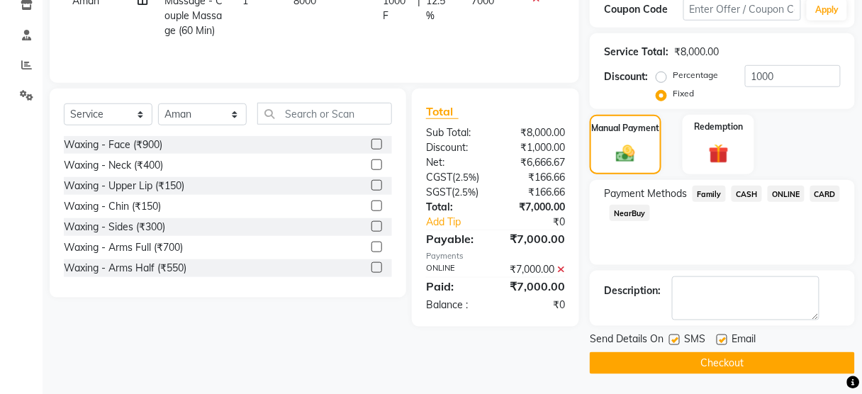
click at [675, 339] on label at bounding box center [674, 340] width 11 height 11
click at [675, 339] on input "checkbox" at bounding box center [673, 340] width 9 height 9
click at [686, 368] on button "Checkout" at bounding box center [722, 363] width 265 height 22
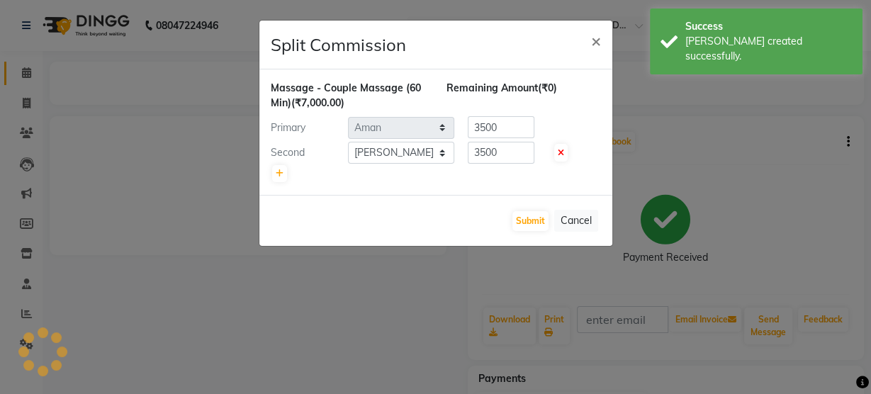
click at [21, 75] on body "08047224946 Select Location × Elvis Wellness Spa & Saloon, Kalyaninagar Central…" at bounding box center [435, 197] width 871 height 394
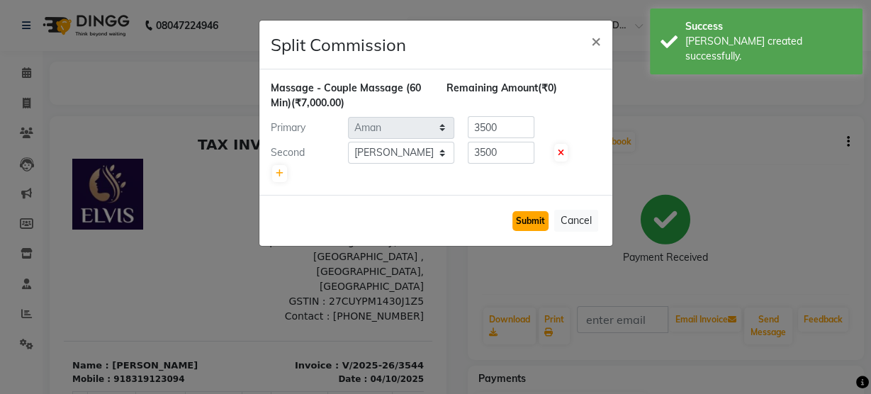
click at [522, 213] on button "Submit" at bounding box center [531, 221] width 36 height 20
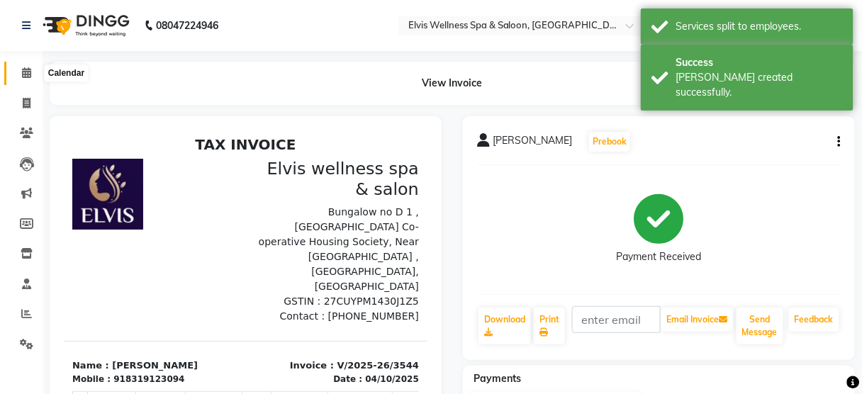
click at [35, 69] on span at bounding box center [26, 73] width 25 height 16
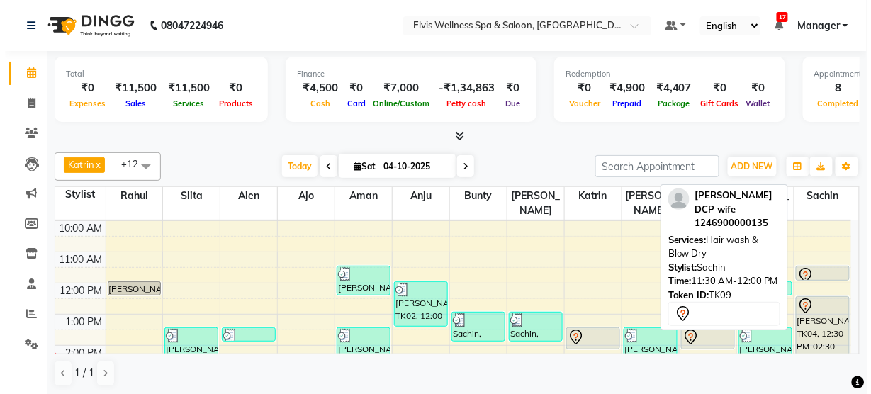
scroll to position [65, 0]
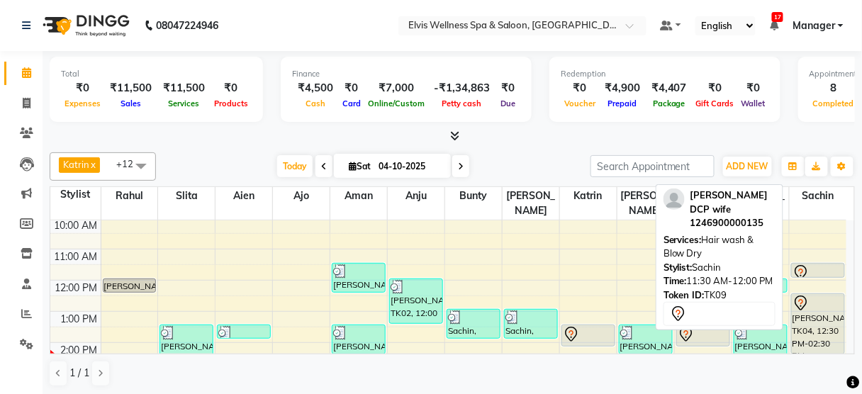
click at [829, 264] on div at bounding box center [818, 272] width 51 height 17
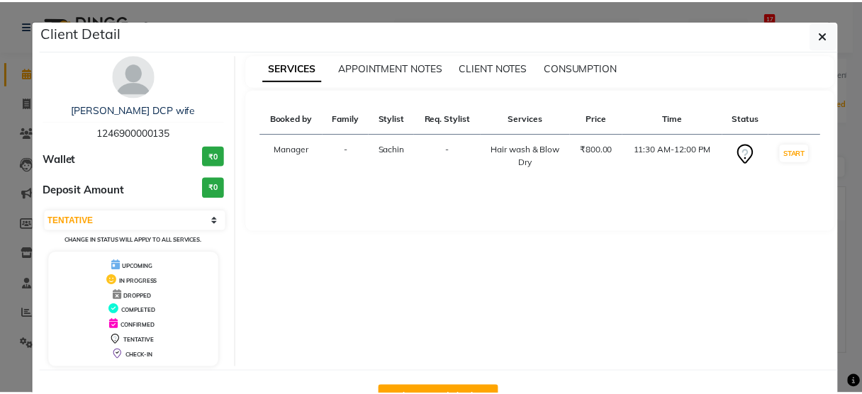
scroll to position [46, 0]
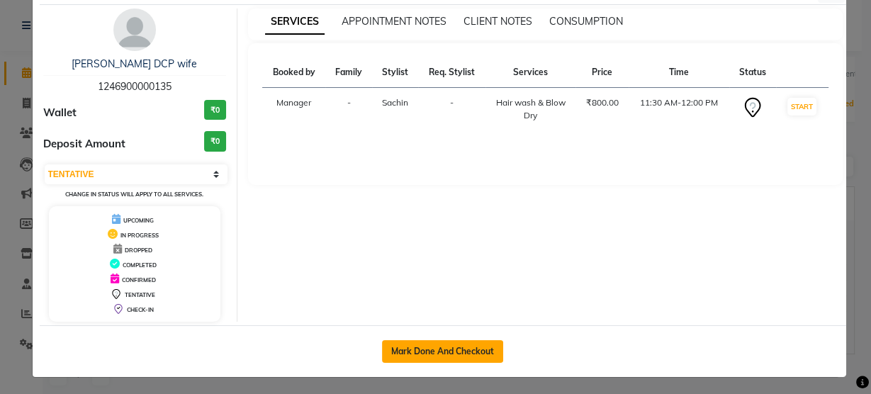
click at [437, 345] on button "Mark Done And Checkout" at bounding box center [442, 351] width 121 height 23
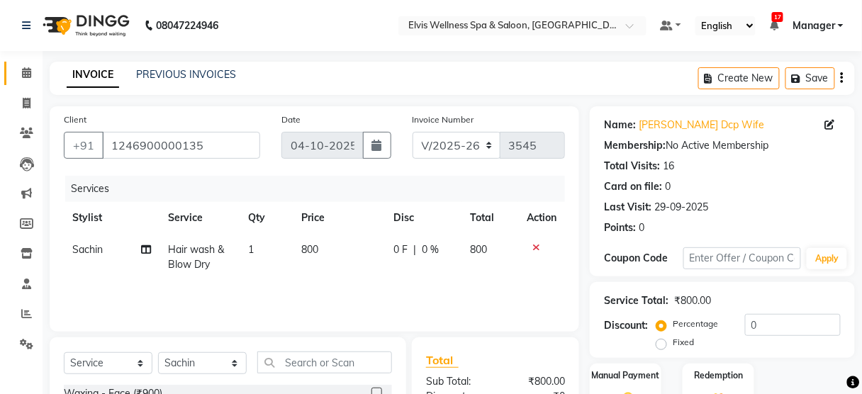
scroll to position [172, 0]
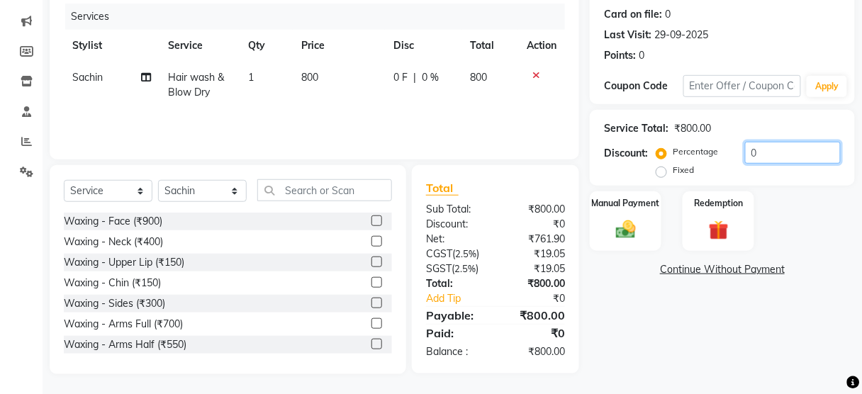
click at [746, 152] on input "0" at bounding box center [793, 153] width 96 height 22
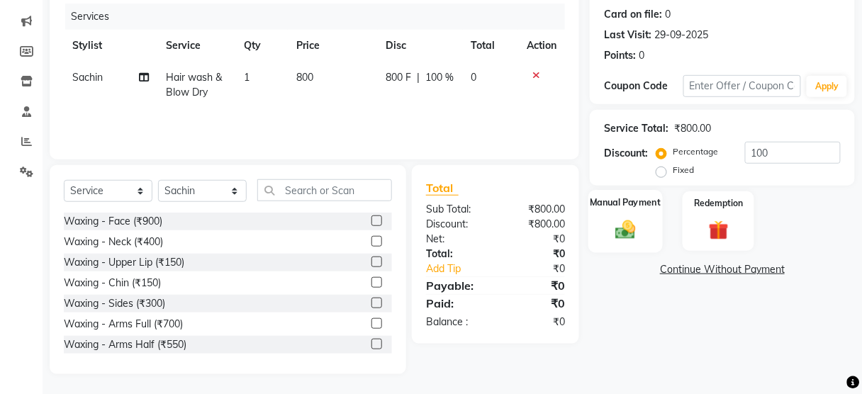
click at [631, 224] on img at bounding box center [625, 230] width 33 height 24
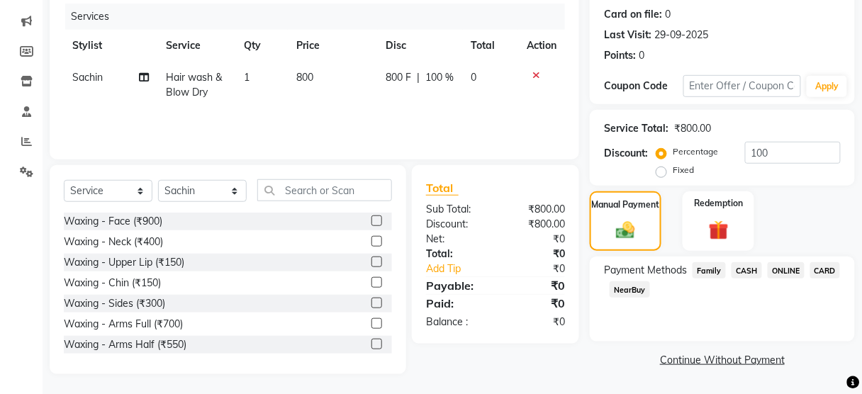
click at [711, 269] on span "Family" at bounding box center [709, 270] width 33 height 16
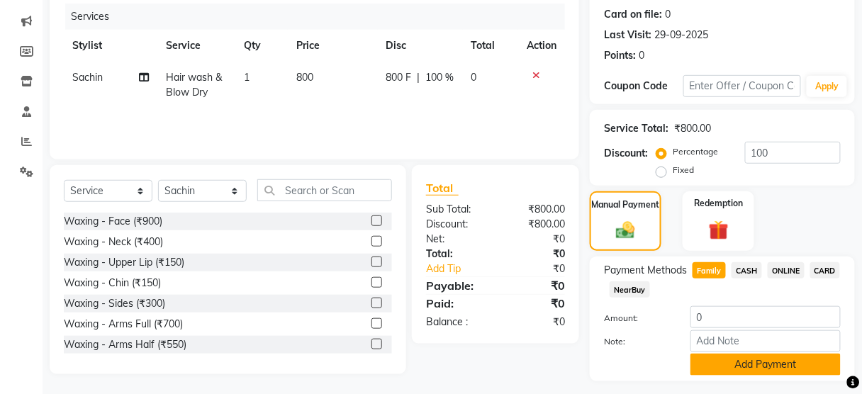
click at [724, 367] on button "Add Payment" at bounding box center [766, 365] width 150 height 22
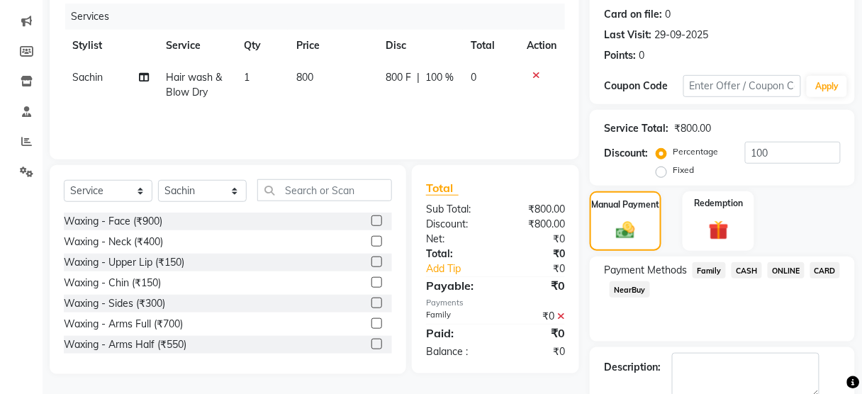
scroll to position [249, 0]
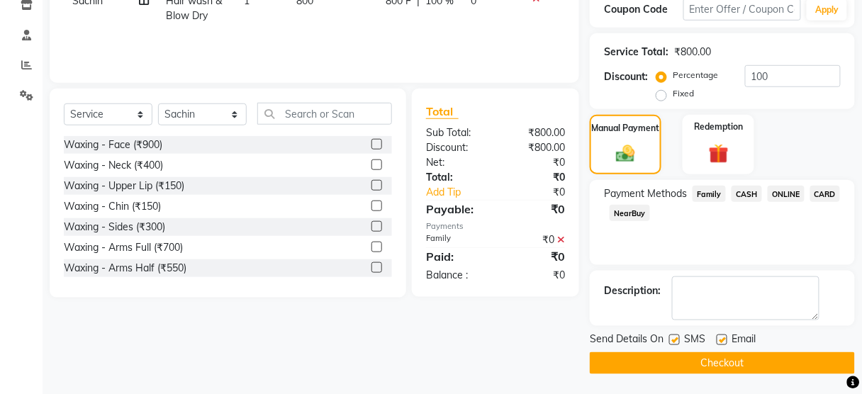
click at [669, 340] on label at bounding box center [674, 340] width 11 height 11
click at [669, 340] on input "checkbox" at bounding box center [673, 340] width 9 height 9
click at [676, 354] on button "Checkout" at bounding box center [722, 363] width 265 height 22
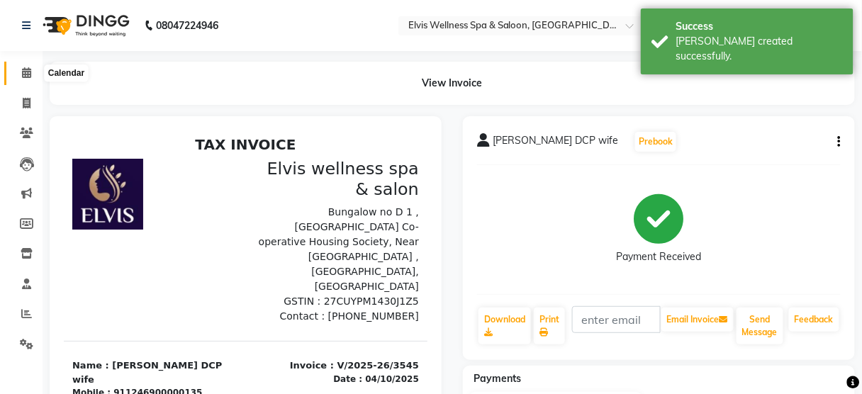
click at [17, 69] on span at bounding box center [26, 73] width 25 height 16
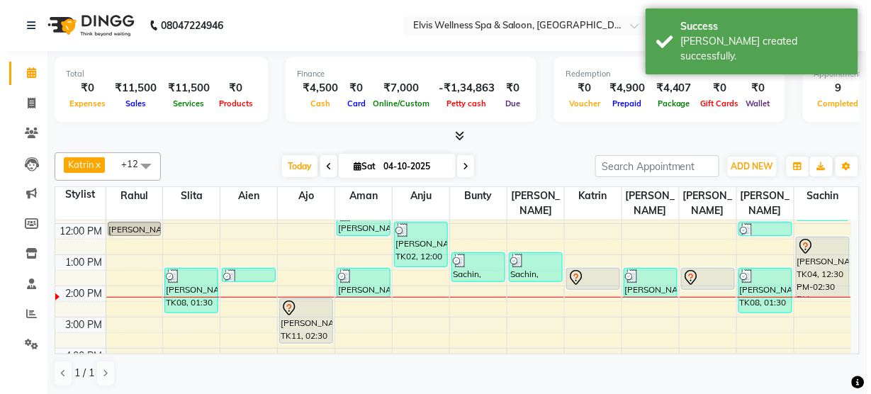
scroll to position [121, 0]
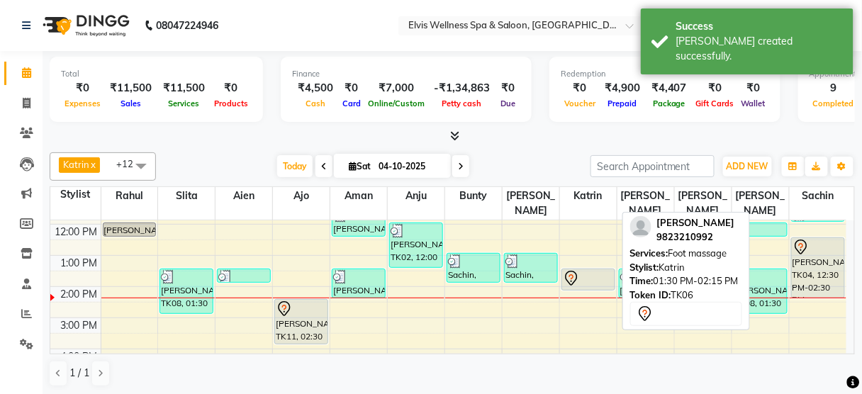
click at [572, 269] on div "[PERSON_NAME], TK06, 01:30 PM-02:15 PM, Foot massage" at bounding box center [588, 279] width 52 height 21
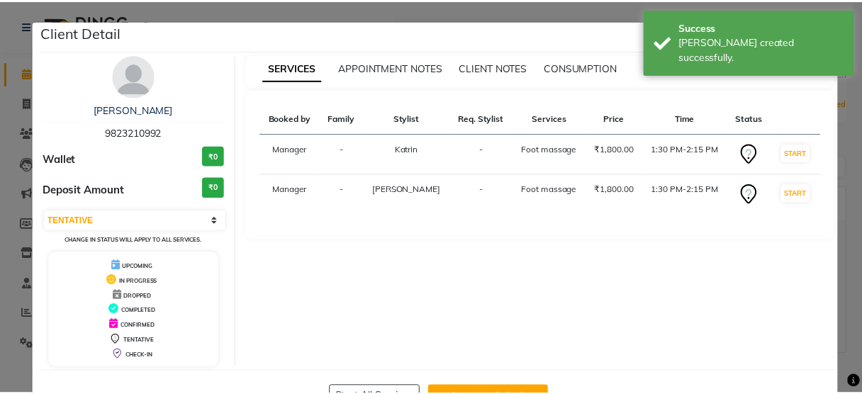
scroll to position [46, 0]
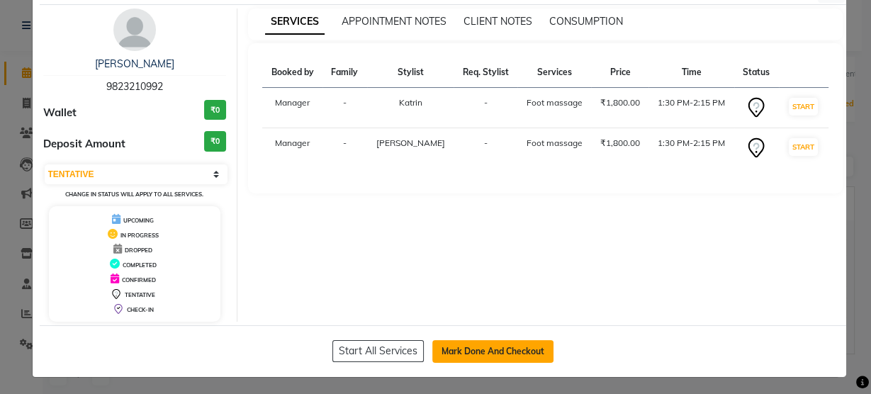
click at [486, 340] on button "Mark Done And Checkout" at bounding box center [493, 351] width 121 height 23
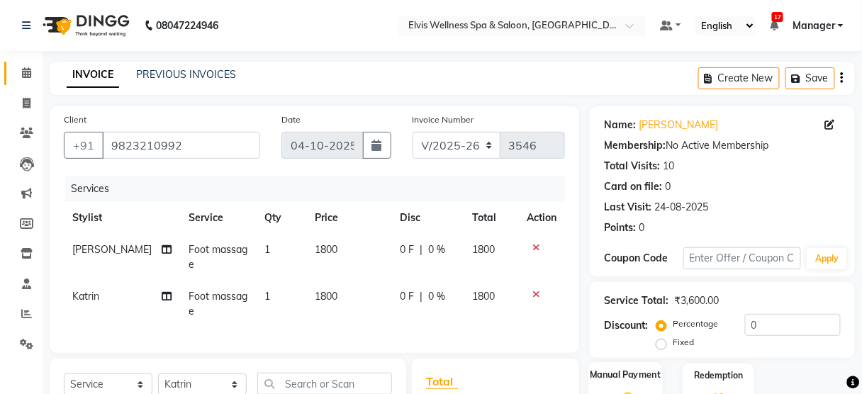
scroll to position [174, 0]
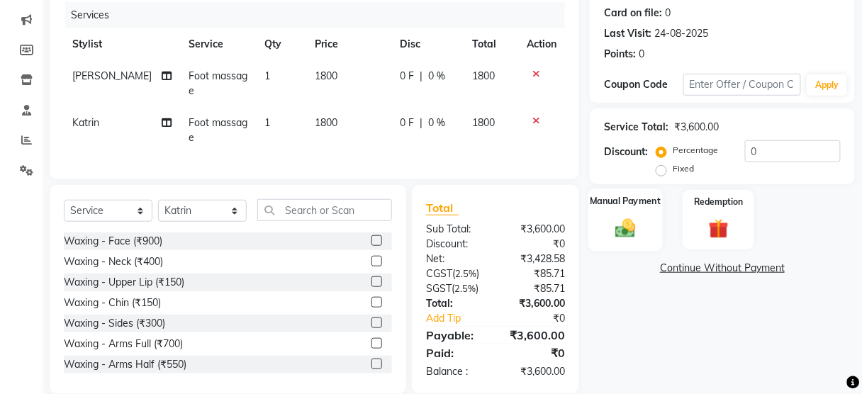
click at [642, 215] on div "Manual Payment" at bounding box center [626, 220] width 74 height 62
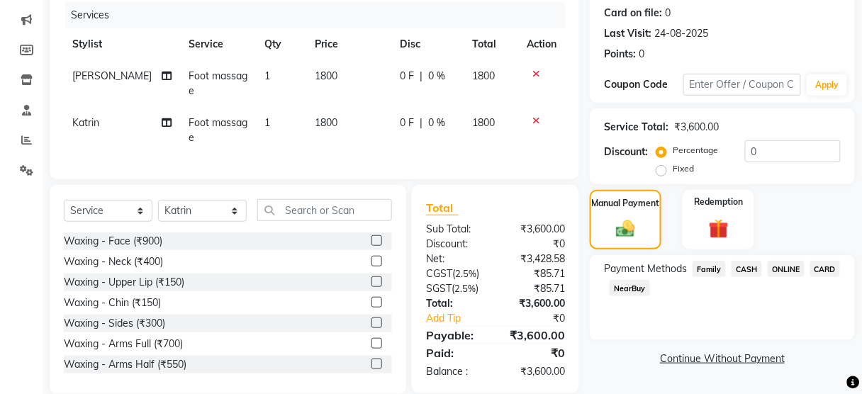
click at [823, 269] on span "CARD" at bounding box center [825, 269] width 30 height 16
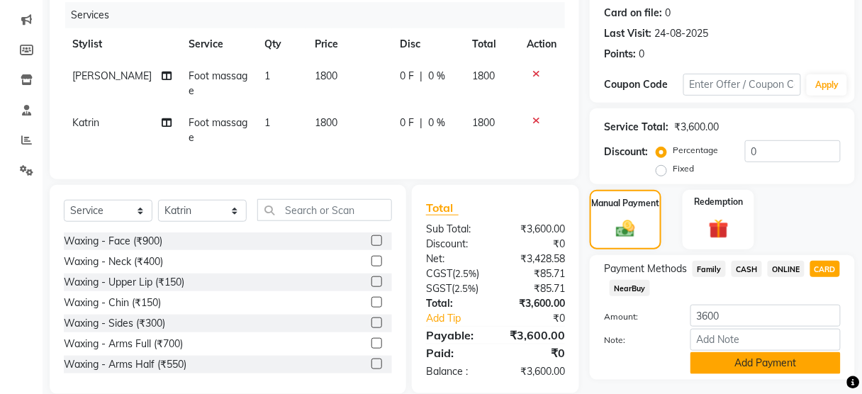
scroll to position [209, 0]
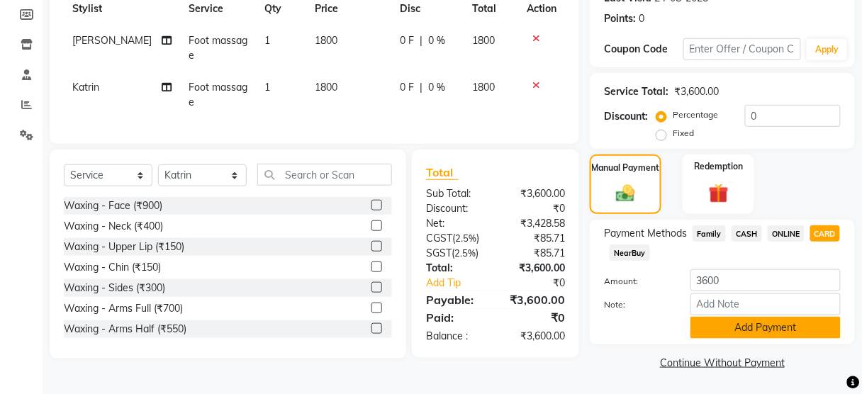
click at [752, 325] on button "Add Payment" at bounding box center [766, 328] width 150 height 22
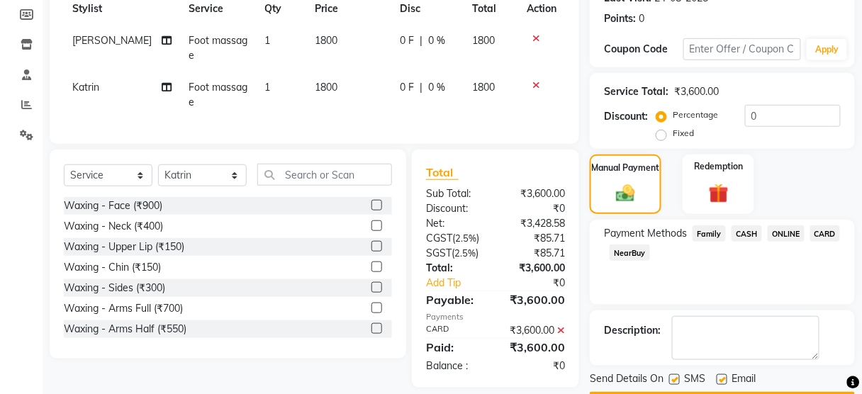
scroll to position [249, 0]
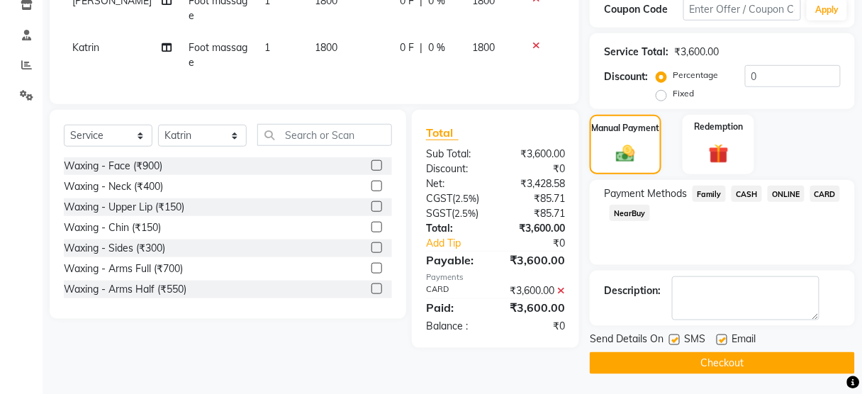
click at [672, 333] on div "SMS" at bounding box center [693, 341] width 48 height 18
click at [673, 338] on label at bounding box center [674, 340] width 11 height 11
click at [673, 338] on input "checkbox" at bounding box center [673, 340] width 9 height 9
click at [678, 355] on button "Checkout" at bounding box center [722, 363] width 265 height 22
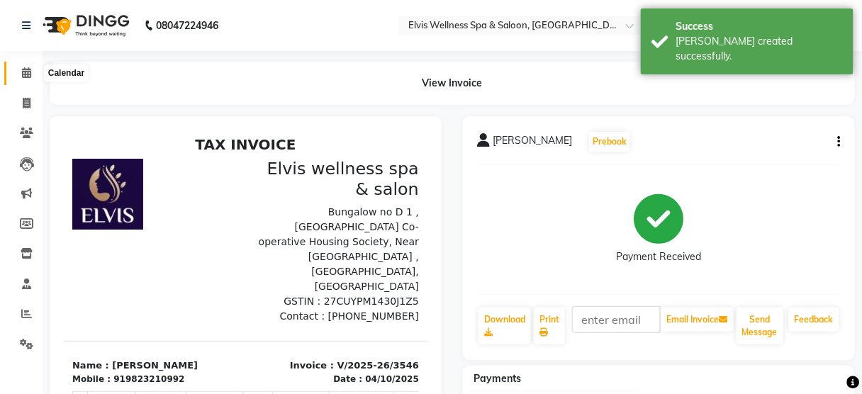
click at [28, 68] on icon at bounding box center [26, 72] width 9 height 11
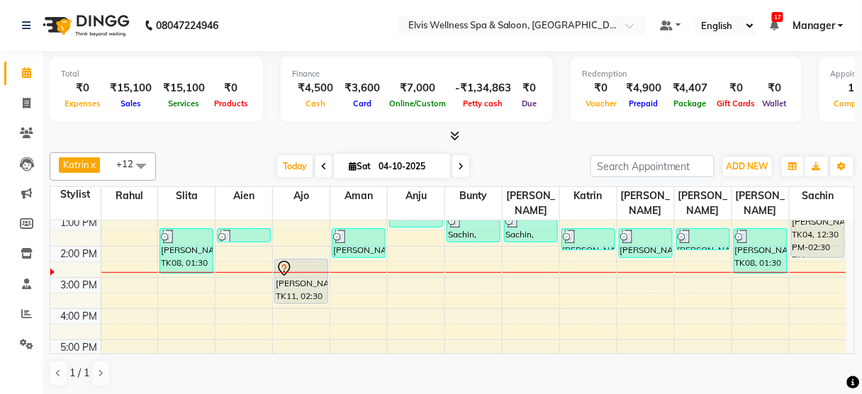
scroll to position [161, 0]
click at [116, 267] on div "8:00 AM 9:00 AM 10:00 AM 11:00 AM 12:00 PM 1:00 PM 2:00 PM 3:00 PM 4:00 PM 5:00…" at bounding box center [448, 278] width 796 height 436
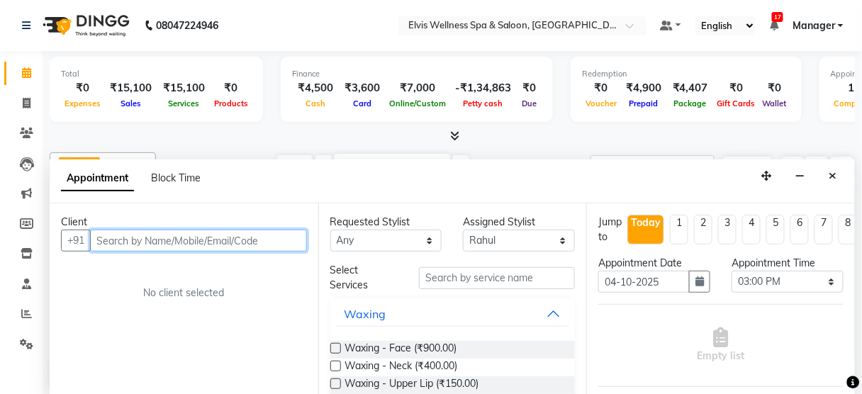
click at [117, 240] on input "text" at bounding box center [198, 241] width 217 height 22
paste input "8805352723"
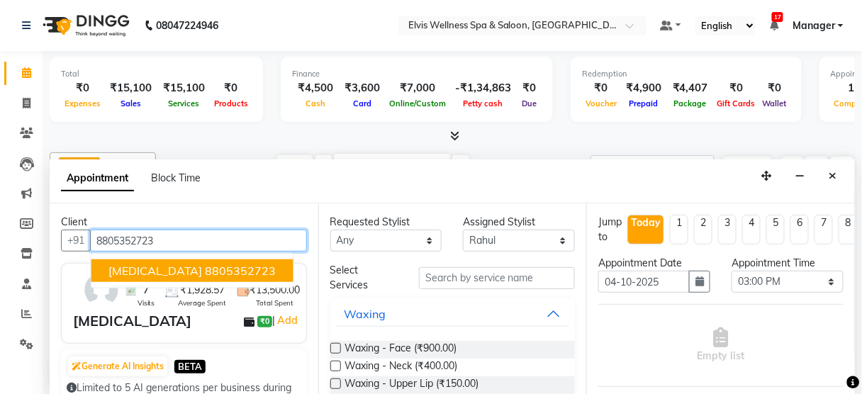
click at [206, 267] on ngb-highlight "8805352723" at bounding box center [241, 271] width 71 height 14
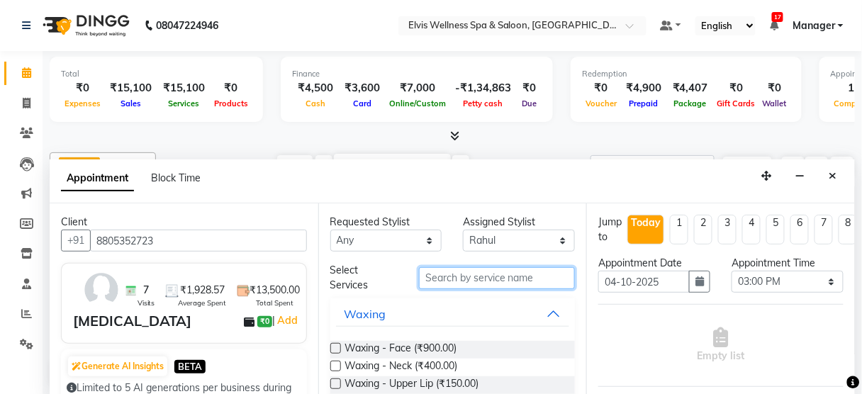
click at [447, 277] on input "text" at bounding box center [497, 278] width 156 height 22
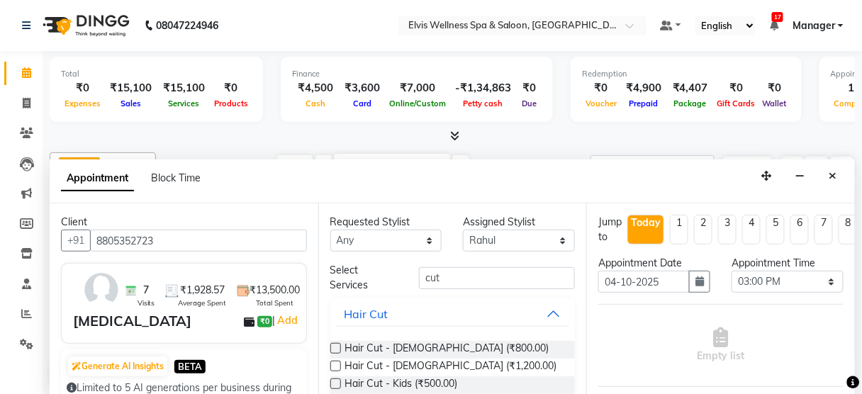
click at [335, 346] on label at bounding box center [335, 348] width 11 height 11
click at [335, 346] on input "checkbox" at bounding box center [334, 349] width 9 height 9
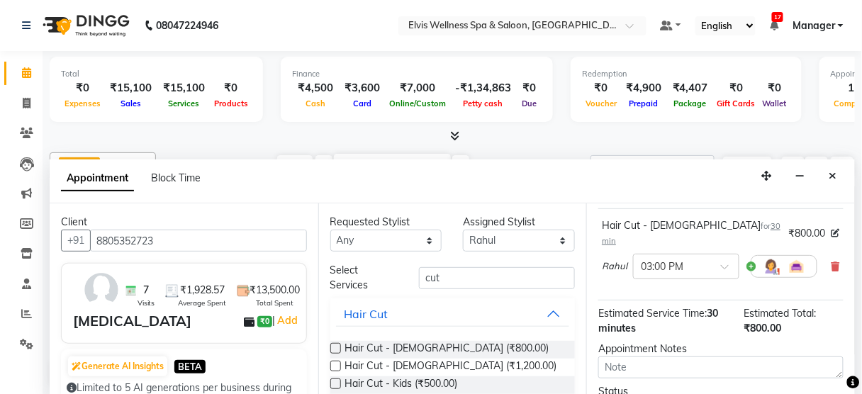
scroll to position [0, 0]
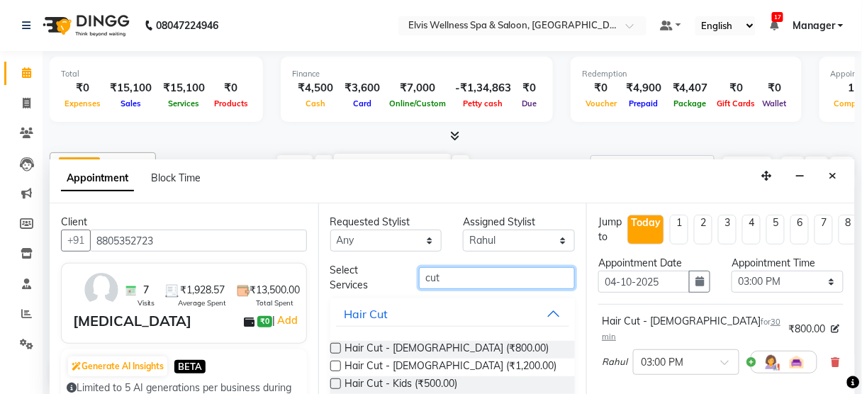
click at [455, 277] on input "cut" at bounding box center [497, 278] width 156 height 22
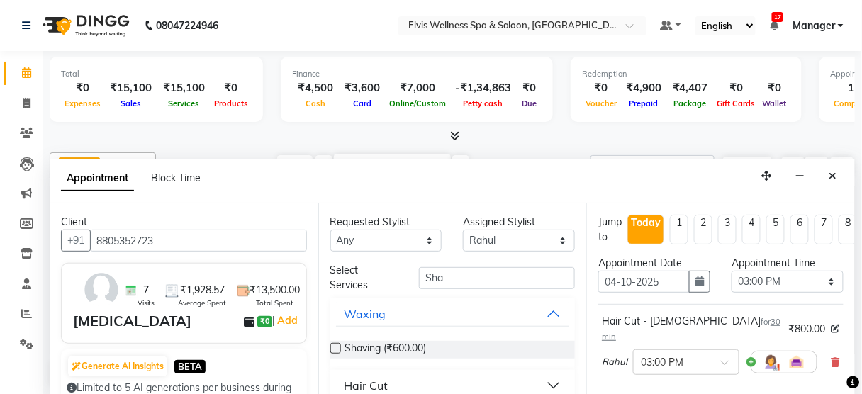
click at [341, 345] on div "Shaving (₹600.00)" at bounding box center [452, 350] width 245 height 18
click at [337, 347] on label at bounding box center [335, 348] width 11 height 11
click at [337, 347] on input "checkbox" at bounding box center [334, 349] width 9 height 9
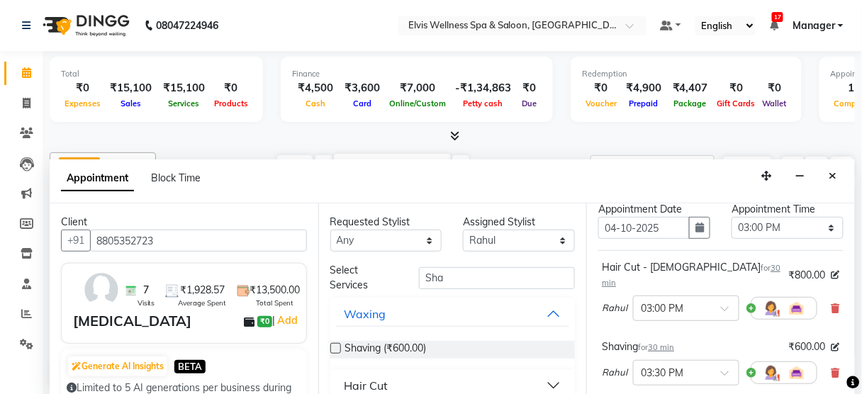
scroll to position [52, 0]
click at [723, 307] on span at bounding box center [730, 314] width 18 height 15
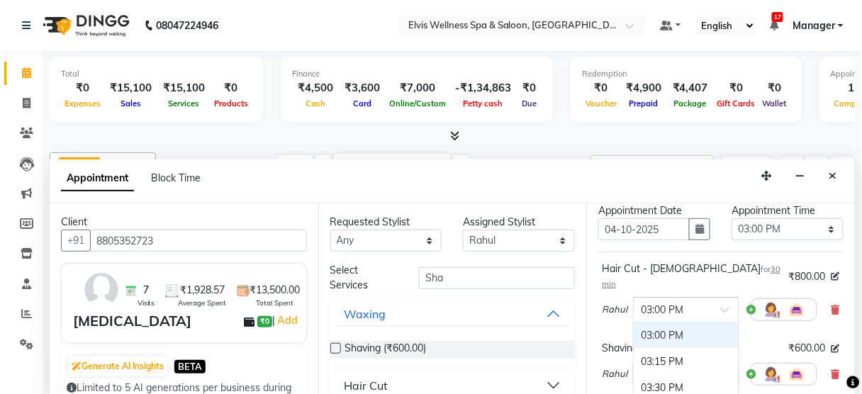
scroll to position [607, 0]
click at [692, 319] on div "02:45 PM" at bounding box center [686, 332] width 105 height 26
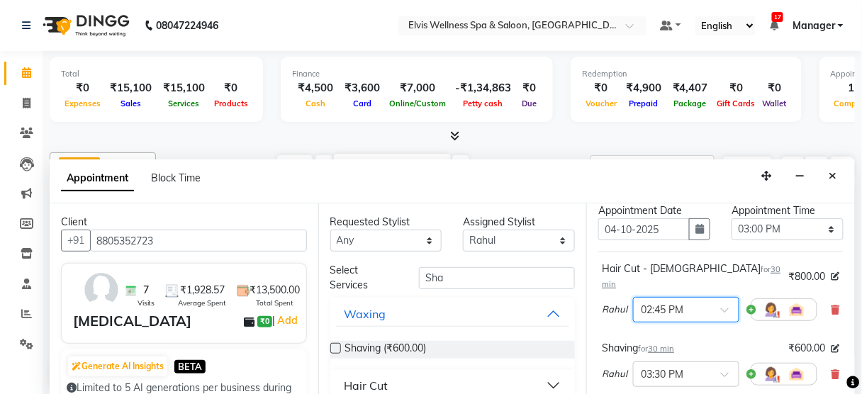
scroll to position [279, 0]
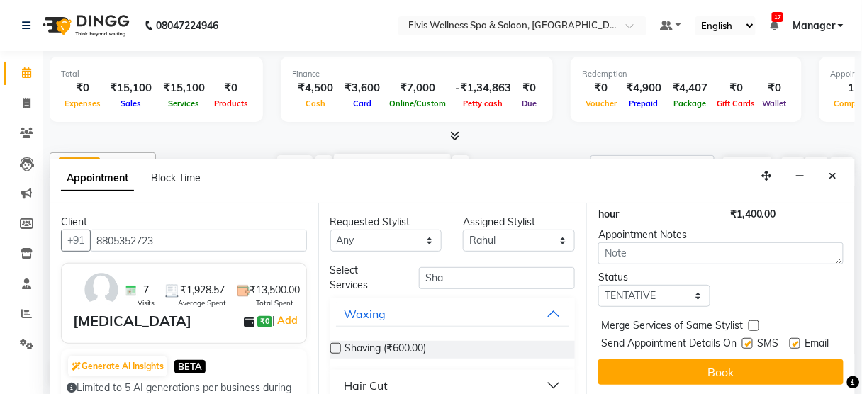
click at [744, 338] on label at bounding box center [747, 343] width 11 height 11
click at [744, 340] on input "checkbox" at bounding box center [746, 344] width 9 height 9
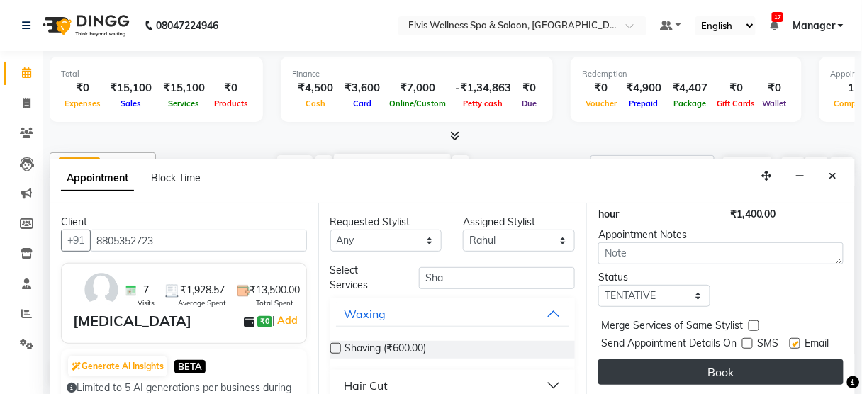
click at [722, 360] on button "Book" at bounding box center [720, 373] width 245 height 26
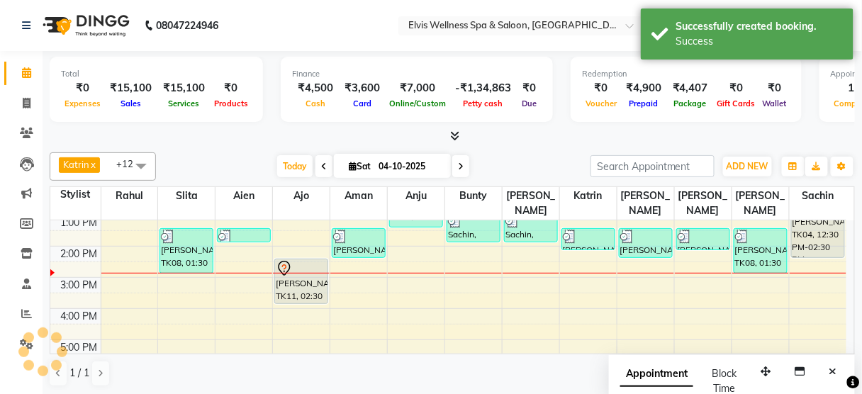
scroll to position [0, 0]
click at [834, 367] on icon "Close" at bounding box center [834, 372] width 8 height 10
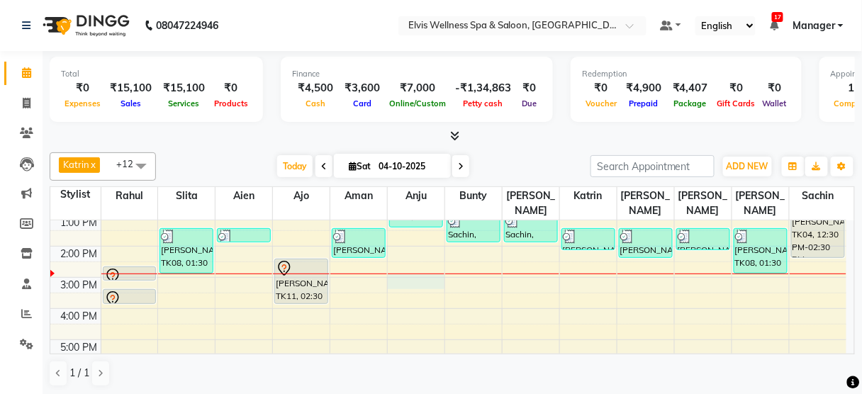
click at [413, 267] on div "8:00 AM 9:00 AM 10:00 AM 11:00 AM 12:00 PM 1:00 PM 2:00 PM 3:00 PM 4:00 PM 5:00…" at bounding box center [448, 278] width 796 height 436
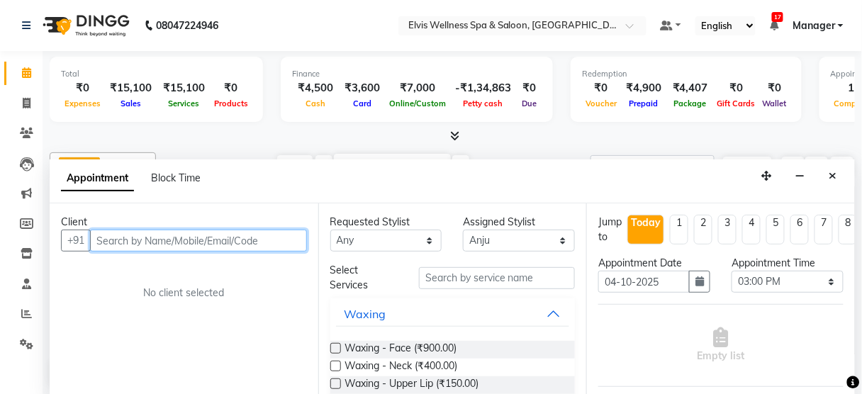
click at [207, 247] on input "text" at bounding box center [198, 241] width 217 height 22
paste input "9922923902"
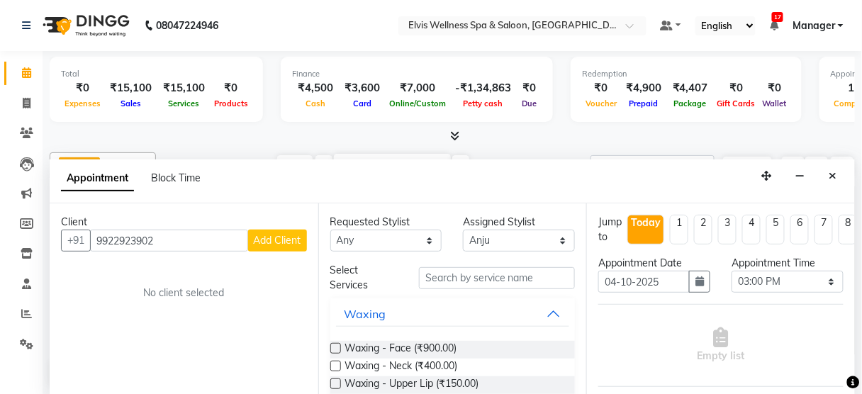
click at [255, 239] on span "Add Client" at bounding box center [278, 240] width 48 height 13
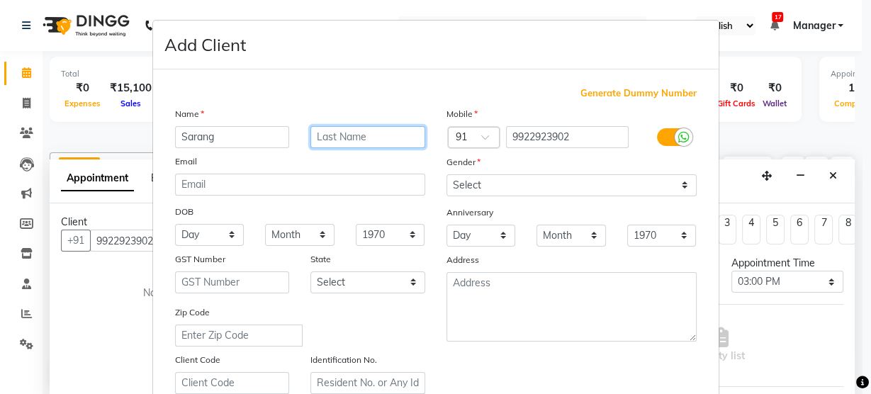
click at [313, 130] on input "text" at bounding box center [368, 137] width 115 height 22
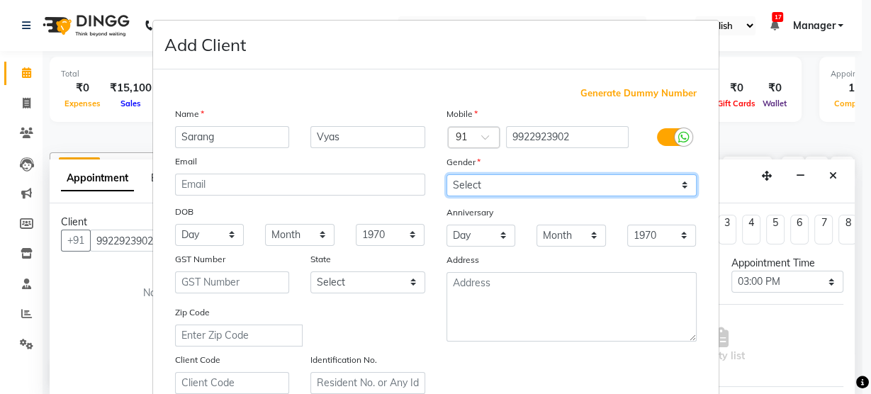
click at [520, 189] on select "Select [DEMOGRAPHIC_DATA] [DEMOGRAPHIC_DATA] Other Prefer Not To Say" at bounding box center [572, 185] width 250 height 22
click at [447, 174] on select "Select [DEMOGRAPHIC_DATA] [DEMOGRAPHIC_DATA] Other Prefer Not To Say" at bounding box center [572, 185] width 250 height 22
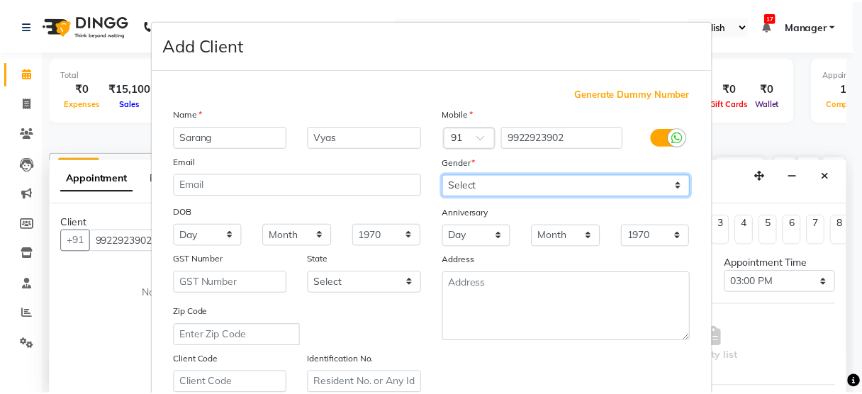
scroll to position [257, 0]
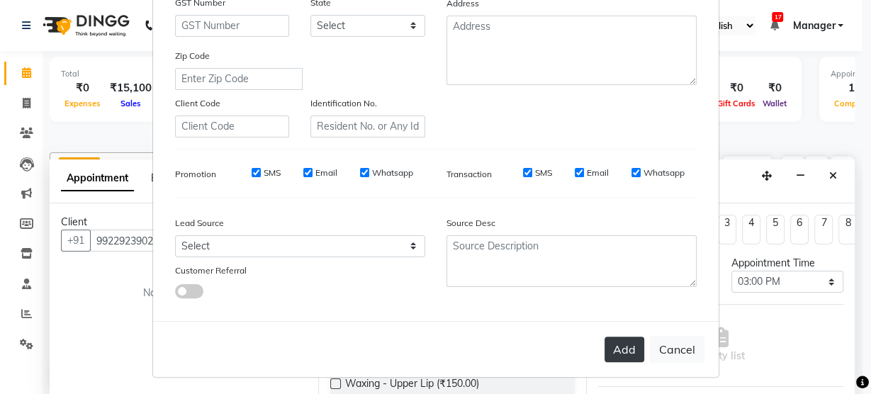
click at [623, 340] on button "Add" at bounding box center [625, 350] width 40 height 26
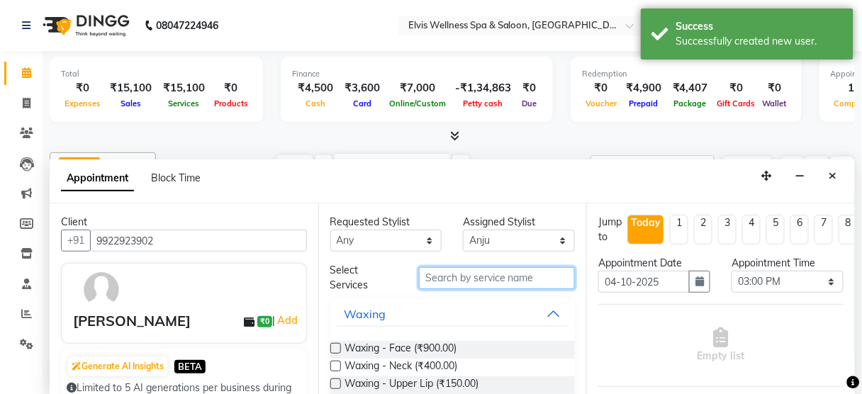
click at [474, 269] on input "text" at bounding box center [497, 278] width 156 height 22
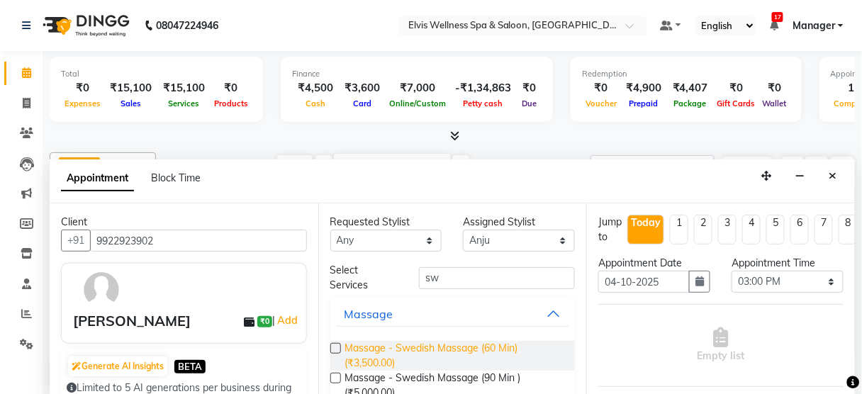
click at [442, 348] on span "Massage - Swedish Massage (60 Min) (₹3,500.00)" at bounding box center [454, 356] width 219 height 30
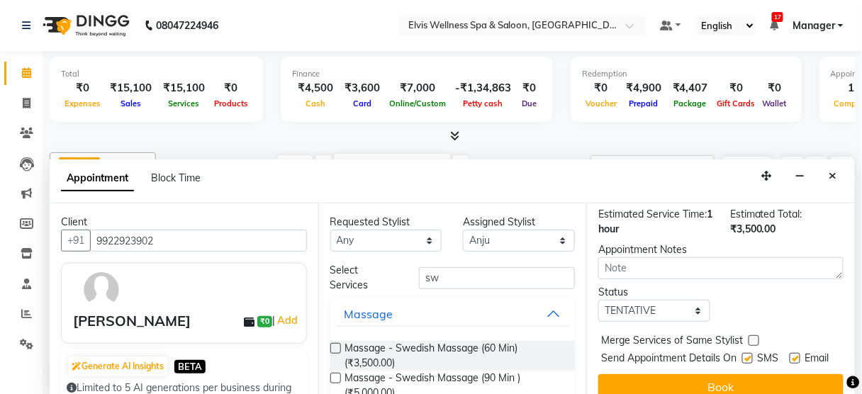
scroll to position [230, 0]
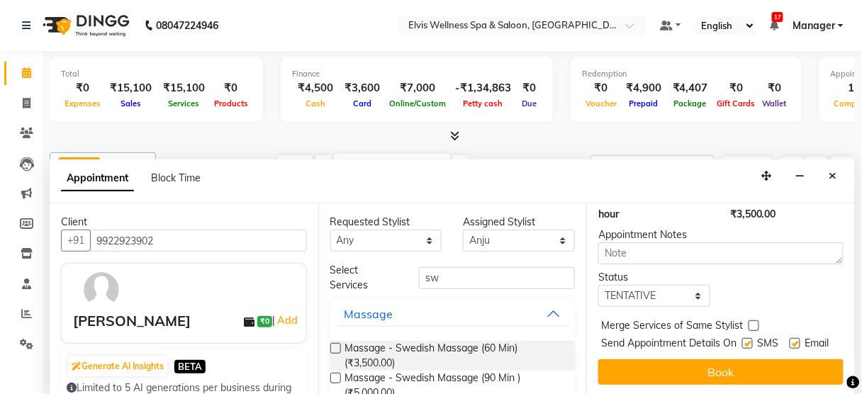
click at [742, 338] on label at bounding box center [747, 343] width 11 height 11
click at [742, 340] on input "checkbox" at bounding box center [746, 344] width 9 height 9
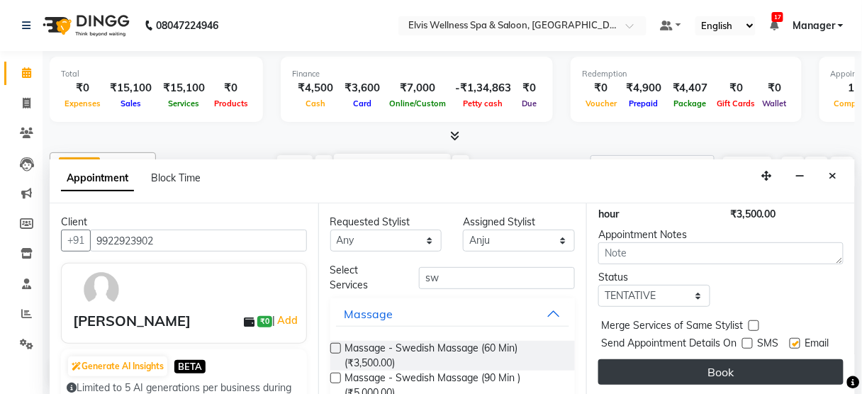
click at [736, 362] on button "Book" at bounding box center [720, 373] width 245 height 26
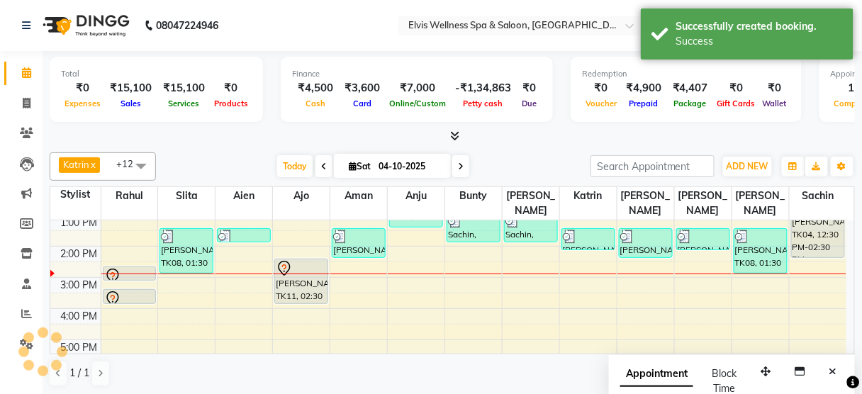
scroll to position [0, 0]
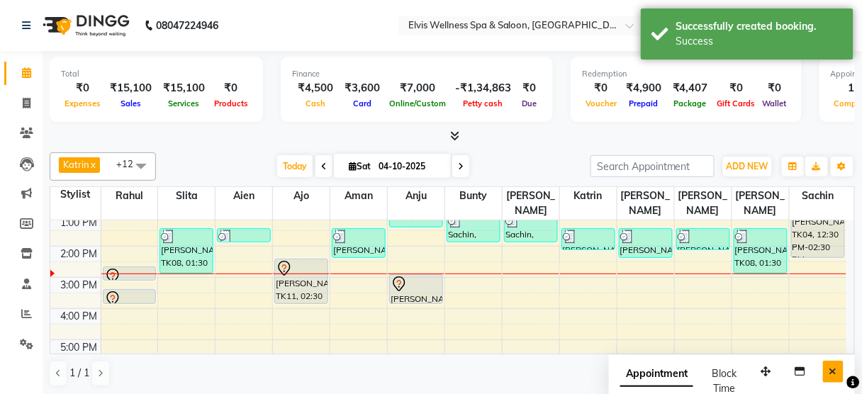
click at [833, 367] on icon "Close" at bounding box center [834, 372] width 8 height 10
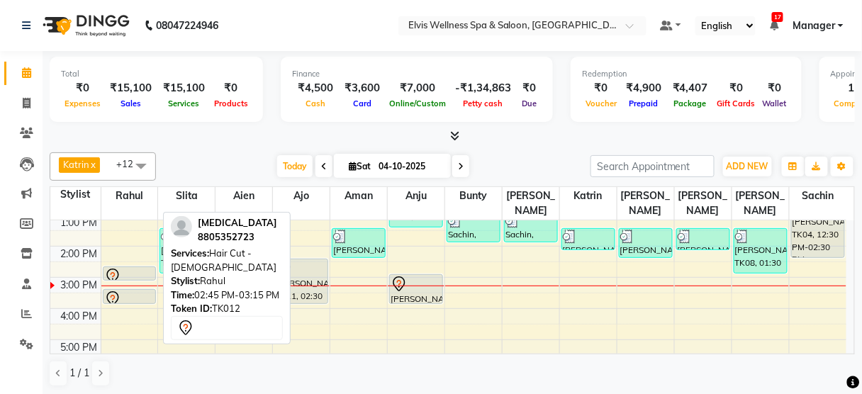
click at [119, 268] on icon at bounding box center [112, 276] width 17 height 17
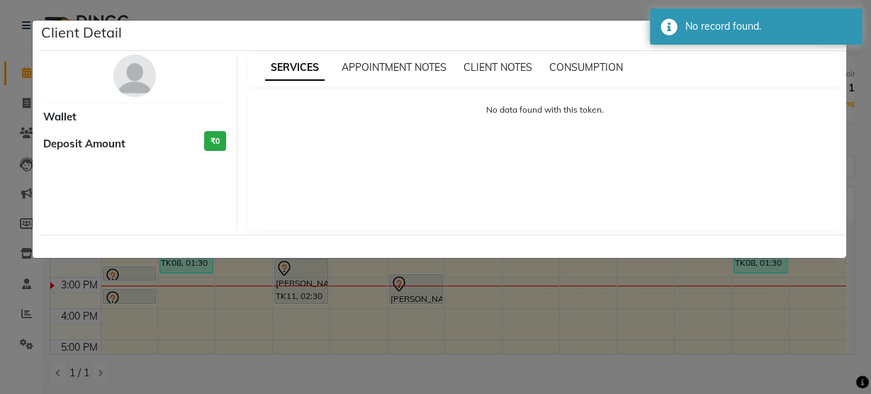
click at [603, 43] on div "Client Detail" at bounding box center [443, 36] width 807 height 30
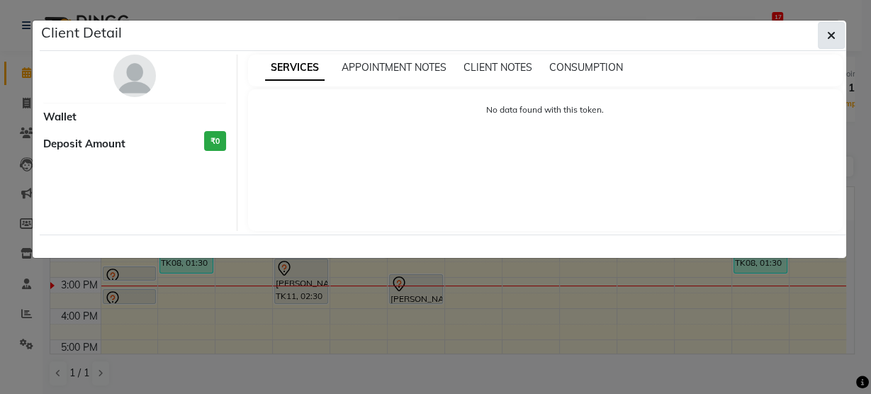
click at [830, 35] on icon "button" at bounding box center [832, 35] width 9 height 11
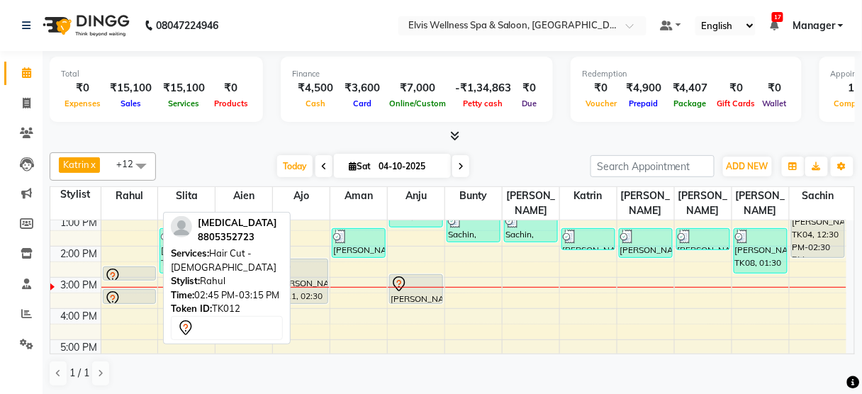
click at [135, 268] on div at bounding box center [129, 276] width 51 height 17
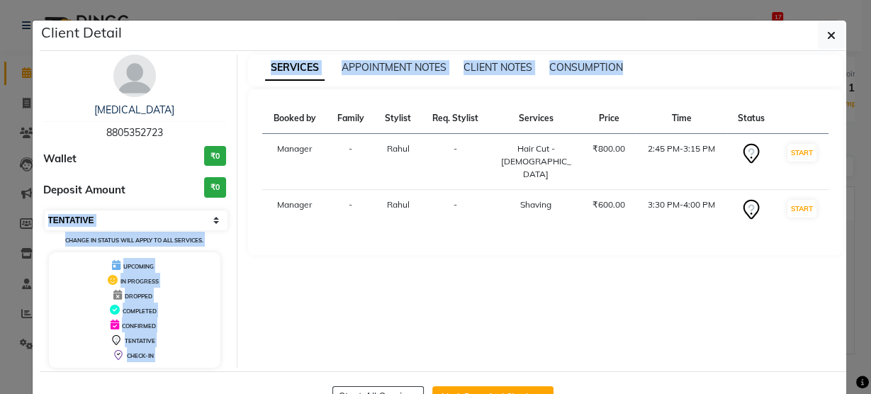
drag, startPoint x: 135, startPoint y: 257, endPoint x: 138, endPoint y: 216, distance: 41.3
click at [138, 216] on ngb-modal-window "Client Detail [MEDICAL_DATA] 8805352723 Wallet ₹0 Deposit Amount ₹0 Select IN S…" at bounding box center [435, 197] width 871 height 394
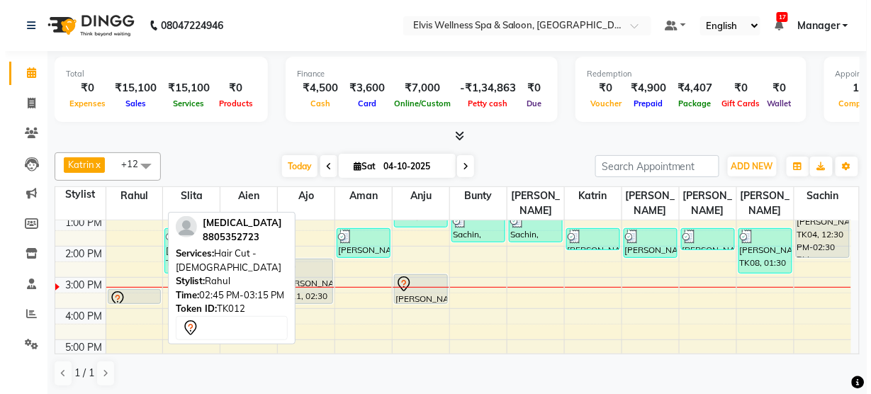
scroll to position [108, 0]
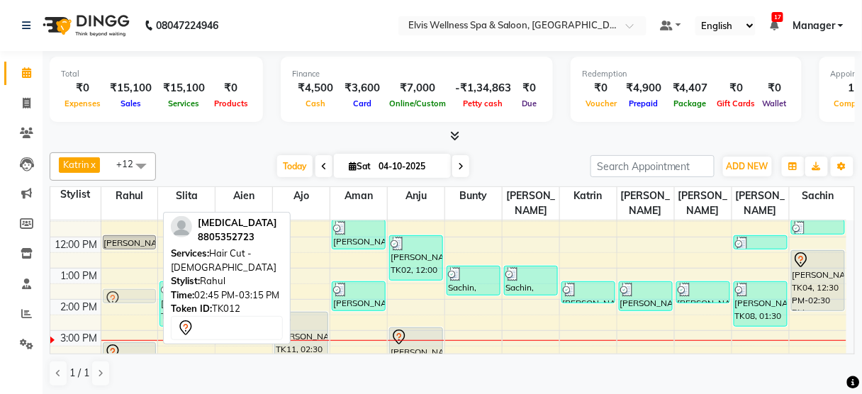
drag, startPoint x: 128, startPoint y: 252, endPoint x: 130, endPoint y: 277, distance: 24.2
click at [130, 277] on div "[PERSON_NAME], TK05, 12:00 PM-12:30 PM, Hair Wash & Blast Dry [MEDICAL_DATA], T…" at bounding box center [129, 331] width 57 height 436
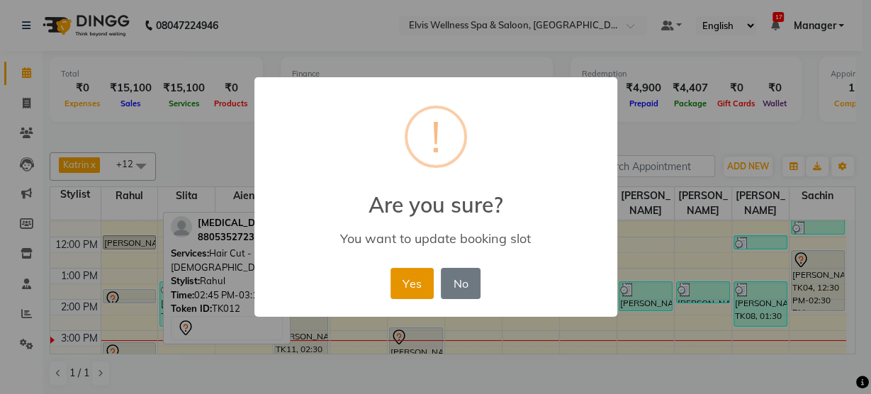
click at [402, 281] on button "Yes" at bounding box center [412, 283] width 43 height 31
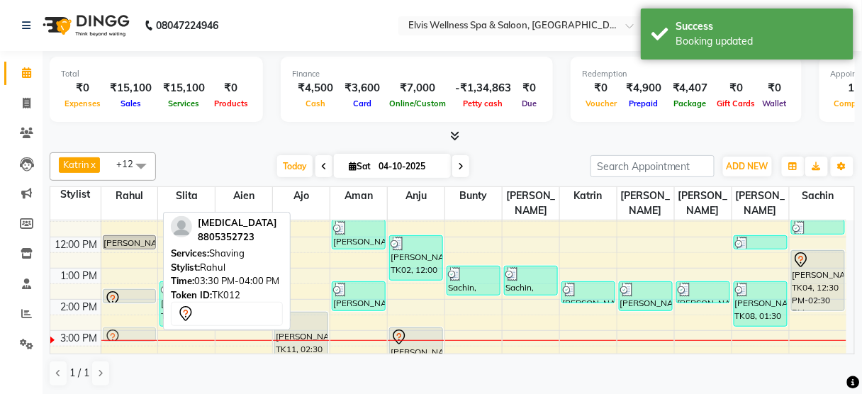
drag, startPoint x: 115, startPoint y: 336, endPoint x: 124, endPoint y: 319, distance: 19.4
click at [124, 319] on div "[PERSON_NAME], TK05, 12:00 PM-12:30 PM, Hair Wash & Blast Dry [MEDICAL_DATA], T…" at bounding box center [129, 331] width 57 height 436
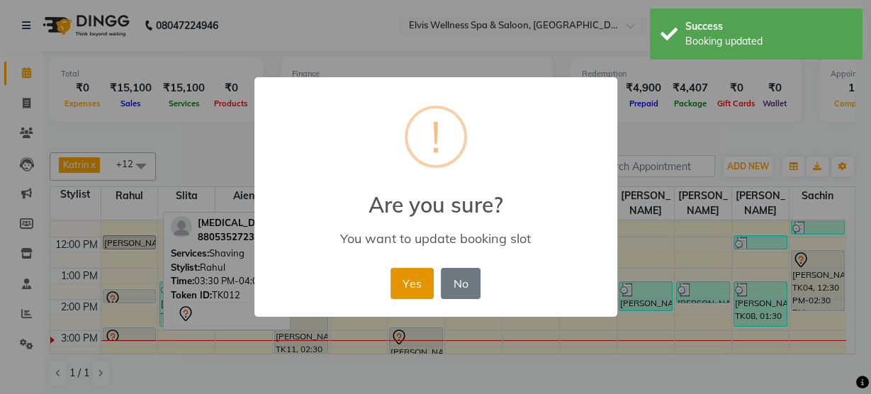
click at [398, 282] on button "Yes" at bounding box center [412, 283] width 43 height 31
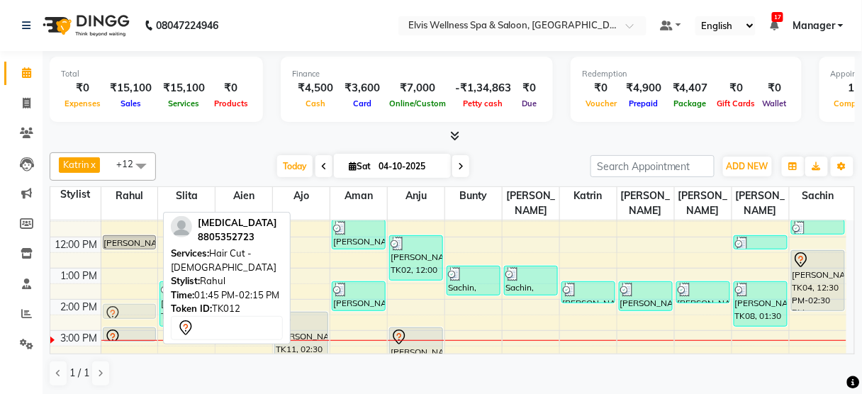
drag, startPoint x: 133, startPoint y: 277, endPoint x: 136, endPoint y: 292, distance: 15.9
click at [136, 292] on div "[PERSON_NAME], TK05, 12:00 PM-12:30 PM, Hair Wash & Blast Dry [MEDICAL_DATA], T…" at bounding box center [129, 331] width 57 height 436
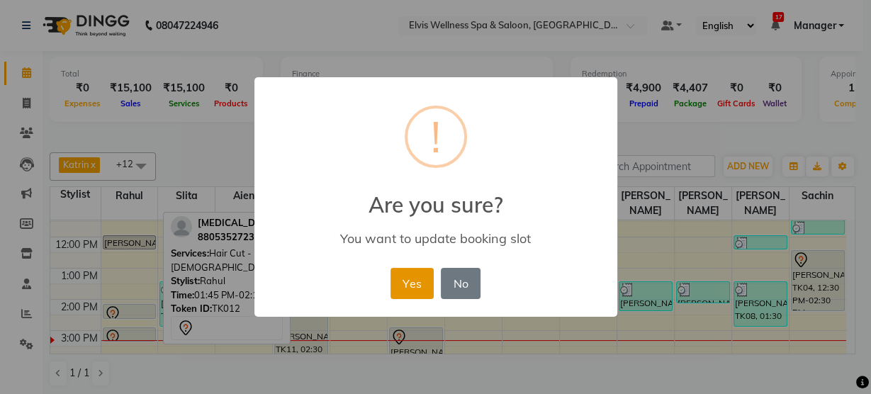
click at [424, 273] on button "Yes" at bounding box center [412, 283] width 43 height 31
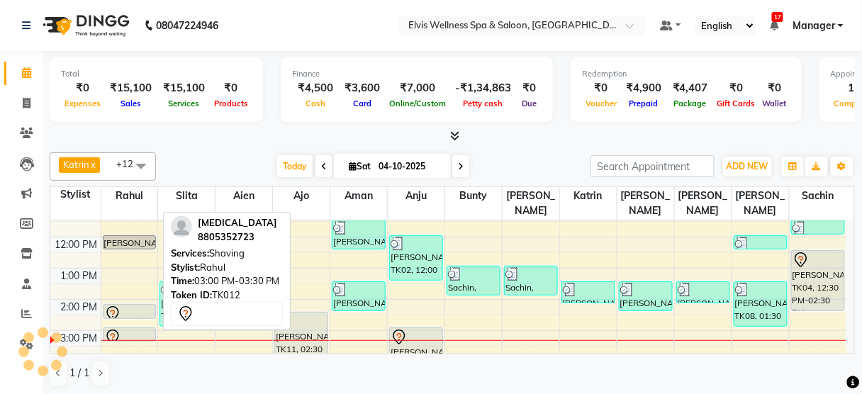
click at [112, 329] on icon at bounding box center [112, 337] width 17 height 17
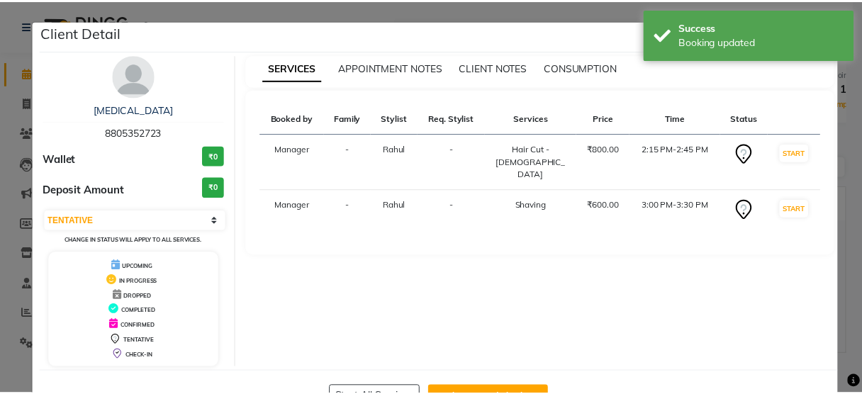
scroll to position [46, 0]
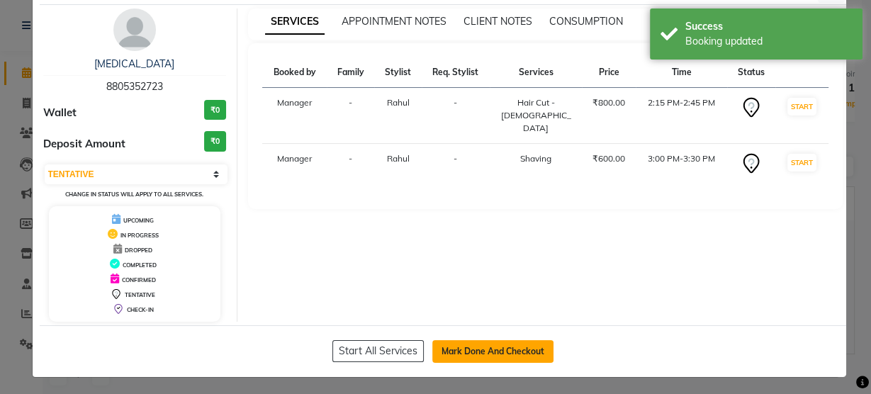
click at [506, 347] on button "Mark Done And Checkout" at bounding box center [493, 351] width 121 height 23
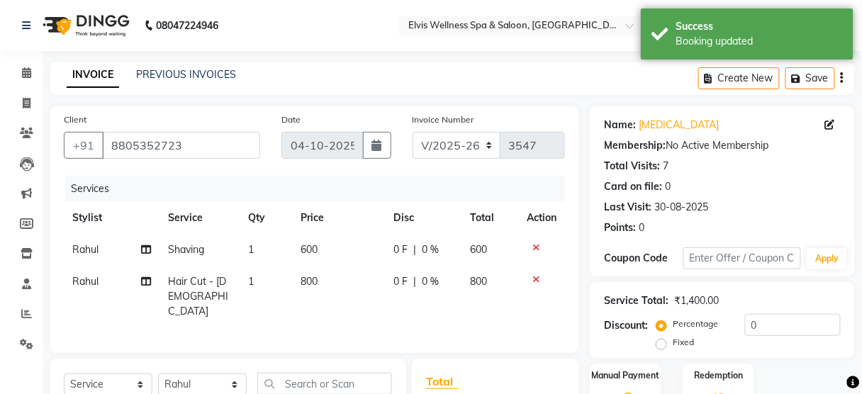
click at [673, 343] on label "Fixed" at bounding box center [683, 342] width 21 height 13
click at [662, 343] on input "Fixed" at bounding box center [664, 343] width 10 height 10
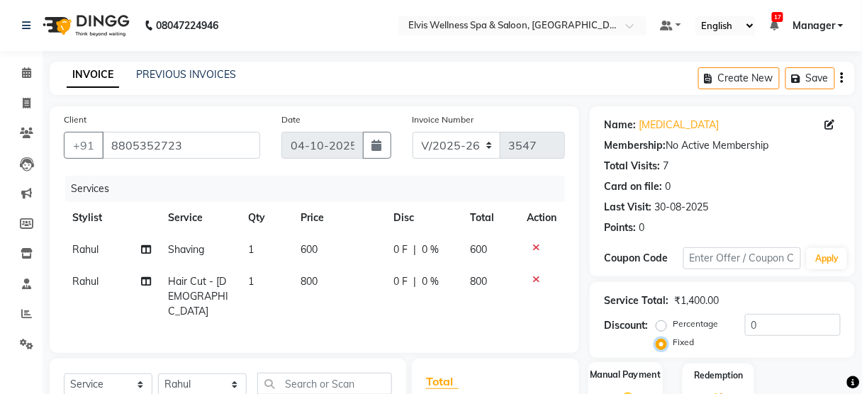
scroll to position [187, 0]
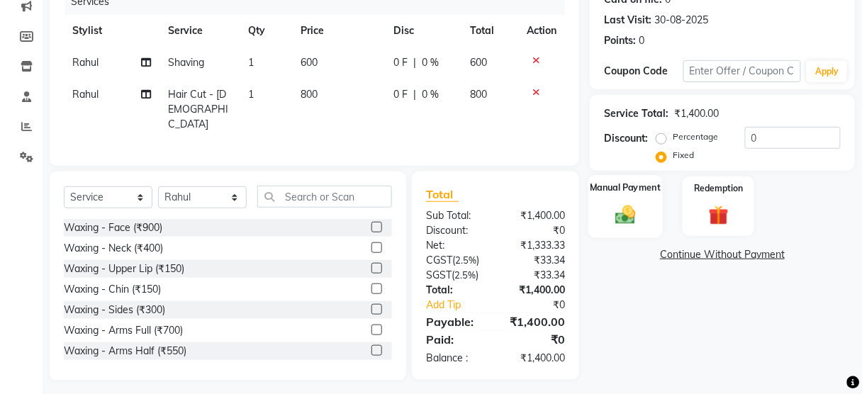
click at [653, 230] on div "Manual Payment" at bounding box center [626, 206] width 74 height 62
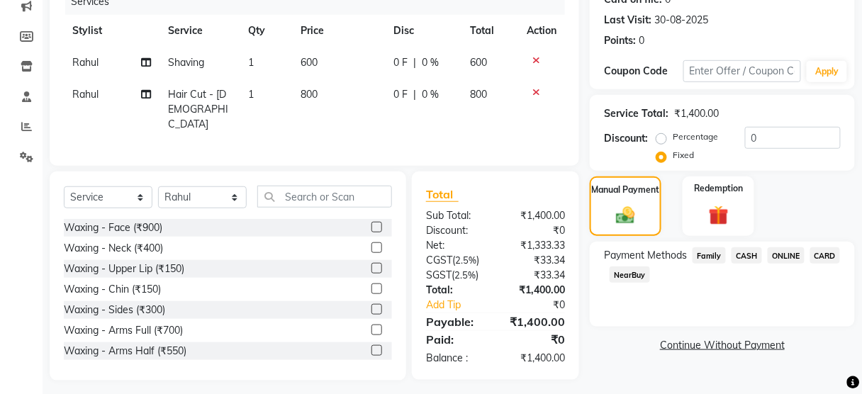
click at [780, 259] on span "ONLINE" at bounding box center [786, 255] width 37 height 16
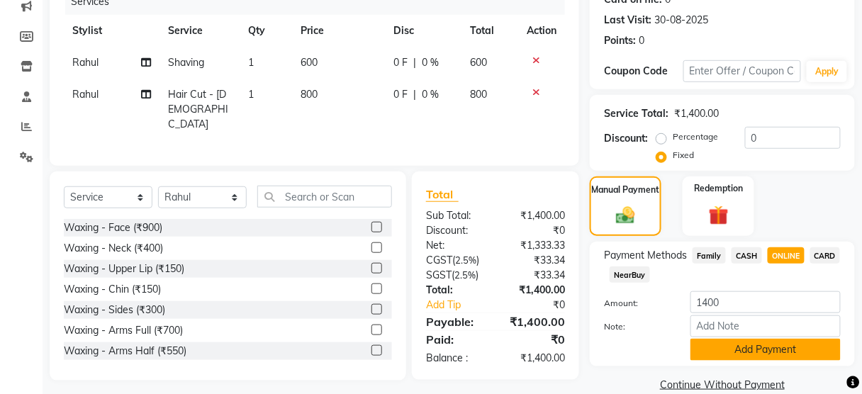
click at [744, 345] on button "Add Payment" at bounding box center [766, 350] width 150 height 22
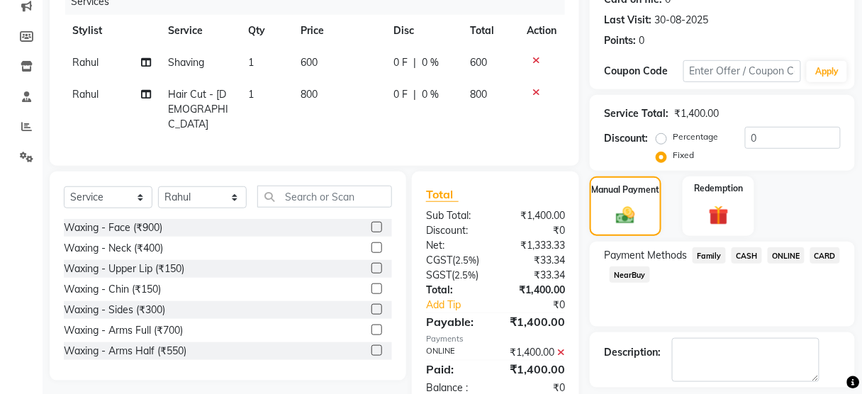
scroll to position [249, 0]
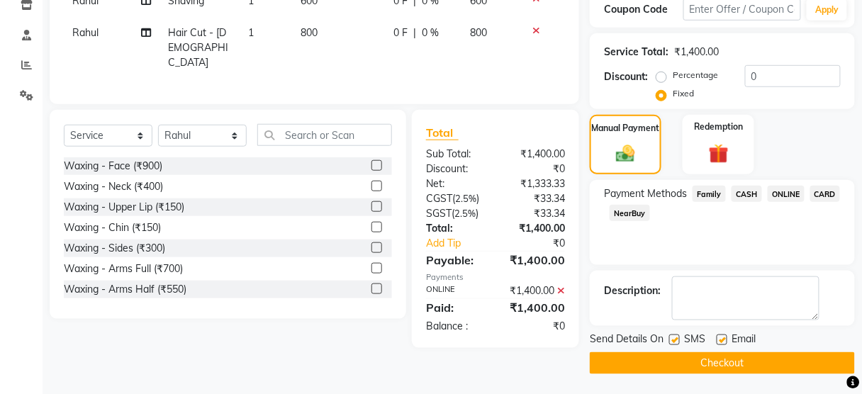
click at [673, 340] on label at bounding box center [674, 340] width 11 height 11
click at [673, 340] on input "checkbox" at bounding box center [673, 340] width 9 height 9
click at [673, 363] on button "Checkout" at bounding box center [722, 363] width 265 height 22
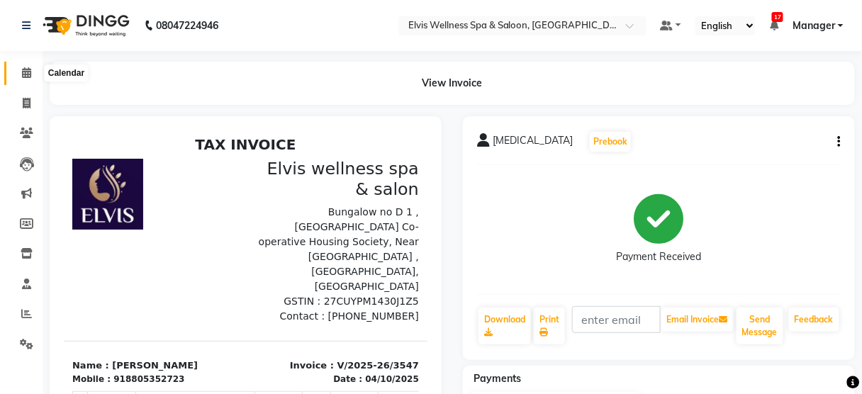
click at [27, 73] on icon at bounding box center [26, 72] width 9 height 11
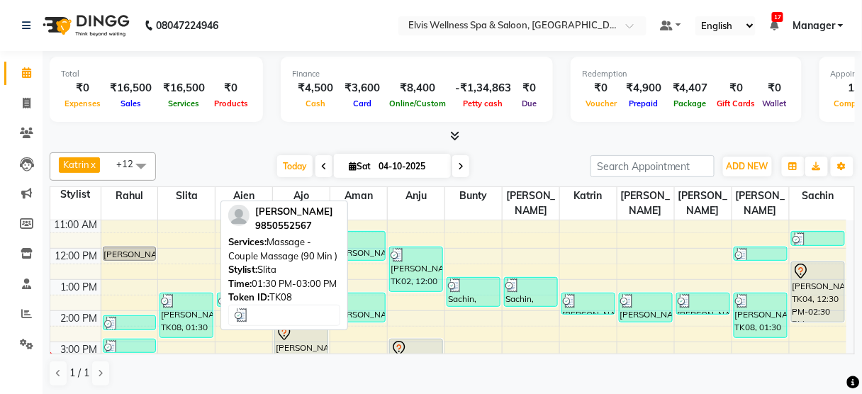
scroll to position [107, 0]
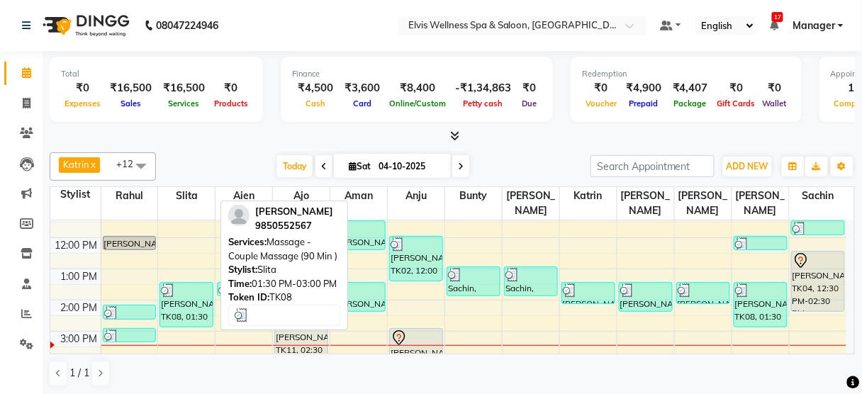
click at [181, 296] on div "[PERSON_NAME], TK08, 01:30 PM-03:00 PM, Massage - Couple Massage (90 Min )" at bounding box center [186, 305] width 52 height 44
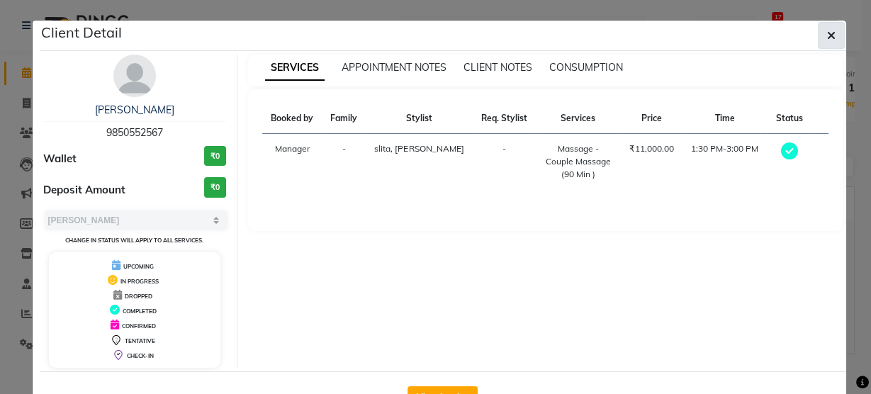
click at [828, 30] on icon "button" at bounding box center [832, 35] width 9 height 11
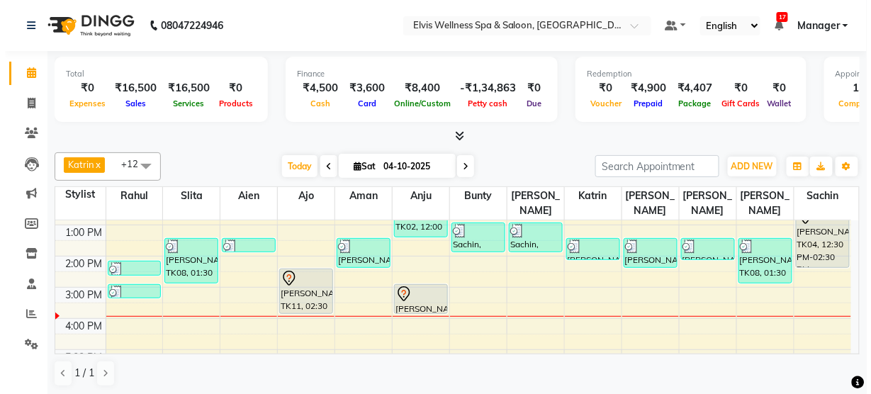
scroll to position [152, 0]
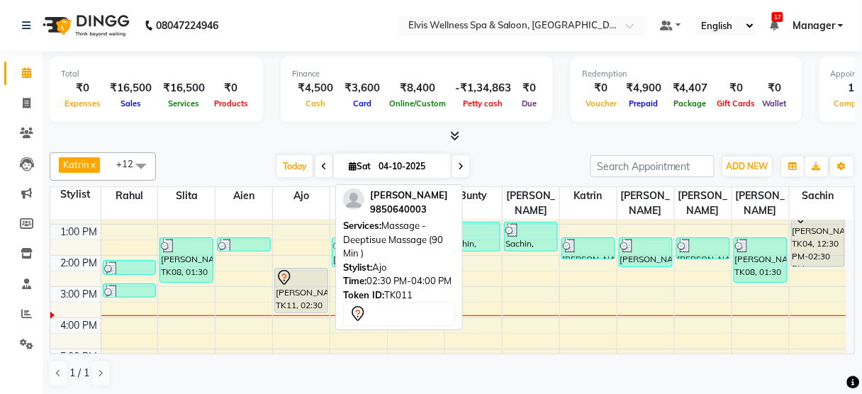
click at [302, 269] on div at bounding box center [301, 277] width 51 height 17
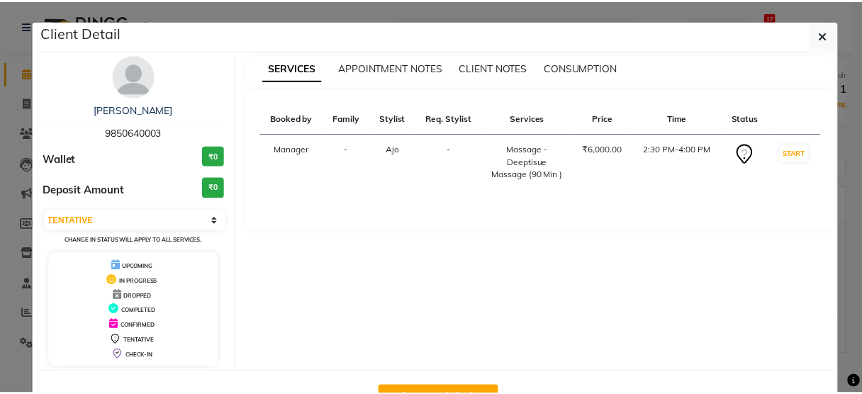
scroll to position [46, 0]
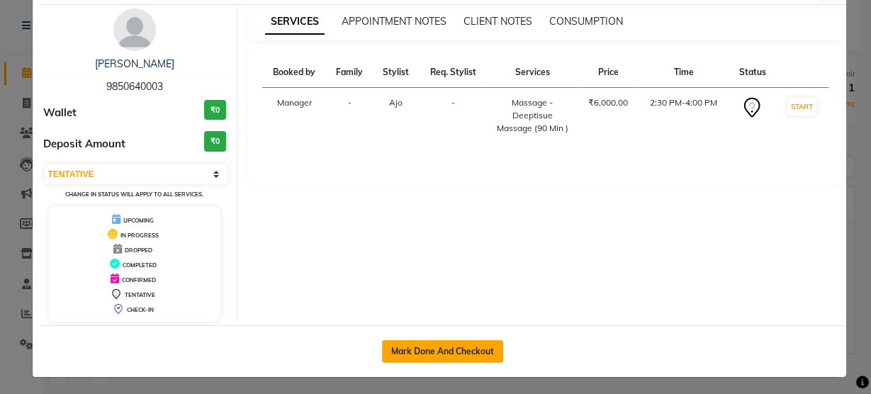
click at [457, 345] on button "Mark Done And Checkout" at bounding box center [442, 351] width 121 height 23
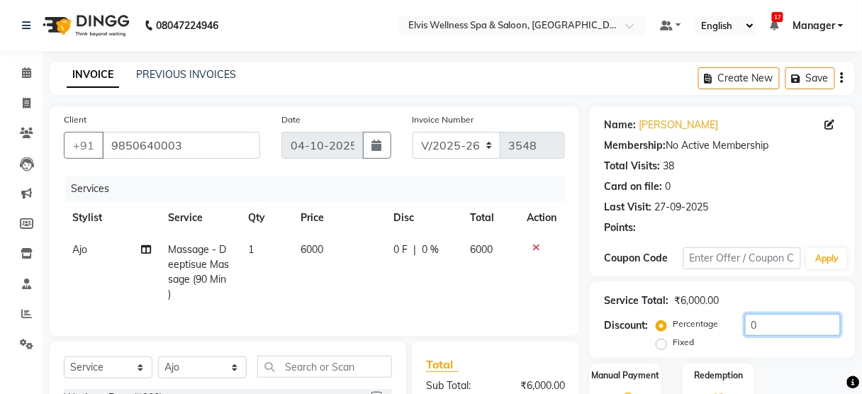
click at [747, 314] on input "0" at bounding box center [793, 325] width 96 height 22
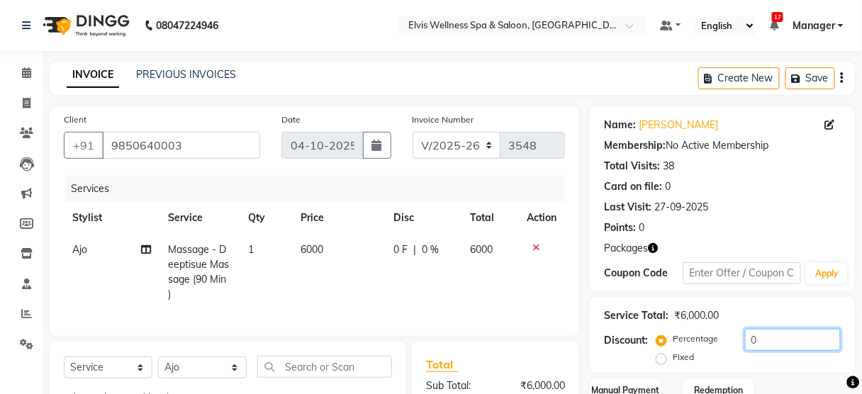
scroll to position [160, 0]
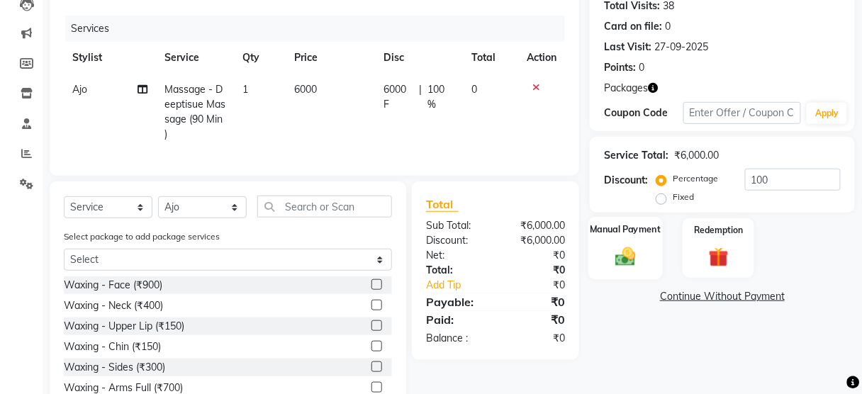
click at [629, 267] on img at bounding box center [625, 257] width 33 height 24
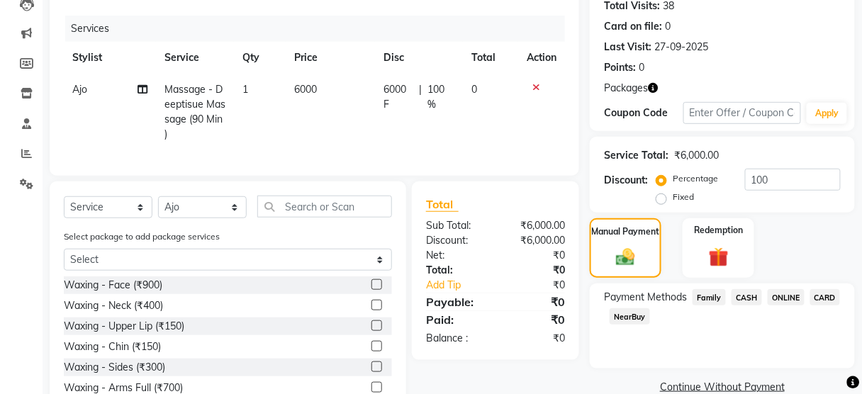
click at [703, 296] on span "Family" at bounding box center [709, 297] width 33 height 16
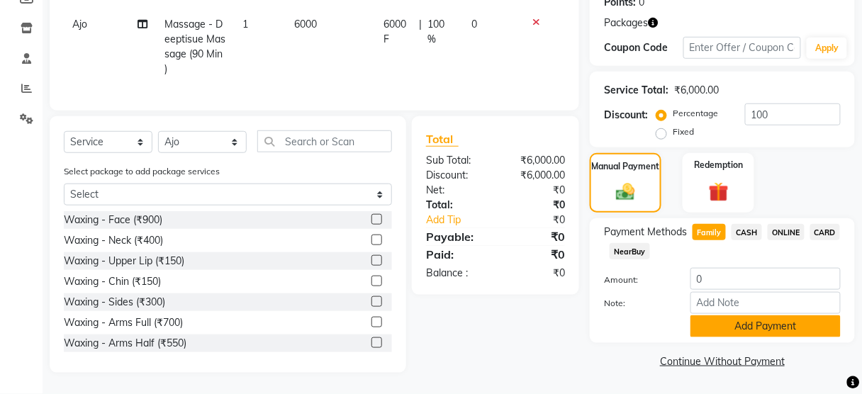
click at [725, 322] on button "Add Payment" at bounding box center [766, 327] width 150 height 22
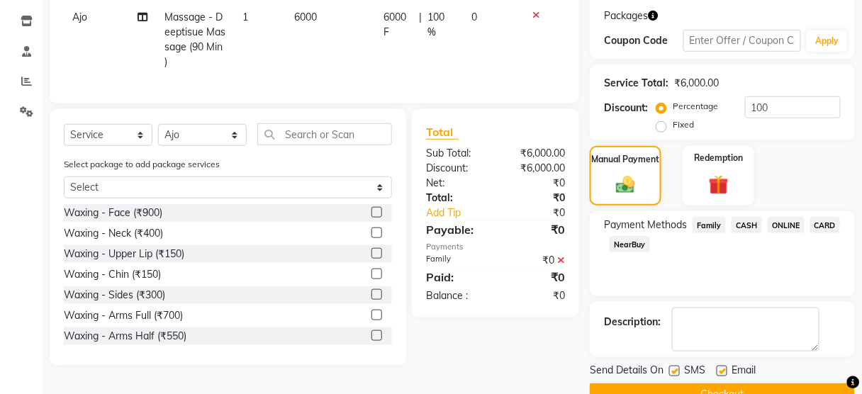
scroll to position [264, 0]
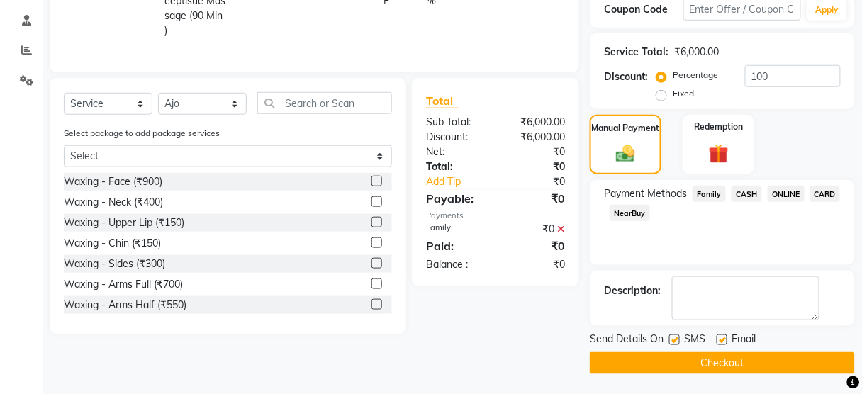
click at [674, 337] on label at bounding box center [674, 340] width 11 height 11
click at [674, 337] on input "checkbox" at bounding box center [673, 340] width 9 height 9
click at [679, 361] on button "Checkout" at bounding box center [722, 363] width 265 height 22
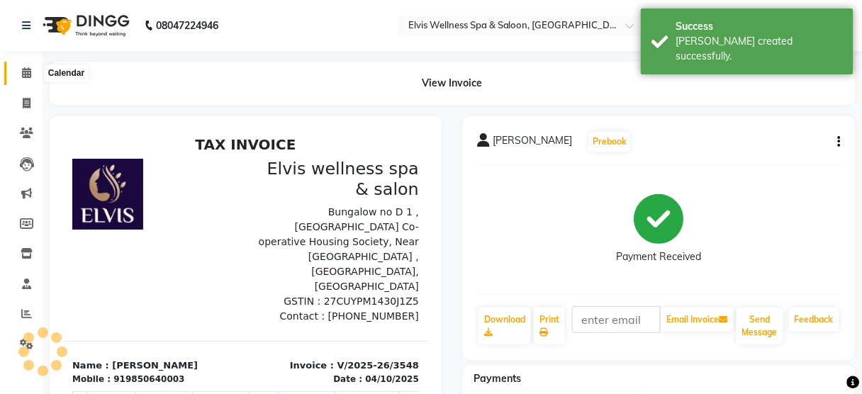
click at [26, 69] on icon at bounding box center [26, 72] width 9 height 11
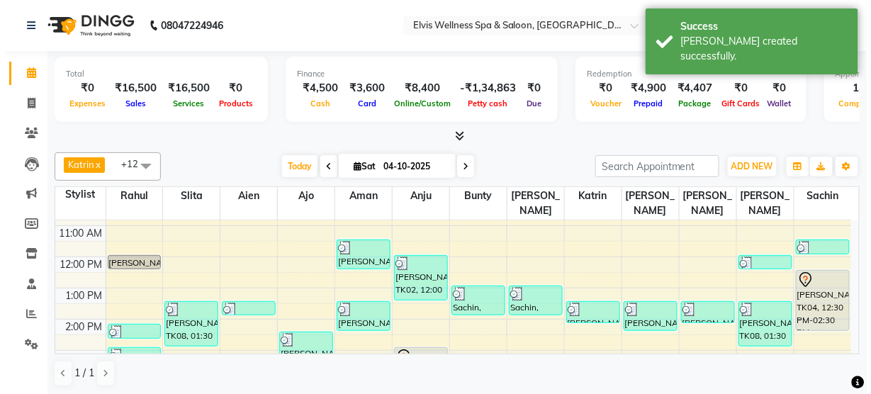
scroll to position [98, 0]
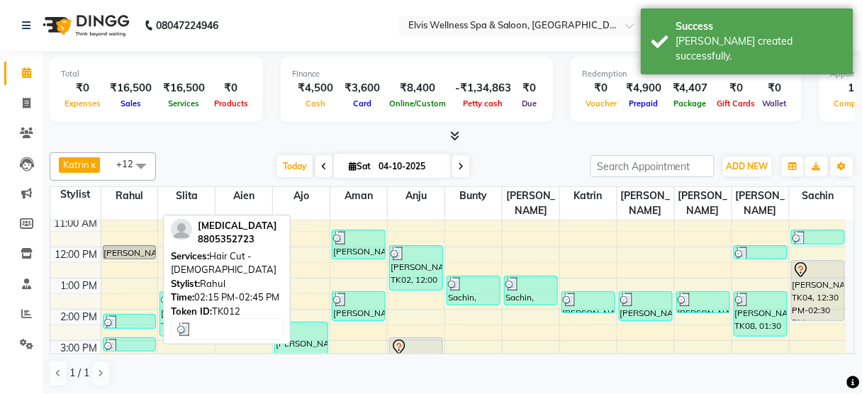
click at [135, 316] on div at bounding box center [129, 323] width 51 height 14
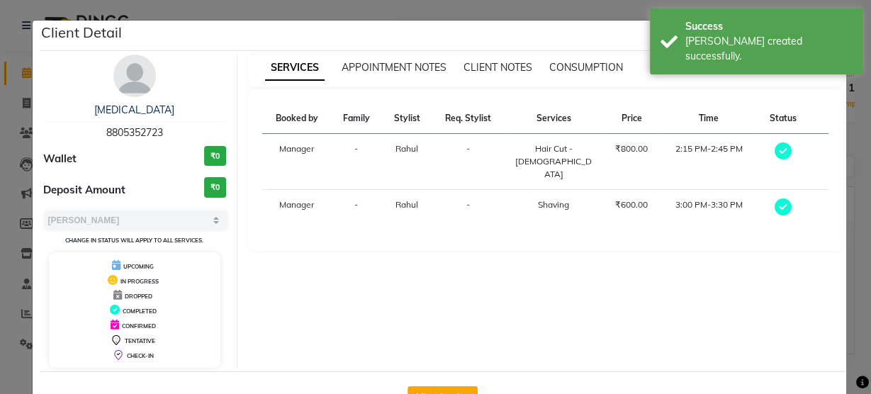
scroll to position [46, 0]
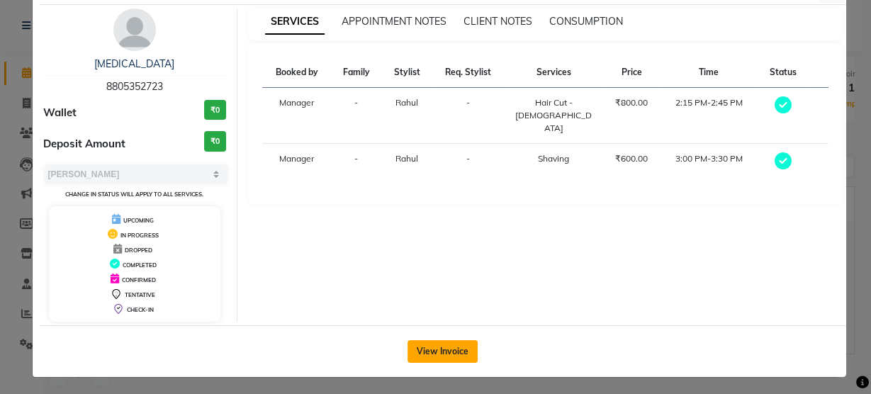
click at [437, 350] on button "View Invoice" at bounding box center [443, 351] width 70 height 23
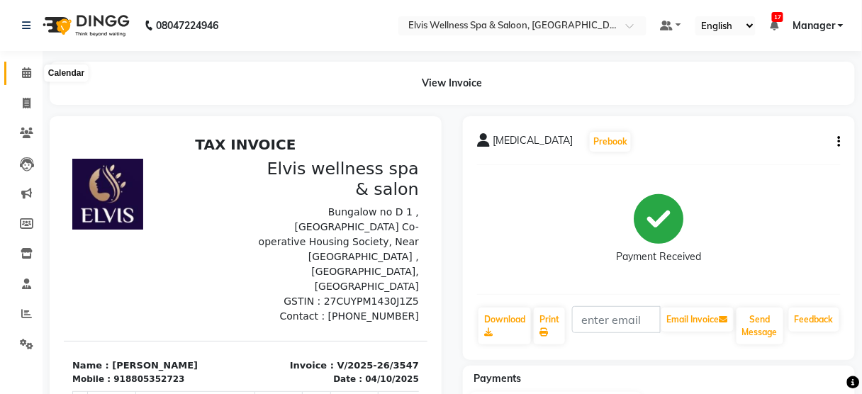
click at [30, 74] on icon at bounding box center [26, 72] width 9 height 11
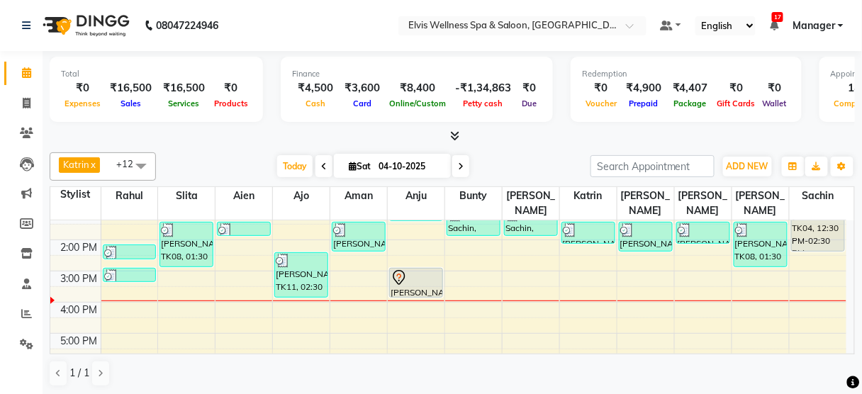
scroll to position [169, 0]
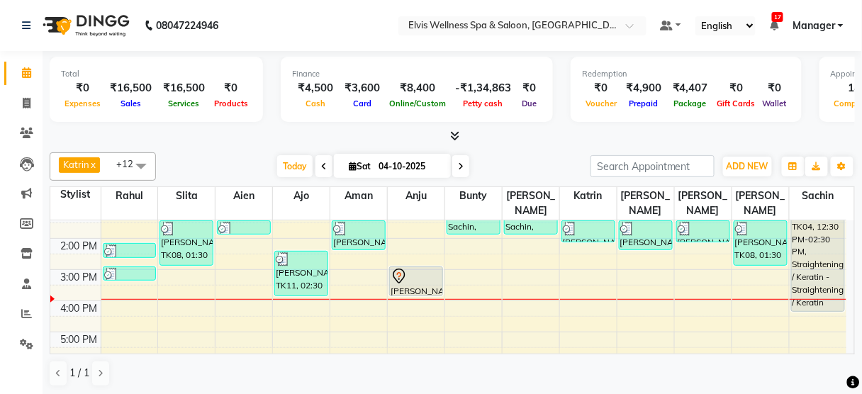
drag, startPoint x: 824, startPoint y: 231, endPoint x: 824, endPoint y: 284, distance: 53.2
click at [824, 284] on div "[PERSON_NAME] DCP wife, TK09, 11:30 AM-12:00 PM, Hair wash & Blow Dry Avnay Kha…" at bounding box center [818, 270] width 57 height 436
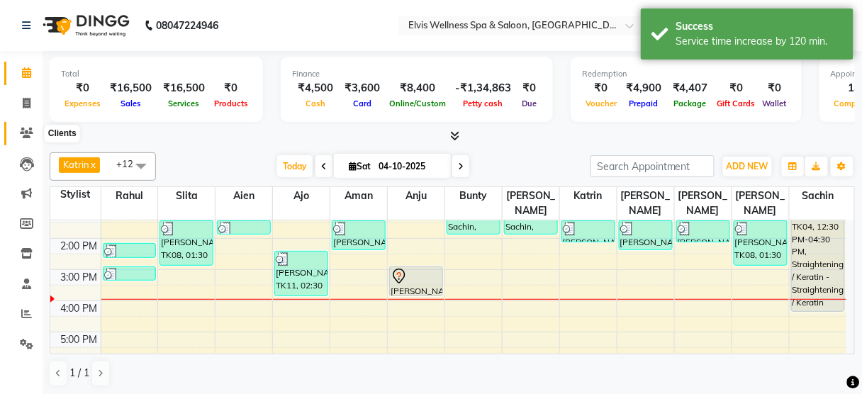
click at [17, 134] on span at bounding box center [26, 134] width 25 height 16
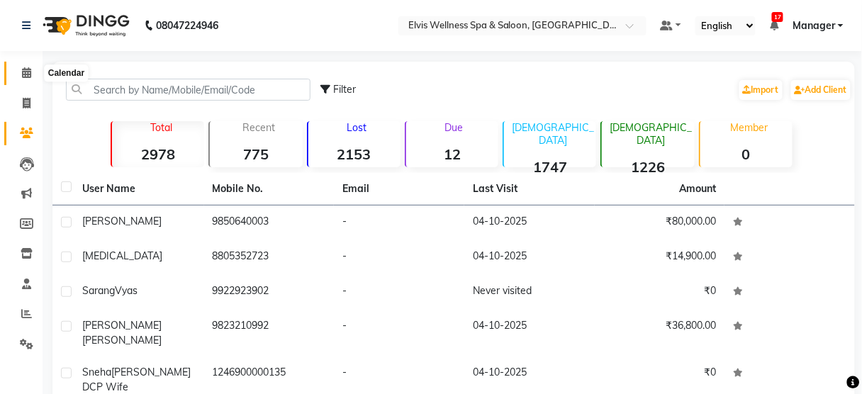
click at [30, 72] on icon at bounding box center [26, 72] width 9 height 11
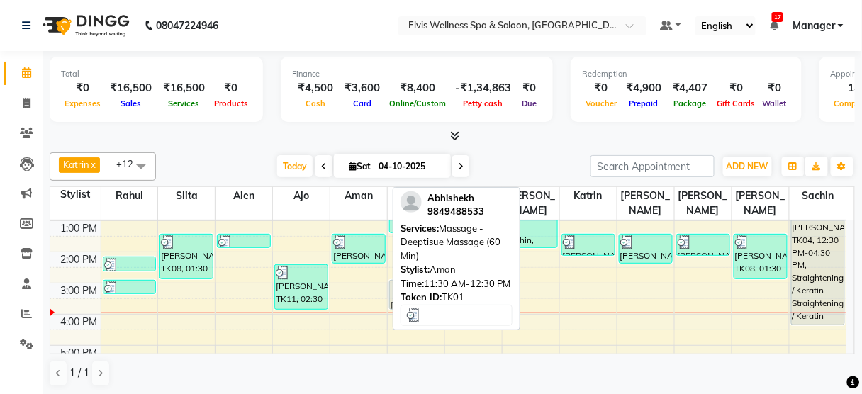
scroll to position [156, 0]
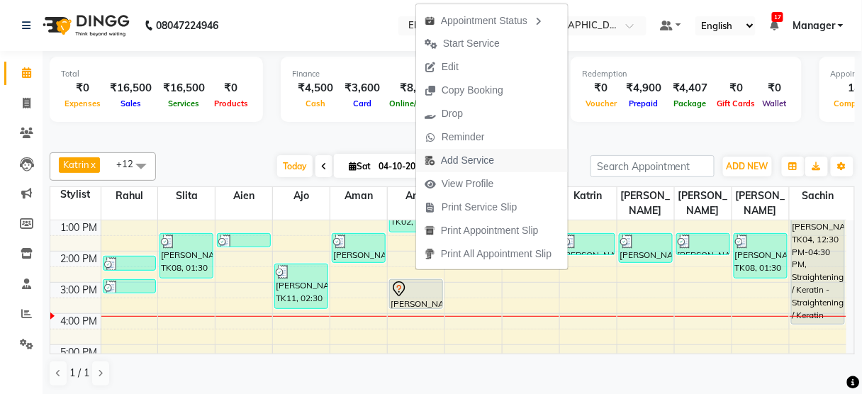
click at [448, 153] on span "Add Service" at bounding box center [467, 160] width 53 height 15
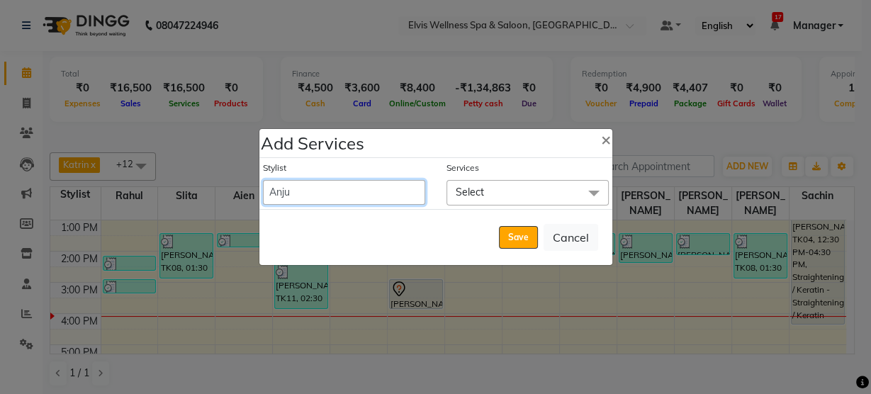
click at [394, 189] on select "[PERSON_NAME] [PERSON_NAME] among [PERSON_NAME] staff Bepeto [PERSON_NAME] [PER…" at bounding box center [344, 192] width 162 height 25
click at [263, 180] on select "[PERSON_NAME] [PERSON_NAME] among [PERSON_NAME] staff Bepeto [PERSON_NAME] [PER…" at bounding box center [344, 192] width 162 height 25
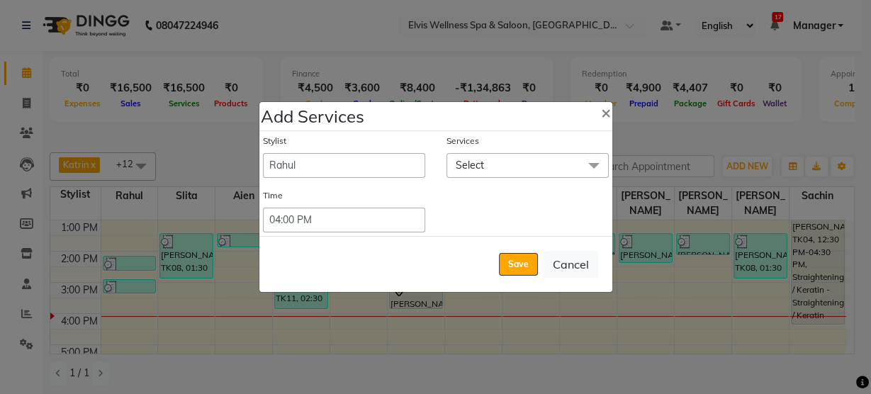
click at [496, 173] on span "Select" at bounding box center [528, 165] width 162 height 25
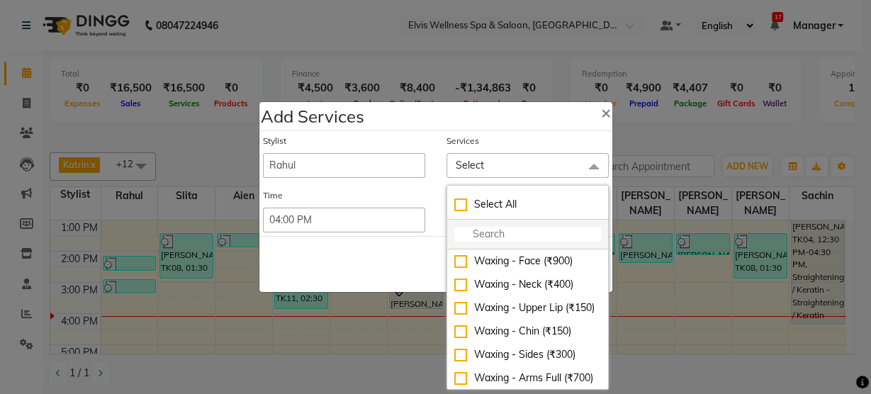
click at [474, 238] on input "multiselect-search" at bounding box center [528, 234] width 147 height 15
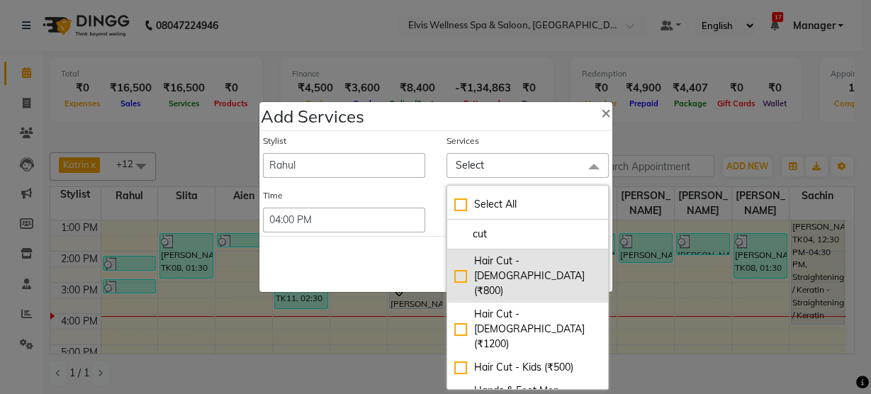
click at [492, 257] on div "Hair Cut - [DEMOGRAPHIC_DATA] (₹800)" at bounding box center [528, 276] width 147 height 45
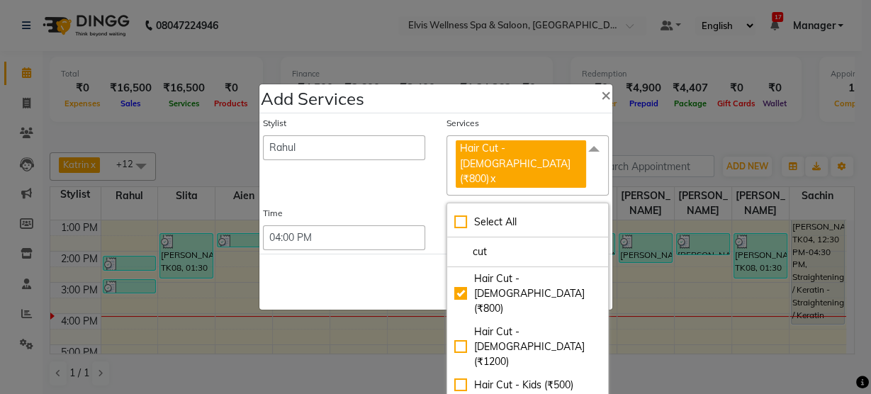
click at [406, 262] on div "Save Cancel" at bounding box center [436, 282] width 353 height 56
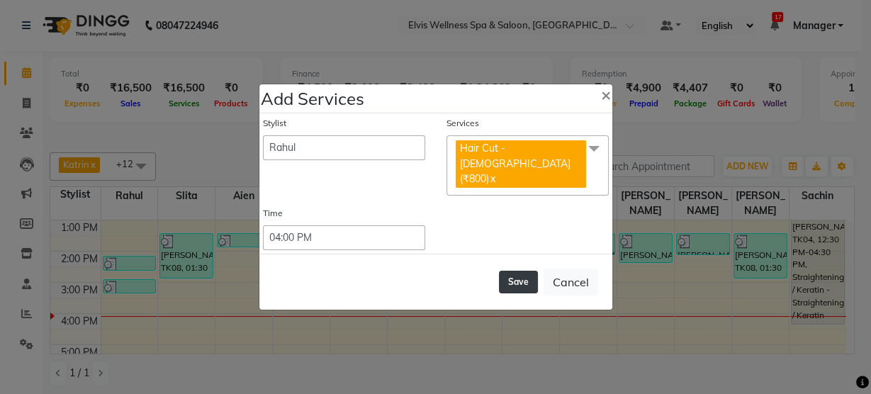
click at [522, 271] on button "Save" at bounding box center [518, 282] width 39 height 23
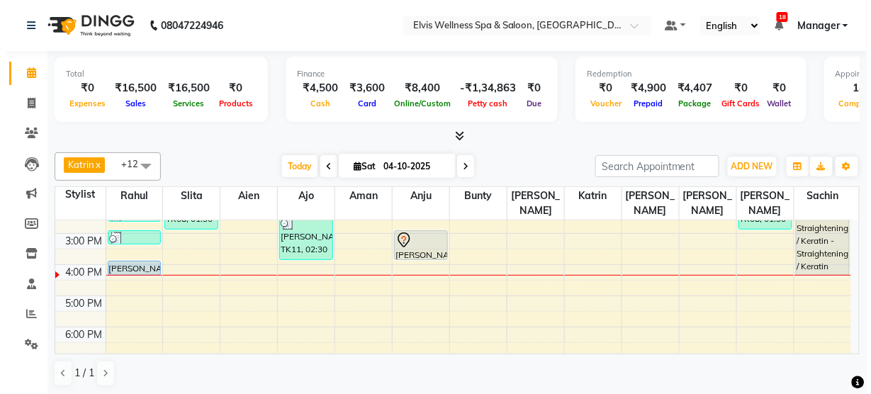
scroll to position [206, 0]
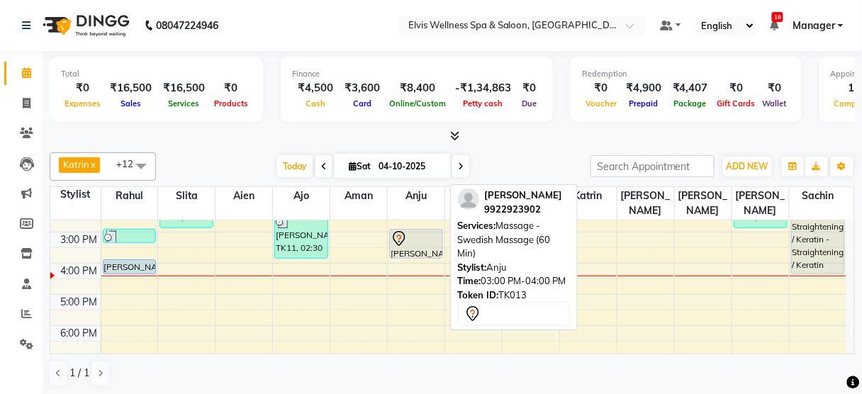
click at [409, 230] on div at bounding box center [416, 238] width 51 height 17
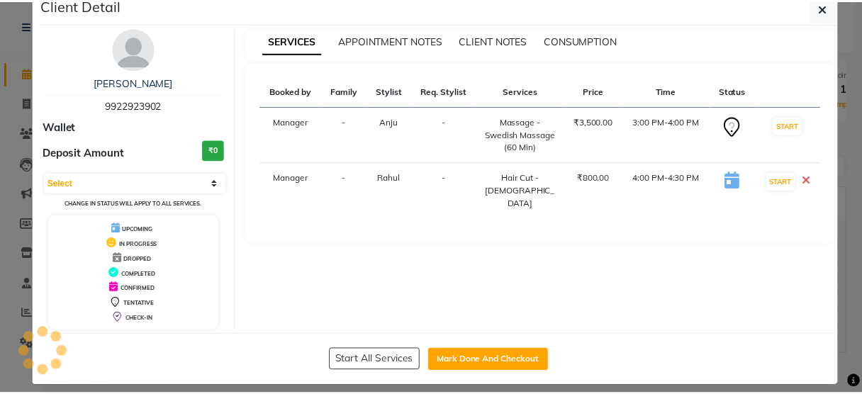
scroll to position [37, 0]
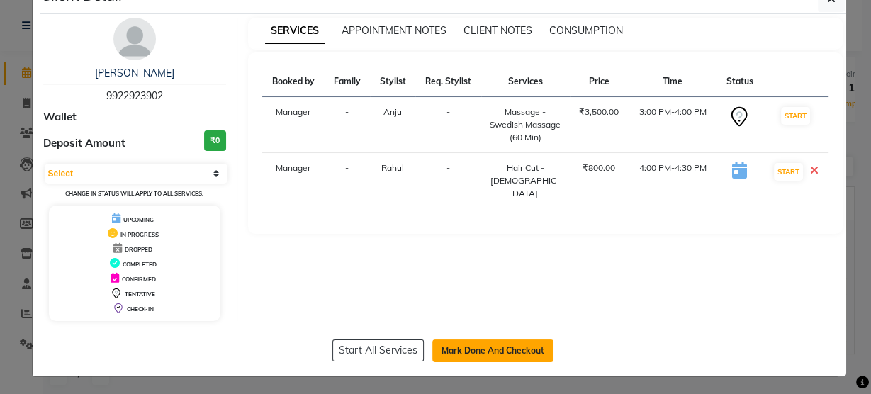
click at [509, 340] on button "Mark Done And Checkout" at bounding box center [493, 351] width 121 height 23
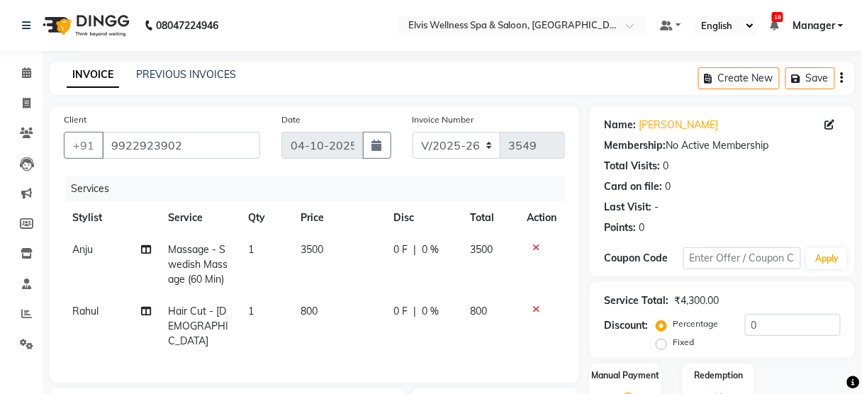
scroll to position [218, 0]
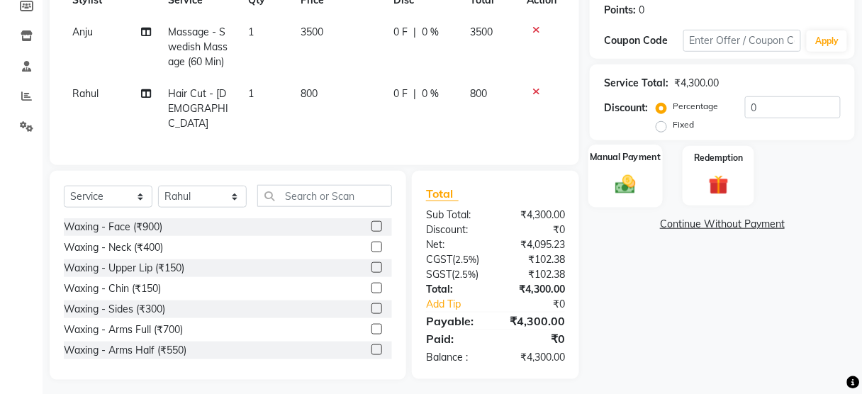
click at [619, 176] on img at bounding box center [625, 184] width 33 height 24
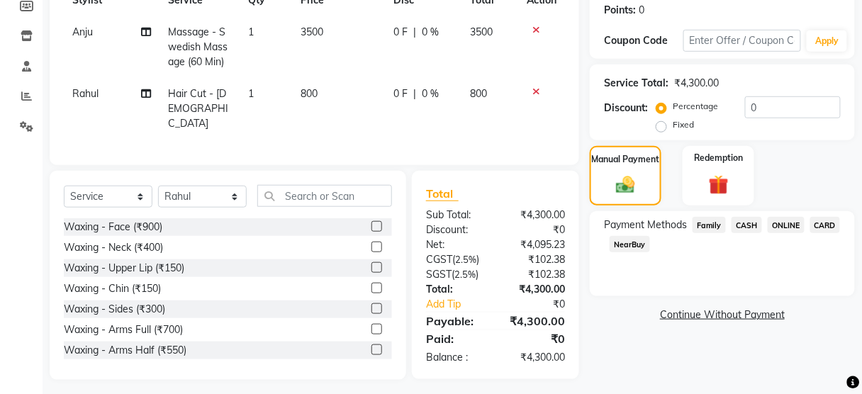
click at [740, 225] on span "CASH" at bounding box center [747, 225] width 30 height 16
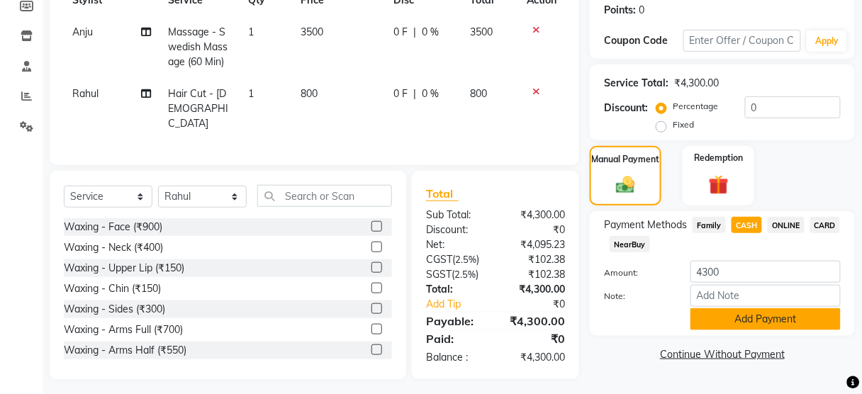
click at [725, 326] on button "Add Payment" at bounding box center [766, 319] width 150 height 22
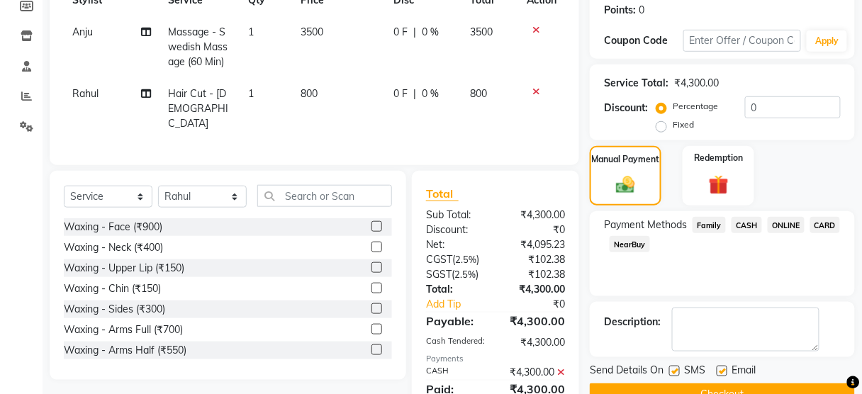
scroll to position [282, 0]
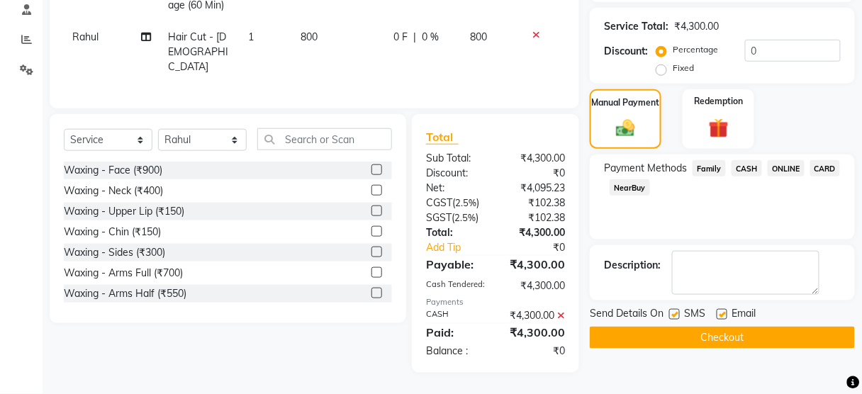
click at [679, 309] on label at bounding box center [674, 314] width 11 height 11
click at [679, 311] on input "checkbox" at bounding box center [673, 315] width 9 height 9
click at [684, 335] on button "Checkout" at bounding box center [722, 338] width 265 height 22
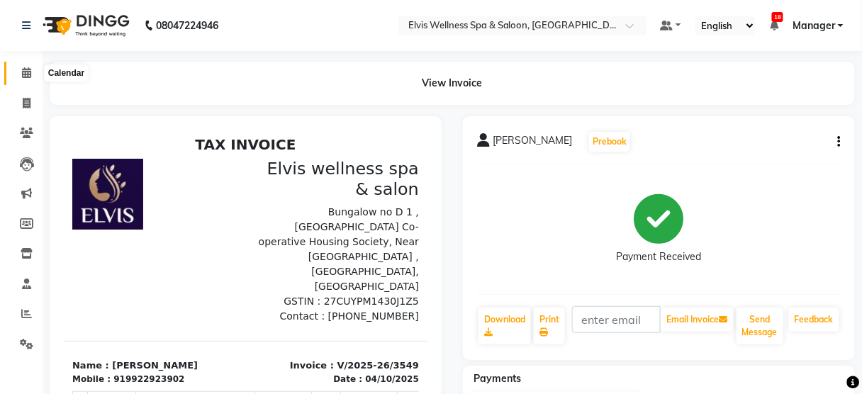
click at [23, 77] on icon at bounding box center [26, 72] width 9 height 11
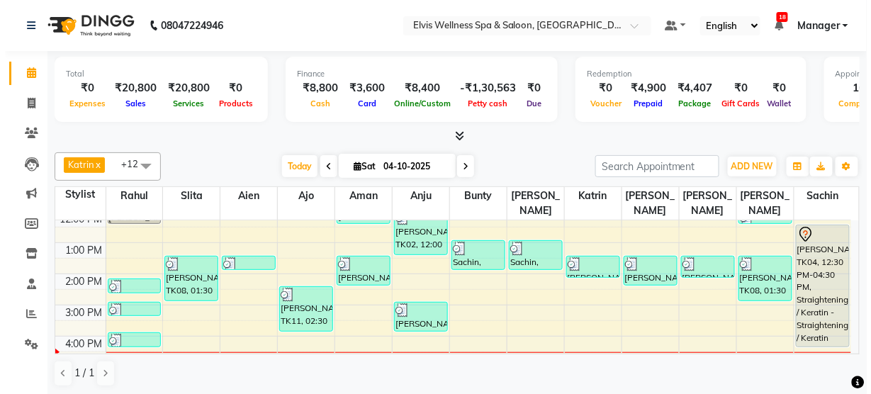
scroll to position [133, 0]
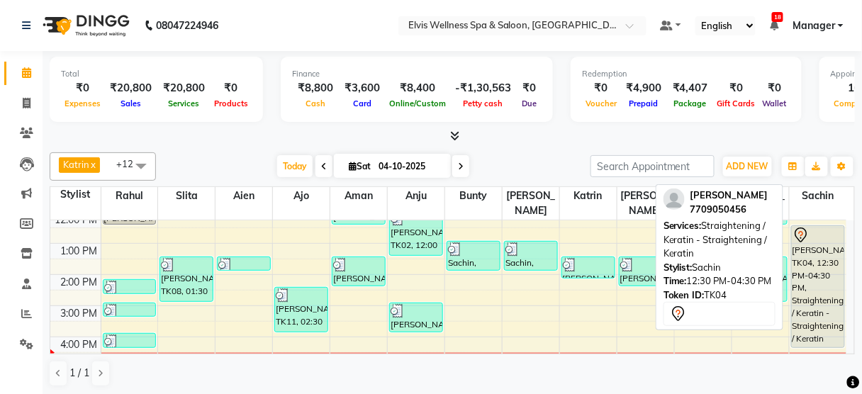
click at [815, 278] on div "[PERSON_NAME], TK04, 12:30 PM-04:30 PM, Straightening / Keratin - Straightening…" at bounding box center [818, 286] width 52 height 121
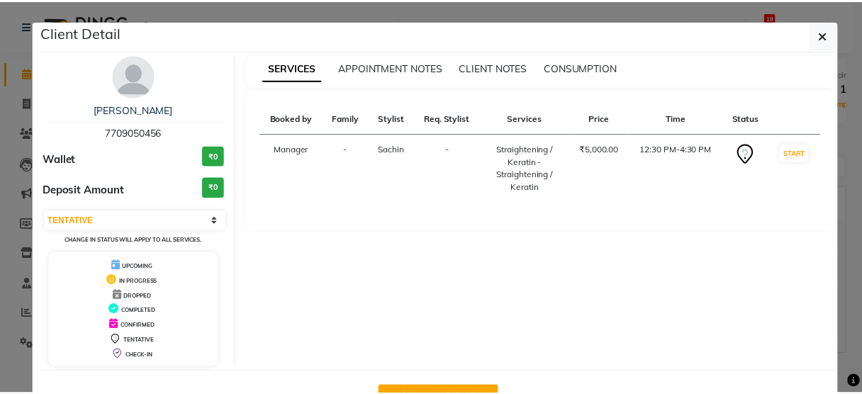
scroll to position [46, 0]
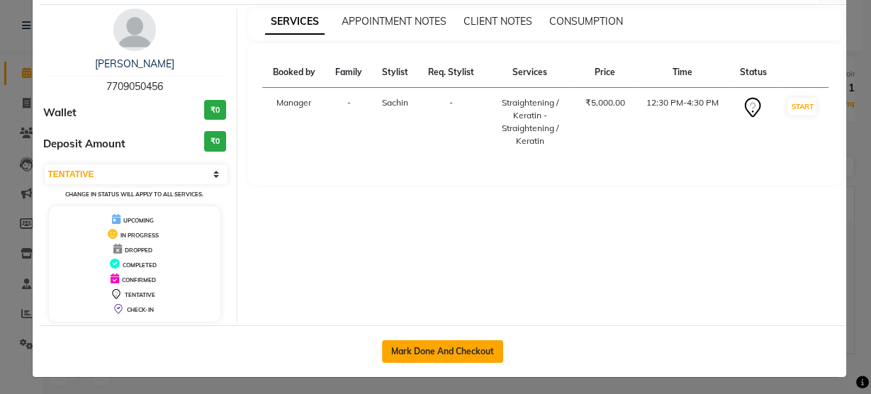
click at [443, 340] on button "Mark Done And Checkout" at bounding box center [442, 351] width 121 height 23
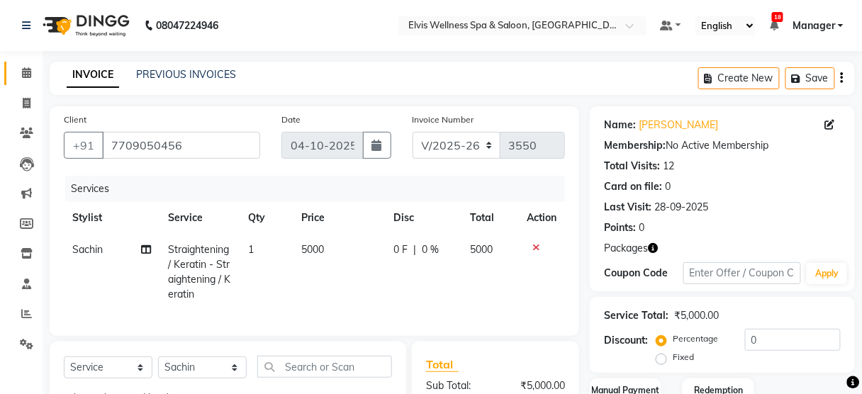
scroll to position [140, 0]
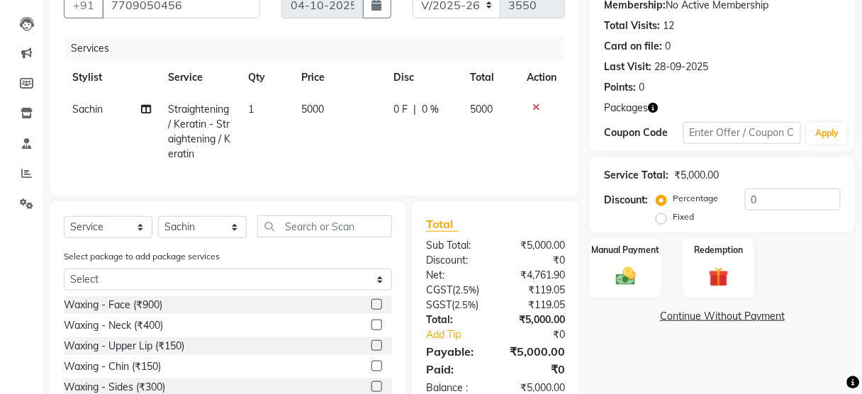
click at [310, 111] on span "5000" at bounding box center [312, 109] width 23 height 13
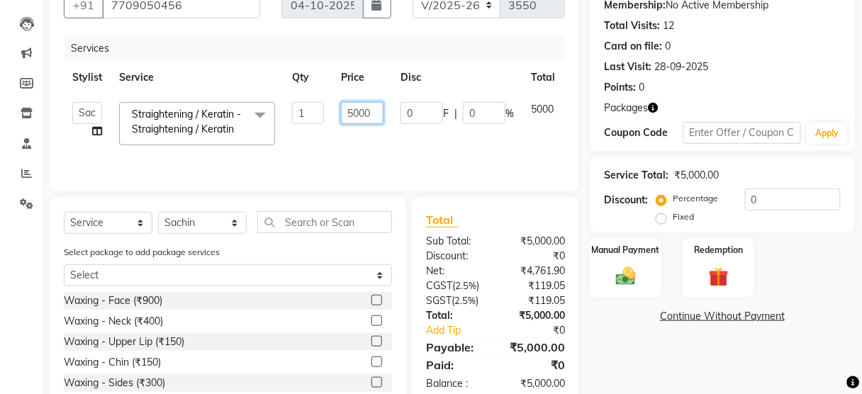
click at [350, 113] on input "5000" at bounding box center [362, 113] width 43 height 22
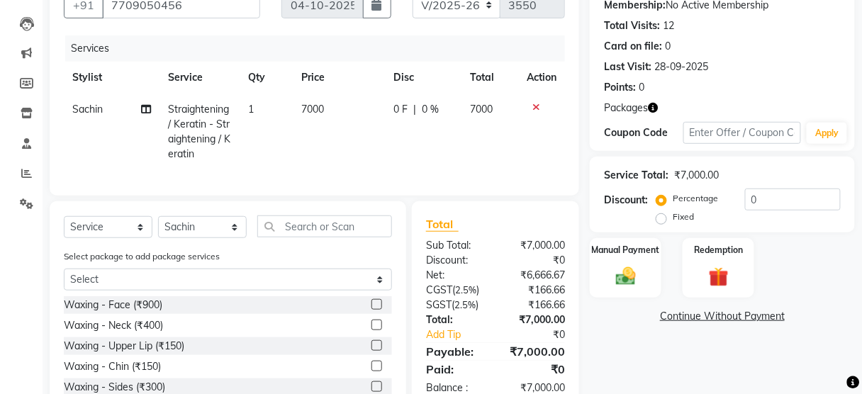
click at [355, 146] on td "7000" at bounding box center [339, 132] width 93 height 77
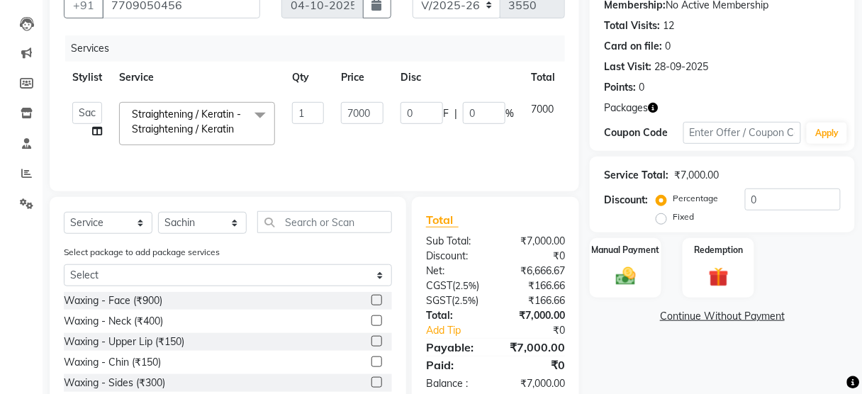
click at [654, 113] on icon "button" at bounding box center [653, 108] width 10 height 10
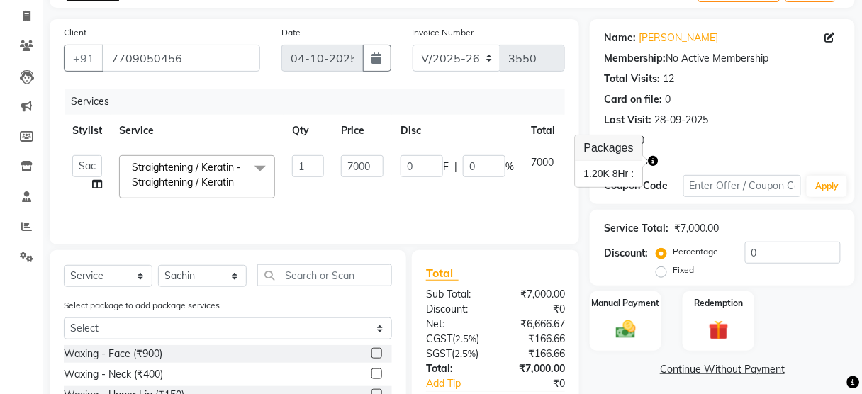
click at [803, 289] on div "Name: [PERSON_NAME] Membership: No Active Membership Total Visits: 12 Card on f…" at bounding box center [728, 263] width 276 height 488
click at [653, 290] on div "Manual Payment" at bounding box center [626, 321] width 74 height 62
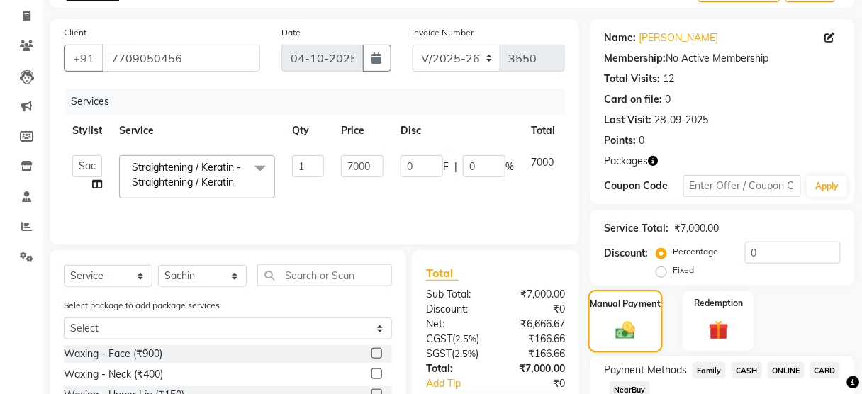
scroll to position [174, 0]
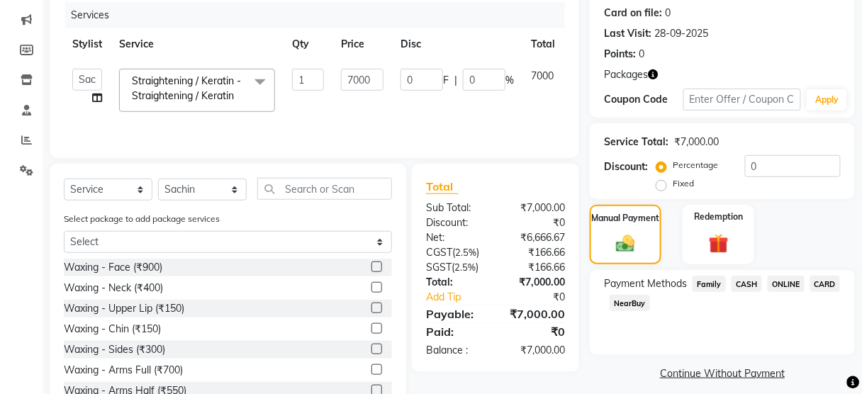
click at [823, 284] on span "CARD" at bounding box center [825, 284] width 30 height 16
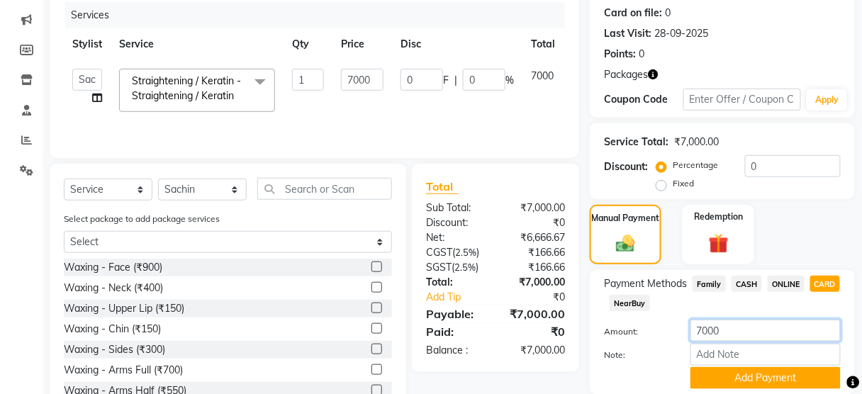
click at [701, 331] on input "7000" at bounding box center [766, 331] width 150 height 22
click at [713, 367] on button "Add Payment" at bounding box center [766, 378] width 150 height 22
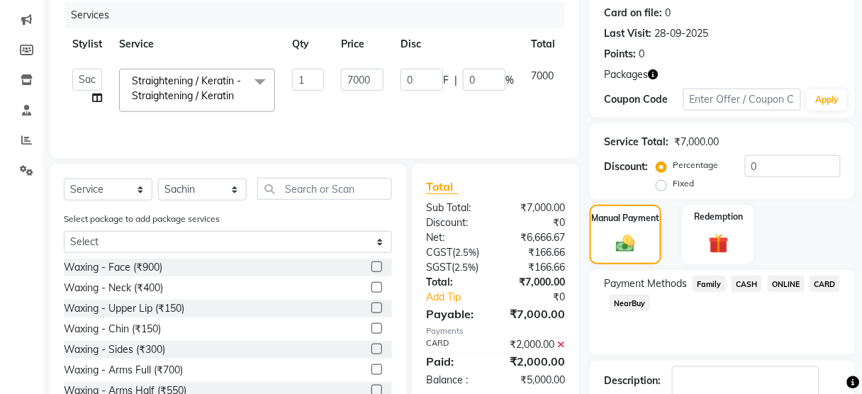
scroll to position [264, 0]
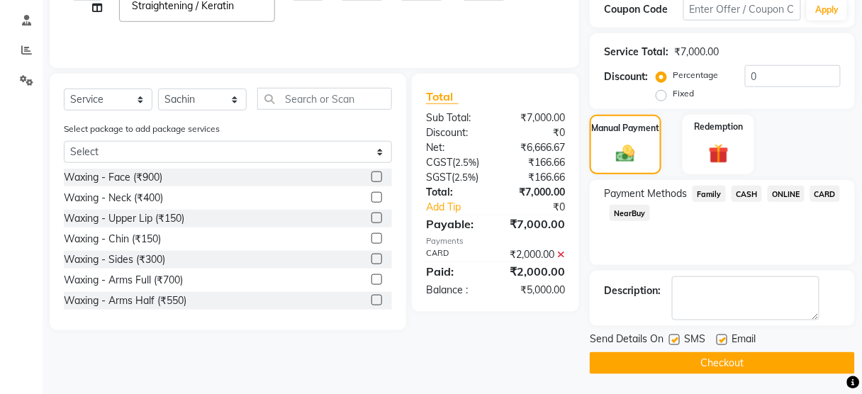
click at [785, 193] on span "ONLINE" at bounding box center [786, 194] width 37 height 16
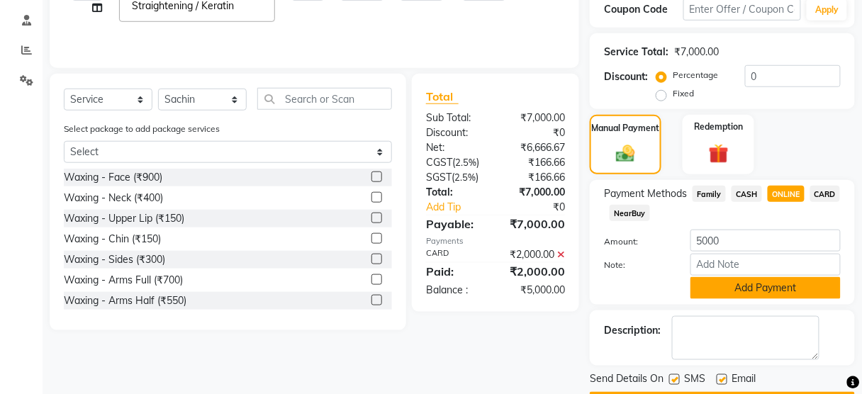
scroll to position [303, 0]
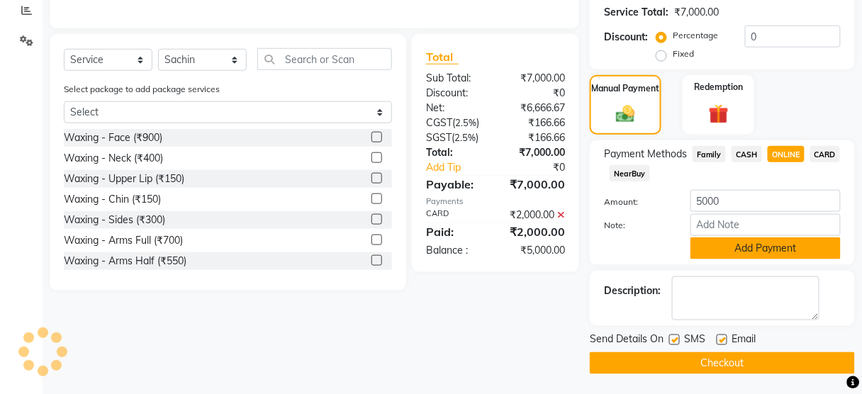
click at [731, 247] on button "Add Payment" at bounding box center [766, 249] width 150 height 22
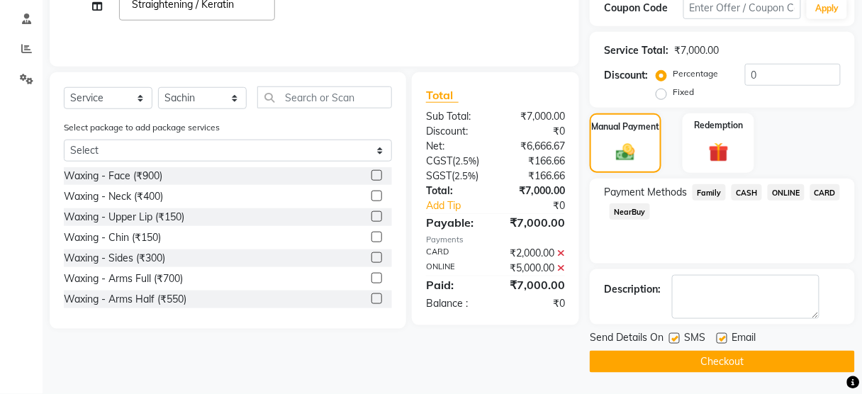
scroll to position [264, 0]
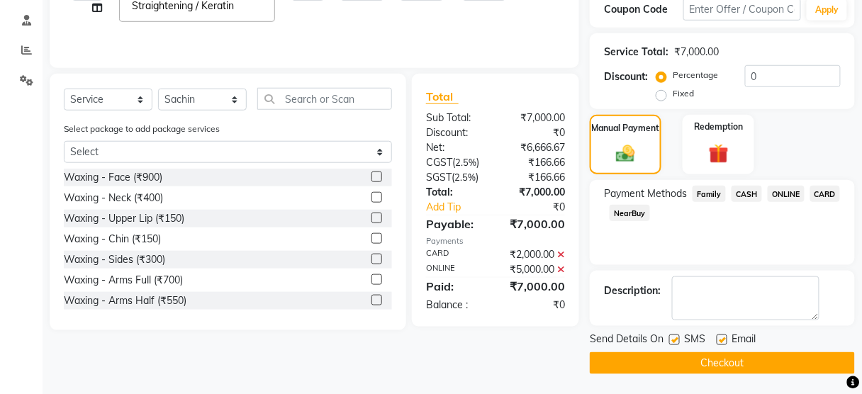
click at [675, 340] on label at bounding box center [674, 340] width 11 height 11
click at [675, 340] on input "checkbox" at bounding box center [673, 340] width 9 height 9
click at [672, 364] on button "Checkout" at bounding box center [722, 363] width 265 height 22
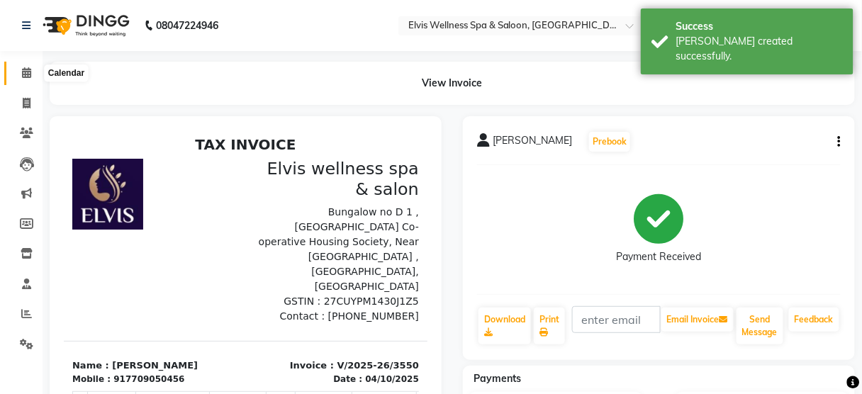
click at [28, 75] on icon at bounding box center [26, 72] width 9 height 11
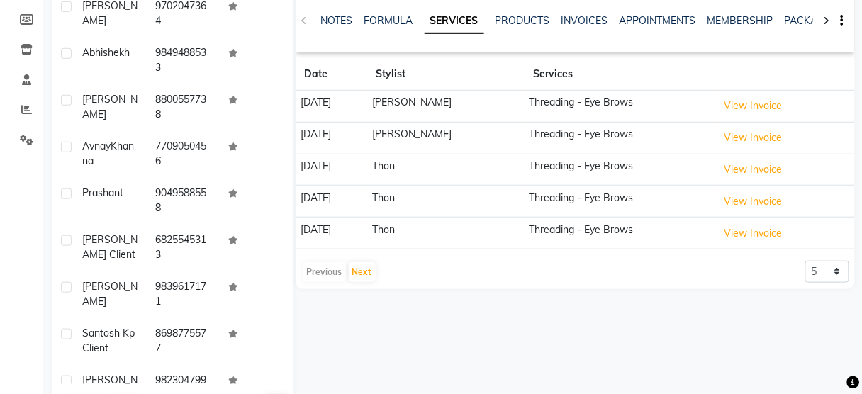
scroll to position [255, 0]
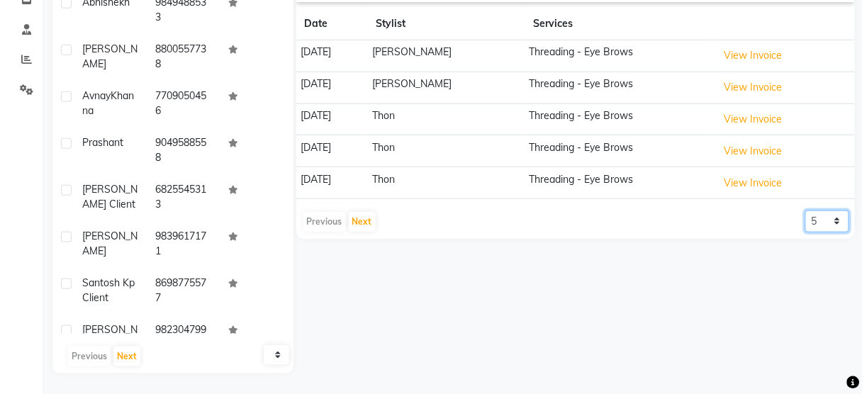
click at [833, 218] on select "5 10 50 100 500" at bounding box center [828, 222] width 44 height 22
select select "500"
click at [806, 211] on select "5 10 50 100 500" at bounding box center [828, 222] width 44 height 22
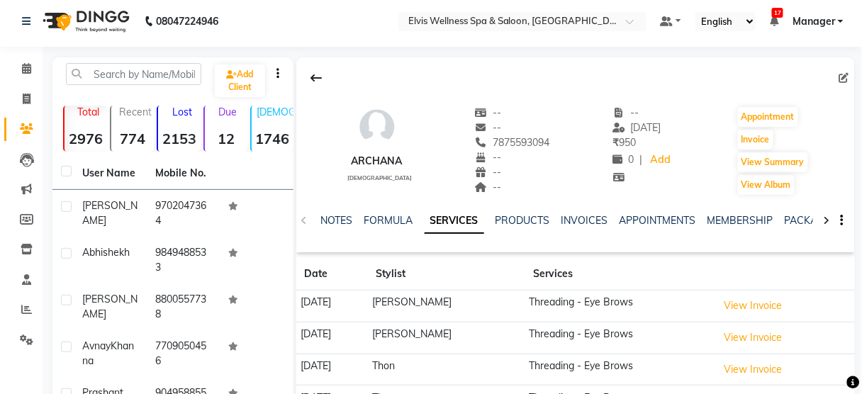
scroll to position [0, 0]
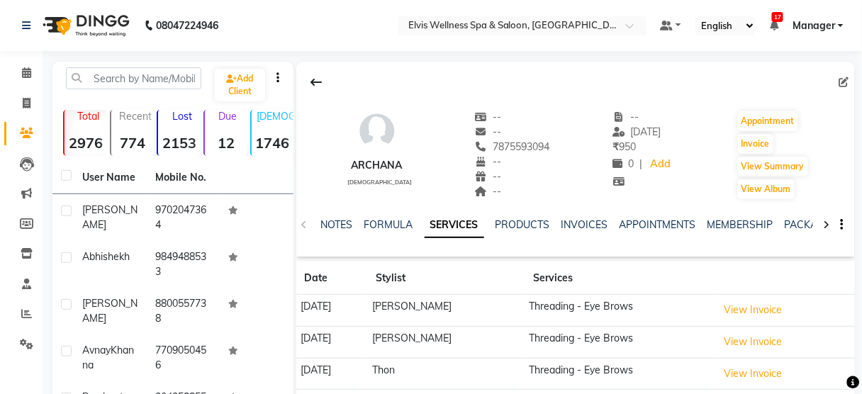
drag, startPoint x: 273, startPoint y: 31, endPoint x: 280, endPoint y: -59, distance: 90.3
click at [280, 0] on html "08047224946 Select Location × Elvis Wellness Spa & Saloon, Kalyaninagar Central…" at bounding box center [431, 197] width 862 height 394
